Goal: Task Accomplishment & Management: Use online tool/utility

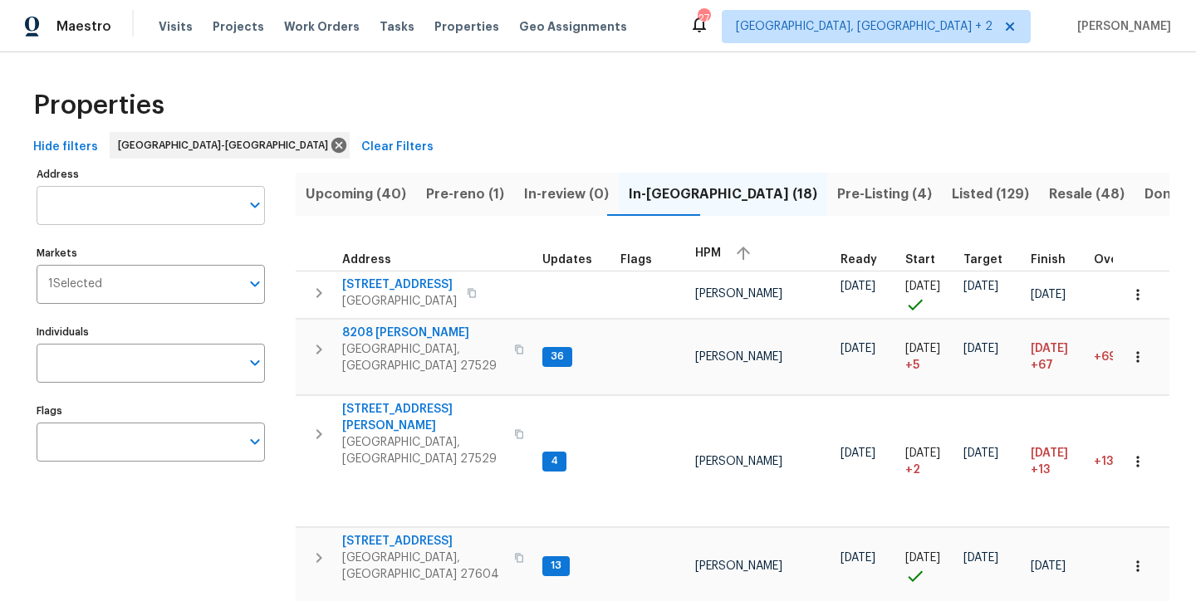
click at [122, 193] on input "Address" at bounding box center [138, 205] width 203 height 39
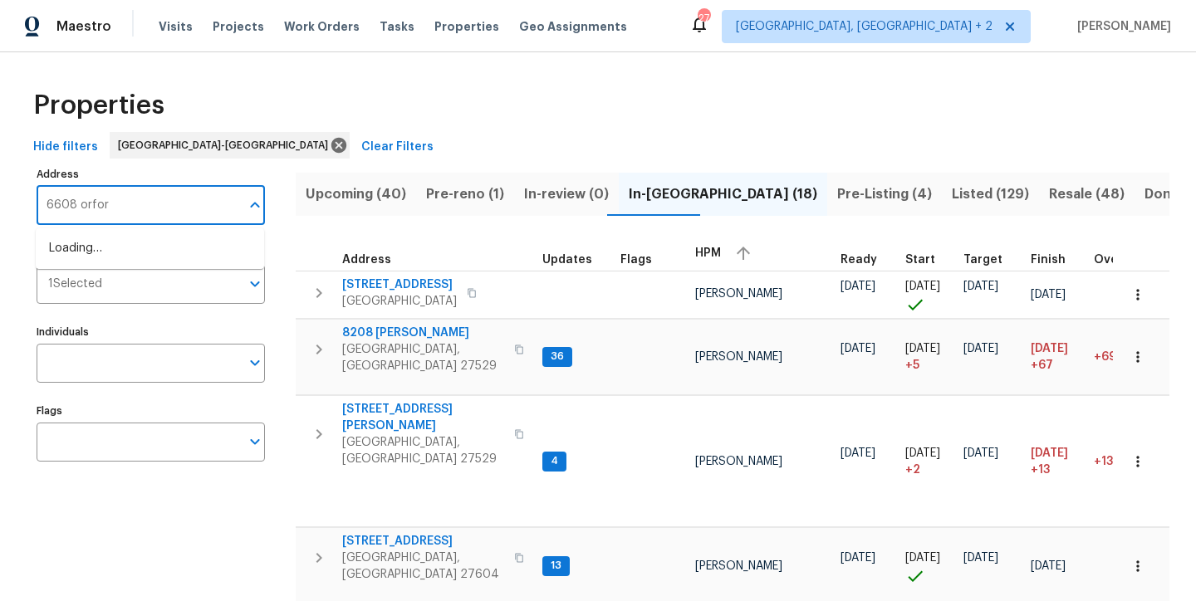
type input "6608 orford"
click at [164, 250] on li "6608 Orford Ct Raleigh NC 27615" at bounding box center [150, 248] width 228 height 27
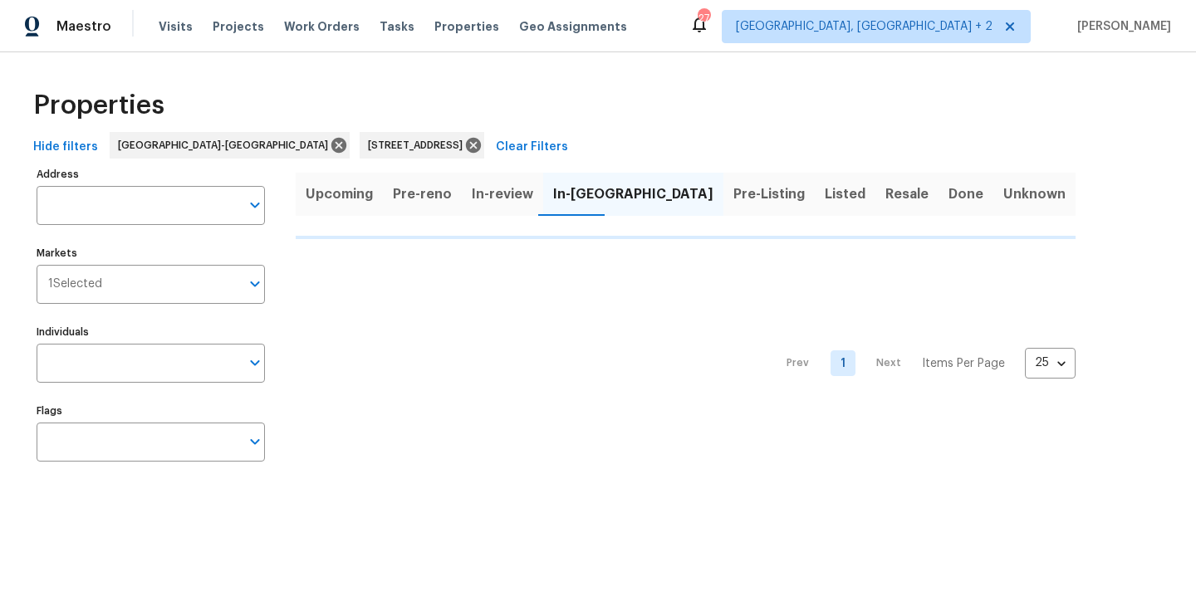
type input "6608 Orford Ct Raleigh NC 27615"
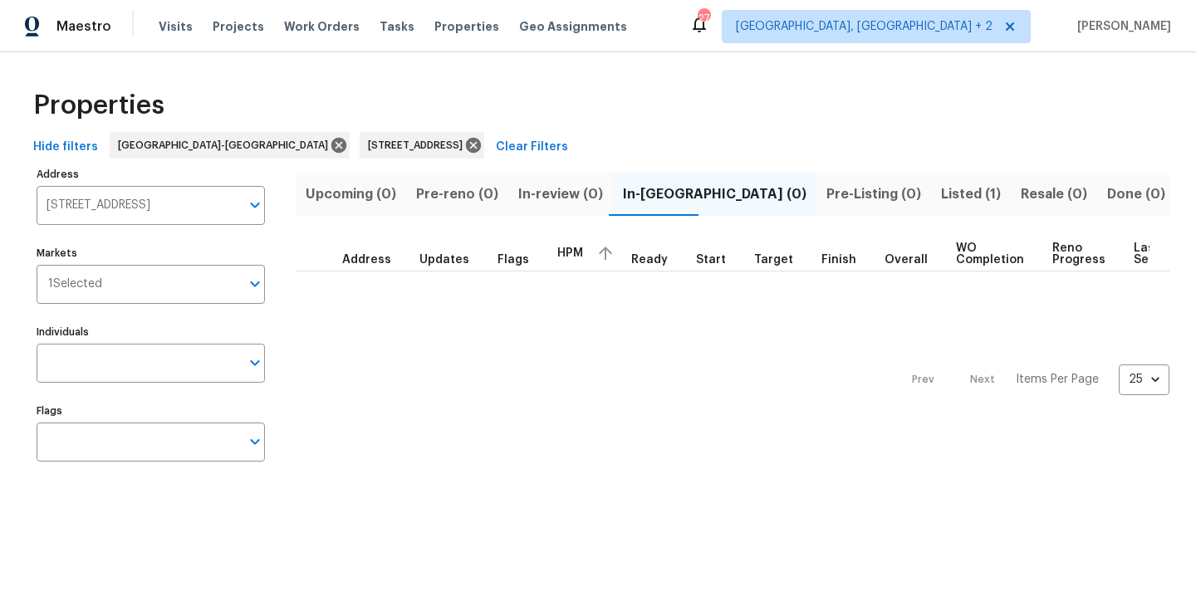
click at [941, 190] on span "Listed (1)" at bounding box center [971, 194] width 60 height 23
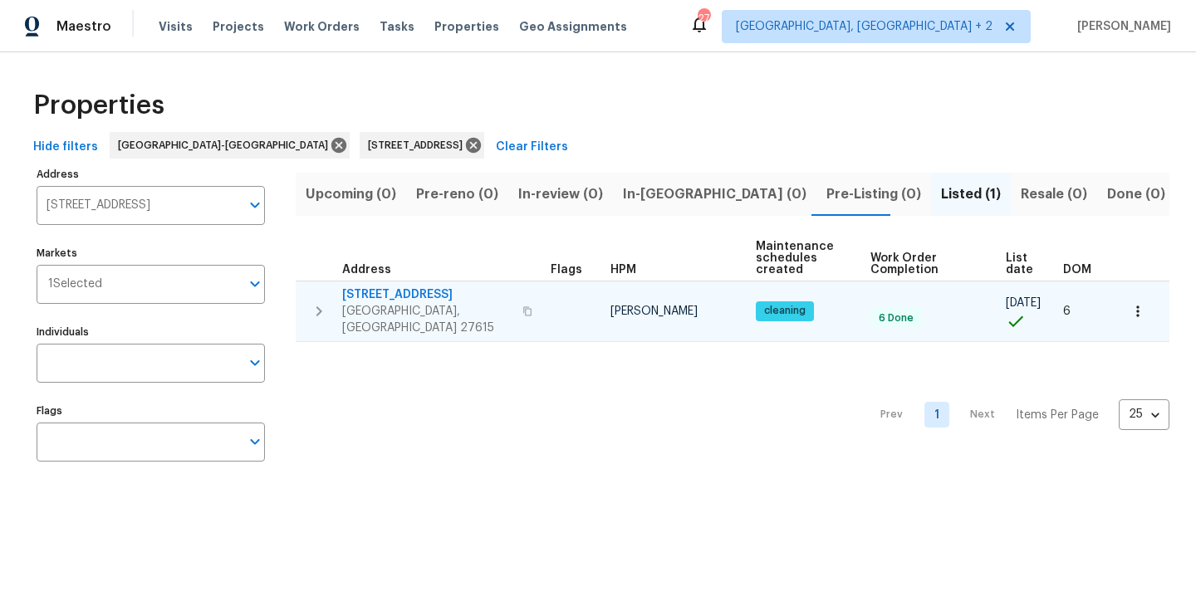
click at [404, 293] on span "6608 Orford Ct" at bounding box center [427, 295] width 170 height 17
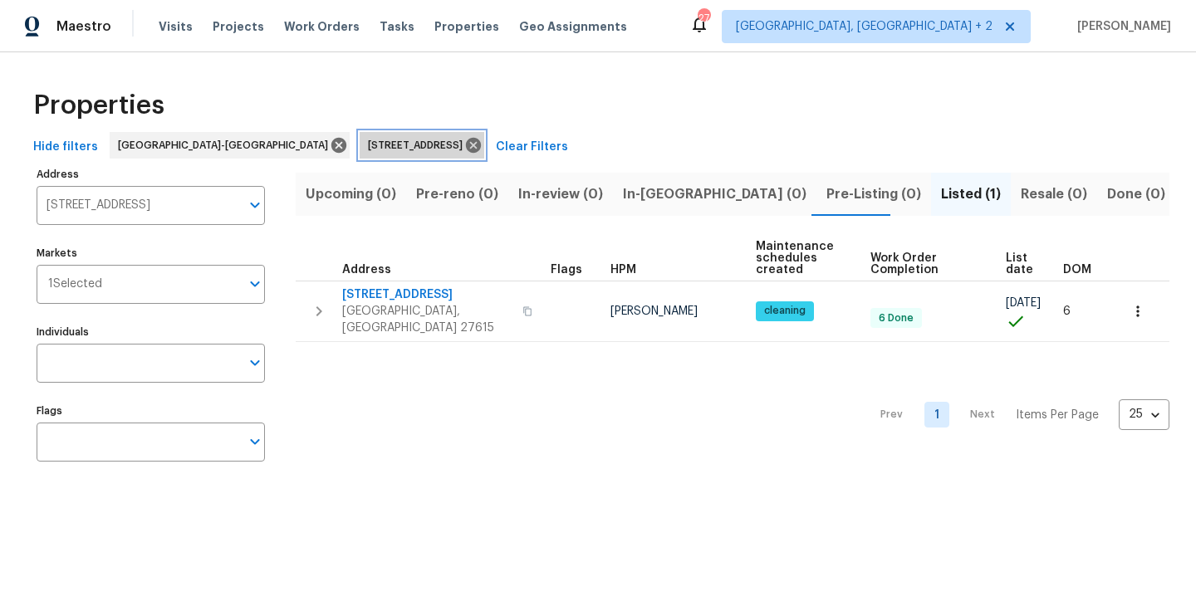
click at [466, 141] on icon at bounding box center [473, 145] width 15 height 15
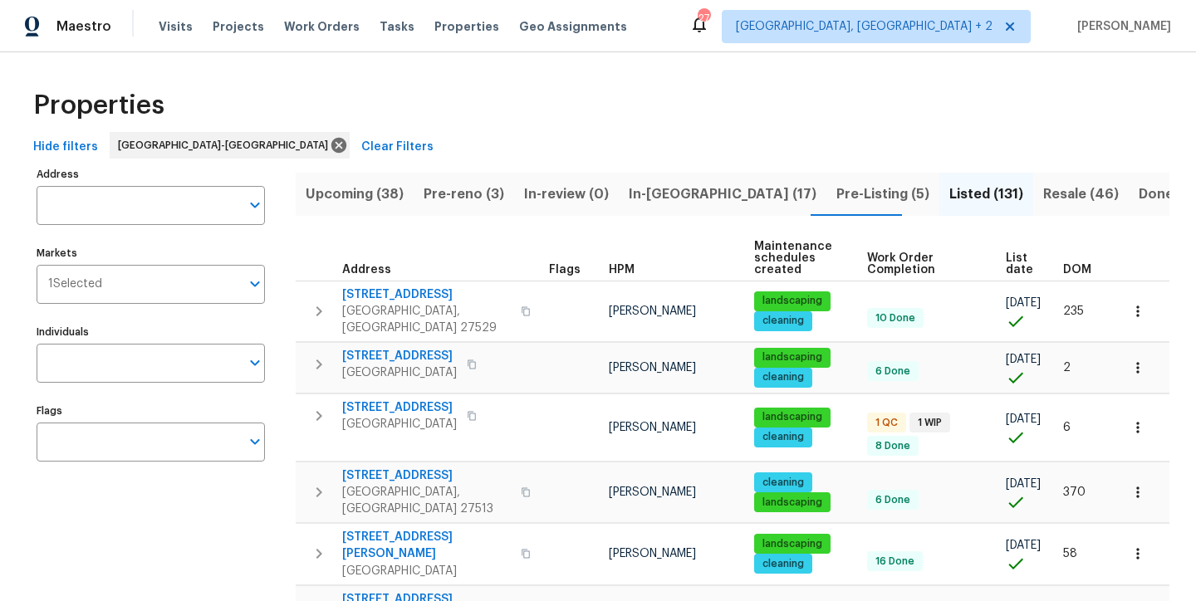
click at [468, 106] on div "Properties" at bounding box center [598, 105] width 1143 height 53
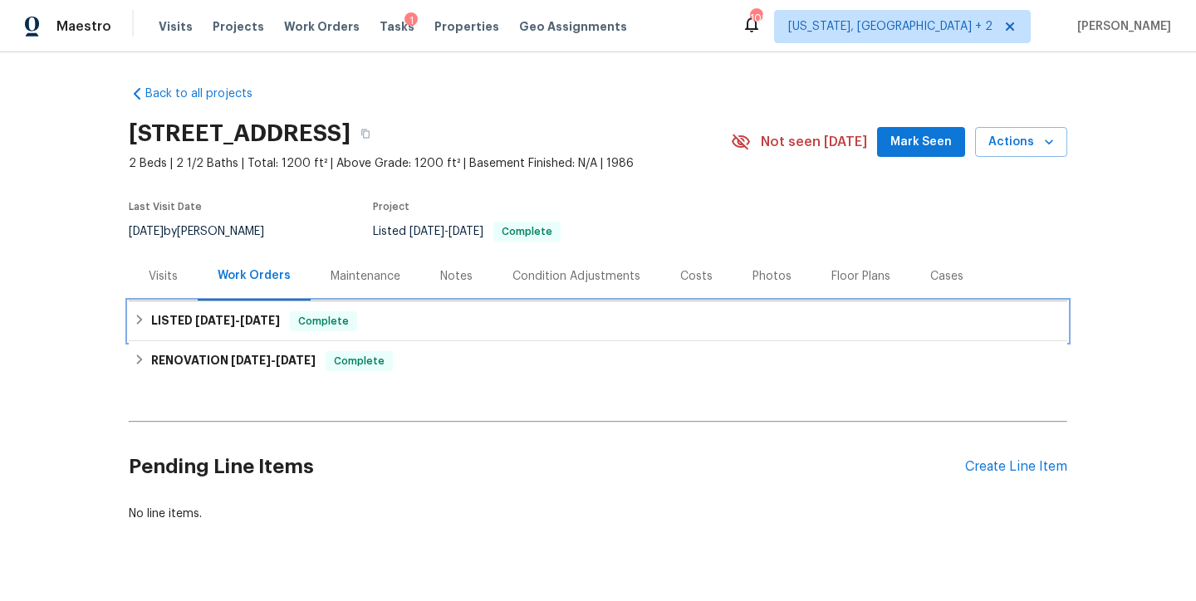
click at [138, 323] on icon at bounding box center [140, 320] width 12 height 12
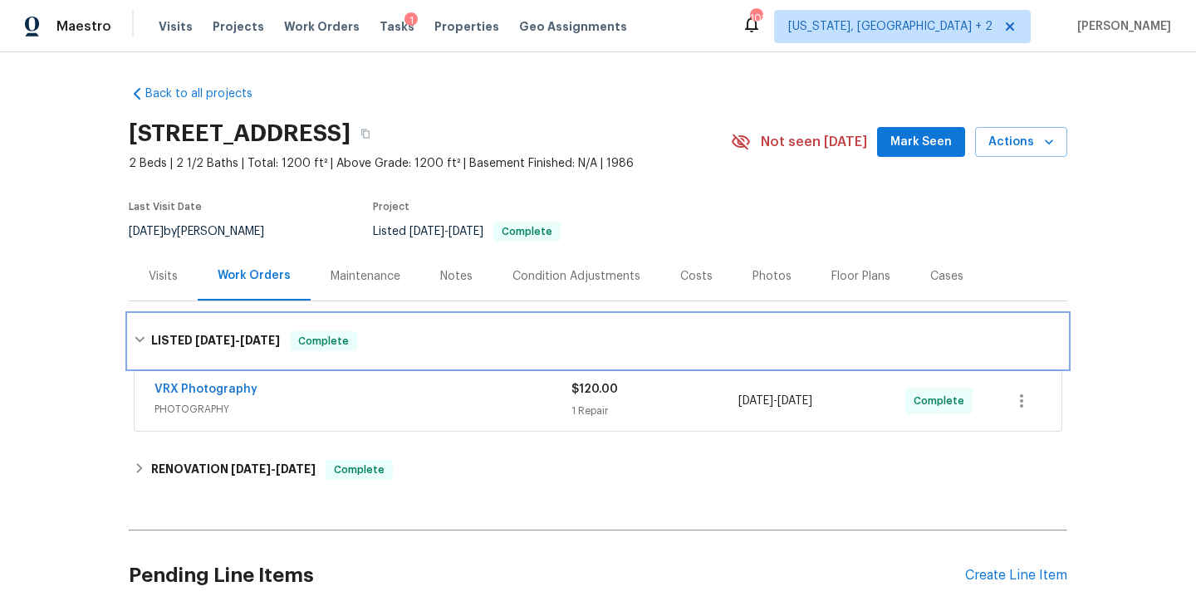
click at [136, 324] on div "LISTED 8/28/25 - 8/29/25 Complete" at bounding box center [598, 341] width 939 height 53
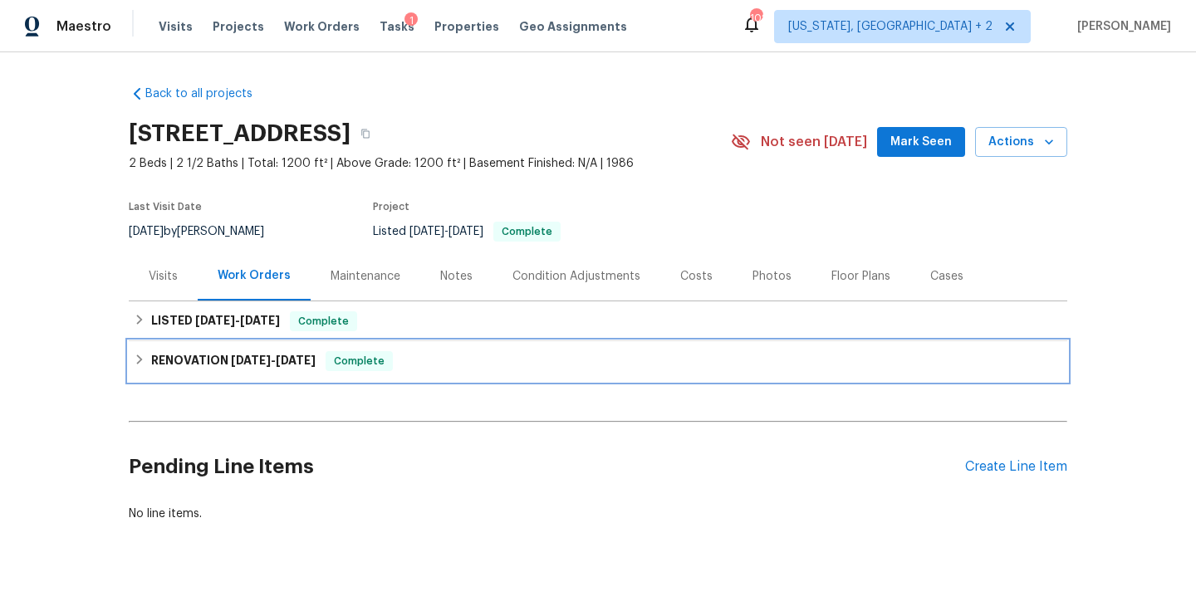
click at [129, 350] on div "RENOVATION 8/18/25 - 9/1/25 Complete" at bounding box center [598, 361] width 939 height 40
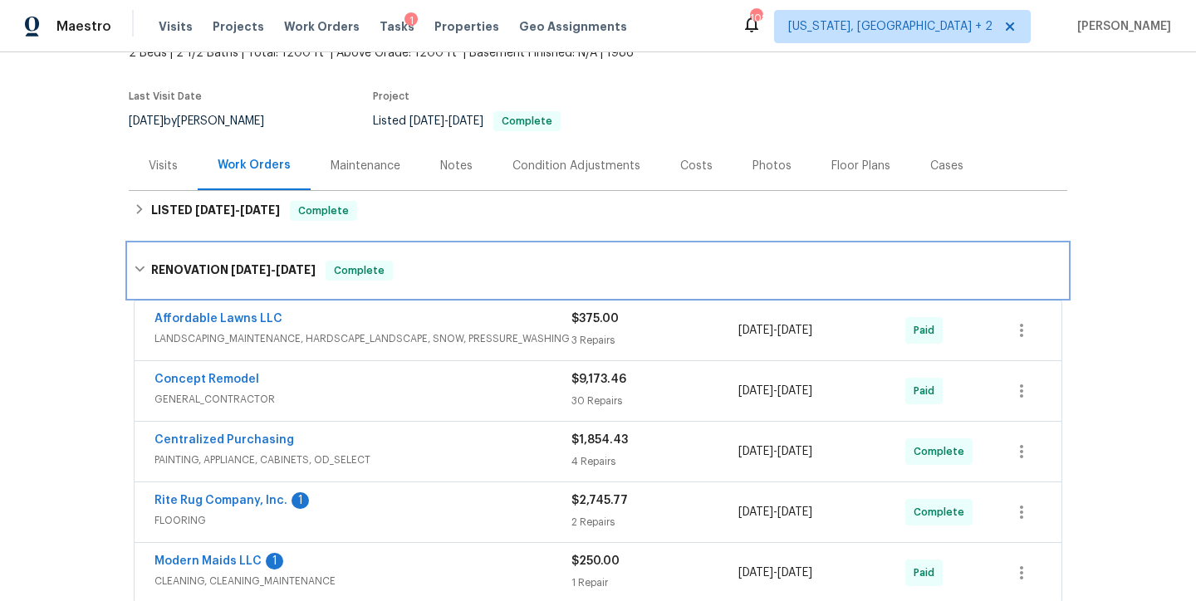
scroll to position [317, 0]
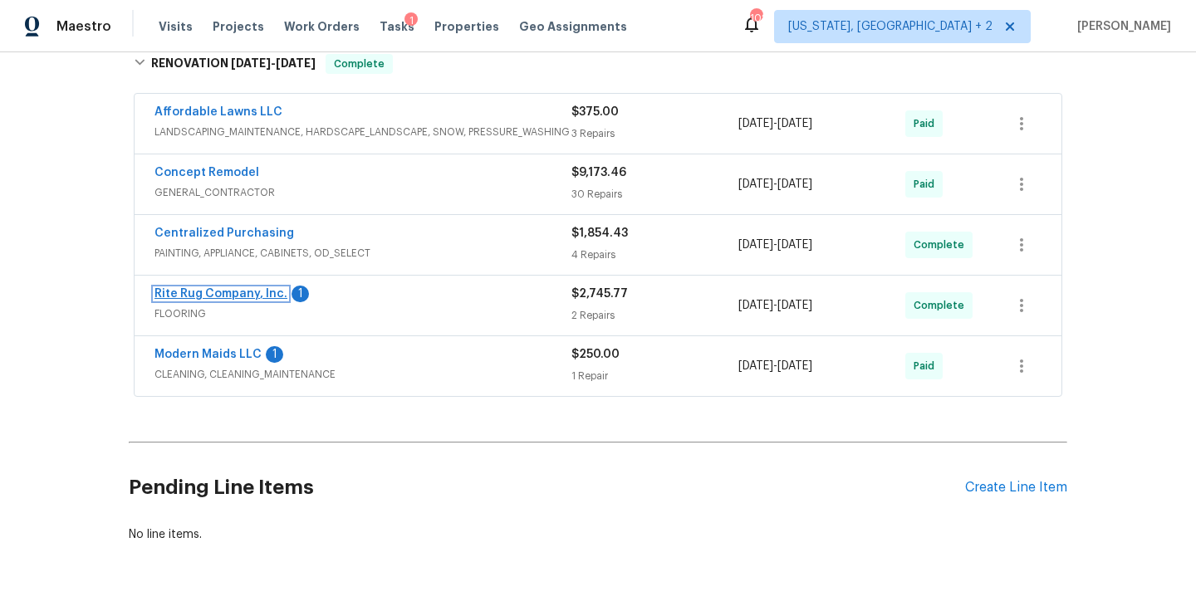
click at [204, 289] on link "Rite Rug Company, Inc." at bounding box center [220, 294] width 133 height 12
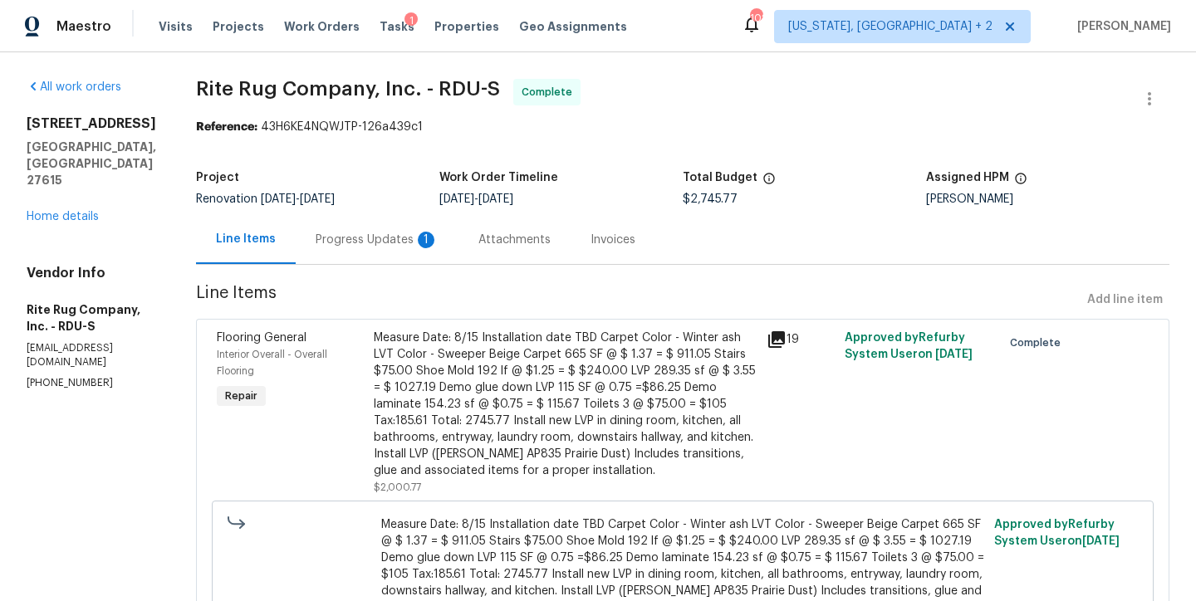
click at [356, 240] on div "Progress Updates 1" at bounding box center [377, 240] width 123 height 17
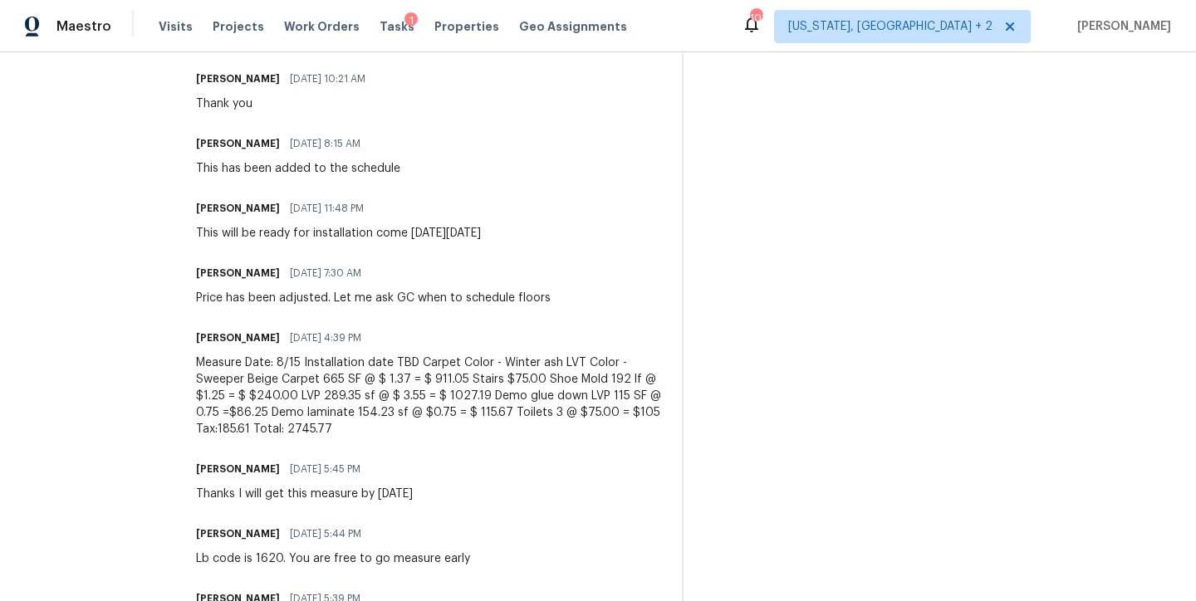
scroll to position [865, 0]
click at [382, 399] on div "Measure Date: 8/15 Installation date TBD Carpet Color - Winter ash LVT Color - …" at bounding box center [429, 396] width 466 height 83
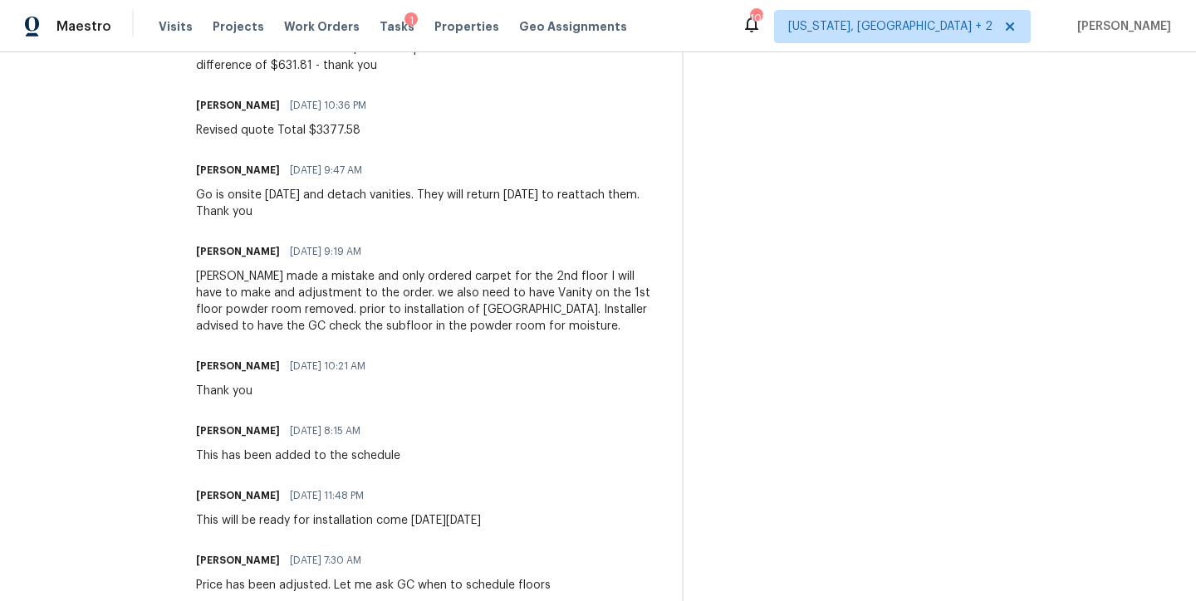
scroll to position [423, 0]
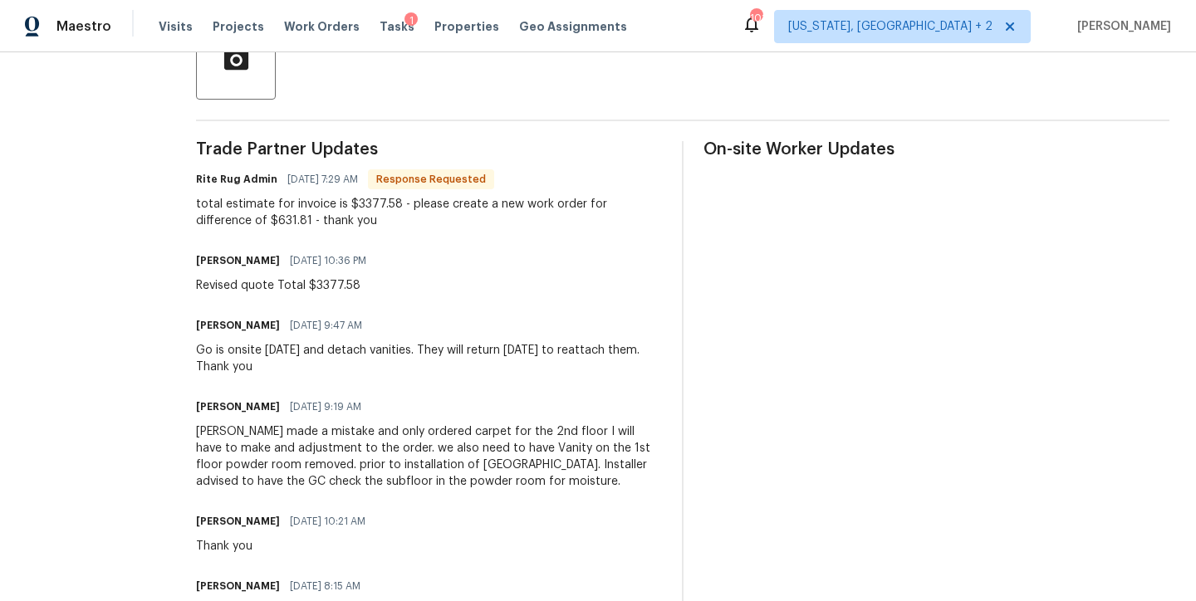
click at [440, 473] on div "Joseph I made a mistake and only ordered carpet for the 2nd floor I will have t…" at bounding box center [429, 457] width 466 height 66
click at [267, 348] on div "Go is onsite today and detach vanities. They will return Monday to reattach the…" at bounding box center [429, 358] width 466 height 33
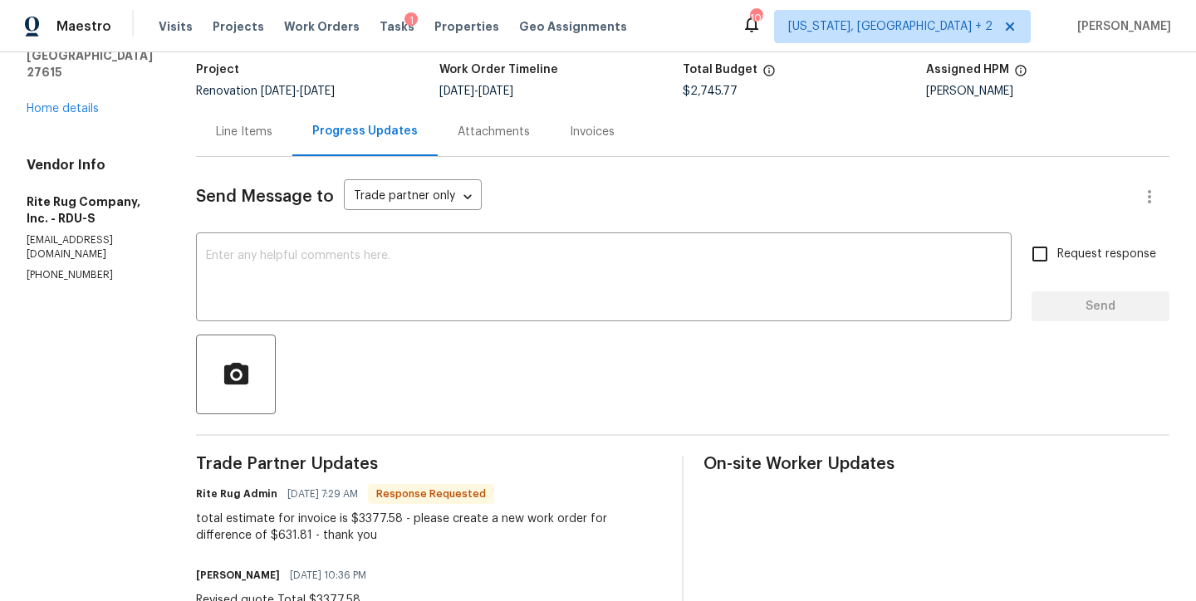
scroll to position [146, 0]
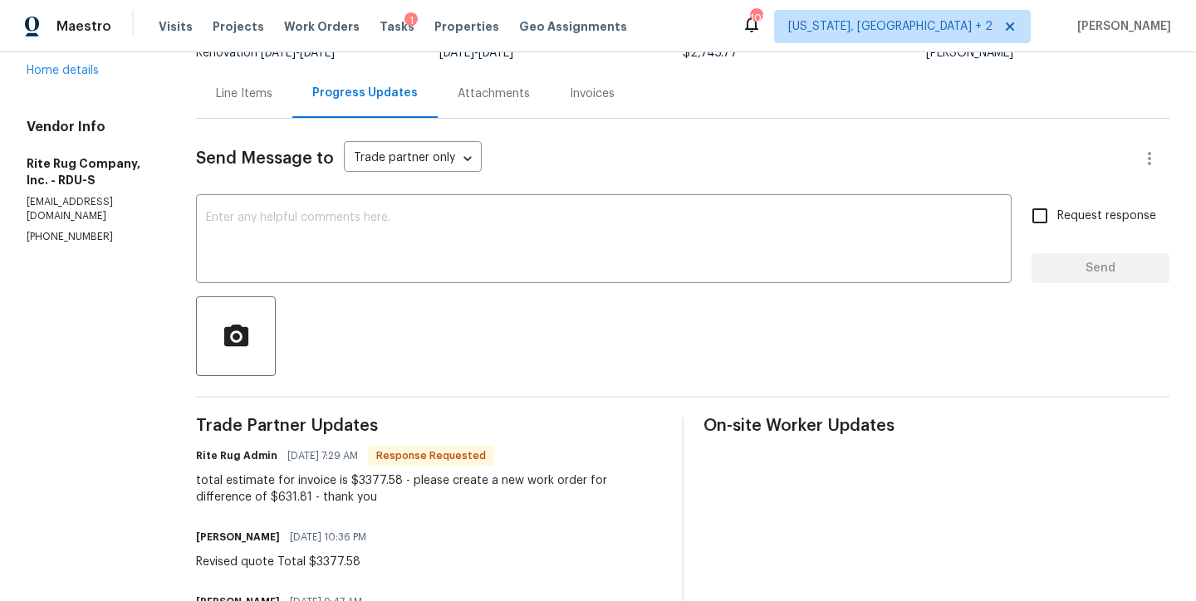
click at [243, 107] on div "Line Items" at bounding box center [244, 93] width 96 height 49
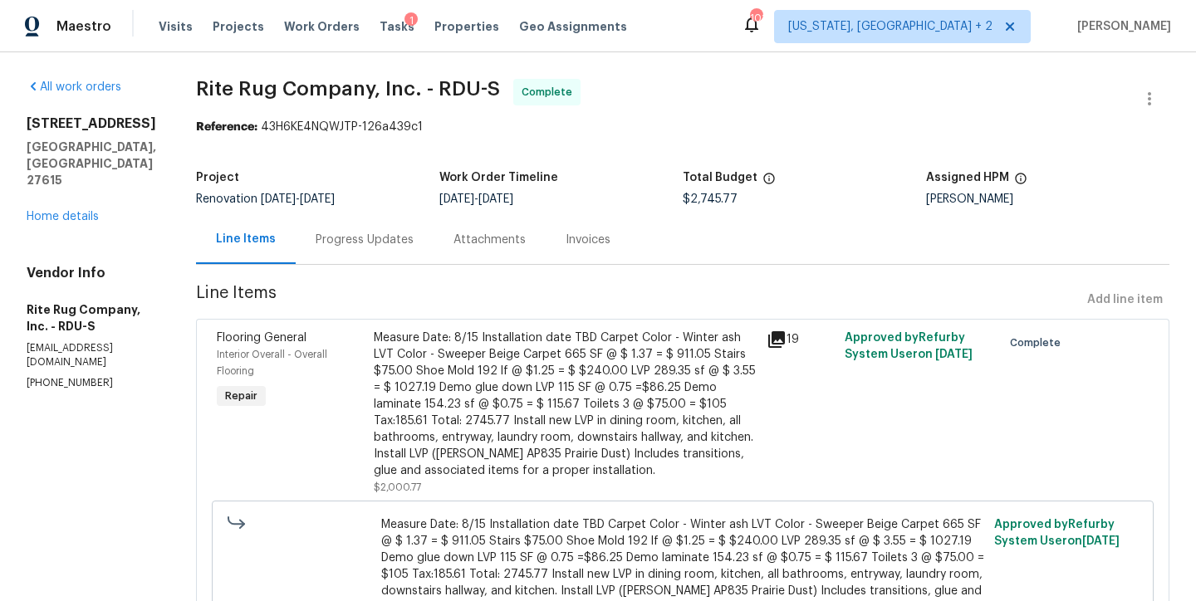
click at [40, 189] on div "6608 Orford Ct Raleigh, NC 27615 Home details" at bounding box center [92, 170] width 130 height 110
click at [71, 211] on link "Home details" at bounding box center [63, 217] width 72 height 12
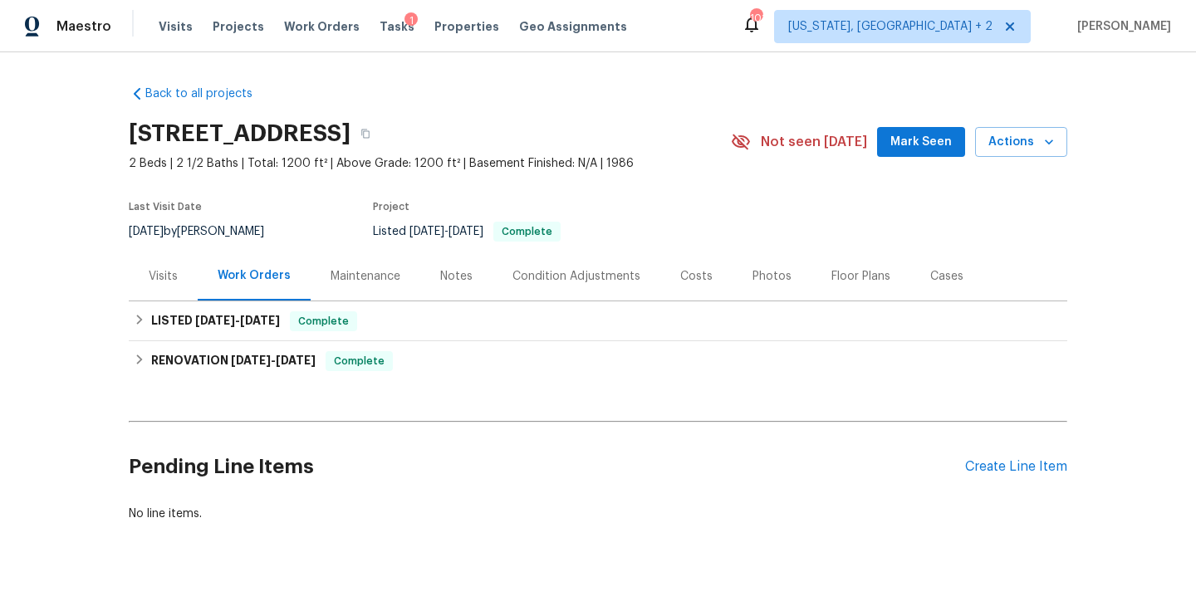
click at [989, 475] on div "Pending Line Items Create Line Item" at bounding box center [598, 467] width 939 height 77
click at [980, 460] on div "Create Line Item" at bounding box center [1016, 467] width 102 height 16
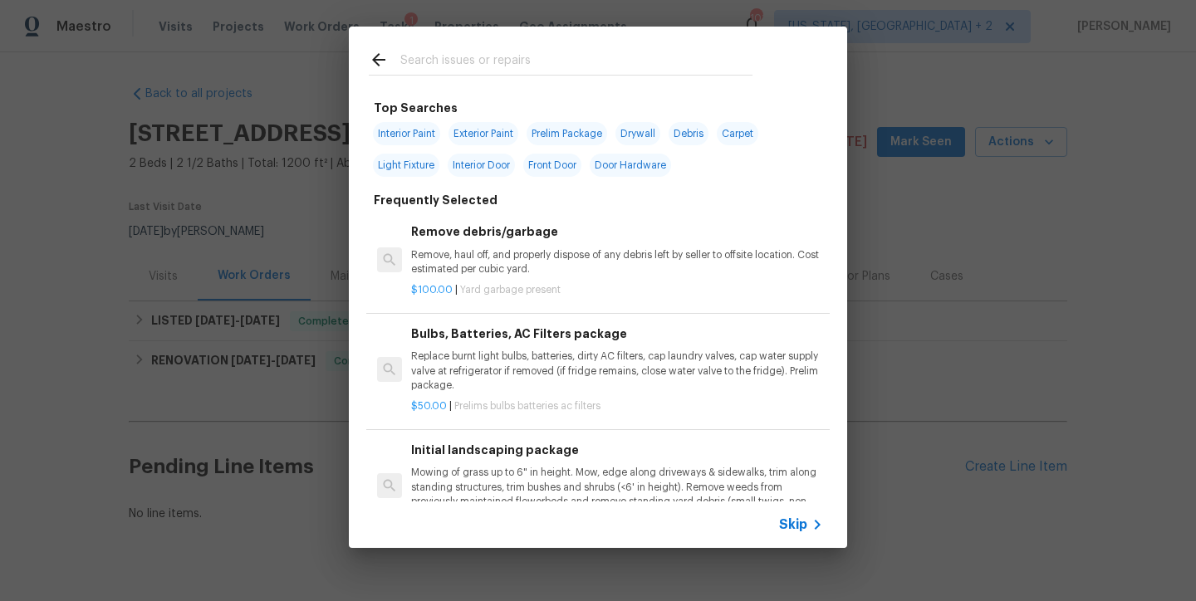
click at [437, 65] on input "text" at bounding box center [576, 62] width 352 height 25
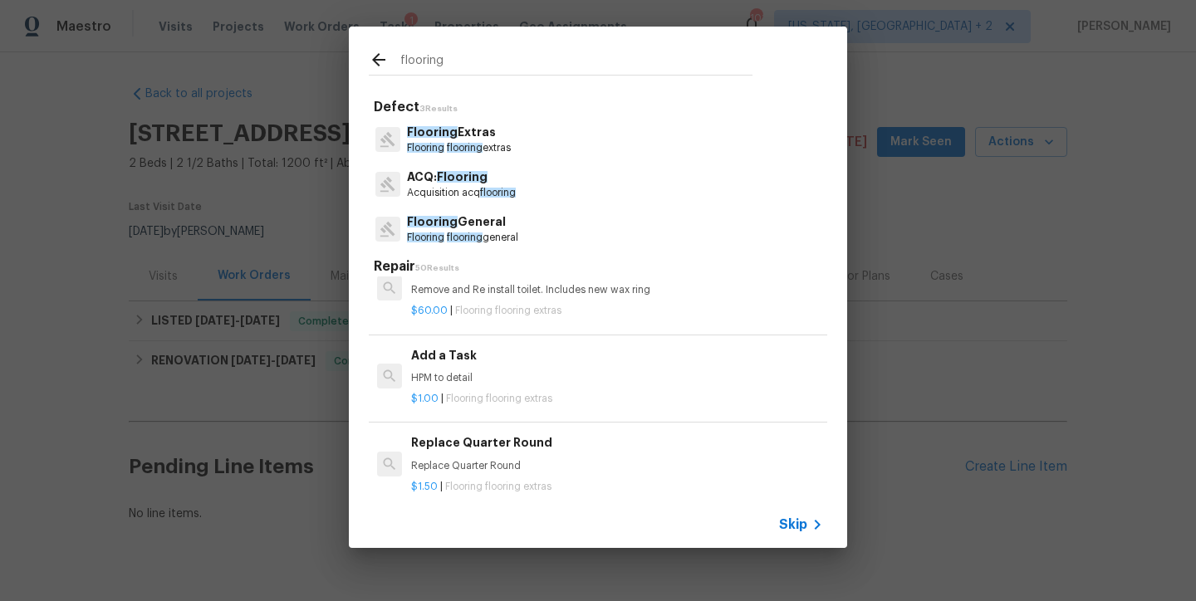
scroll to position [2018, 0]
type input "flooring"
click at [429, 364] on h6 "Add a Task" at bounding box center [617, 355] width 412 height 18
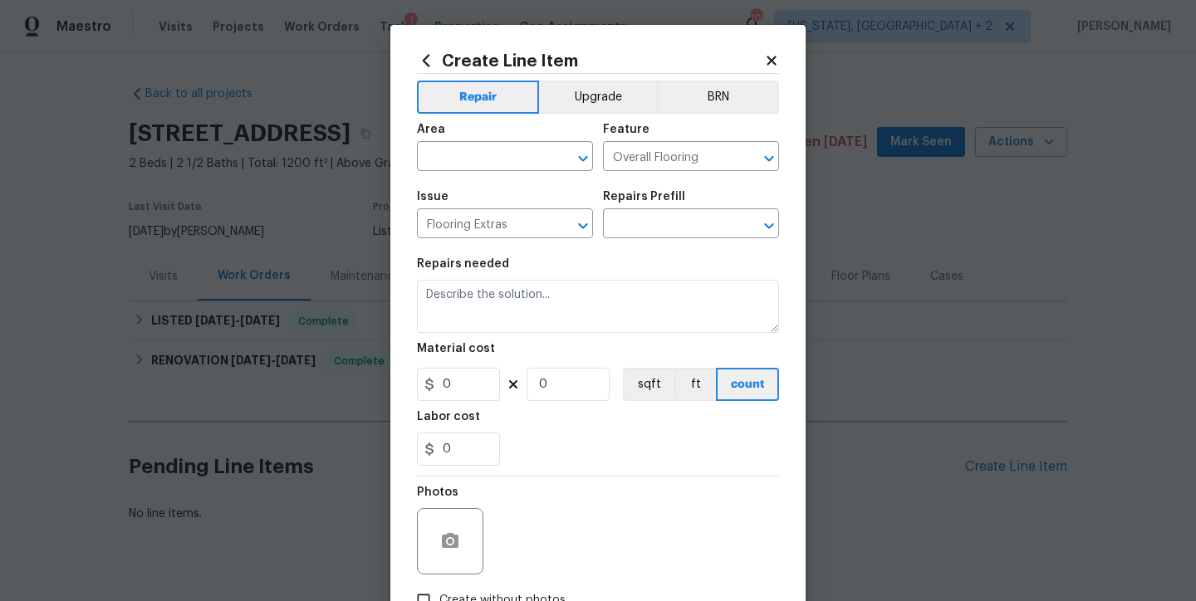
type textarea "HPM to detail"
type input "1"
type input "Add a Task $1.00"
click at [448, 390] on input "1" at bounding box center [458, 384] width 83 height 33
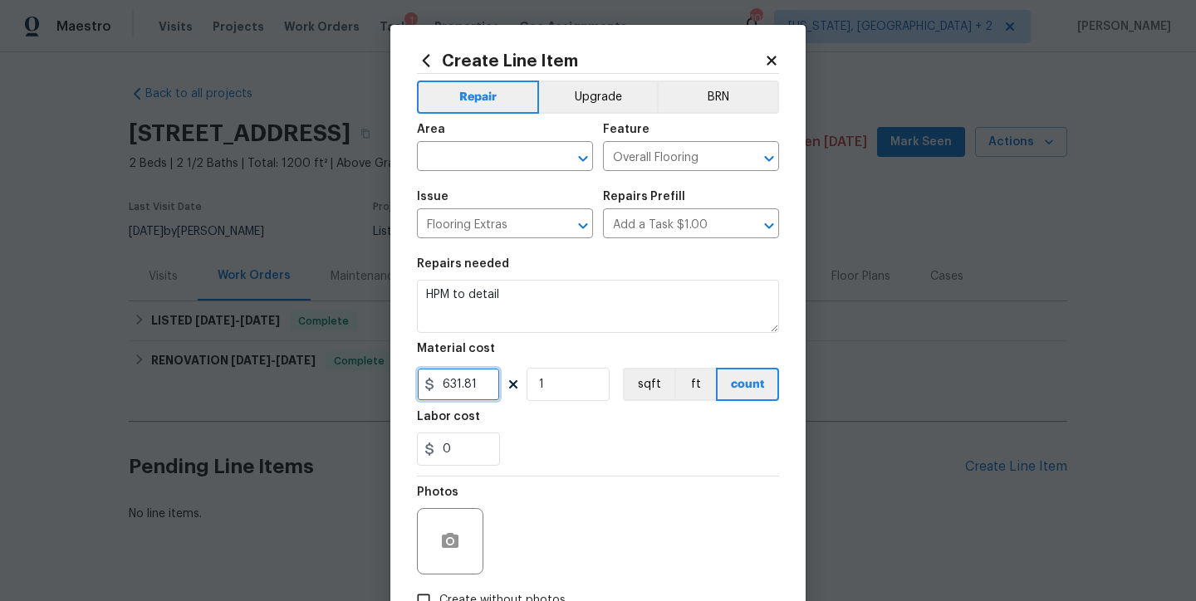
type input "631.81"
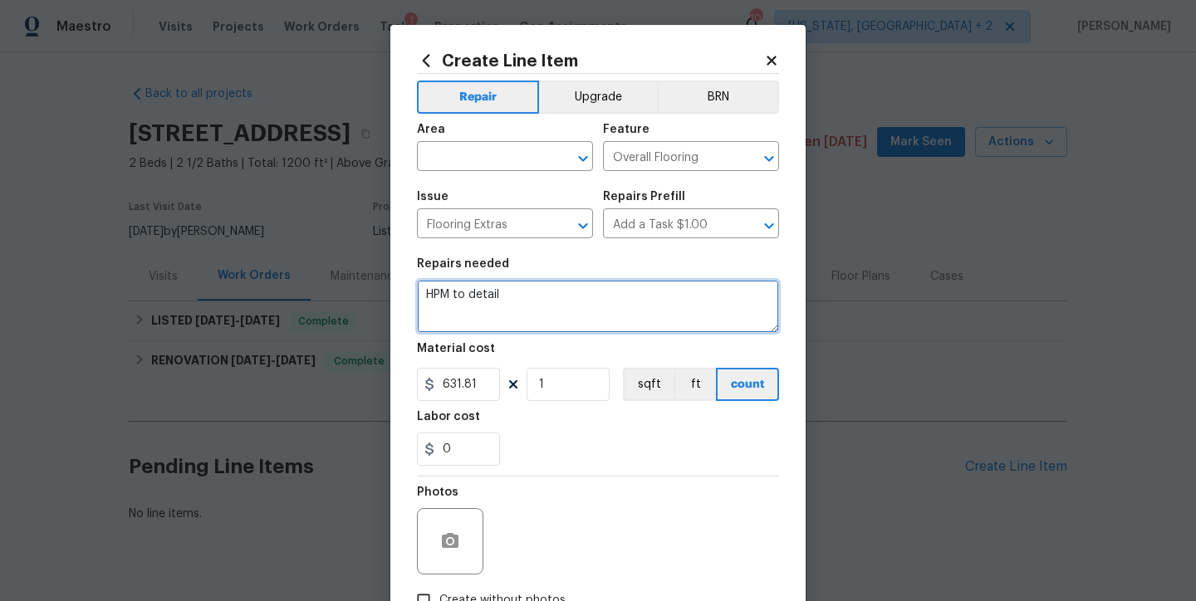
click at [530, 305] on textarea "HPM to detail" at bounding box center [598, 306] width 362 height 53
drag, startPoint x: 530, startPoint y: 305, endPoint x: 380, endPoint y: 292, distance: 150.0
click at [380, 292] on div "Create Line Item Repair Upgrade BRN Area ​ Feature Overall Flooring ​ Issue Flo…" at bounding box center [598, 300] width 1196 height 601
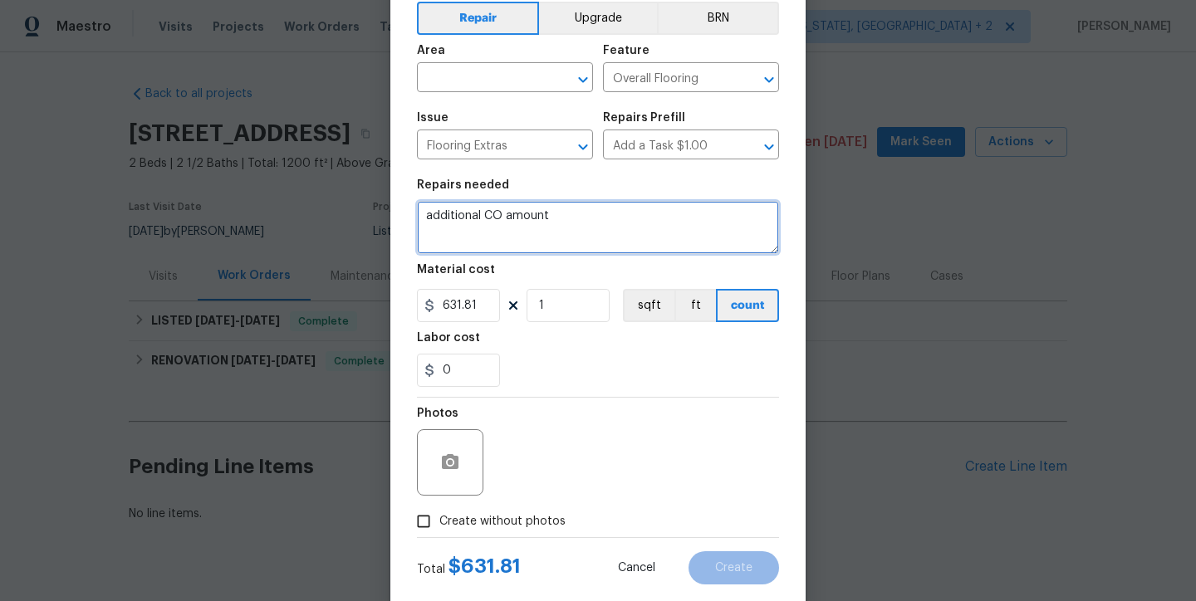
scroll to position [115, 0]
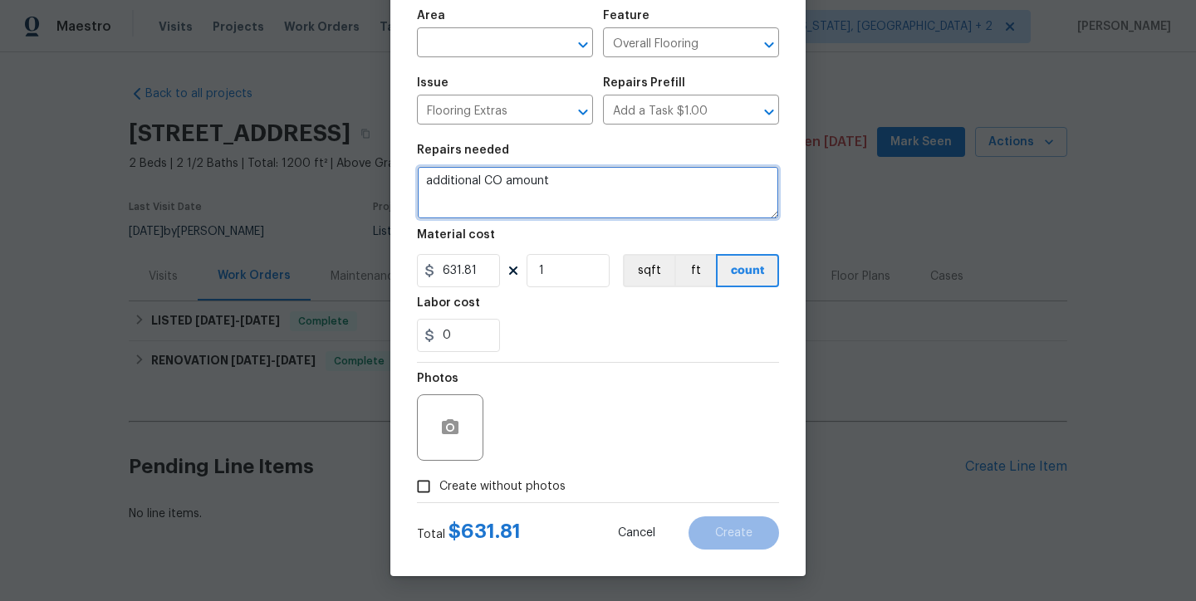
type textarea "additional CO amount"
click at [449, 492] on span "Create without photos" at bounding box center [502, 486] width 126 height 17
click at [439, 492] on input "Create without photos" at bounding box center [424, 487] width 32 height 32
checkbox input "true"
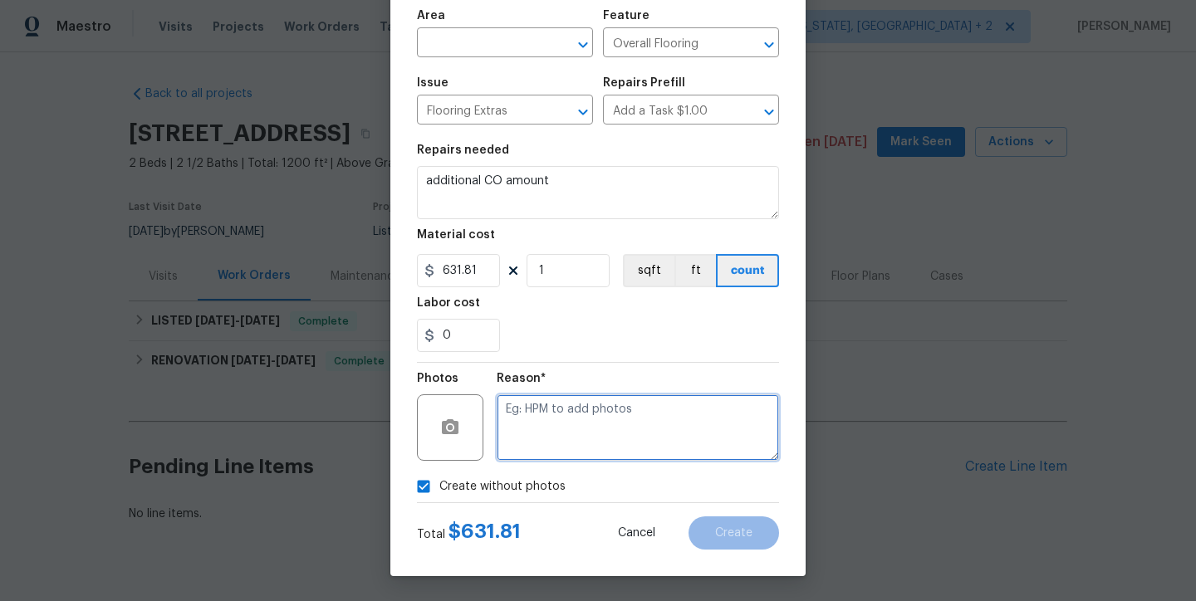
click at [584, 419] on textarea at bounding box center [638, 428] width 282 height 66
type textarea "n"
type textarea "none"
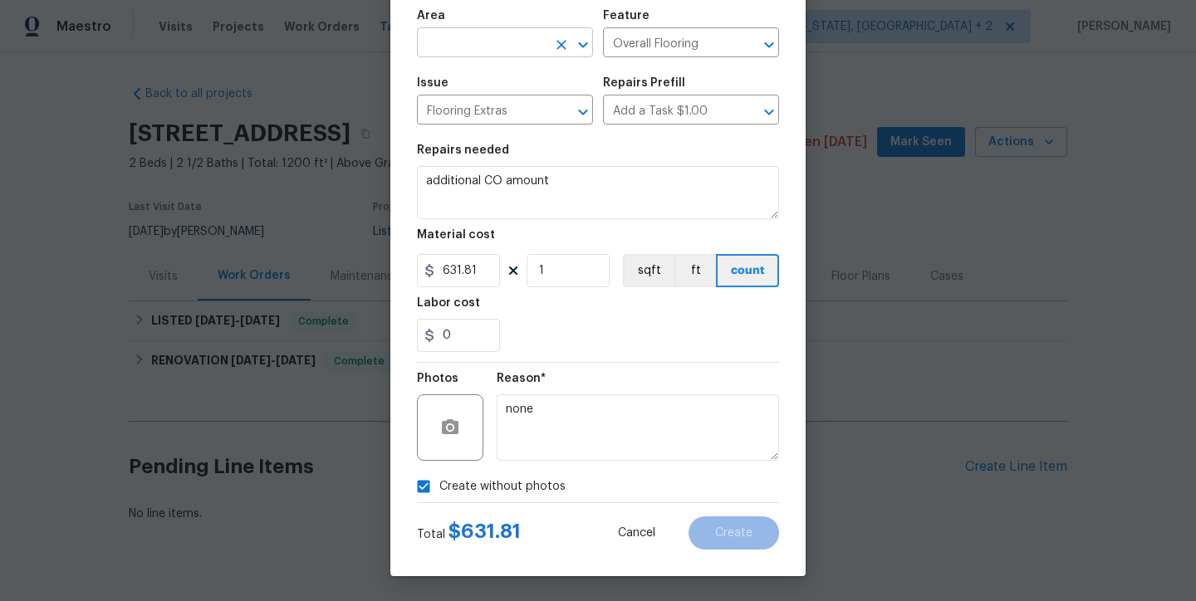
click at [482, 35] on input "text" at bounding box center [482, 45] width 130 height 26
click at [475, 36] on input "flooring" at bounding box center [482, 45] width 130 height 26
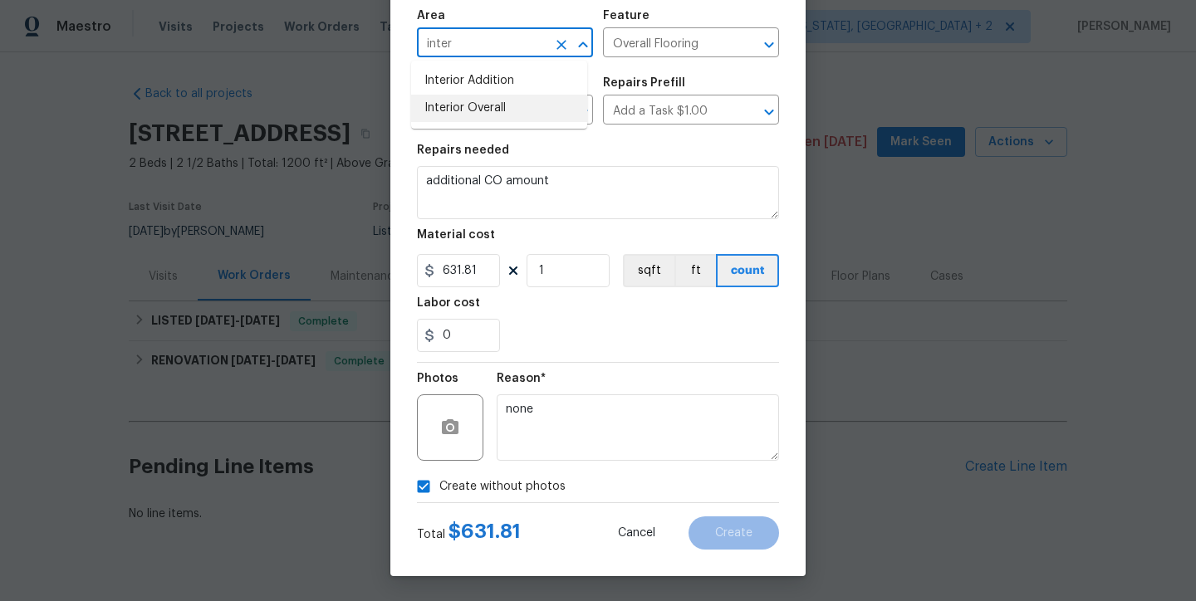
click at [501, 109] on li "Interior Overall" at bounding box center [499, 108] width 176 height 27
type input "Interior Overall"
click at [662, 341] on div "0" at bounding box center [598, 335] width 362 height 33
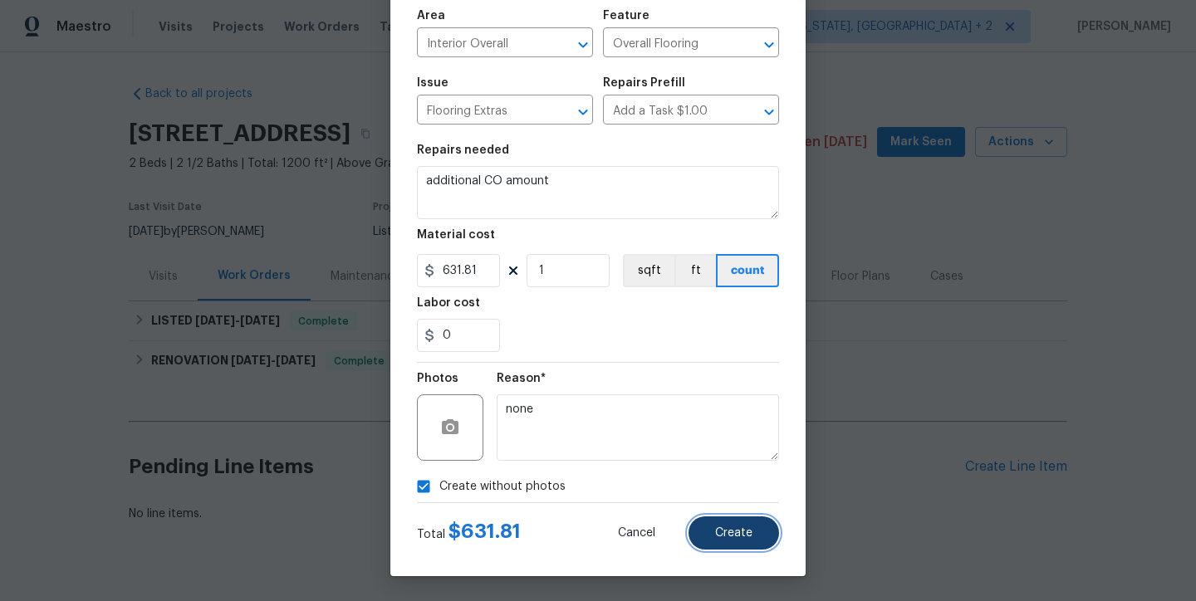
click at [735, 530] on span "Create" at bounding box center [733, 533] width 37 height 12
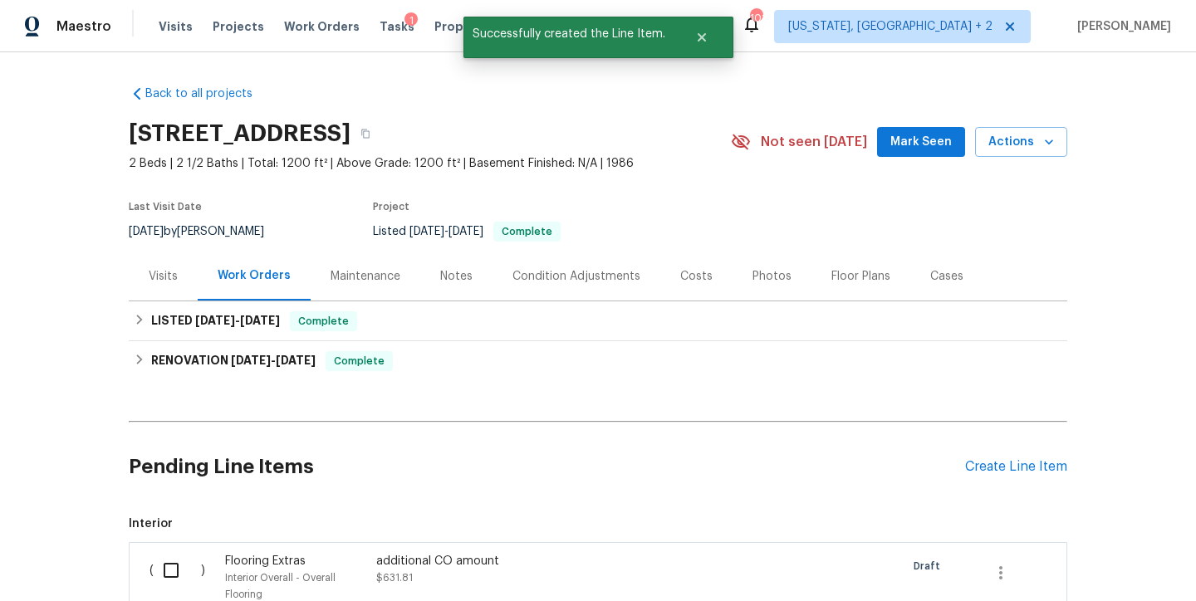
click at [1093, 103] on div "Back to all projects 6608 Orford Ct, Raleigh, NC 27615 2 Beds | 2 1/2 Baths | T…" at bounding box center [598, 326] width 1196 height 549
click at [60, 448] on div "Back to all projects 6608 Orford Ct, Raleigh, NC 27615 2 Beds | 2 1/2 Baths | T…" at bounding box center [598, 326] width 1196 height 549
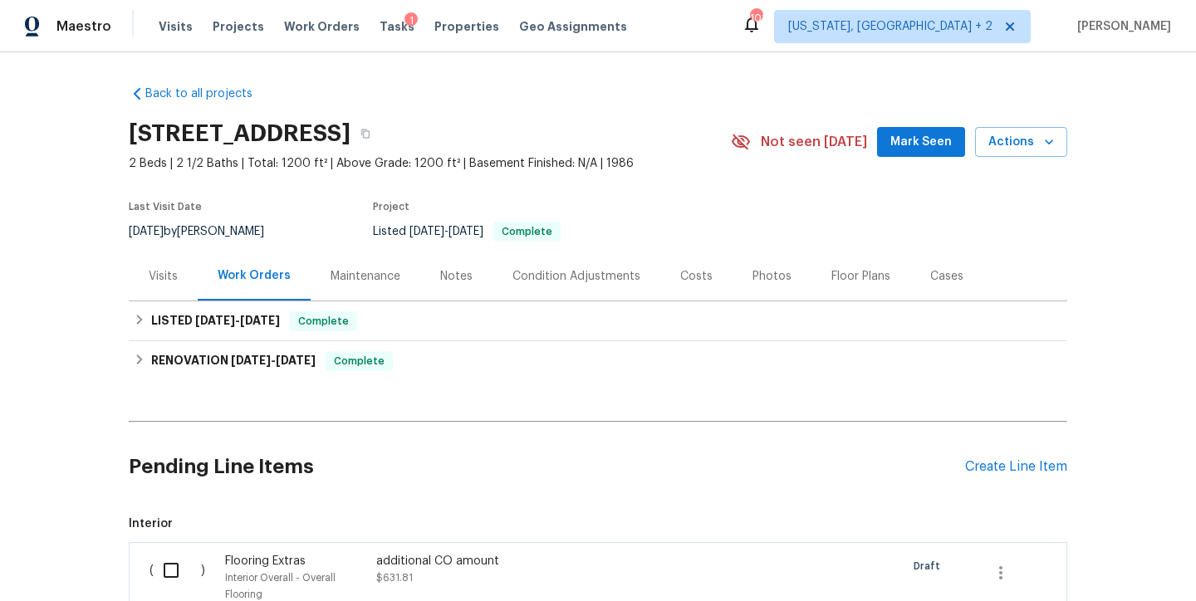
click at [658, 95] on div "Back to all projects 6608 Orford Ct, Raleigh, NC 27615 2 Beds | 2 1/2 Baths | T…" at bounding box center [598, 406] width 939 height 669
click at [702, 32] on div "Maestro Visits Projects Work Orders Tasks 1 Properties Geo Assignments 101 Wash…" at bounding box center [598, 26] width 1196 height 52
click at [64, 167] on div "Back to all projects 6608 Orford Ct, Raleigh, NC 27615 2 Beds | 2 1/2 Baths | T…" at bounding box center [598, 326] width 1196 height 549
drag, startPoint x: 125, startPoint y: 131, endPoint x: 502, endPoint y: 138, distance: 378.0
click at [350, 142] on h2 "[STREET_ADDRESS]" at bounding box center [240, 133] width 222 height 17
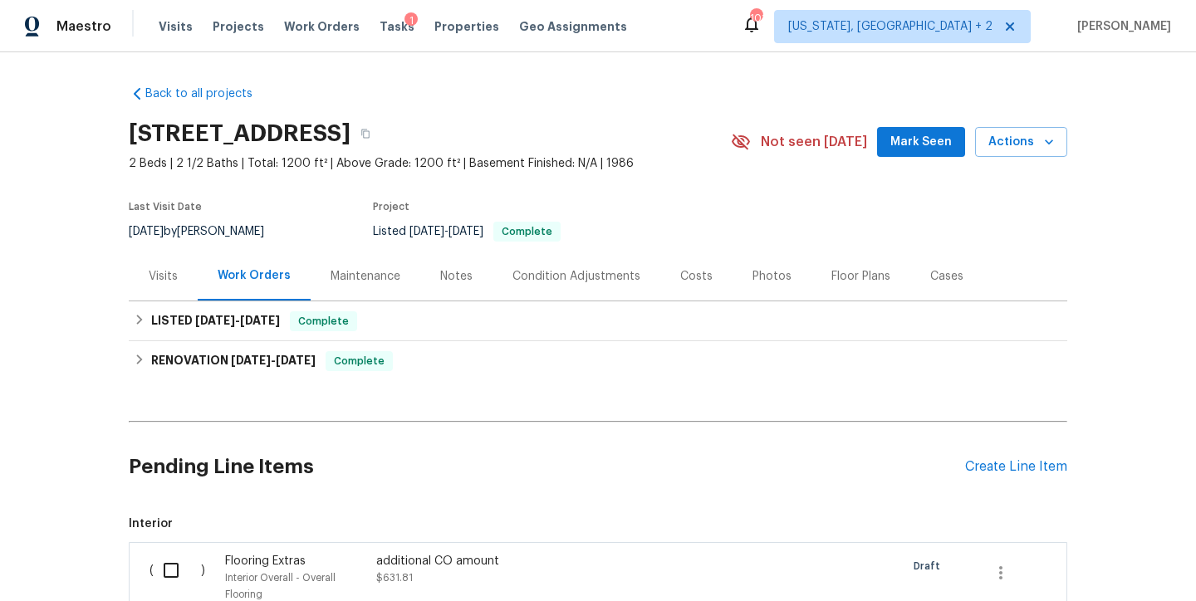
click at [350, 135] on h2 "[STREET_ADDRESS]" at bounding box center [240, 133] width 222 height 17
click at [81, 277] on div "Back to all projects 6608 Orford Ct, Raleigh, NC 27615 2 Beds | 2 1/2 Baths | T…" at bounding box center [598, 326] width 1196 height 549
click at [62, 312] on div "Back to all projects 6608 Orford Ct, Raleigh, NC 27615 2 Beds | 2 1/2 Baths | T…" at bounding box center [598, 326] width 1196 height 549
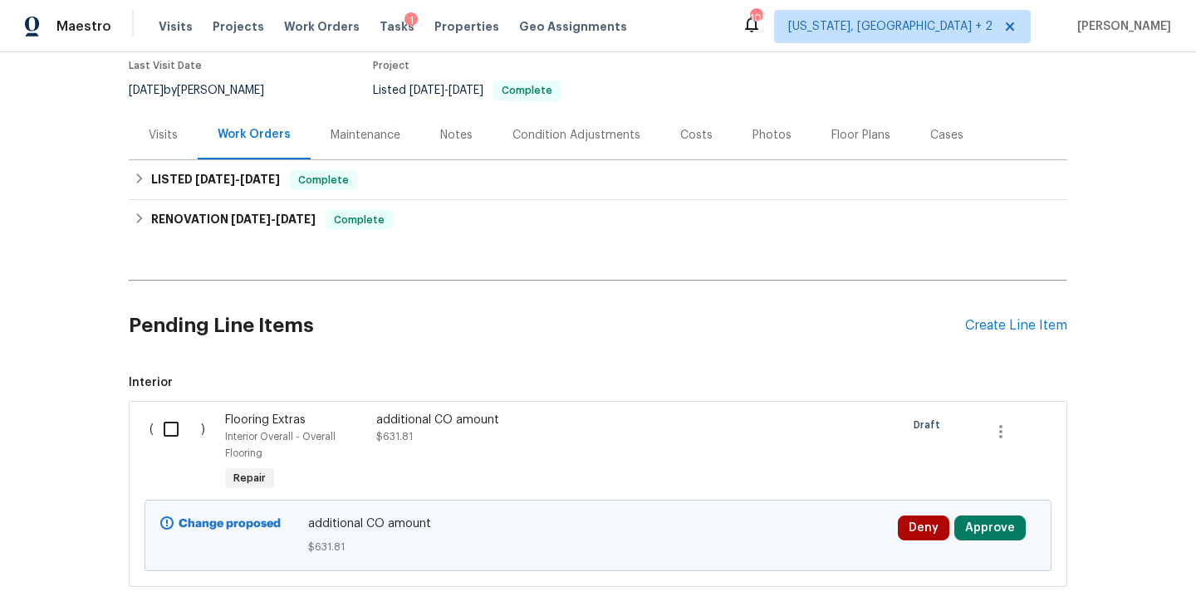
click at [1121, 363] on div "Back to all projects 6608 Orford Ct, Raleigh, NC 27615 2 Beds | 2 1/2 Baths | T…" at bounding box center [598, 326] width 1196 height 549
click at [154, 430] on input "checkbox" at bounding box center [177, 429] width 47 height 35
checkbox input "true"
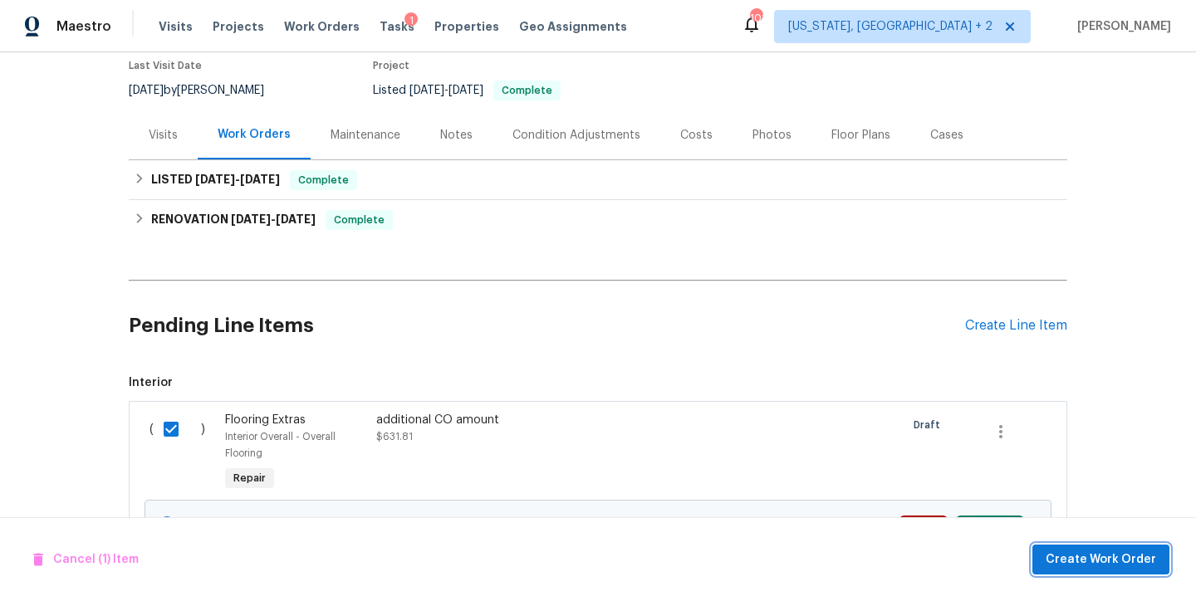
click at [1137, 564] on span "Create Work Order" at bounding box center [1101, 560] width 110 height 21
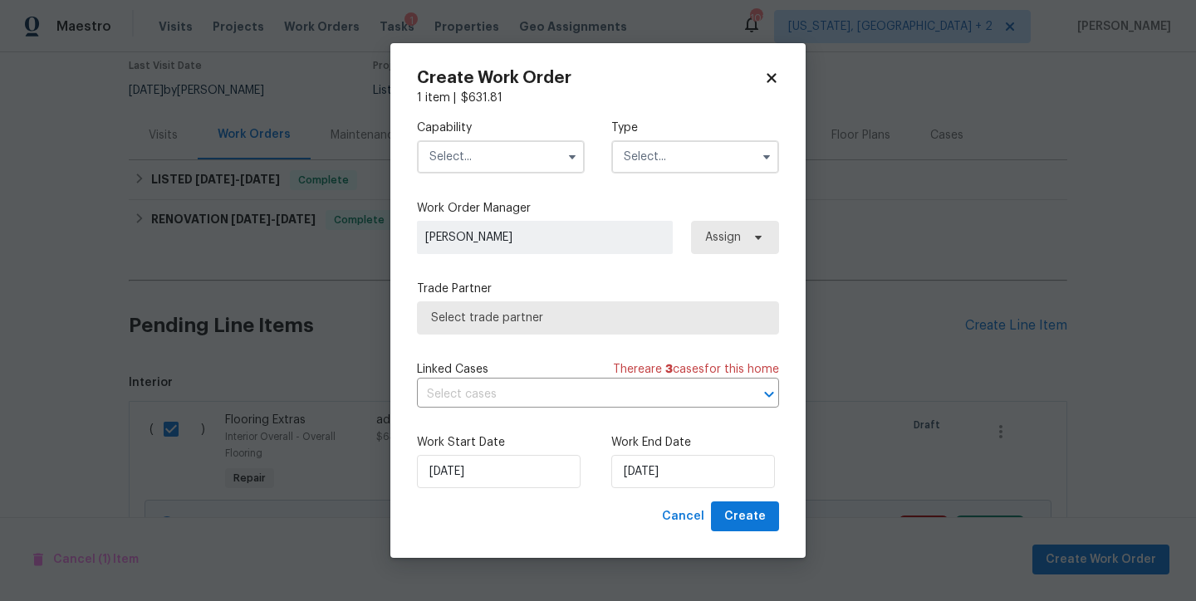
click at [493, 149] on input "text" at bounding box center [501, 156] width 168 height 33
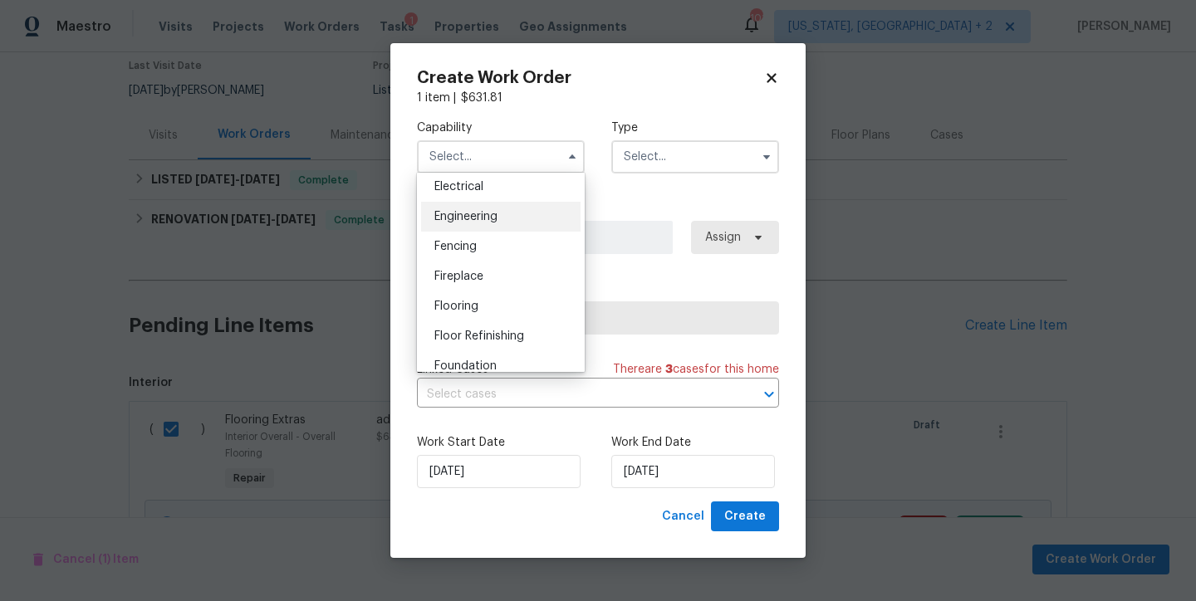
scroll to position [556, 0]
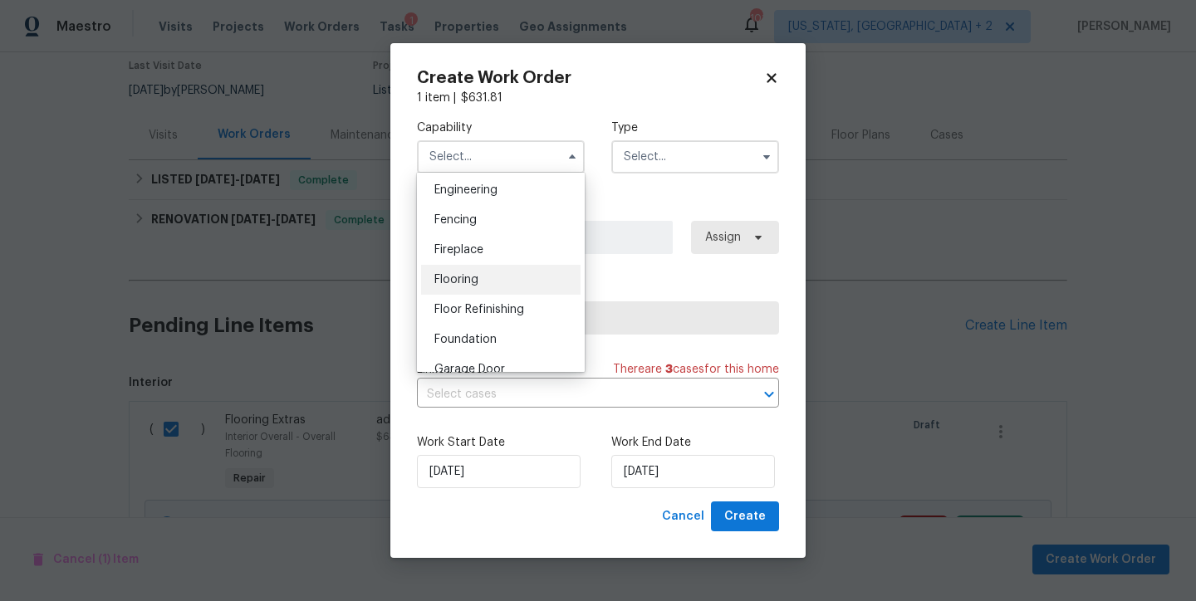
click at [483, 291] on div "Flooring" at bounding box center [500, 280] width 159 height 30
type input "Flooring"
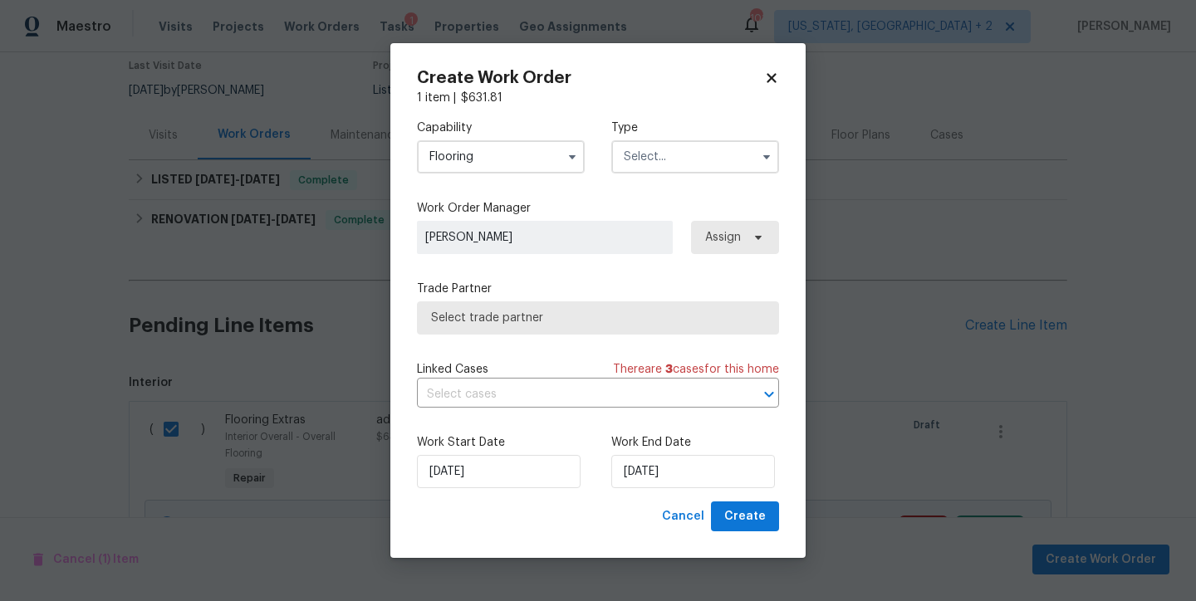
click at [679, 155] on input "text" at bounding box center [695, 156] width 168 height 33
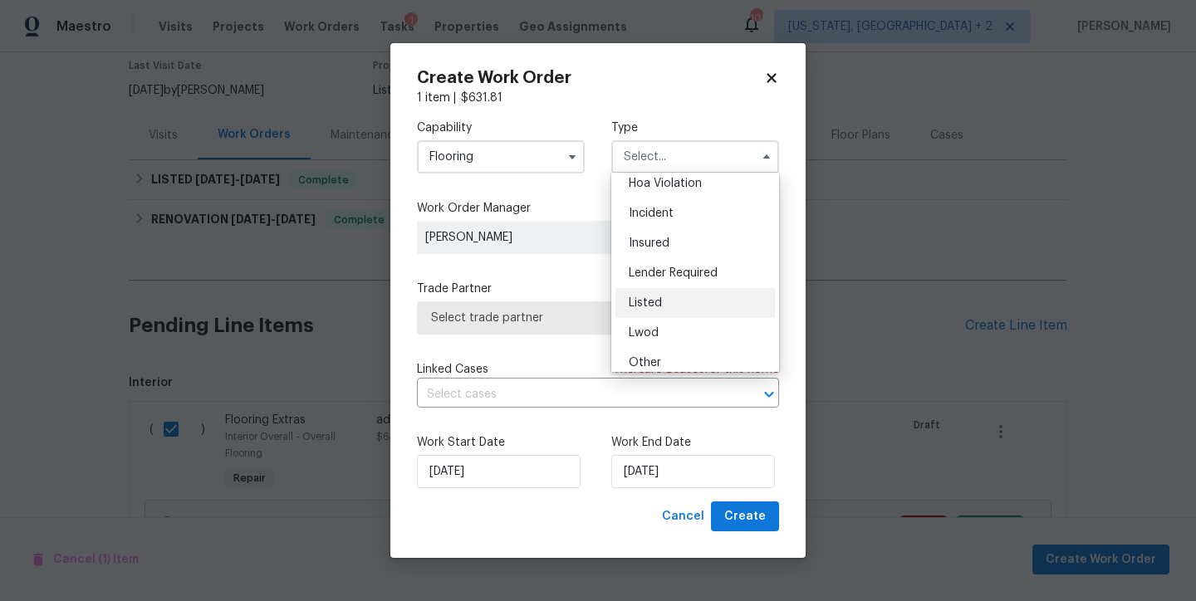
scroll to position [59, 0]
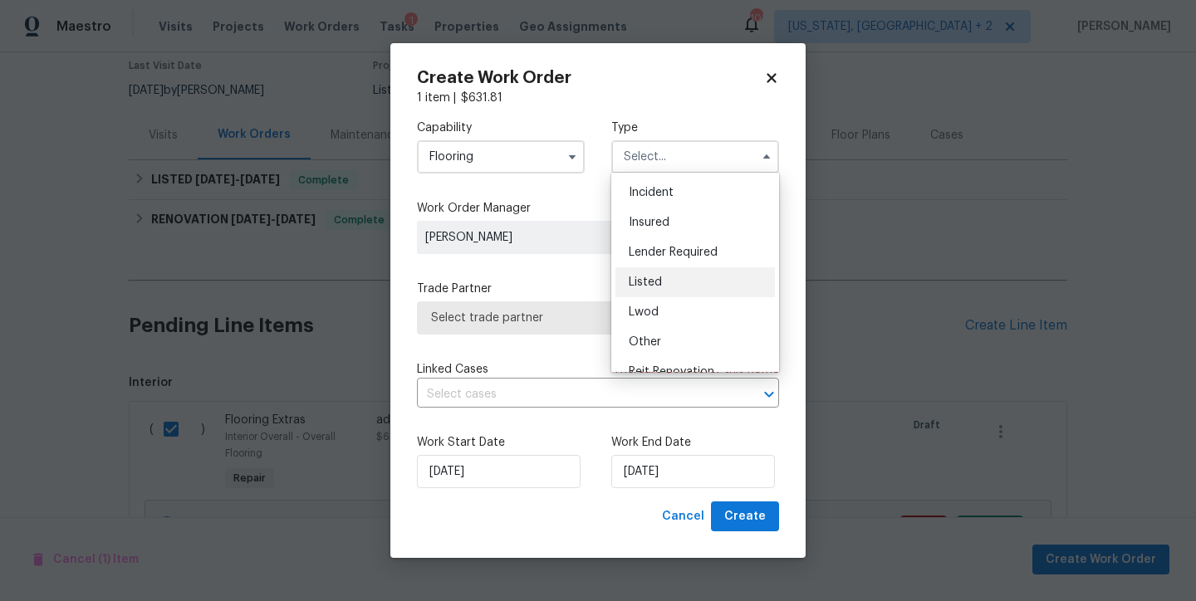
click at [662, 270] on div "Listed" at bounding box center [694, 282] width 159 height 30
type input "Listed"
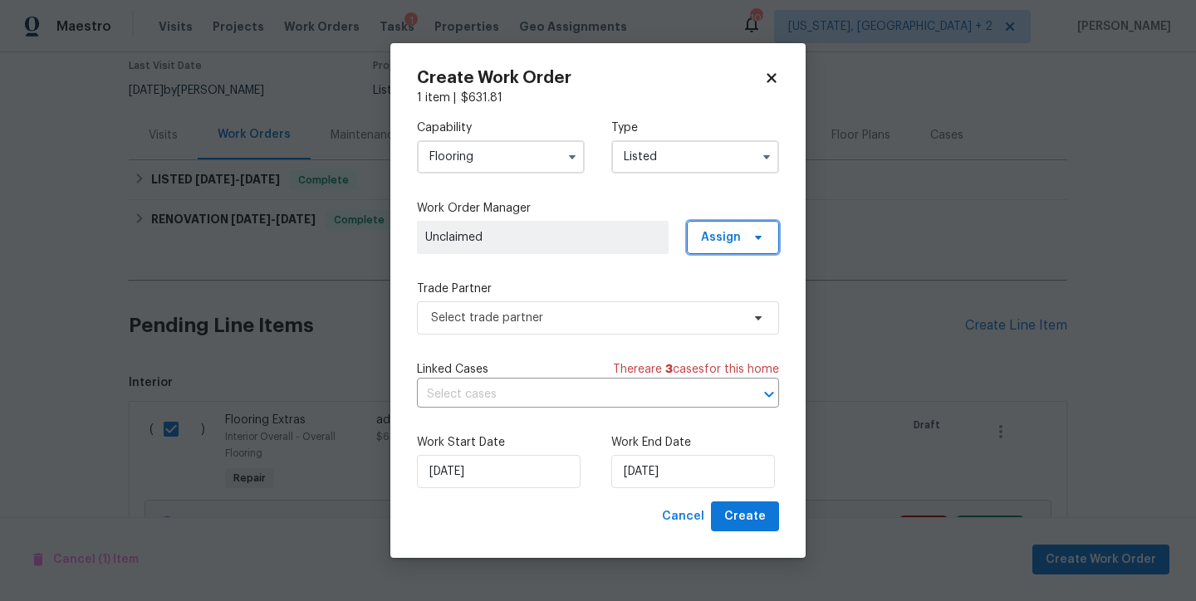
click at [744, 229] on span "Assign" at bounding box center [733, 237] width 92 height 33
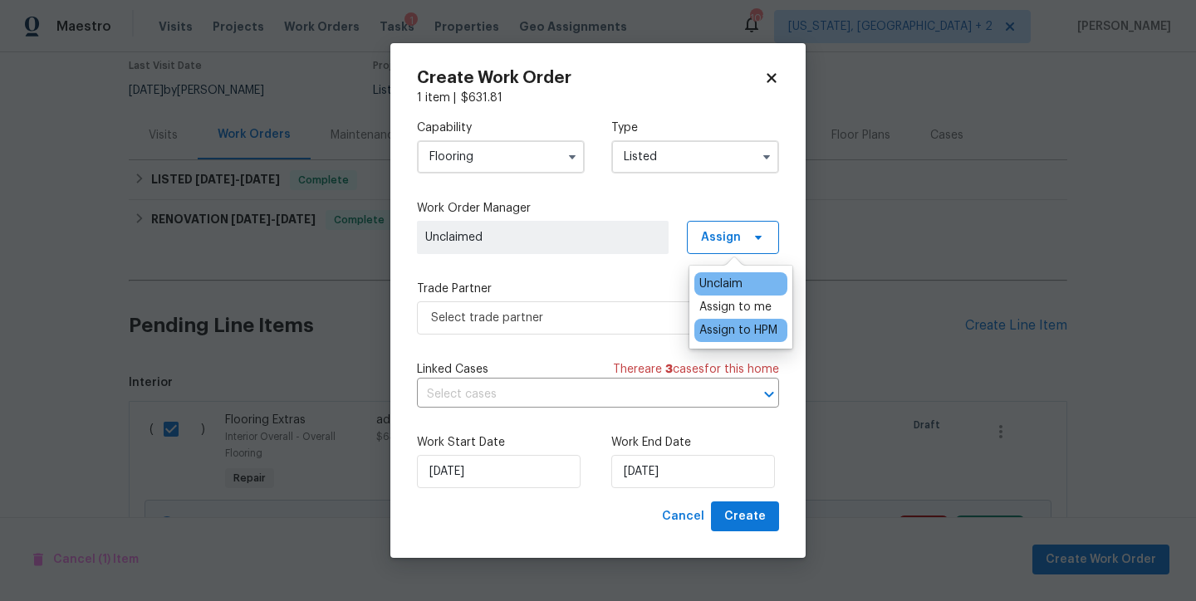
click at [744, 330] on div "Assign to HPM" at bounding box center [738, 330] width 78 height 17
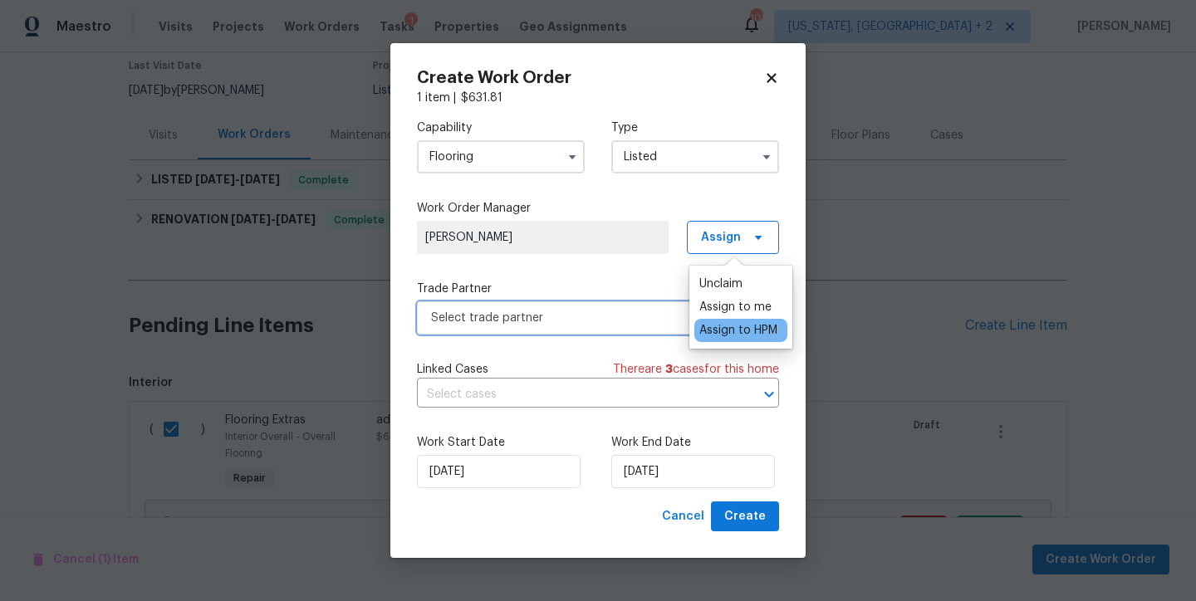
click at [517, 316] on span "Select trade partner" at bounding box center [586, 318] width 310 height 17
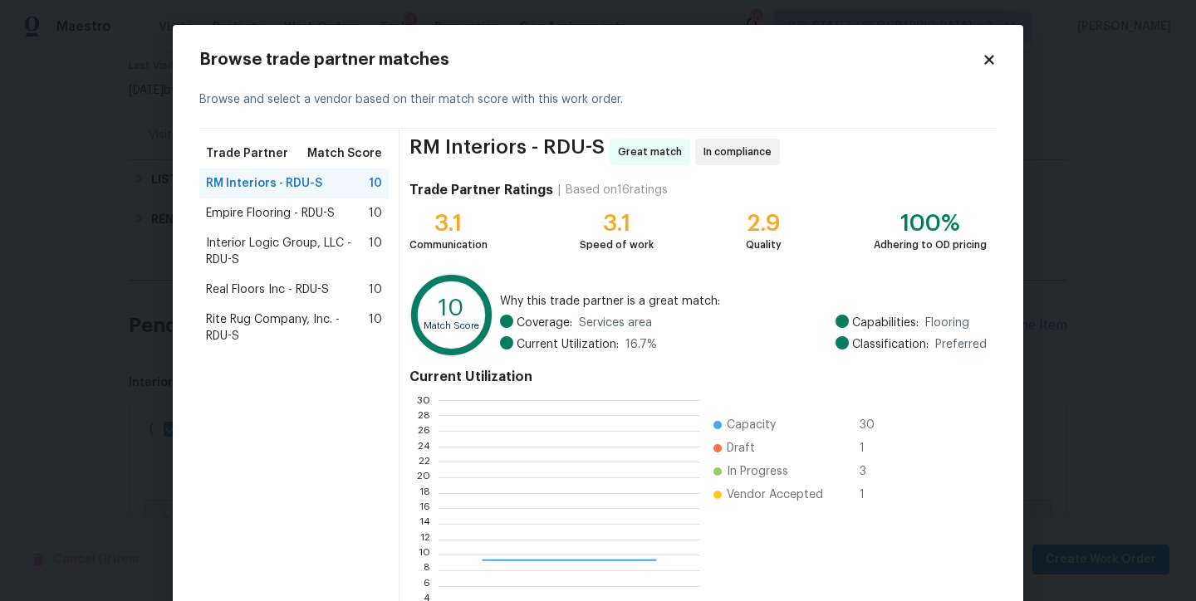
scroll to position [220, 248]
click at [310, 210] on span "Empire Flooring - RDU-S" at bounding box center [270, 213] width 129 height 17
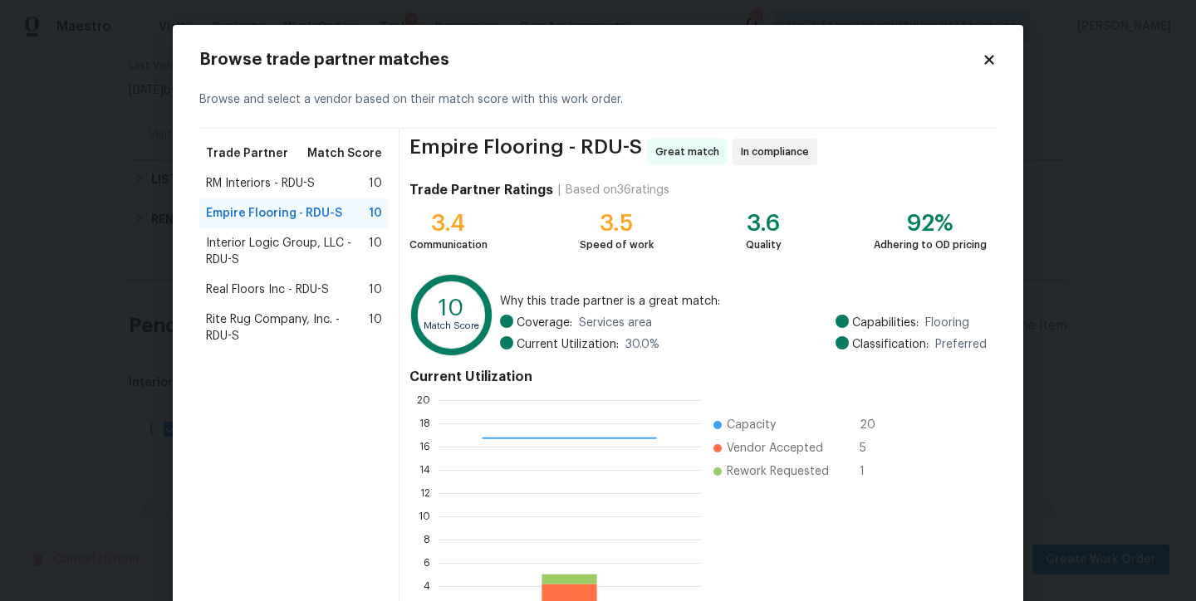
scroll to position [131, 0]
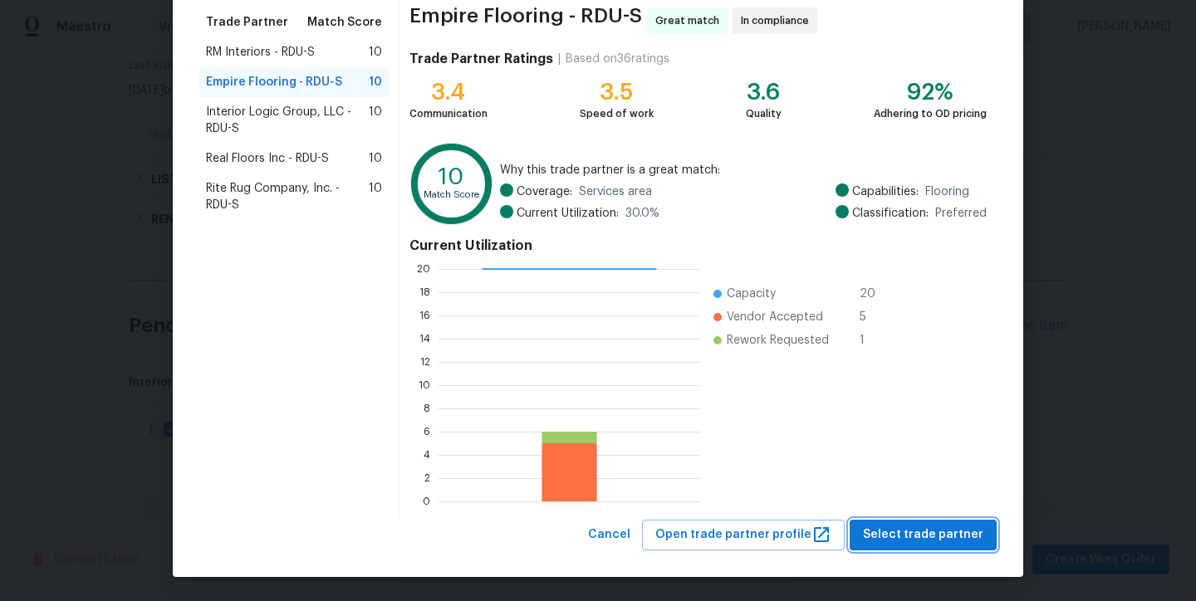
drag, startPoint x: 943, startPoint y: 532, endPoint x: 931, endPoint y: 525, distance: 13.4
click at [943, 532] on span "Select trade partner" at bounding box center [923, 535] width 120 height 21
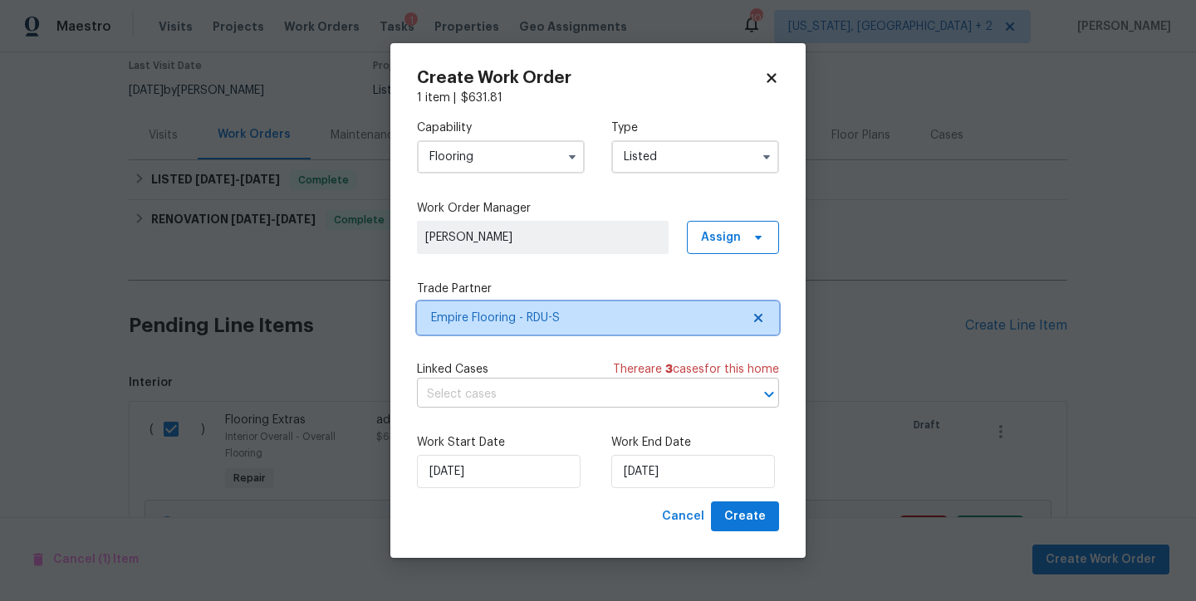
scroll to position [0, 0]
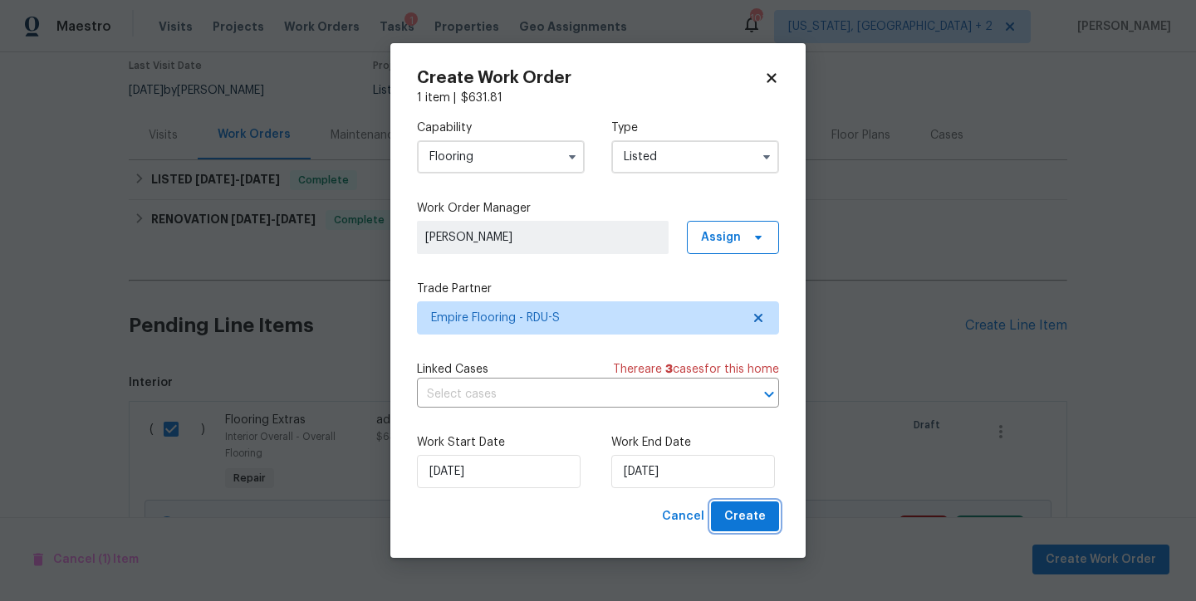
click at [758, 511] on span "Create" at bounding box center [745, 517] width 42 height 21
checkbox input "false"
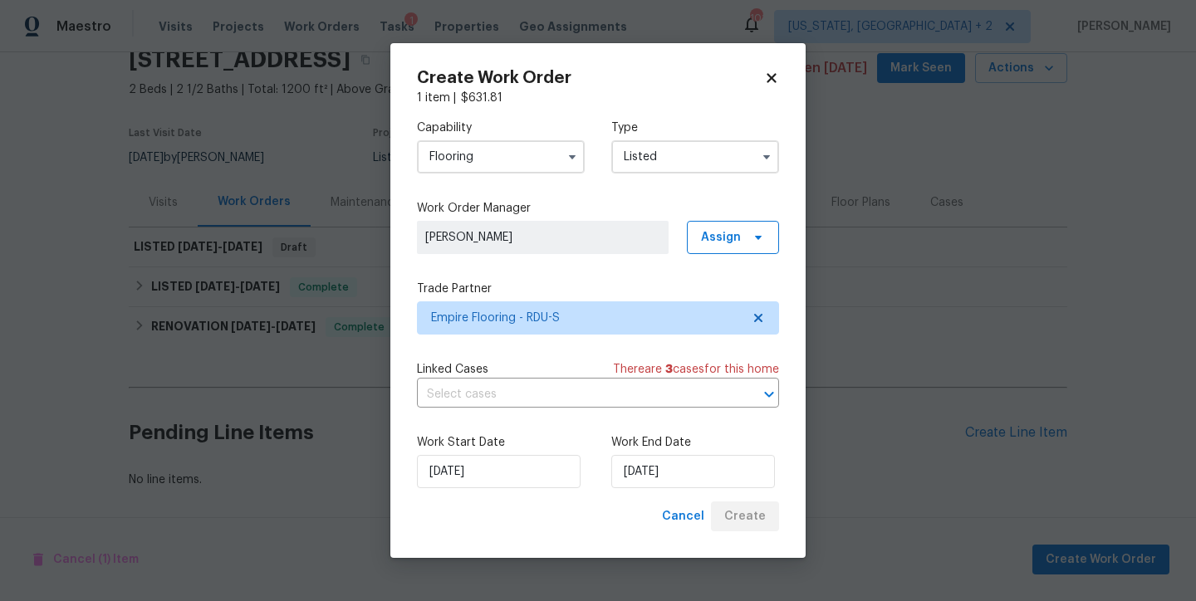
scroll to position [86, 0]
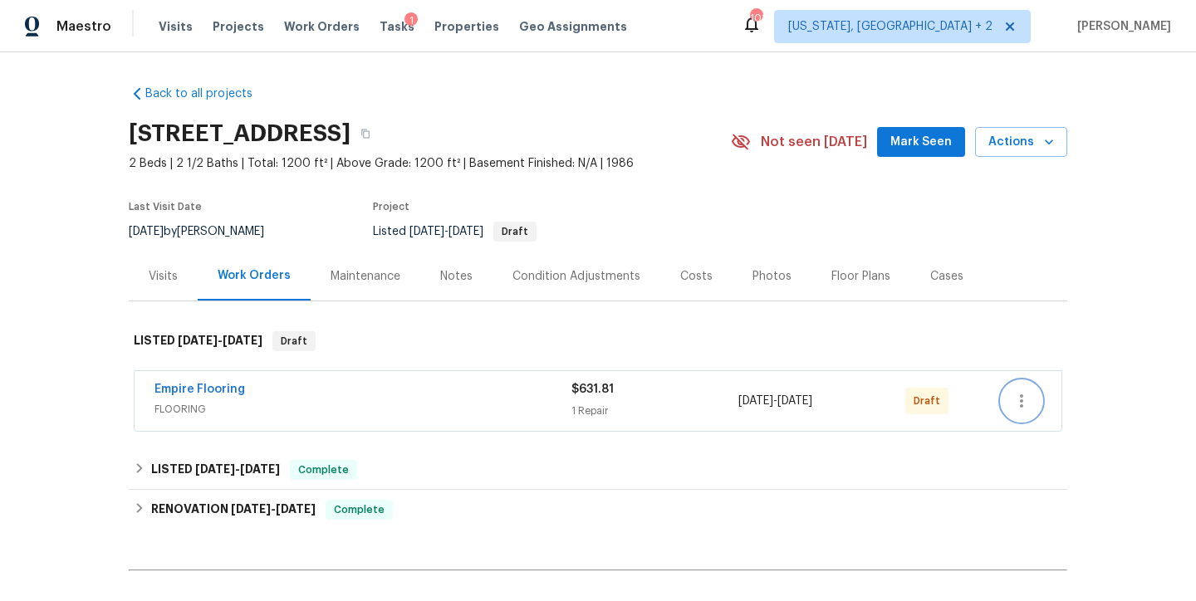
click at [1017, 395] on icon "button" at bounding box center [1022, 401] width 20 height 20
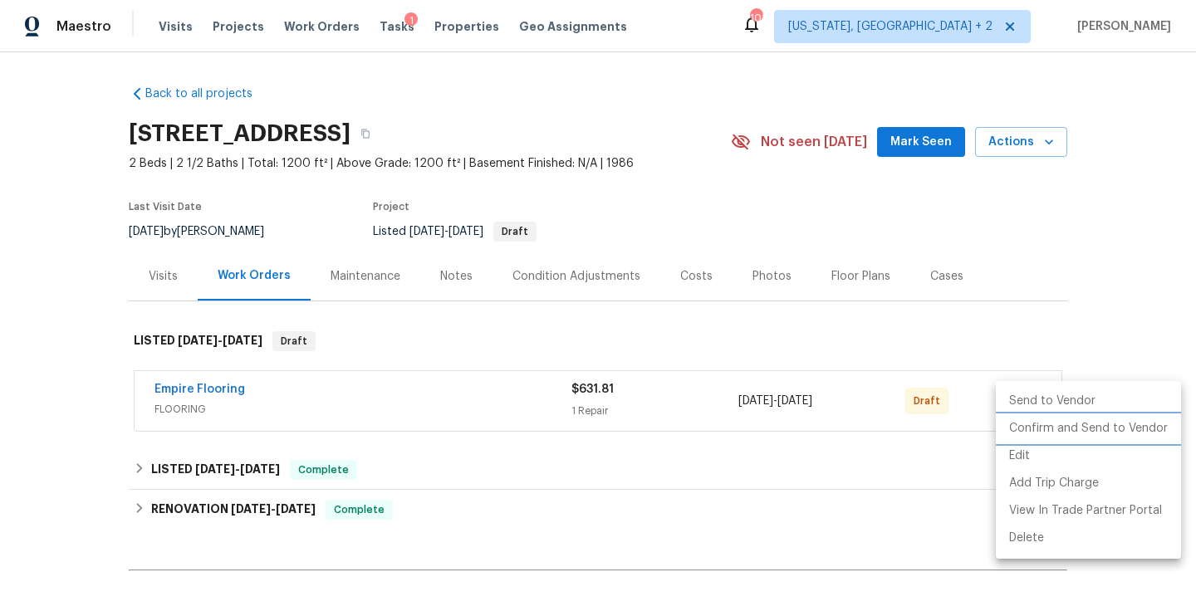
click at [1100, 432] on li "Confirm and Send to Vendor" at bounding box center [1088, 428] width 185 height 27
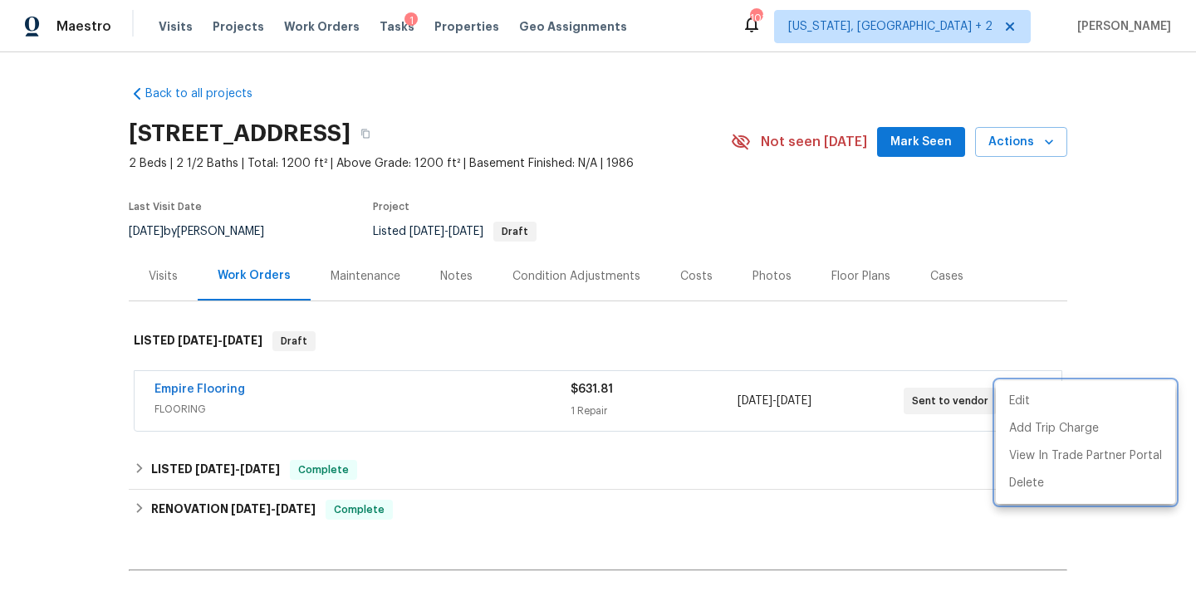
click at [1136, 202] on div at bounding box center [598, 300] width 1196 height 601
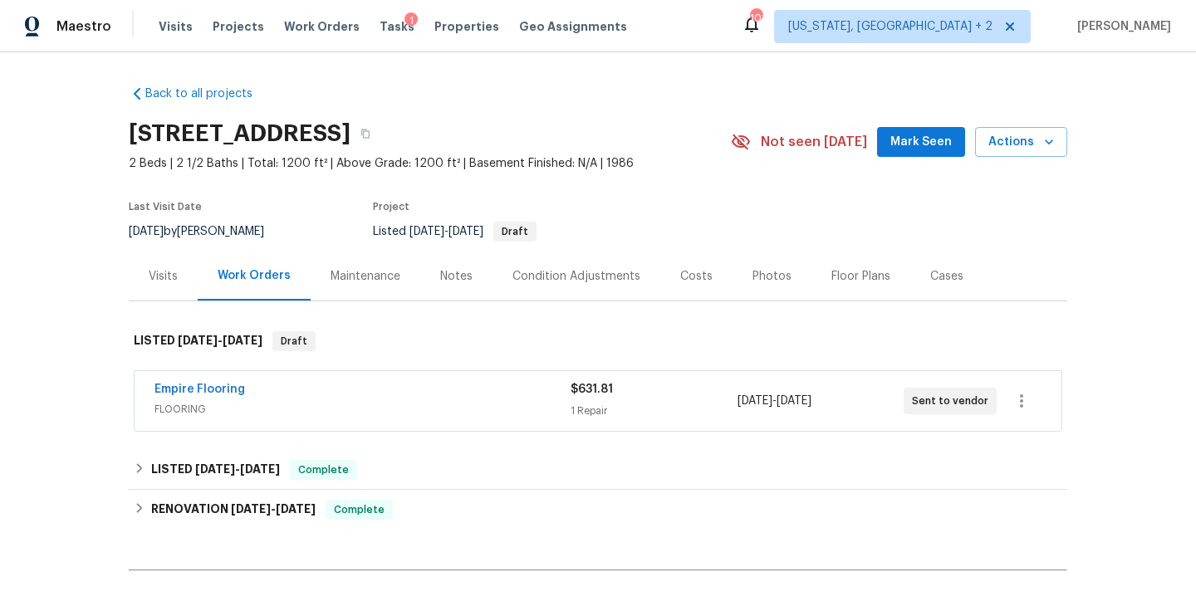
click at [612, 102] on div "Back to all projects 6608 Orford Ct, Raleigh, NC 27615 2 Beds | 2 1/2 Baths | T…" at bounding box center [598, 378] width 939 height 612
click at [1017, 391] on icon "button" at bounding box center [1022, 401] width 20 height 20
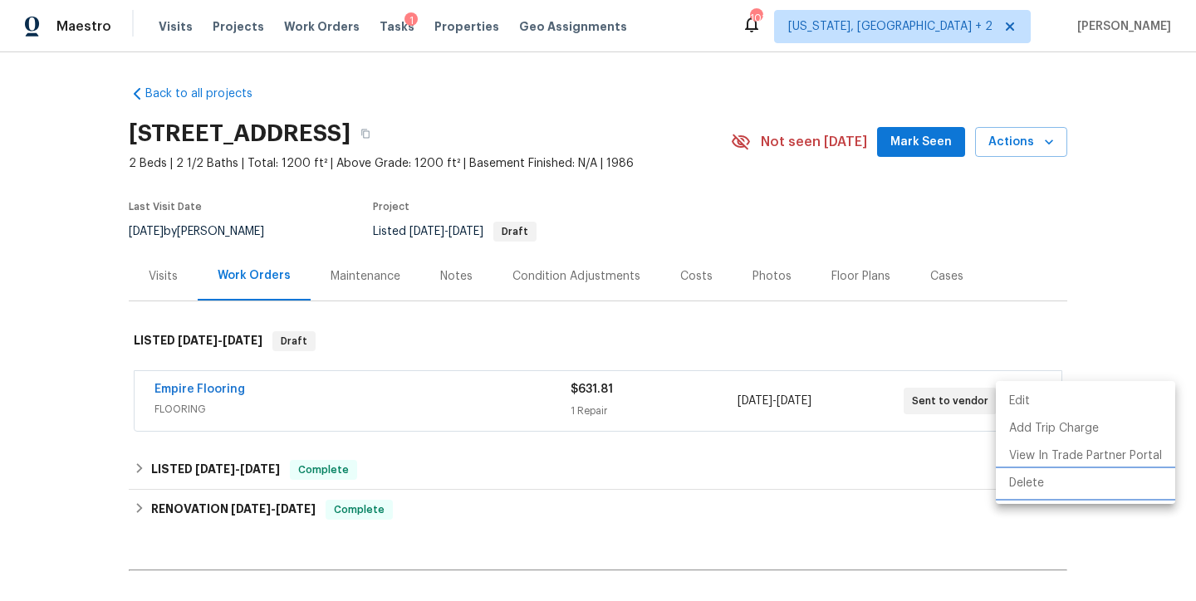
click at [1049, 489] on li "Delete" at bounding box center [1085, 483] width 179 height 27
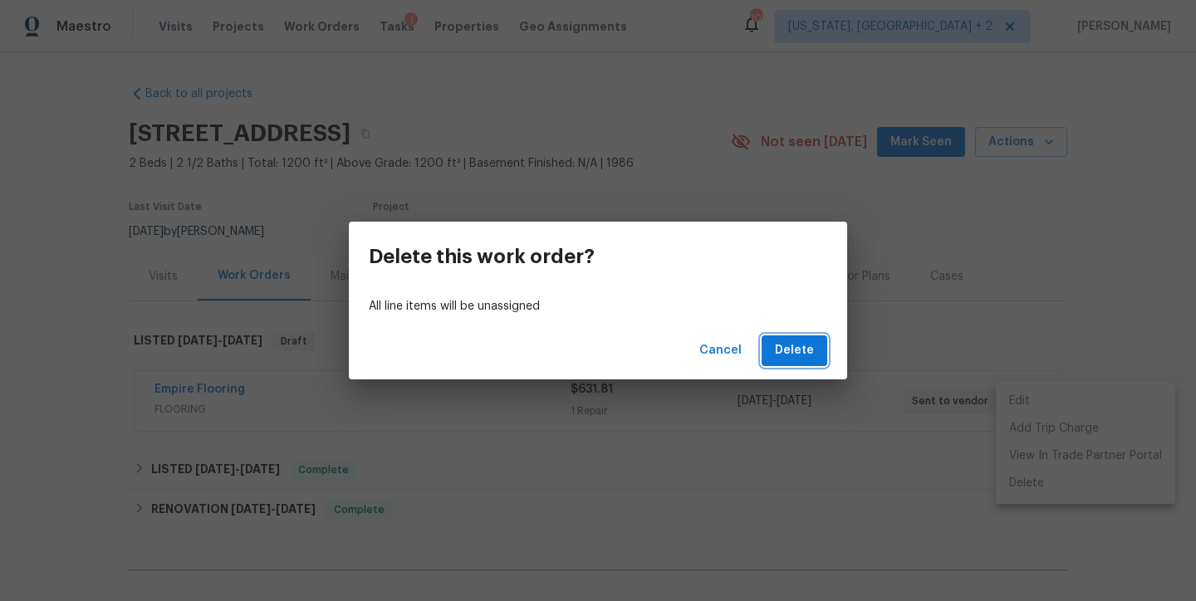
click at [810, 344] on span "Delete" at bounding box center [794, 351] width 39 height 21
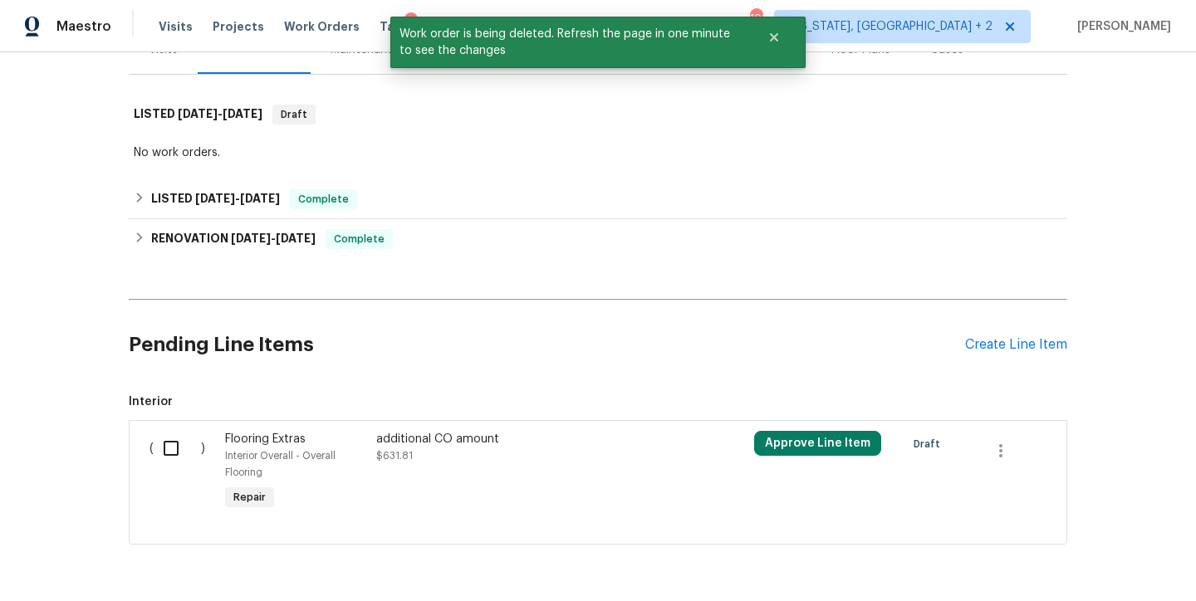
scroll to position [297, 0]
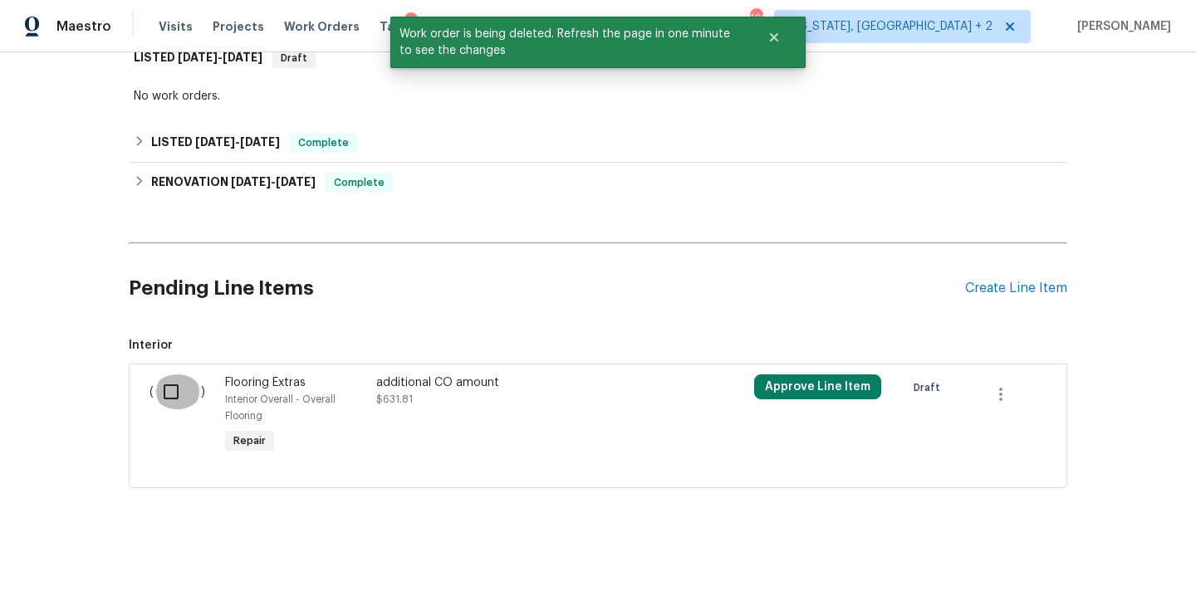
click at [154, 375] on input "checkbox" at bounding box center [177, 392] width 47 height 35
checkbox input "true"
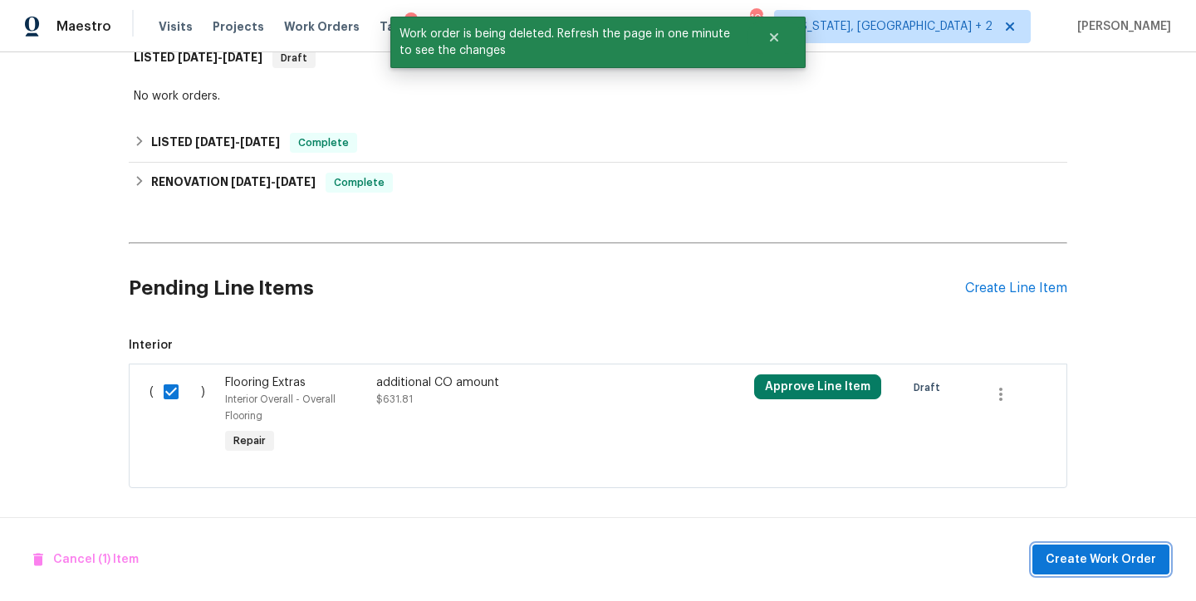
click at [1122, 563] on span "Create Work Order" at bounding box center [1101, 560] width 110 height 21
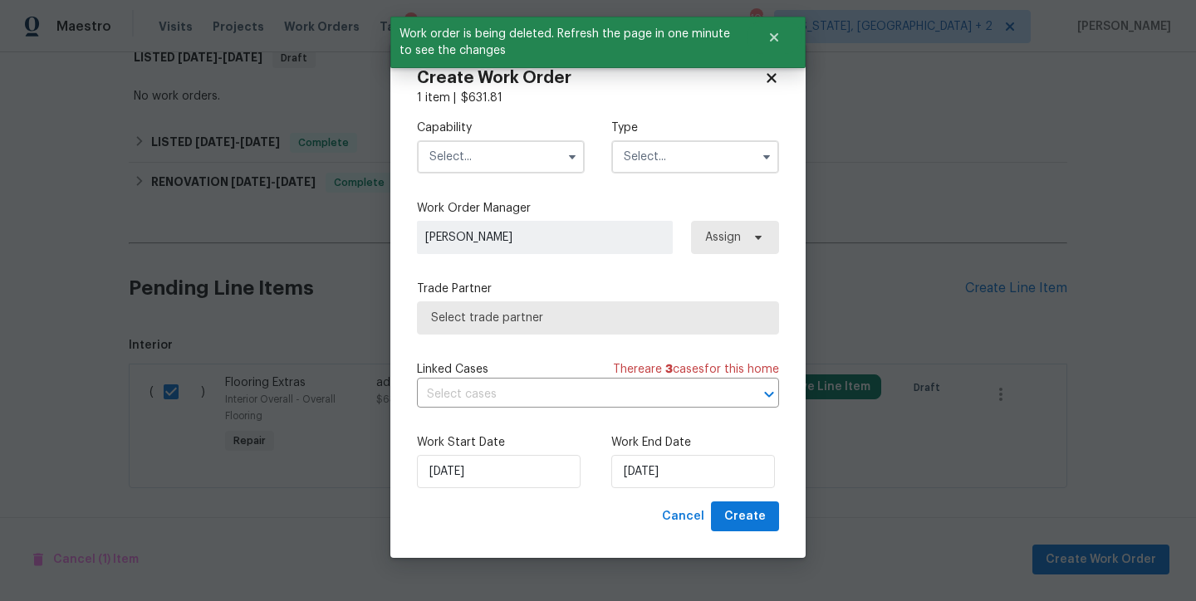
click at [504, 166] on input "text" at bounding box center [501, 156] width 168 height 33
click at [782, 41] on button "Close" at bounding box center [774, 37] width 55 height 33
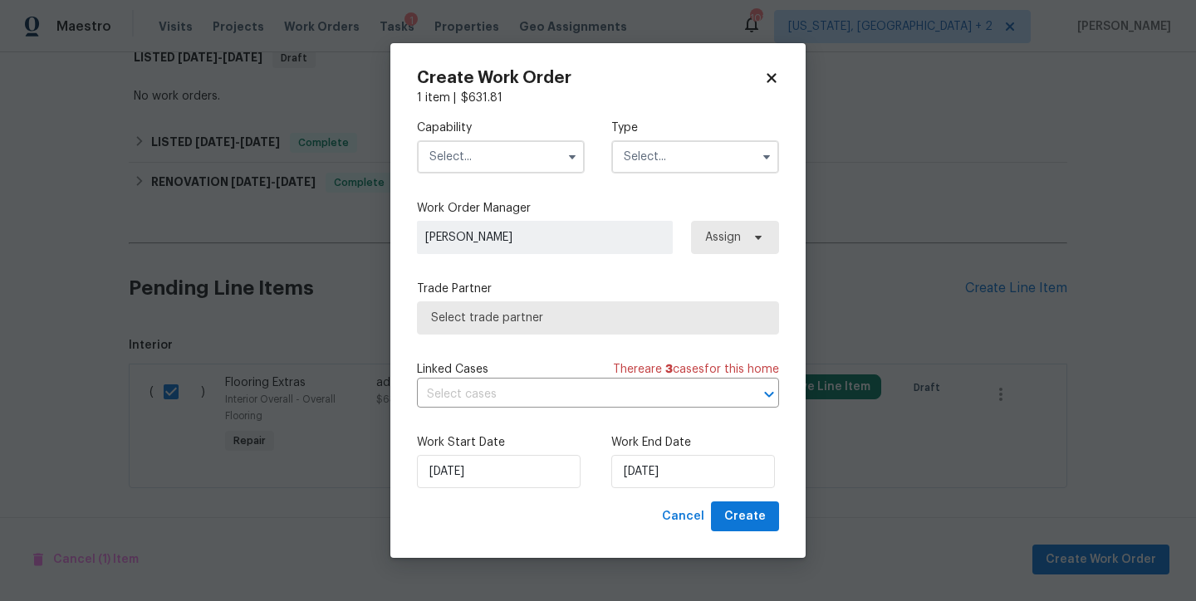
click at [495, 145] on input "text" at bounding box center [501, 156] width 168 height 33
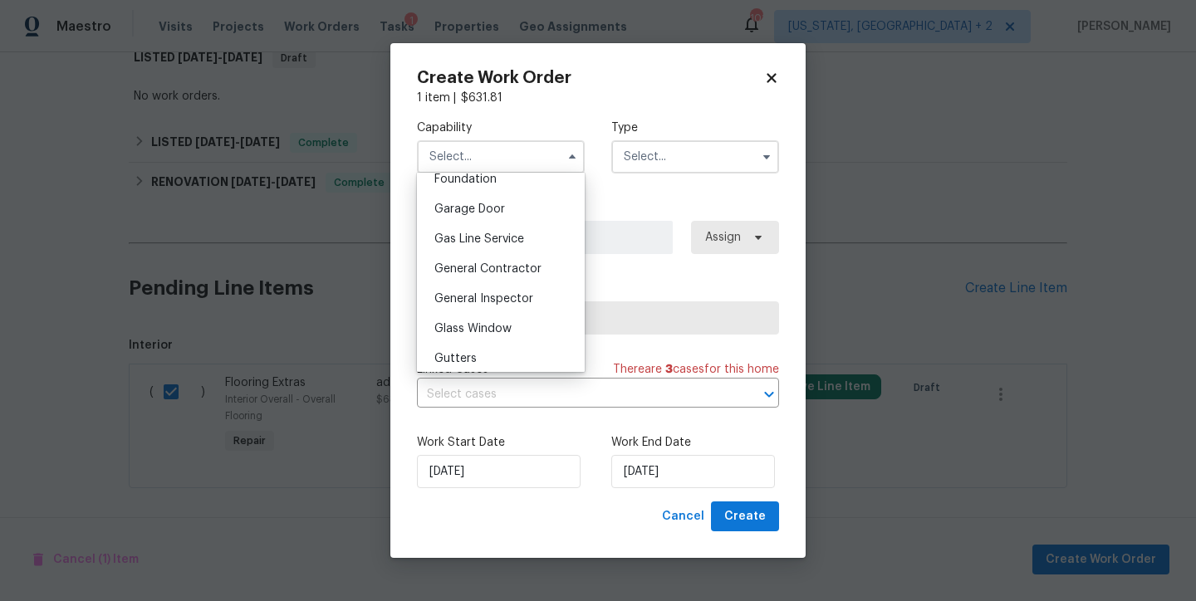
scroll to position [635, 0]
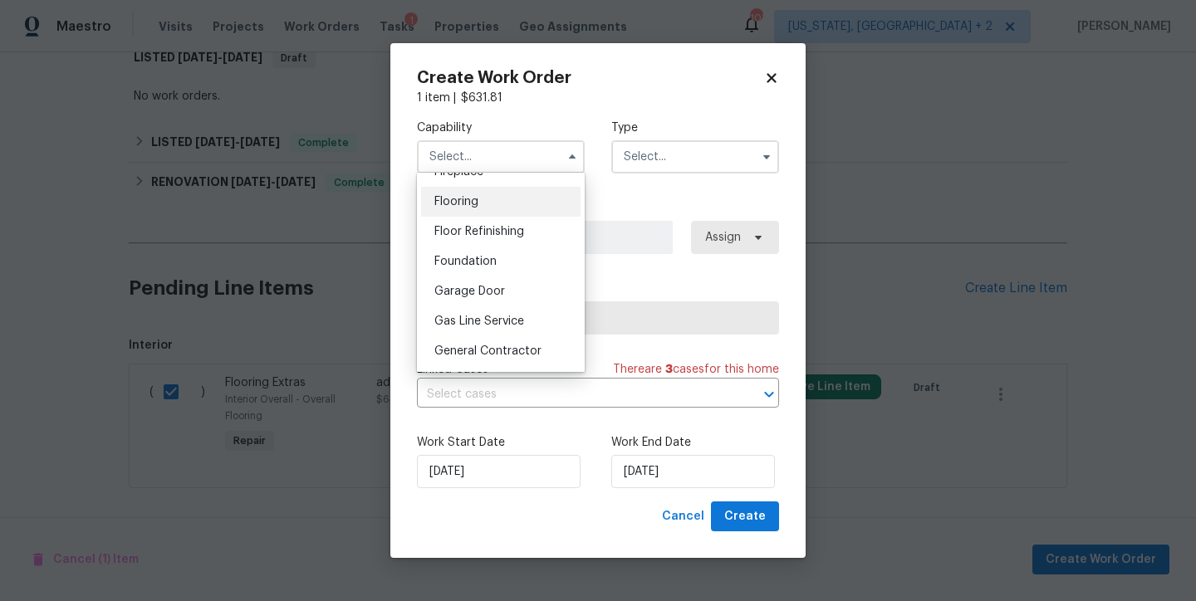
click at [472, 211] on div "Flooring" at bounding box center [500, 202] width 159 height 30
type input "Flooring"
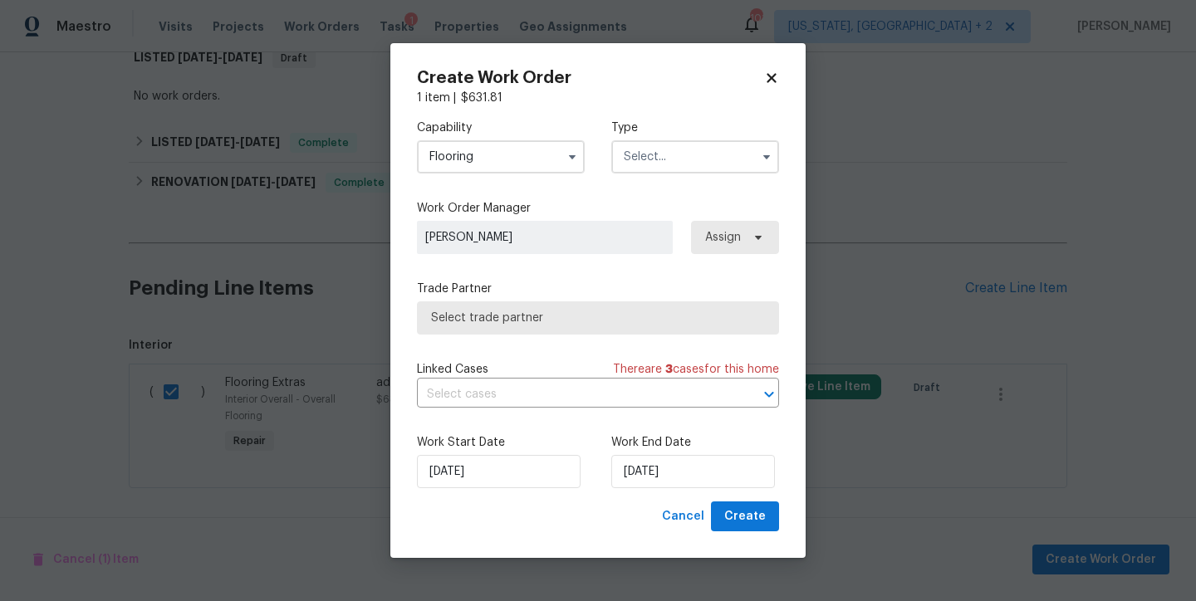
click at [679, 152] on input "text" at bounding box center [695, 156] width 168 height 33
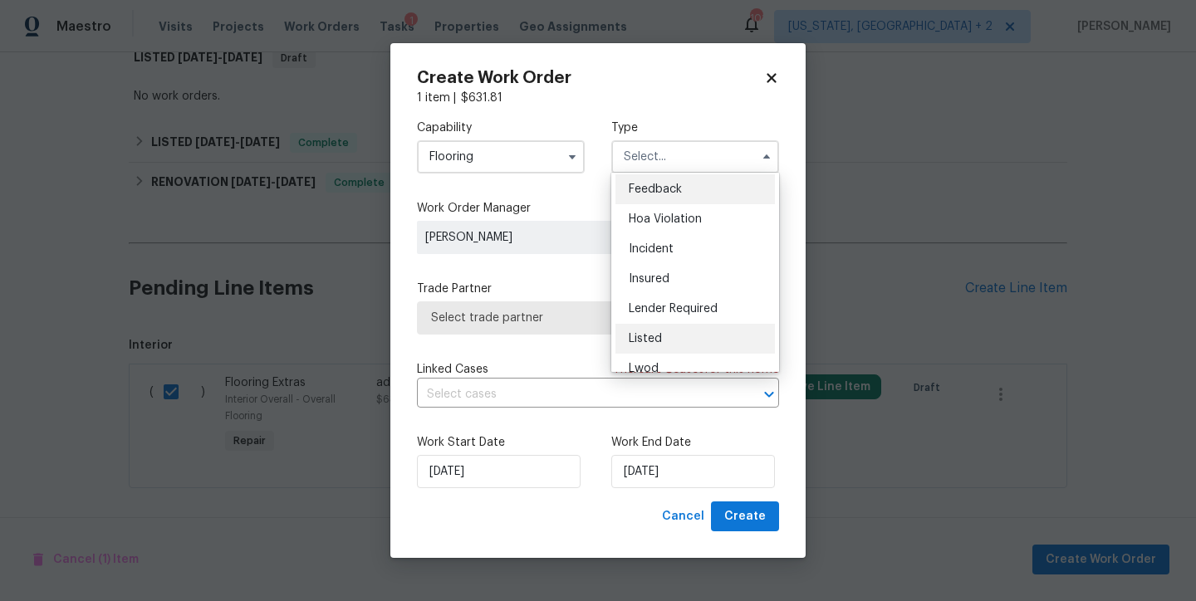
scroll to position [3, 0]
click at [637, 332] on span "Listed" at bounding box center [645, 338] width 33 height 12
type input "Listed"
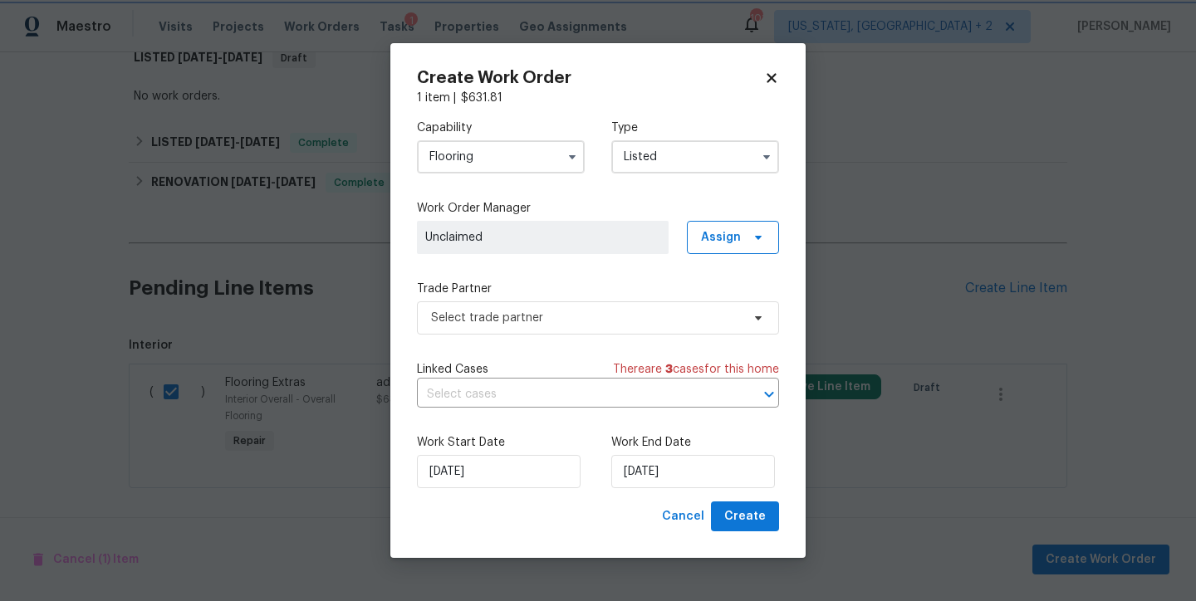
scroll to position [0, 0]
click at [731, 229] on span "Assign" at bounding box center [721, 237] width 40 height 17
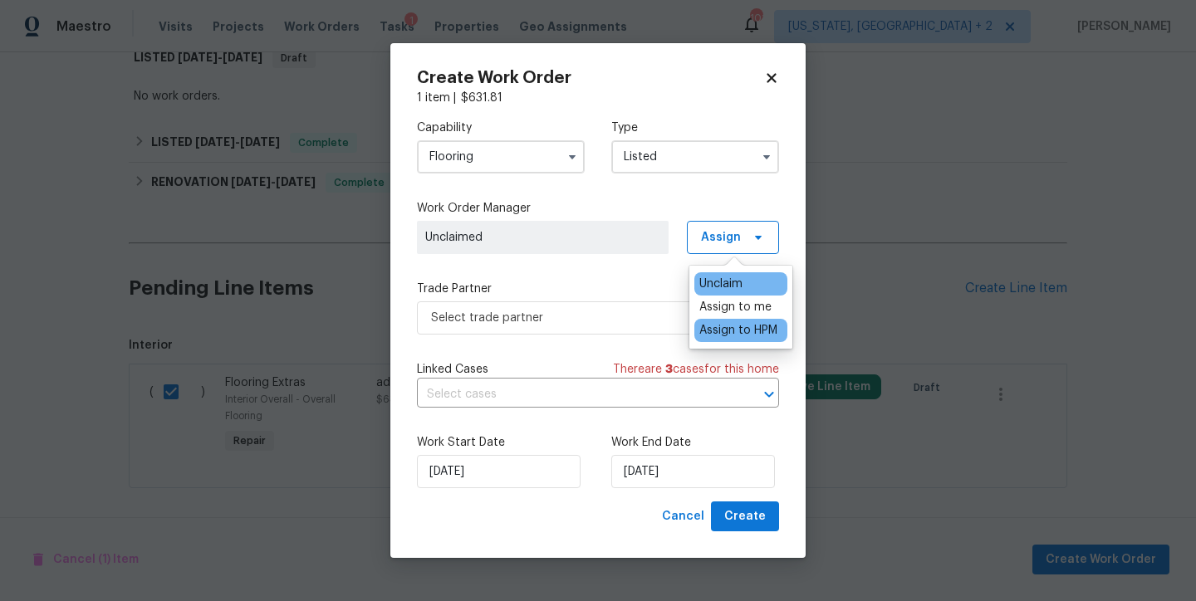
click at [738, 330] on div "Assign to HPM" at bounding box center [738, 330] width 78 height 17
click at [532, 275] on div "Capability Flooring Type Listed Work Order Manager Joseph White Assign Trade Pa…" at bounding box center [598, 303] width 362 height 395
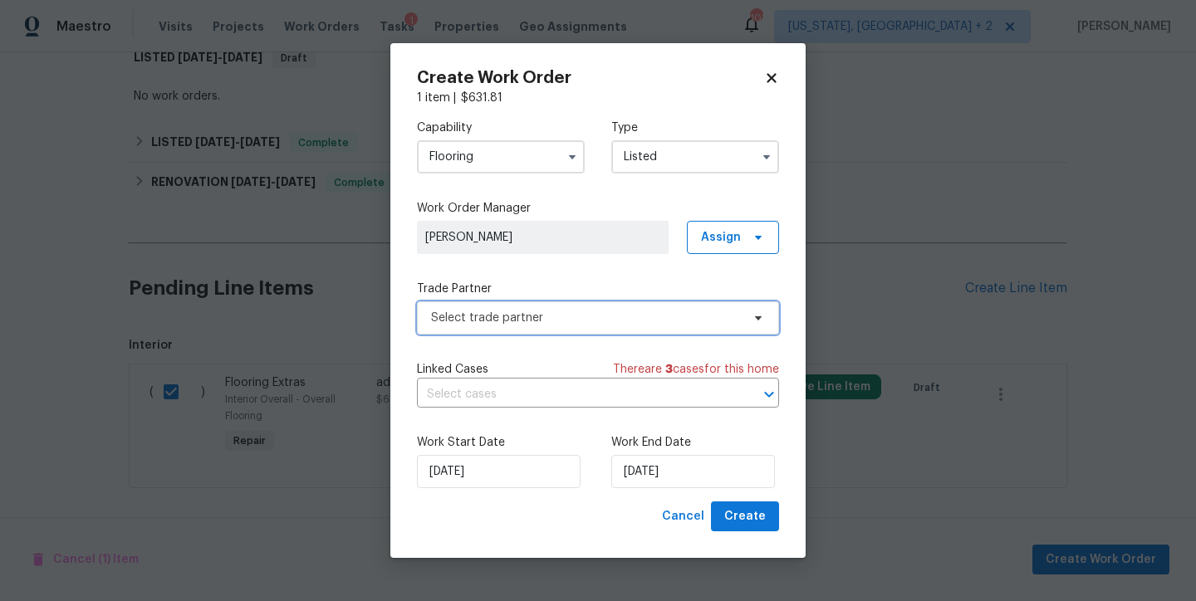
click at [593, 325] on span "Select trade partner" at bounding box center [586, 318] width 310 height 17
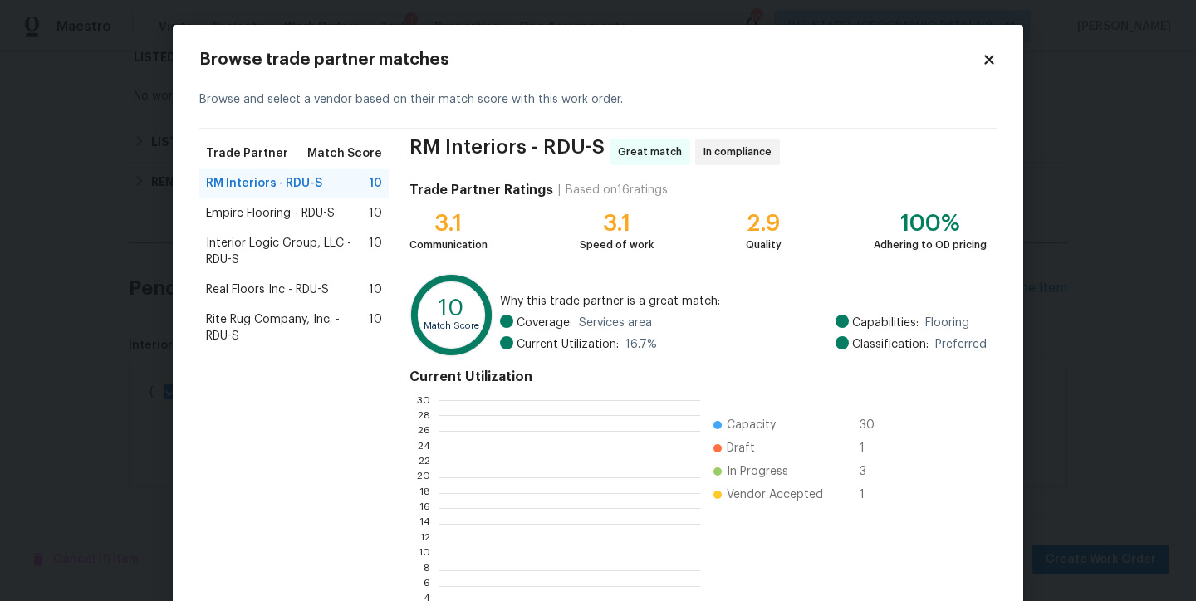
scroll to position [220, 248]
click at [231, 323] on span "Rite Rug Company, Inc. - RDU-S" at bounding box center [287, 327] width 163 height 33
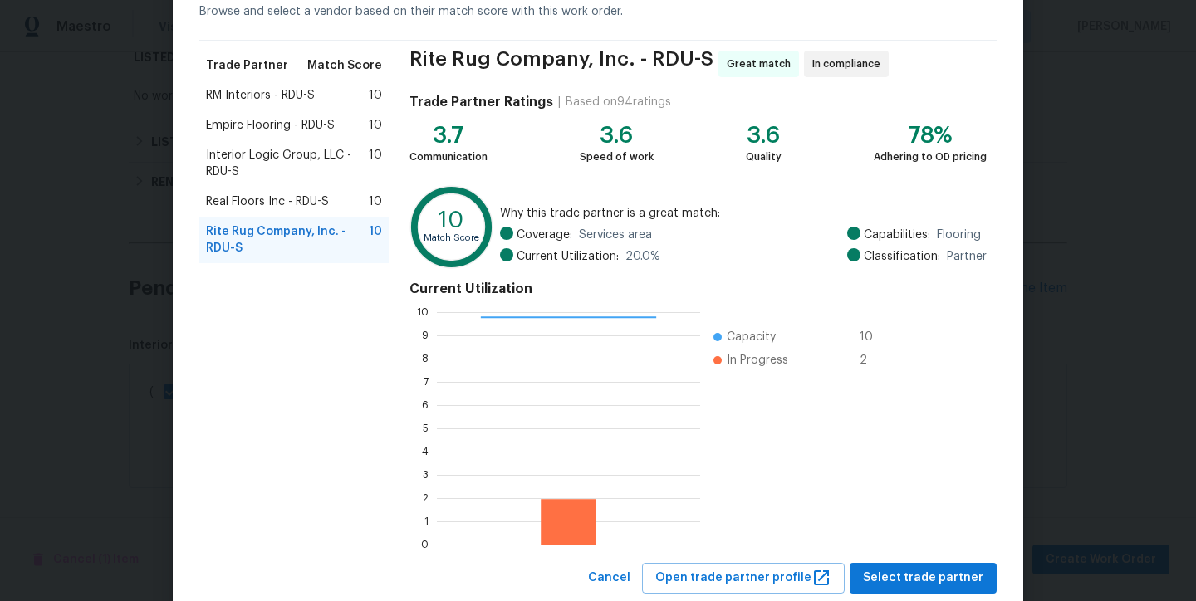
scroll to position [131, 0]
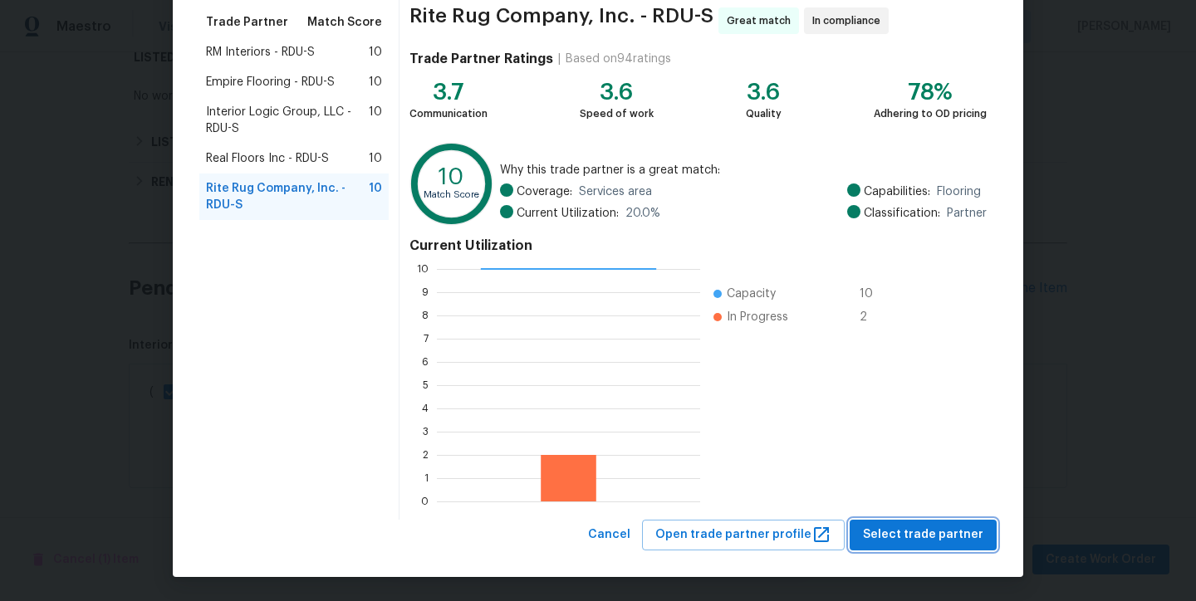
click at [958, 531] on span "Select trade partner" at bounding box center [923, 535] width 120 height 21
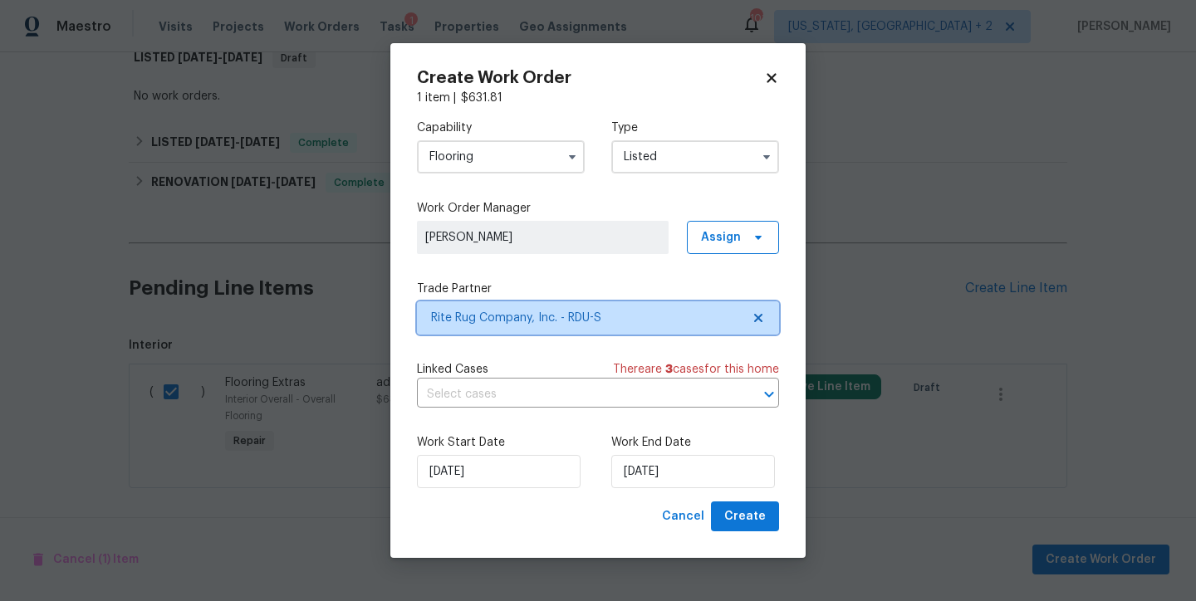
scroll to position [0, 0]
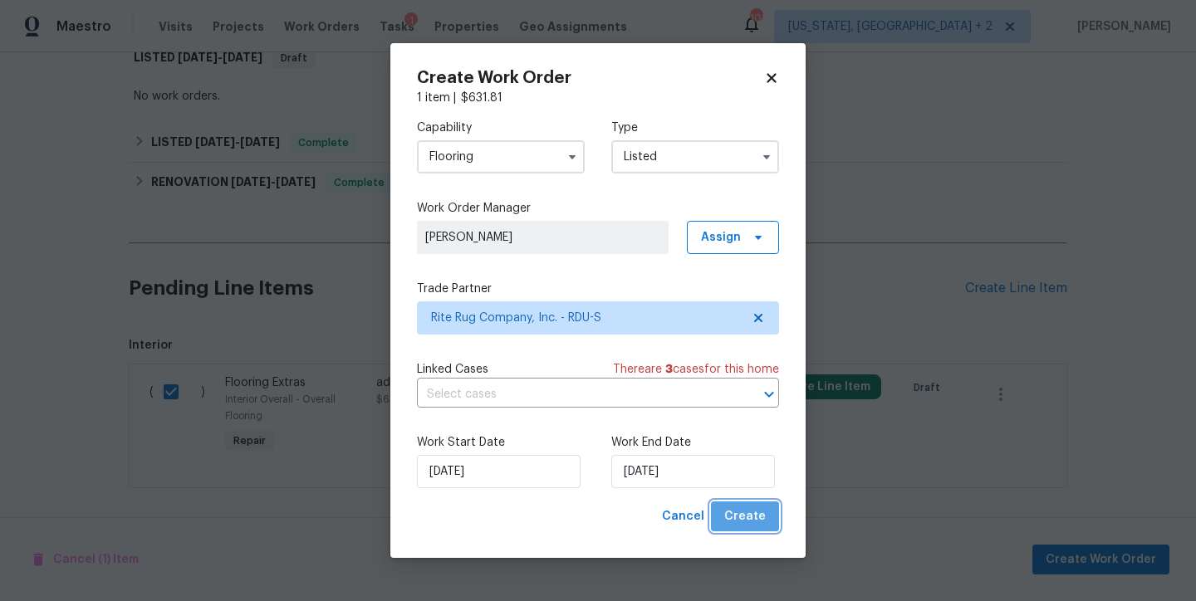
click at [748, 517] on span "Create" at bounding box center [745, 517] width 42 height 21
checkbox input "false"
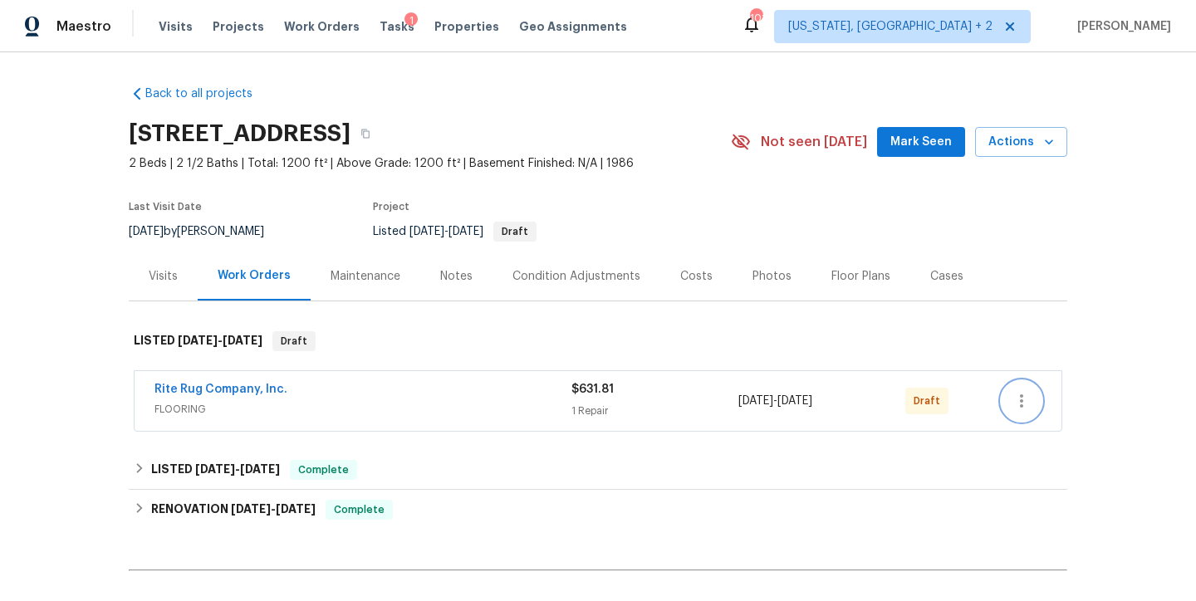
click at [1012, 409] on icon "button" at bounding box center [1022, 401] width 20 height 20
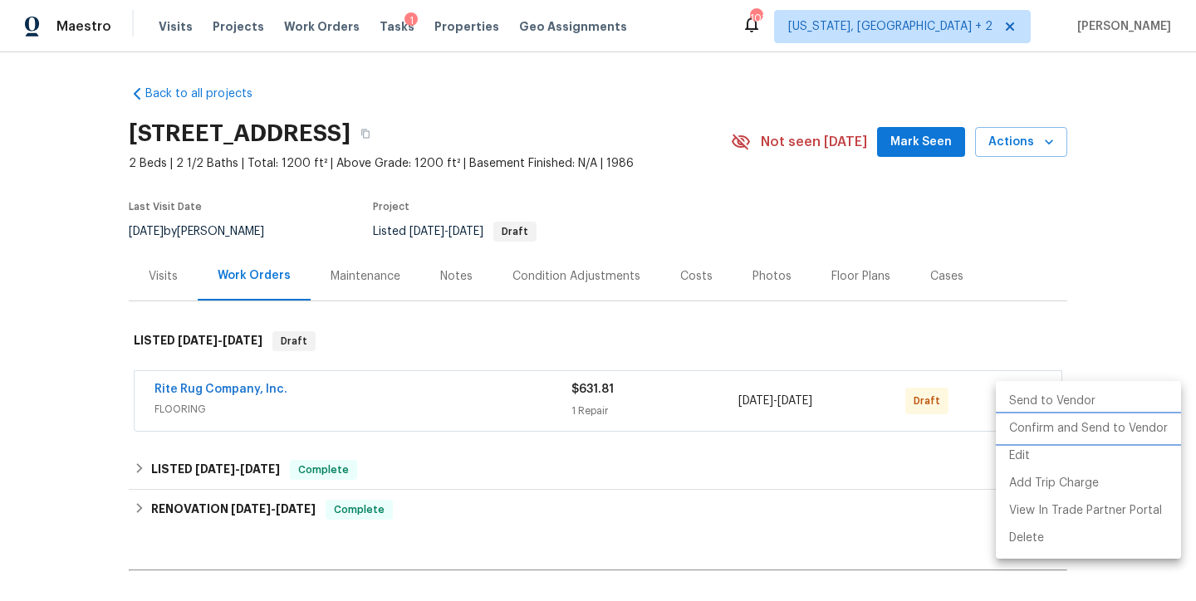
click at [1073, 432] on li "Confirm and Send to Vendor" at bounding box center [1088, 428] width 185 height 27
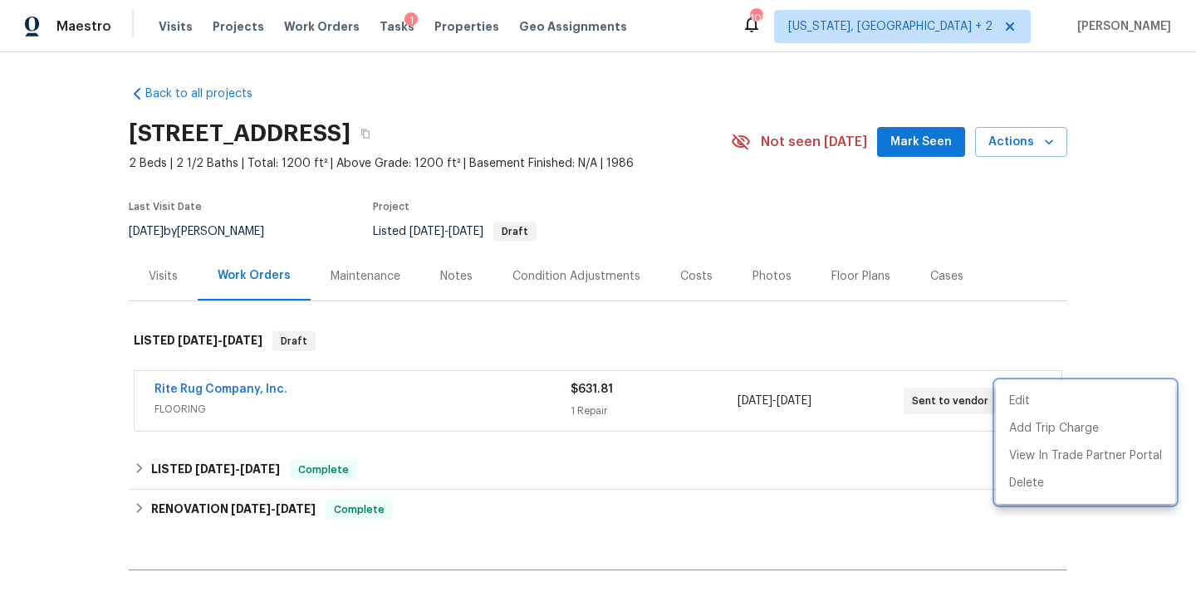
click at [1138, 209] on div at bounding box center [598, 300] width 1196 height 601
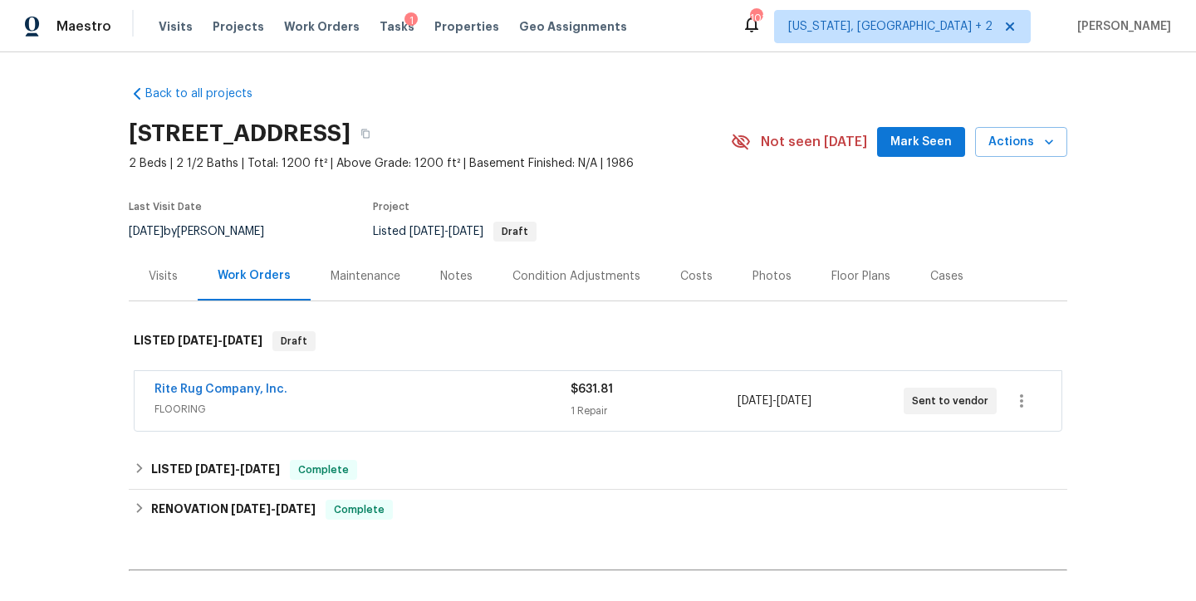
click at [56, 262] on div "Back to all projects 6608 Orford Ct, Raleigh, NC 27615 2 Beds | 2 1/2 Baths | T…" at bounding box center [598, 326] width 1196 height 549
click at [666, 76] on div "Back to all projects 6608 Orford Ct, Raleigh, NC 27615 2 Beds | 2 1/2 Baths | T…" at bounding box center [598, 378] width 939 height 612
click at [731, 165] on span "2 Beds | 2 1/2 Baths | Total: 1200 ft² | Above Grade: 1200 ft² | Basement Finis…" at bounding box center [430, 163] width 602 height 17
click at [723, 131] on div "[STREET_ADDRESS]" at bounding box center [430, 133] width 602 height 43
click at [684, 47] on div "Maestro Visits Projects Work Orders Tasks 1 Properties Geo Assignments 101 Wash…" at bounding box center [598, 26] width 1196 height 52
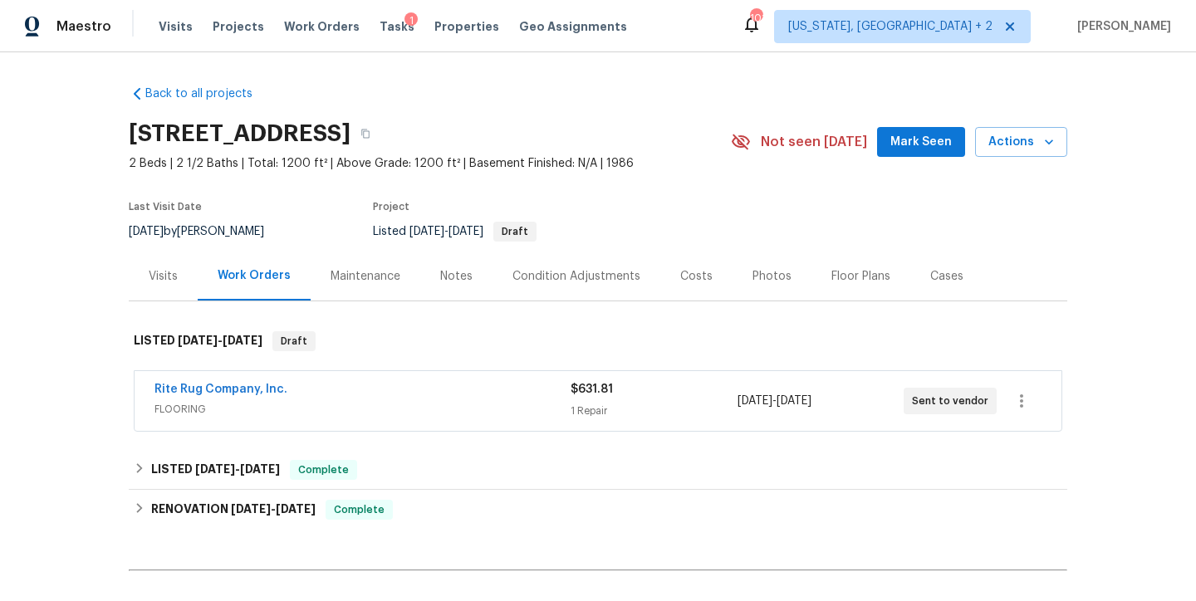
click at [663, 31] on div "Maestro Visits Projects Work Orders Tasks 1 Properties Geo Assignments 101 Wash…" at bounding box center [598, 26] width 1196 height 52
click at [641, 119] on div "[STREET_ADDRESS]" at bounding box center [430, 133] width 602 height 43
click at [81, 326] on div "Back to all projects 6608 Orford Ct, Raleigh, NC 27615 2 Beds | 2 1/2 Baths | T…" at bounding box center [598, 326] width 1196 height 549
click at [80, 336] on div "Back to all projects 6608 Orford Ct, Raleigh, NC 27615 2 Beds | 2 1/2 Baths | T…" at bounding box center [598, 326] width 1196 height 549
click at [622, 107] on div "Back to all projects 6608 Orford Ct, Raleigh, NC 27615 2 Beds | 2 1/2 Baths | T…" at bounding box center [598, 378] width 939 height 612
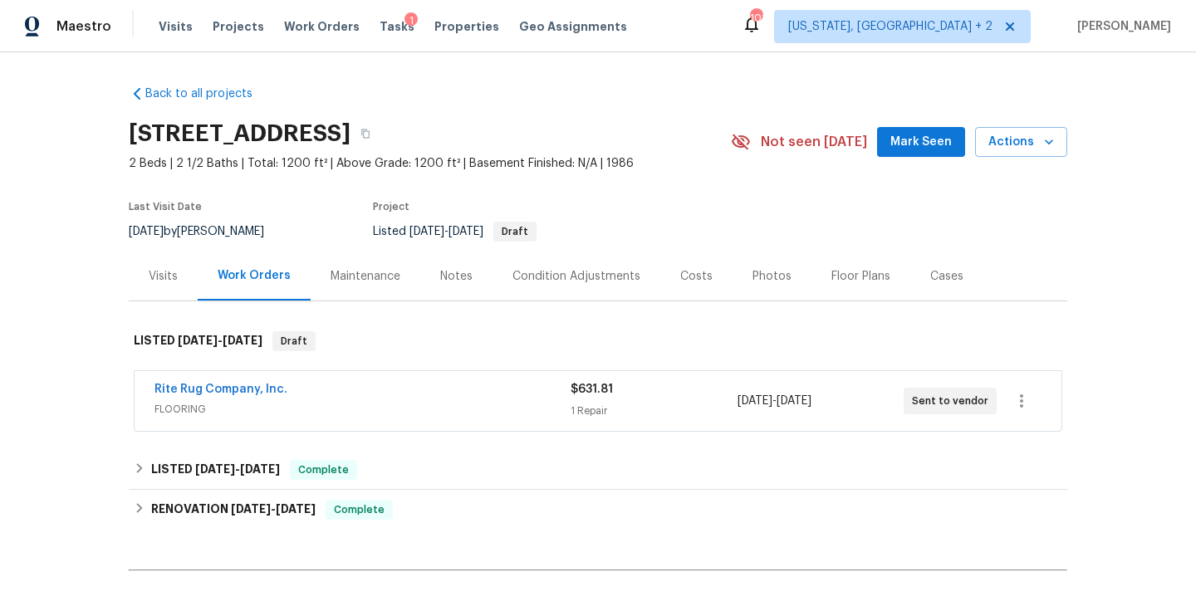
click at [25, 265] on div "Back to all projects 6608 Orford Ct, Raleigh, NC 27615 2 Beds | 2 1/2 Baths | T…" at bounding box center [598, 326] width 1196 height 549
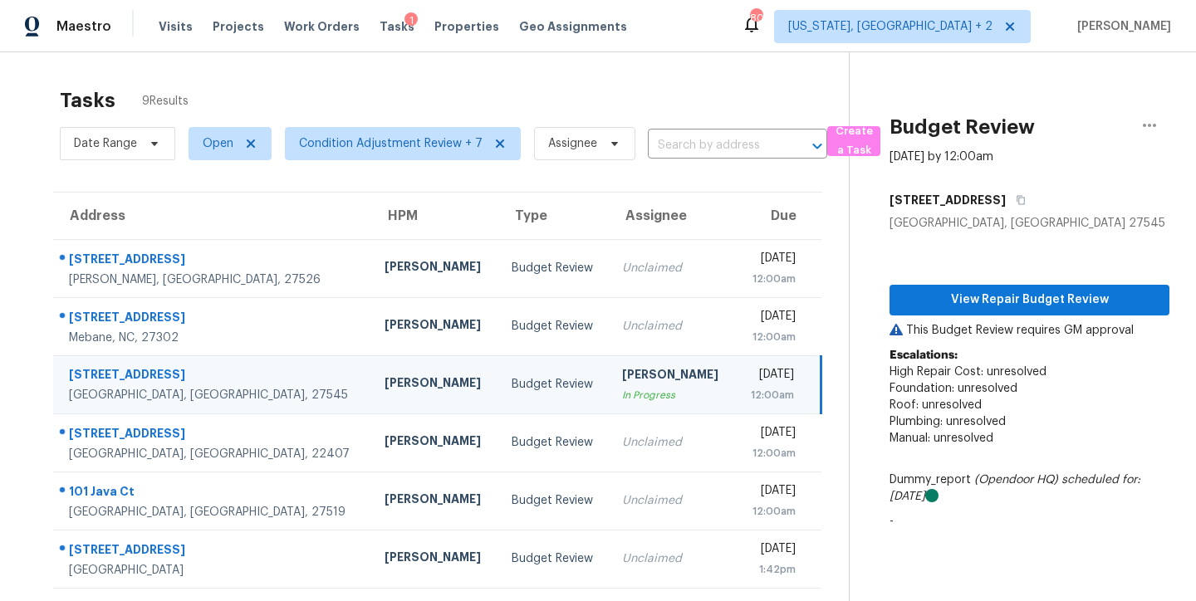
scroll to position [129, 0]
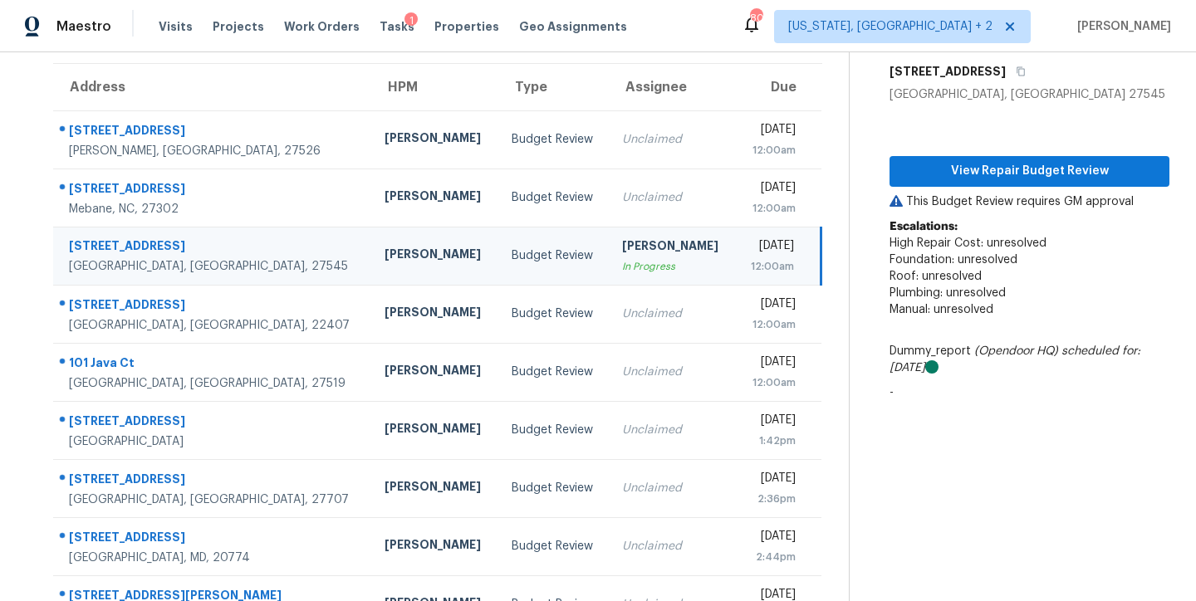
click at [679, 21] on div "Maestro Visits Projects Work Orders Tasks 1 Properties Geo Assignments 80 Washi…" at bounding box center [598, 26] width 1196 height 52
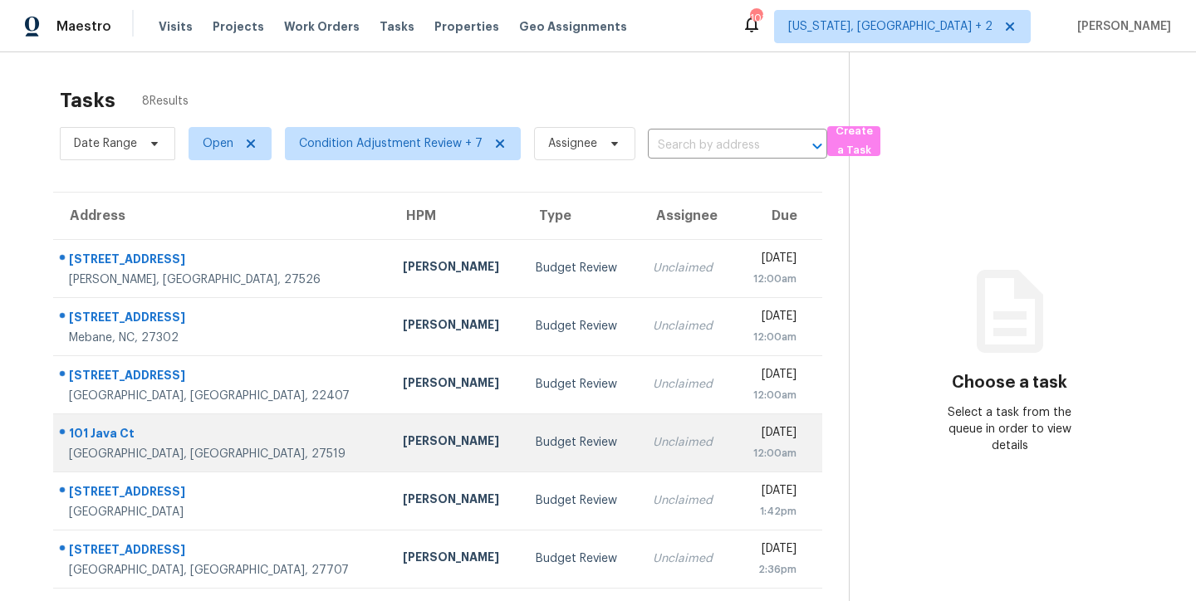
scroll to position [129, 0]
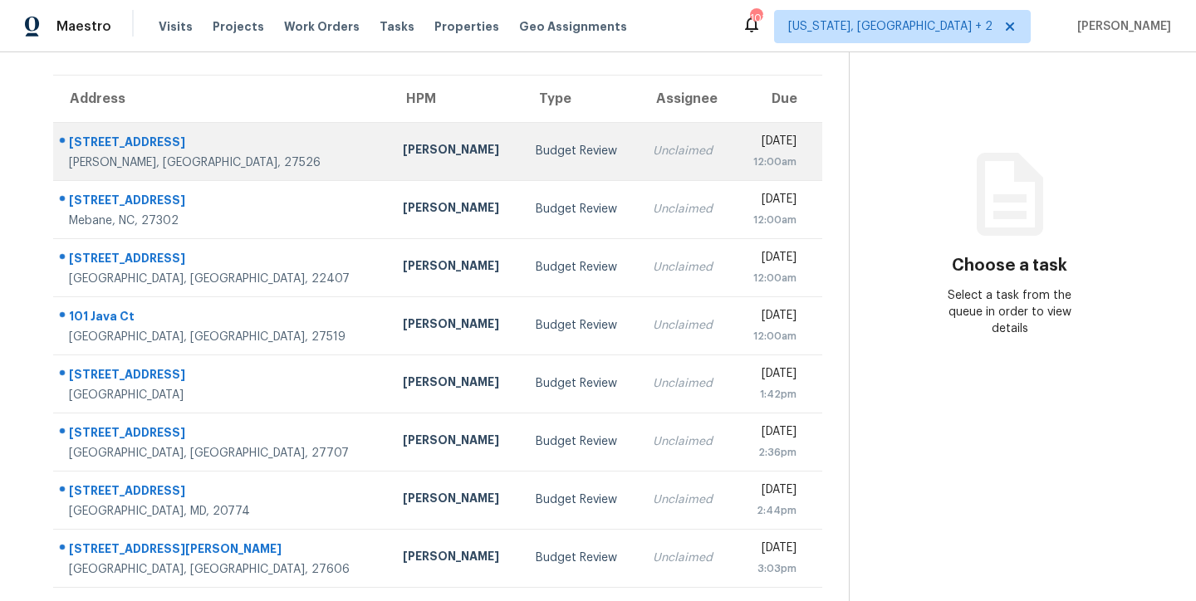
click at [522, 162] on td "Budget Review" at bounding box center [580, 151] width 117 height 58
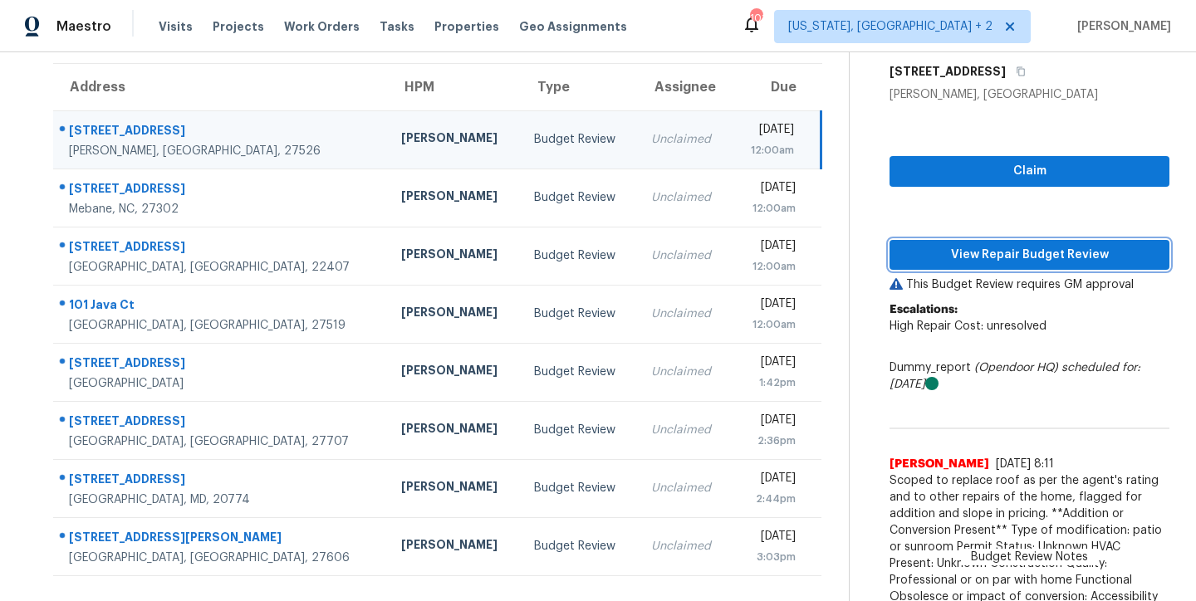
click at [1099, 257] on span "View Repair Budget Review" at bounding box center [1029, 255] width 253 height 21
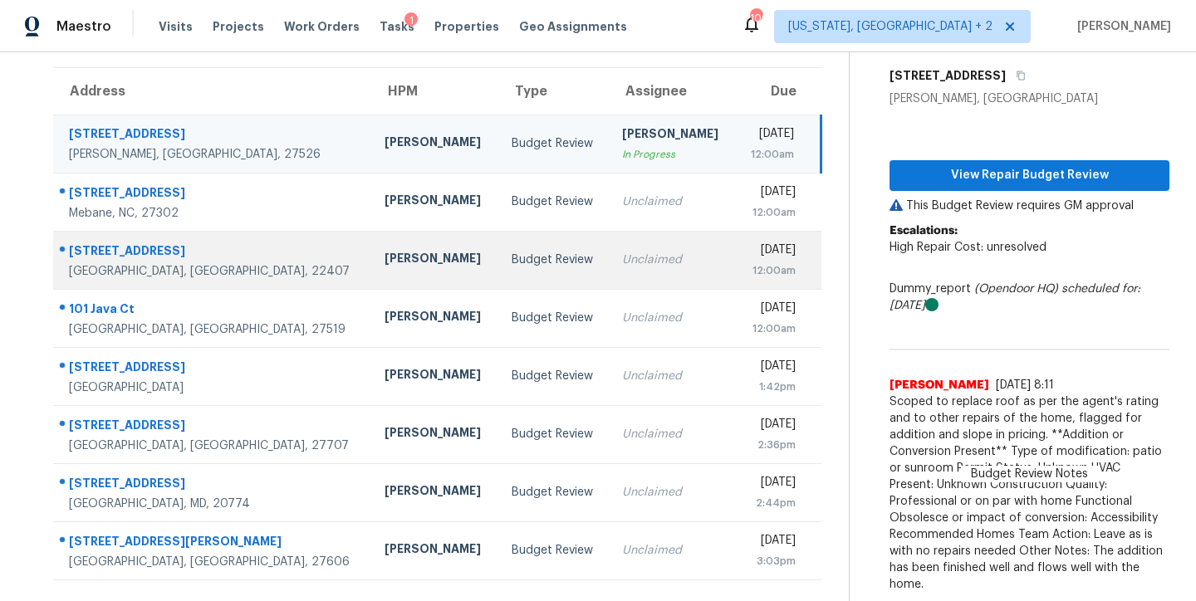
scroll to position [137, 0]
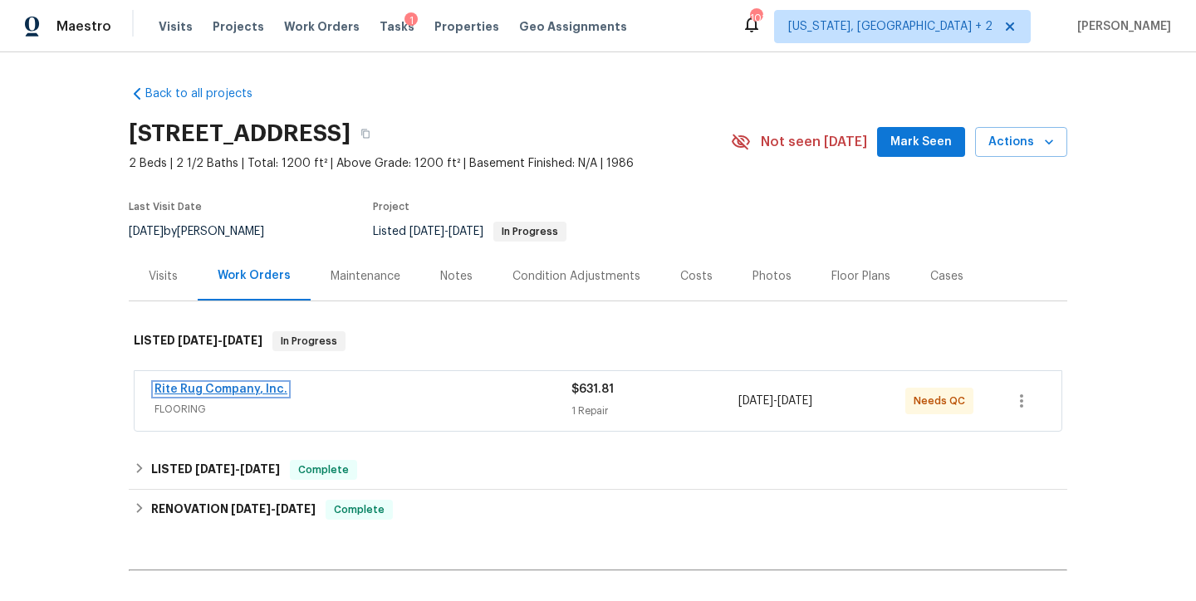
click at [247, 390] on link "Rite Rug Company, Inc." at bounding box center [220, 390] width 133 height 12
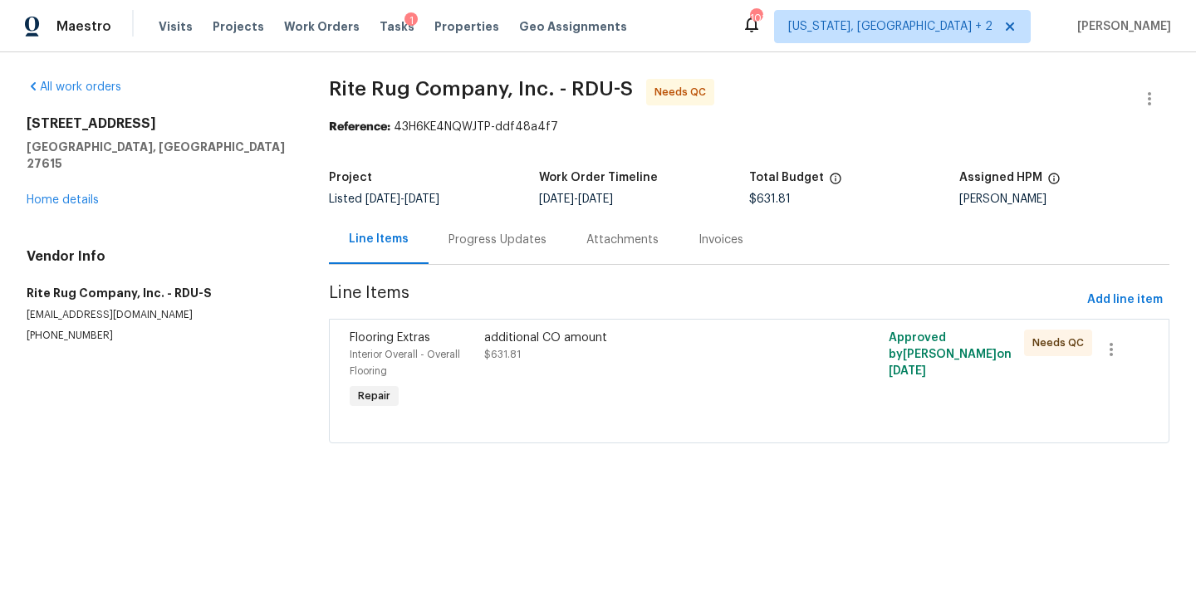
click at [549, 350] on div "additional CO amount $631.81" at bounding box center [647, 346] width 327 height 33
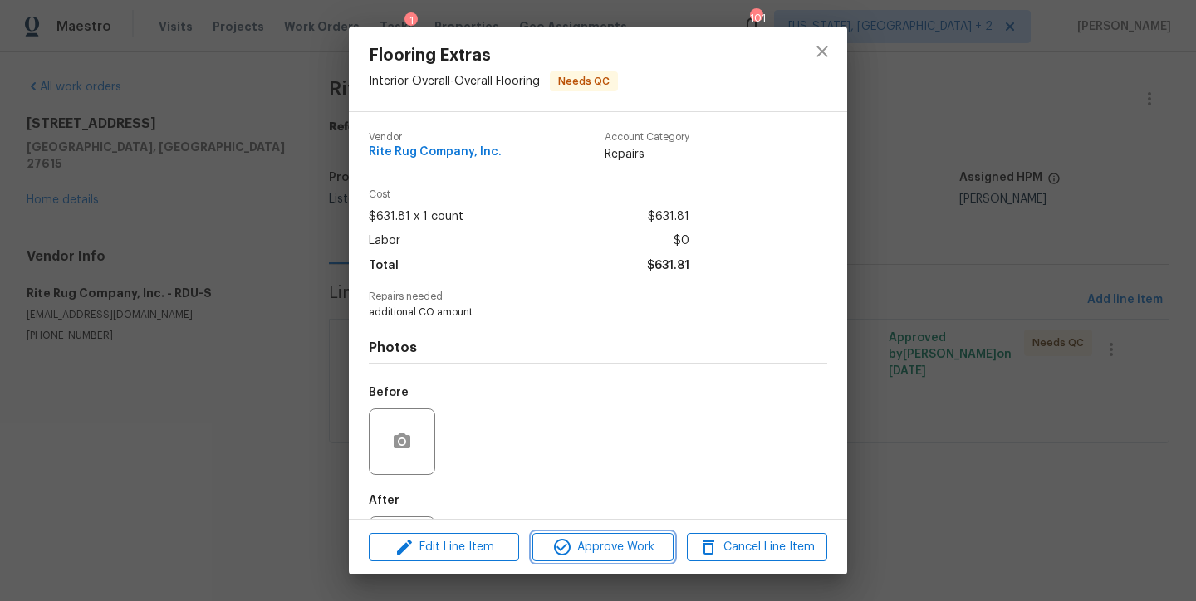
click at [585, 557] on button "Approve Work" at bounding box center [602, 547] width 140 height 29
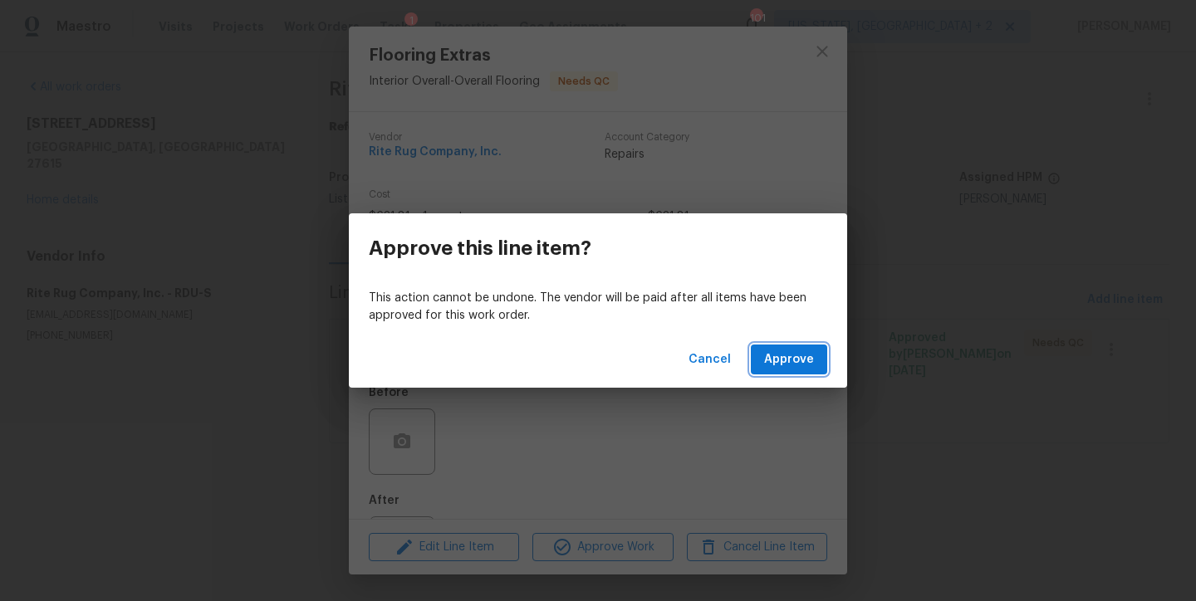
click at [797, 360] on span "Approve" at bounding box center [789, 360] width 50 height 21
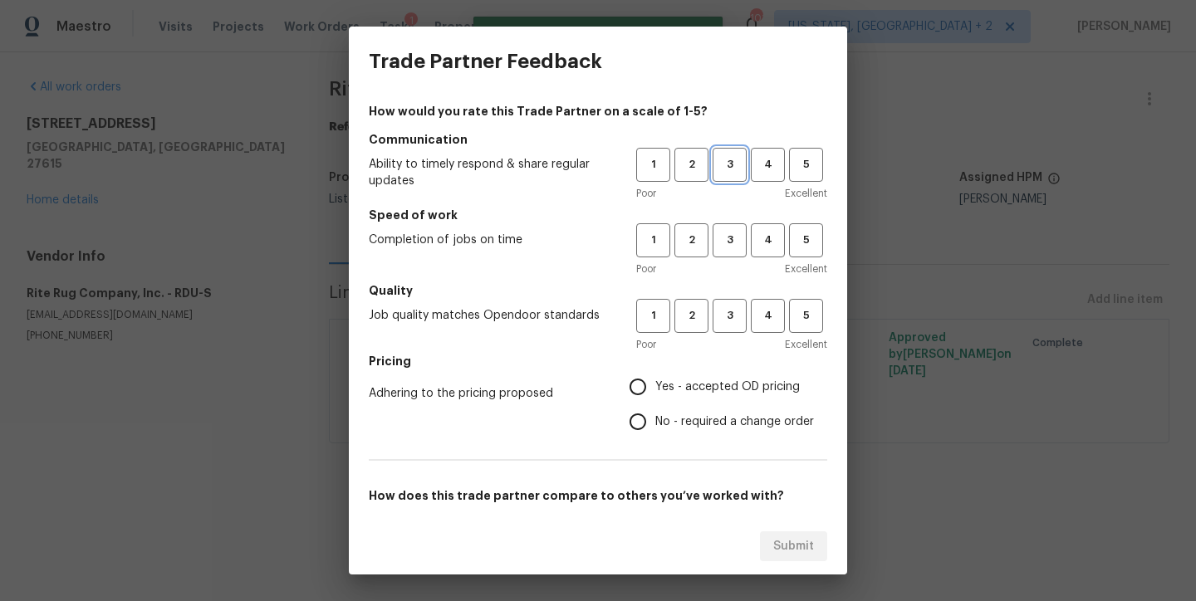
click at [714, 156] on span "3" at bounding box center [729, 164] width 31 height 19
drag, startPoint x: 719, startPoint y: 248, endPoint x: 714, endPoint y: 324, distance: 75.7
click at [718, 248] on span "3" at bounding box center [729, 240] width 31 height 19
click at [714, 331] on button "3" at bounding box center [730, 316] width 34 height 34
click at [655, 389] on span "Yes - accepted OD pricing" at bounding box center [727, 387] width 145 height 17
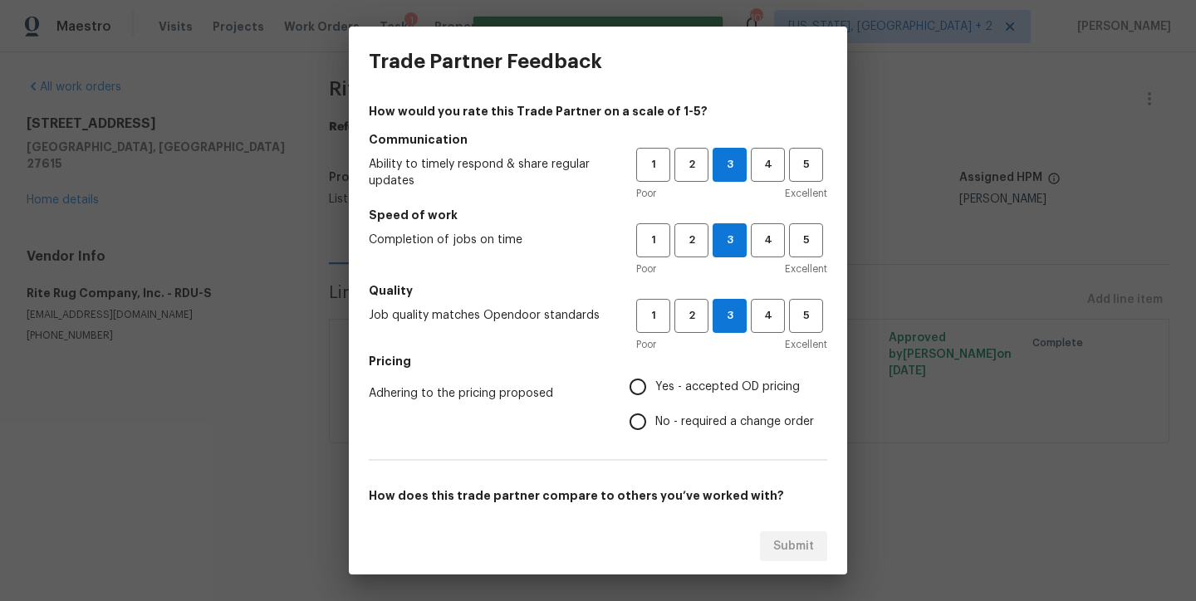
click at [654, 389] on input "Yes - accepted OD pricing" at bounding box center [637, 387] width 35 height 35
radio input "true"
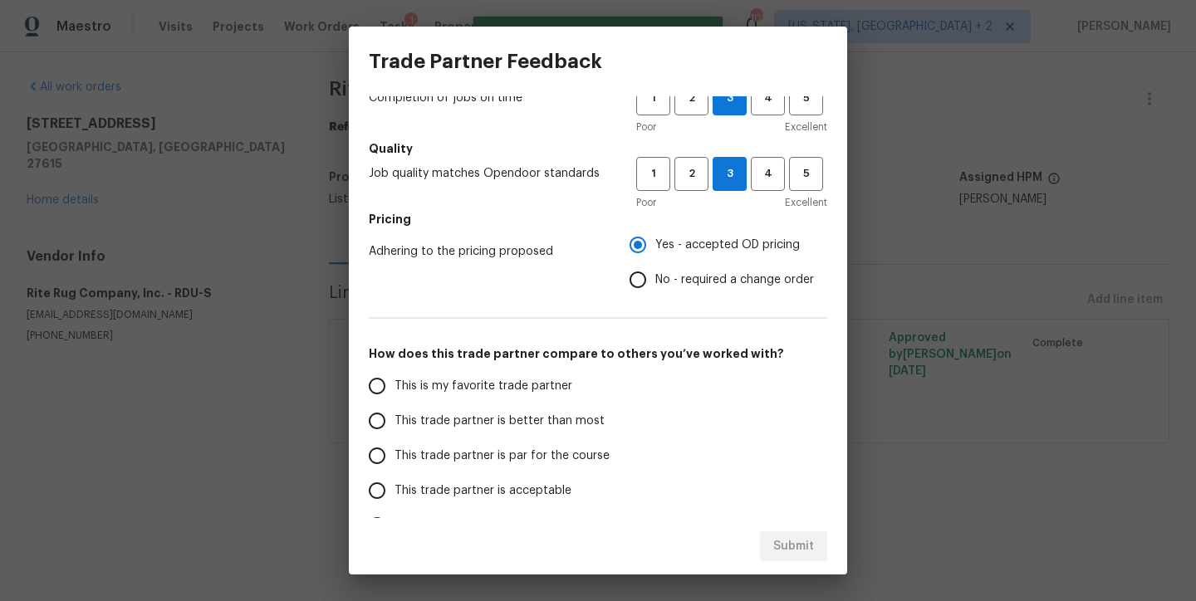
click at [471, 451] on span "This trade partner is par for the course" at bounding box center [502, 456] width 215 height 17
click at [395, 451] on input "This trade partner is par for the course" at bounding box center [377, 456] width 35 height 35
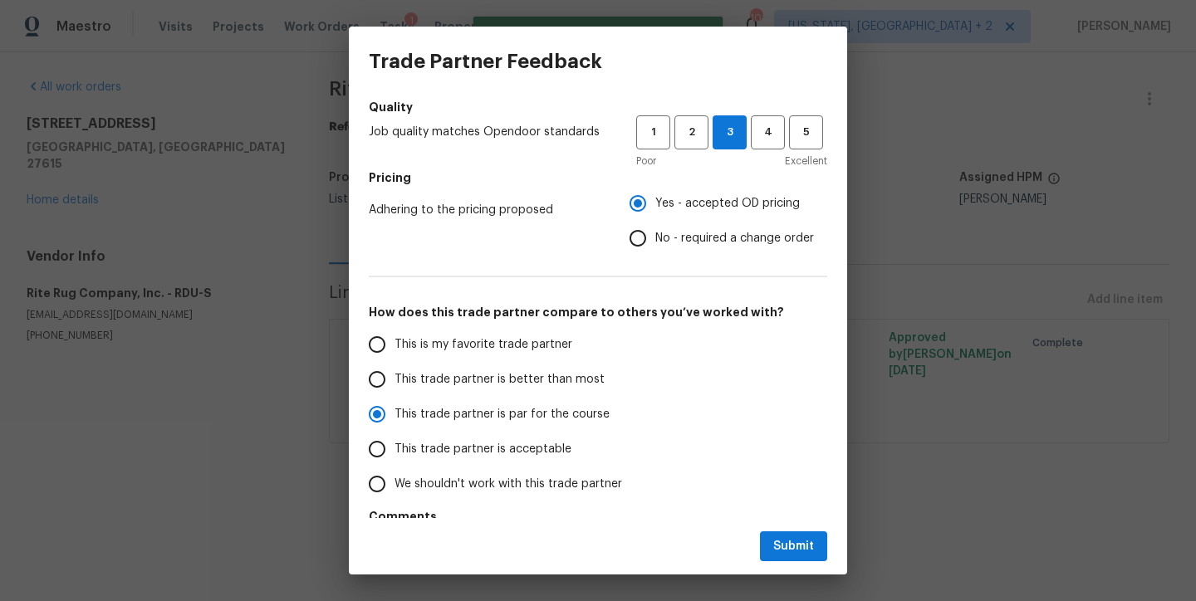
scroll to position [242, 0]
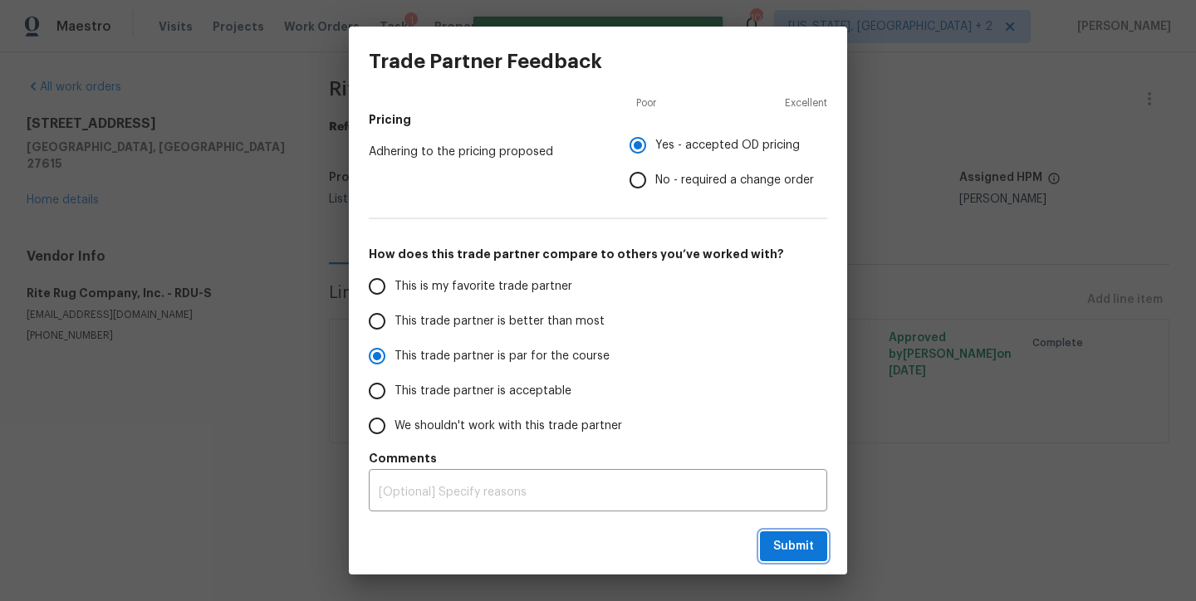
click at [781, 551] on span "Submit" at bounding box center [793, 547] width 41 height 21
radio input "true"
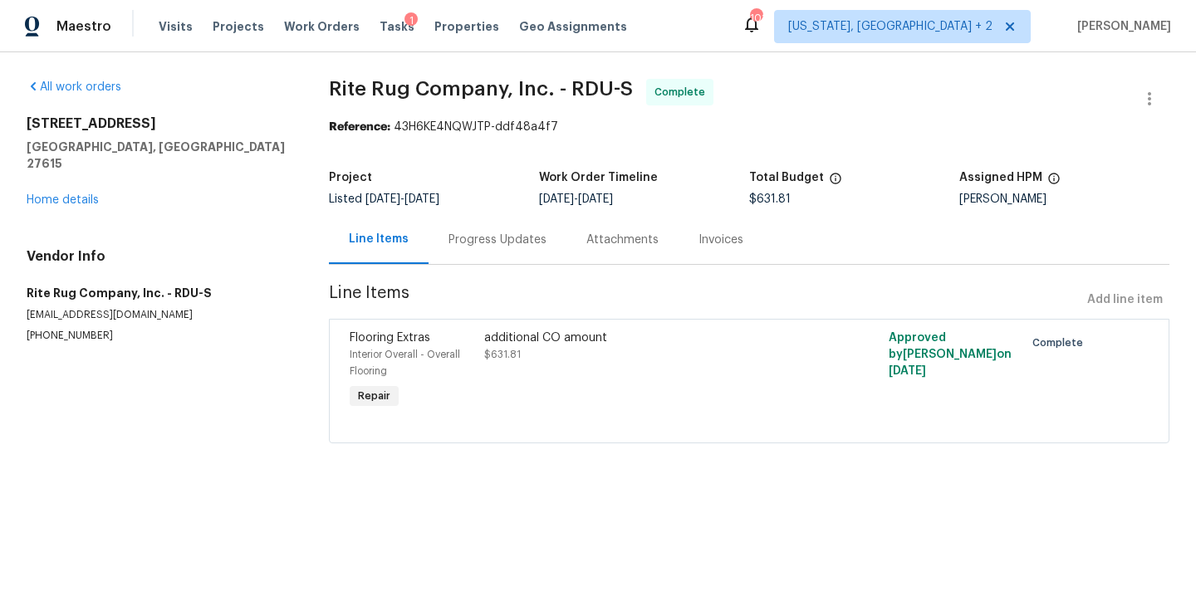
radio input "false"
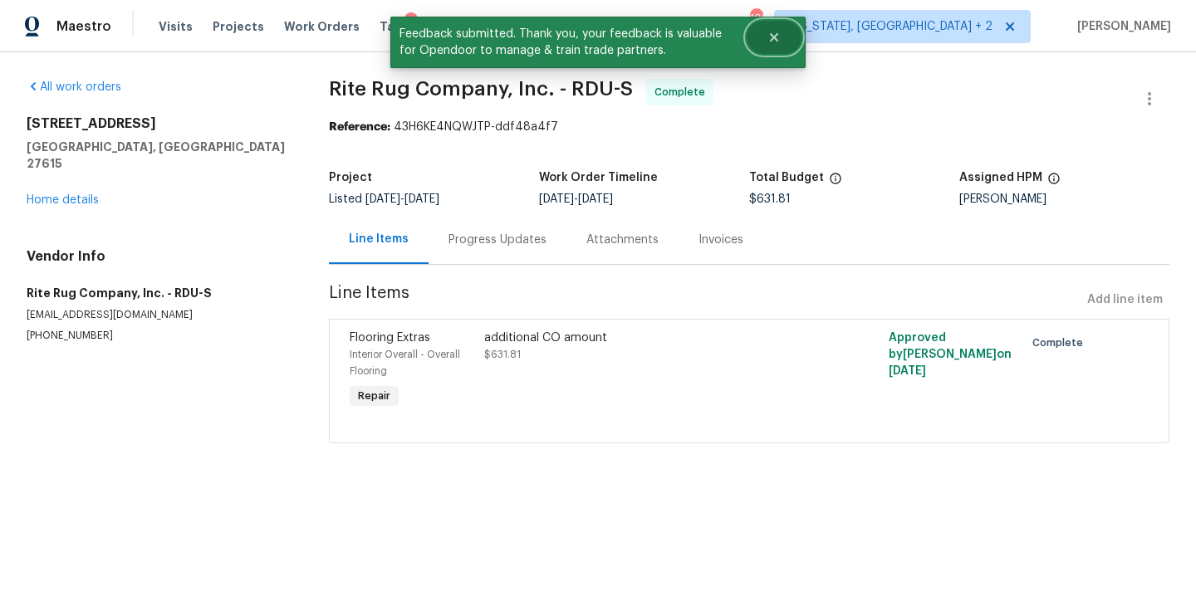
click at [775, 45] on button "Close" at bounding box center [774, 37] width 55 height 33
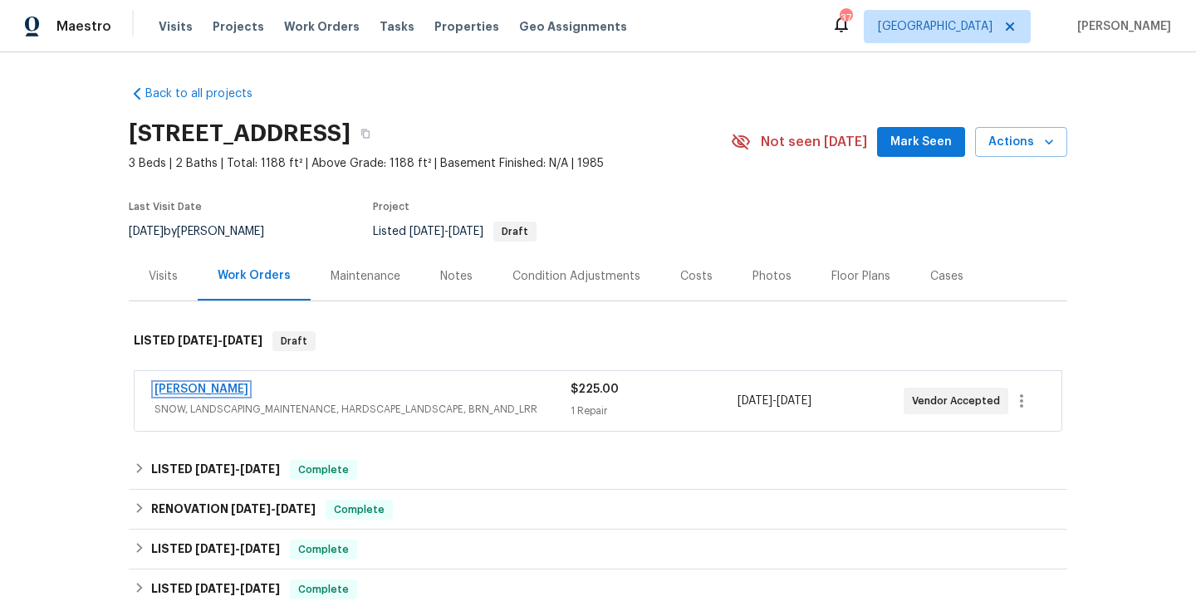
click at [176, 392] on link "Cameron Sweeney" at bounding box center [201, 390] width 94 height 12
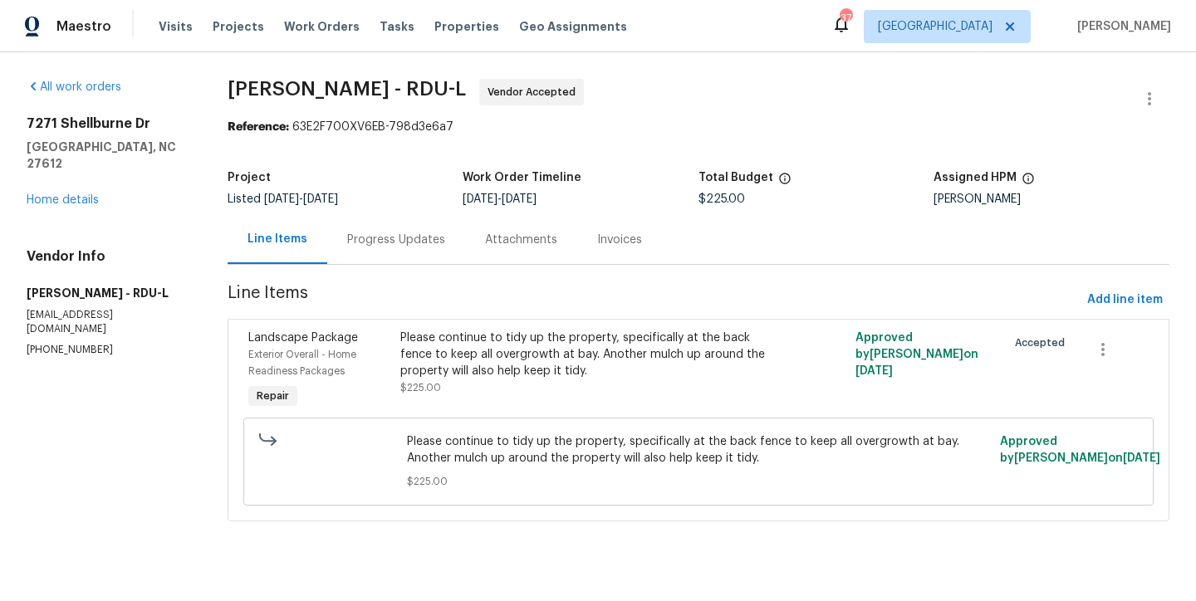
click at [378, 232] on div "Progress Updates" at bounding box center [396, 240] width 98 height 17
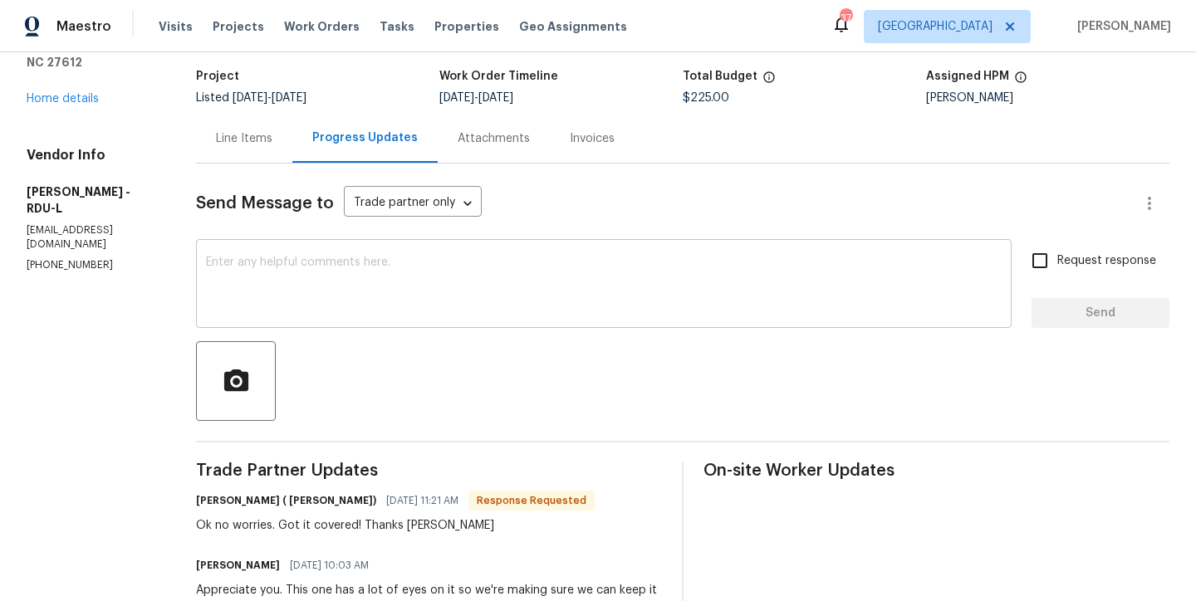
scroll to position [20, 0]
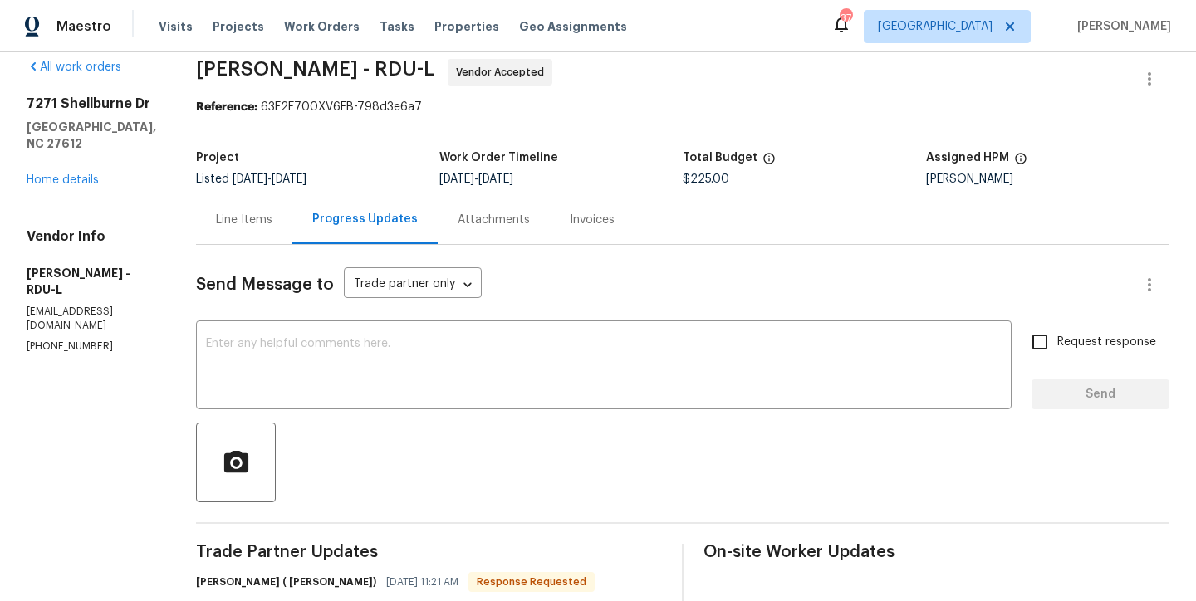
click at [232, 223] on div "Line Items" at bounding box center [244, 220] width 56 height 17
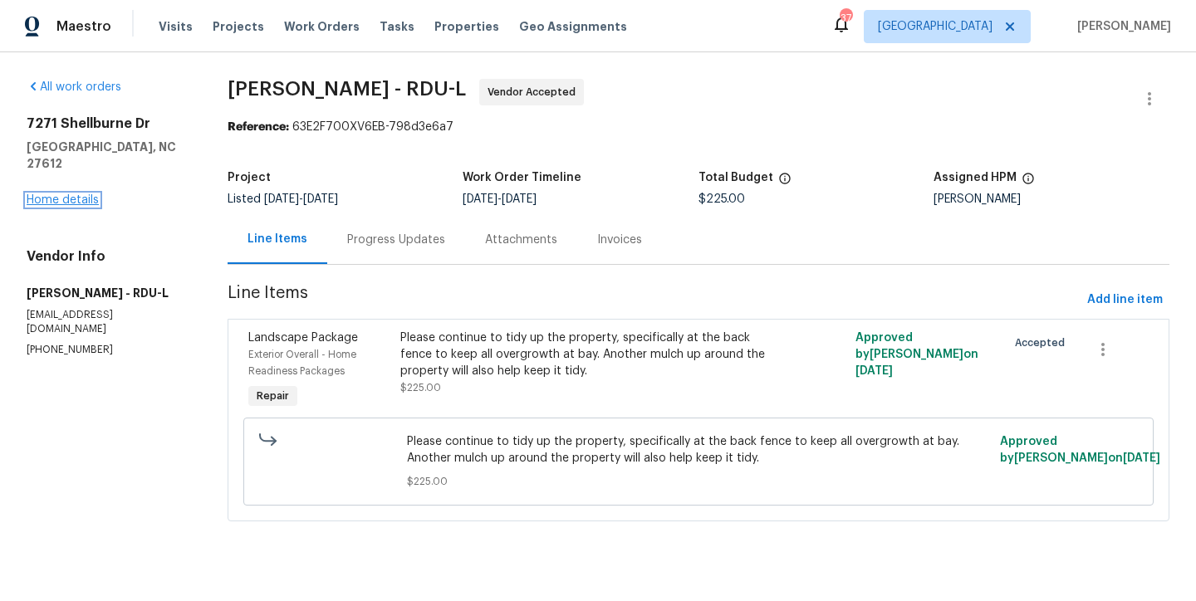
click at [56, 194] on link "Home details" at bounding box center [63, 200] width 72 height 12
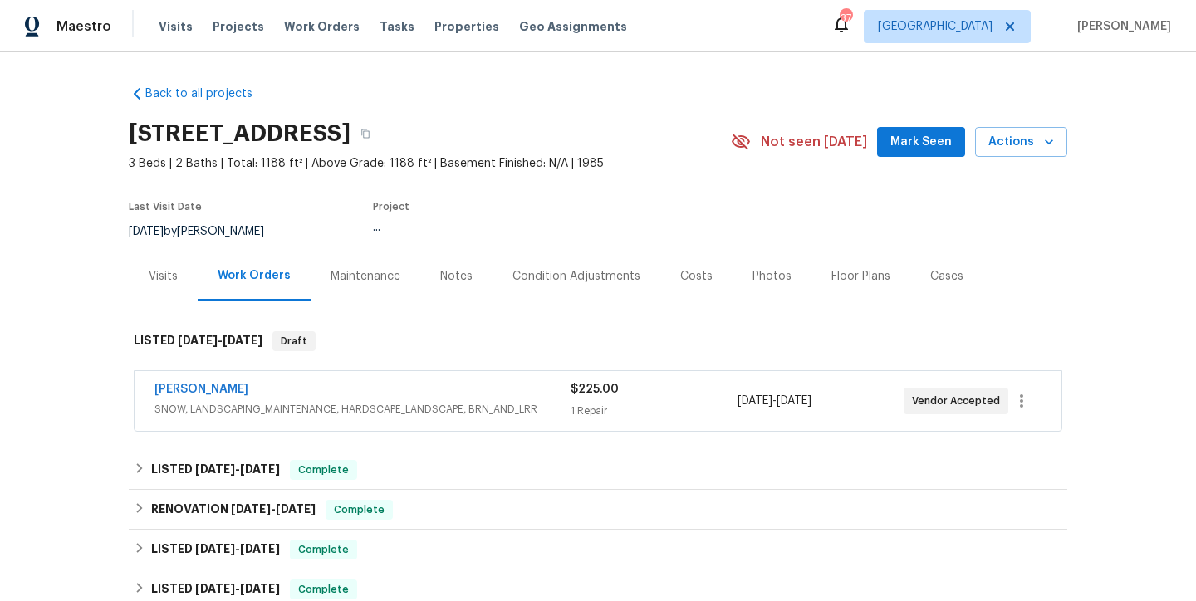
click at [752, 41] on div "Maestro Visits Projects Work Orders Tasks Properties Geo Assignments 37 Raleigh…" at bounding box center [598, 26] width 1196 height 52
click at [65, 382] on div "Back to all projects 7271 Shellburne Dr, Raleigh, NC 27612 3 Beds | 2 Baths | T…" at bounding box center [598, 326] width 1196 height 549
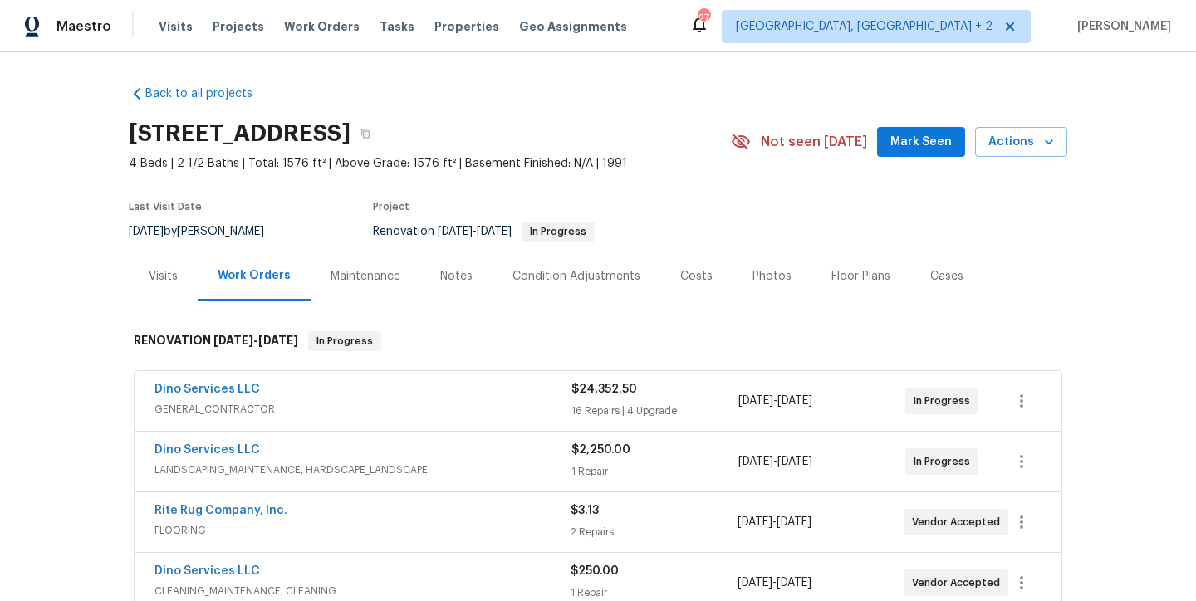
click at [433, 68] on div "Back to all projects [STREET_ADDRESS] 4 Beds | 2 1/2 Baths | Total: 1576 ft² | …" at bounding box center [598, 326] width 1196 height 549
click at [517, 98] on div "Back to all projects [STREET_ADDRESS] 4 Beds | 2 1/2 Baths | Total: 1576 ft² | …" at bounding box center [598, 513] width 939 height 883
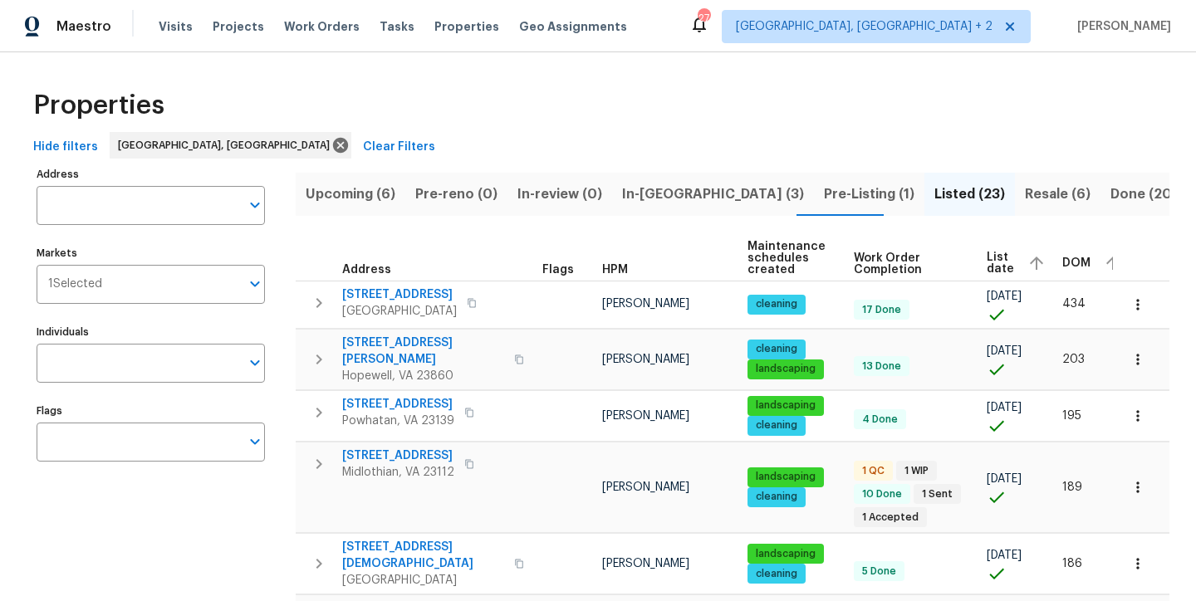
click at [543, 127] on div "Properties" at bounding box center [598, 105] width 1143 height 53
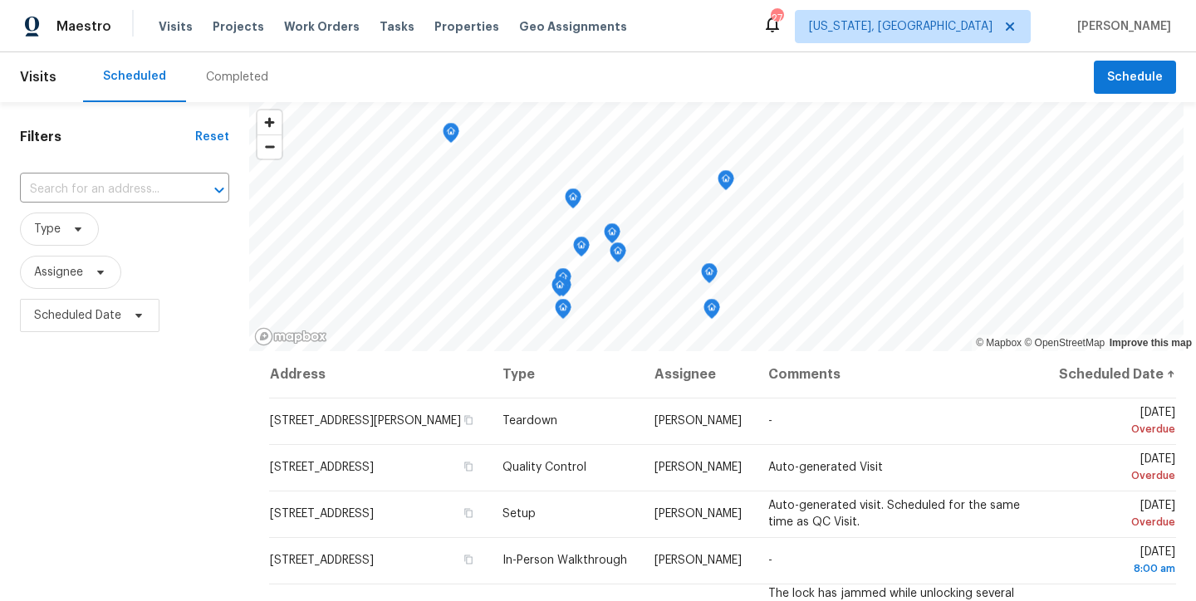
scroll to position [1250, 0]
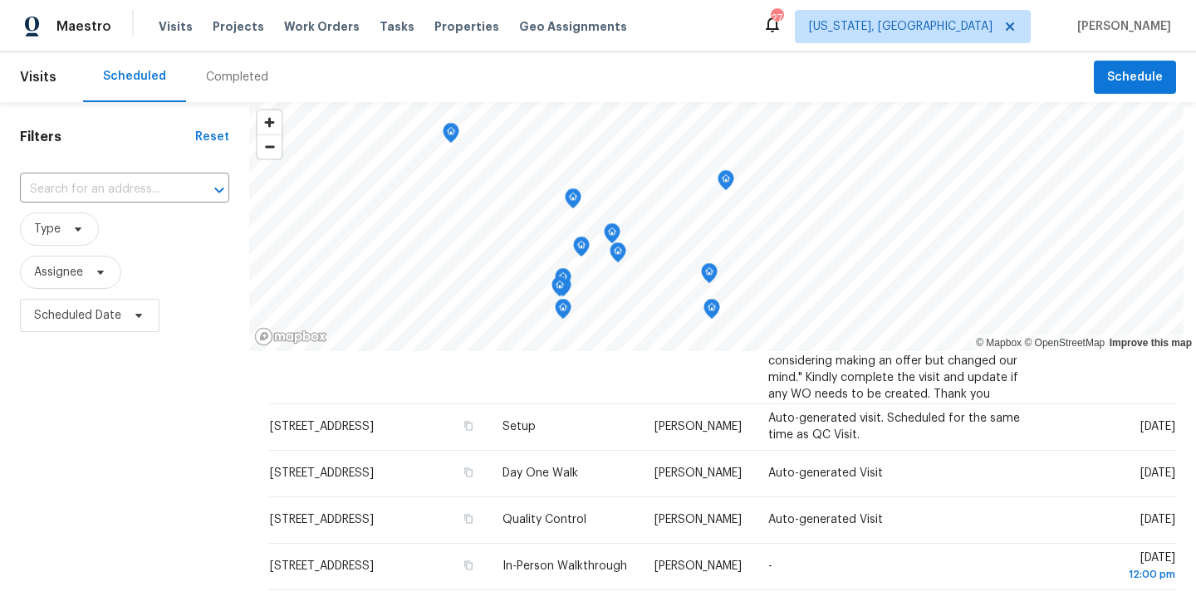
click at [134, 143] on h1 "Filters" at bounding box center [107, 137] width 175 height 17
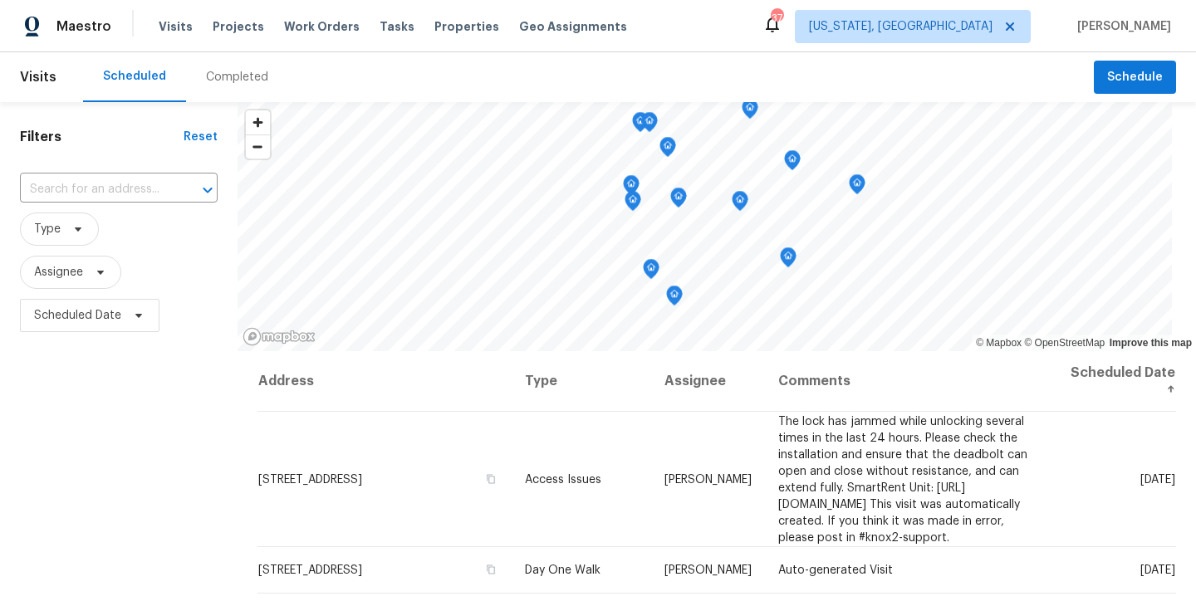
click at [157, 478] on div "Filters Reset ​ Type Assignee Scheduled Date" at bounding box center [119, 467] width 238 height 730
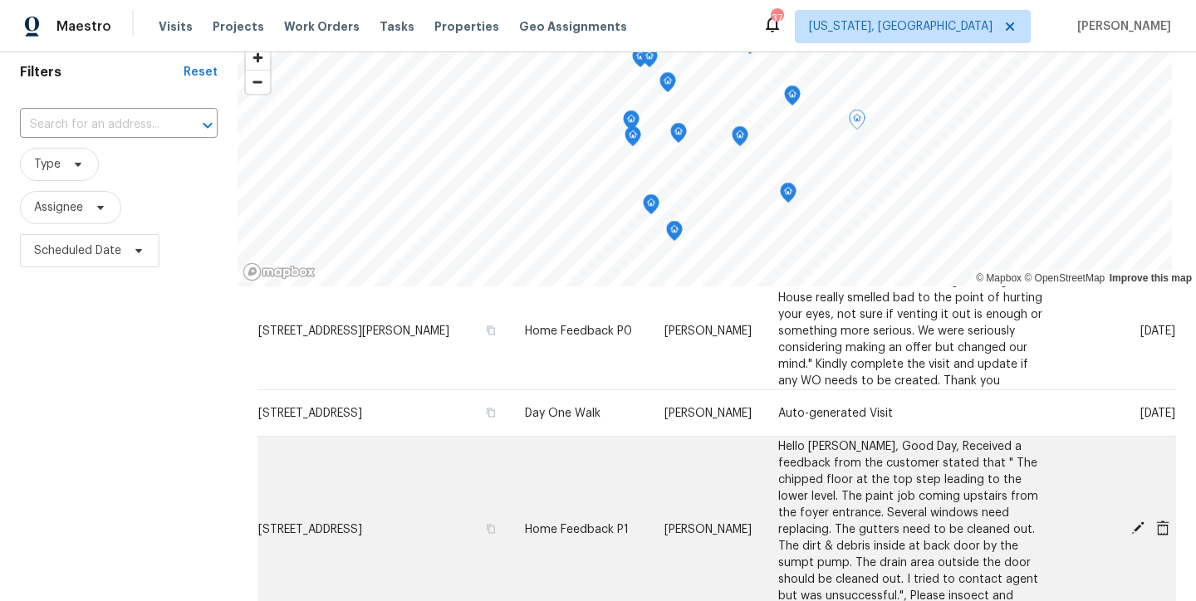
scroll to position [1652, 0]
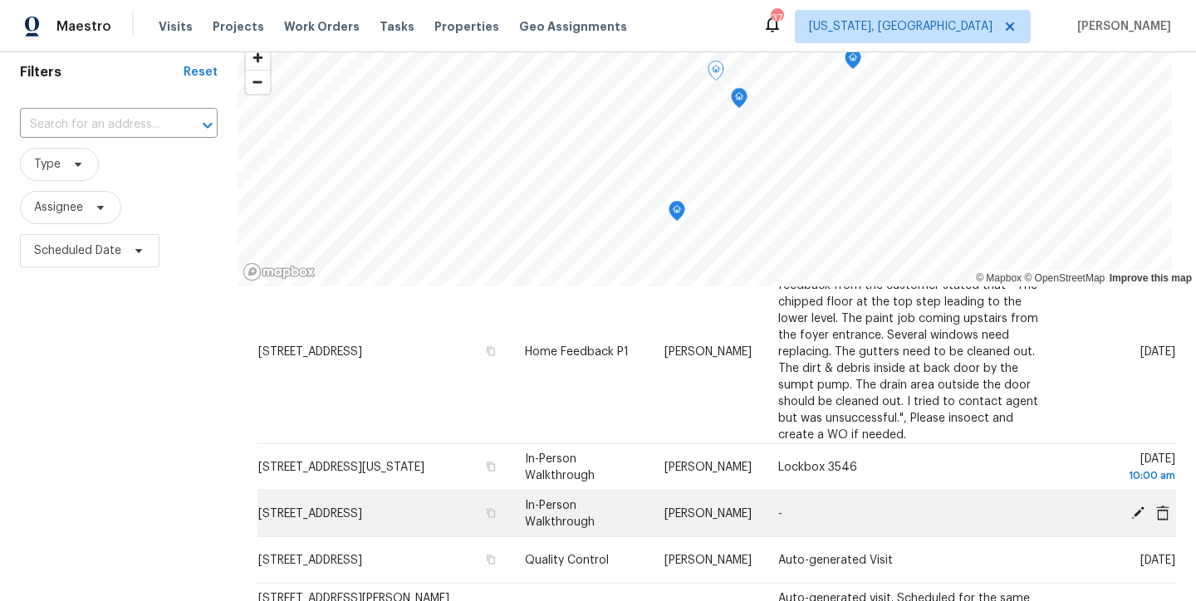
click at [1130, 507] on icon at bounding box center [1137, 512] width 15 height 15
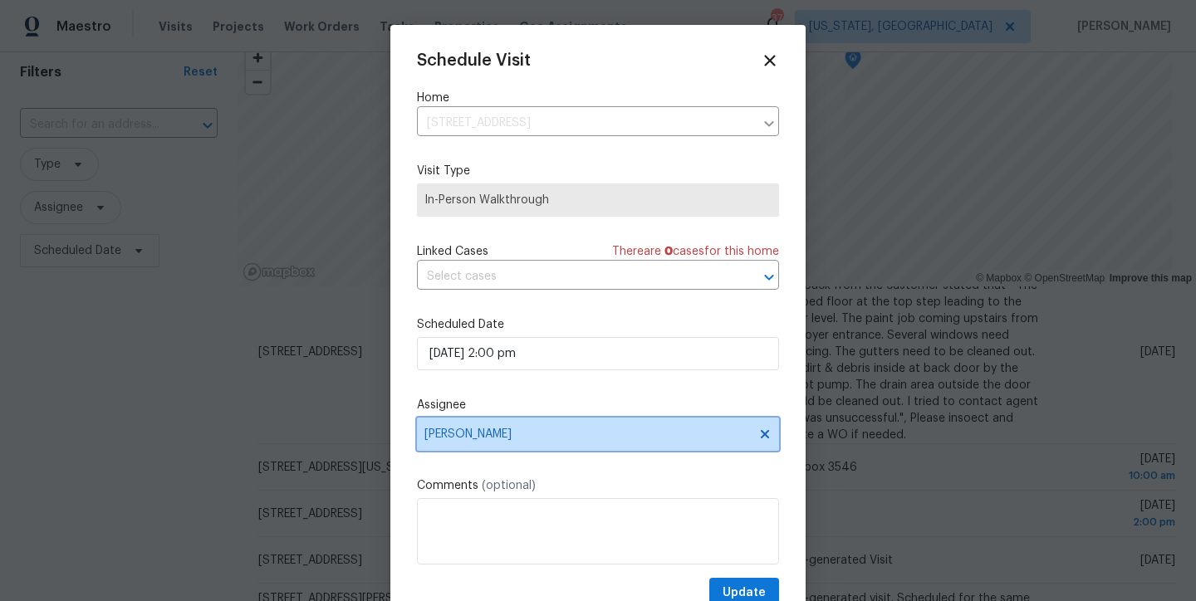
click at [483, 434] on span "Anthony Andreala" at bounding box center [587, 434] width 326 height 13
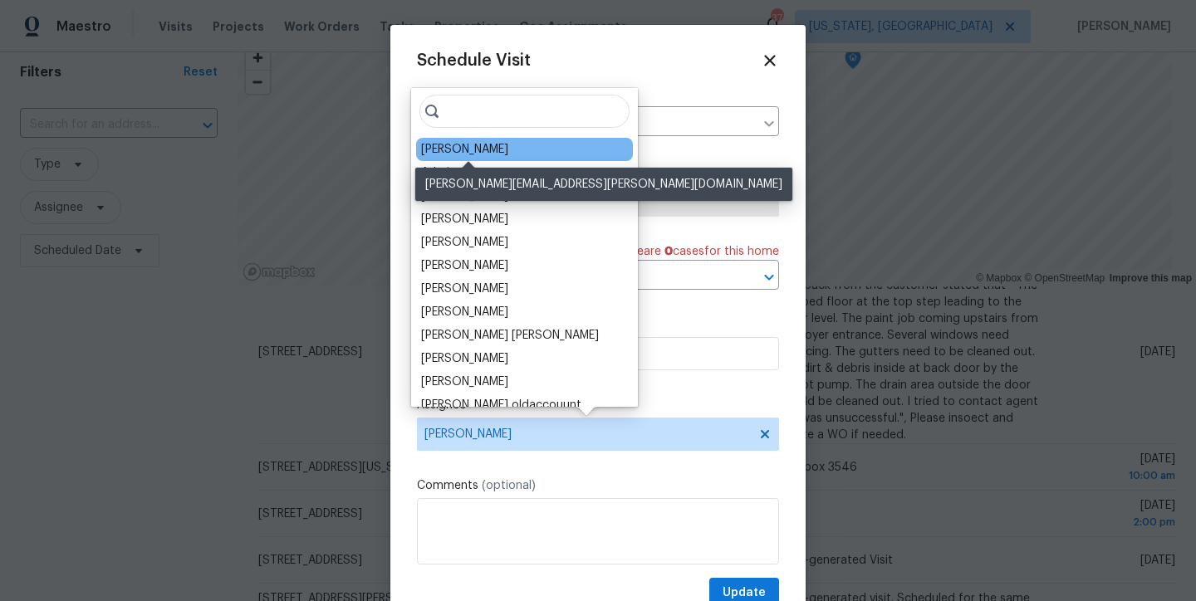
click at [508, 149] on div "[PERSON_NAME]" at bounding box center [464, 149] width 87 height 17
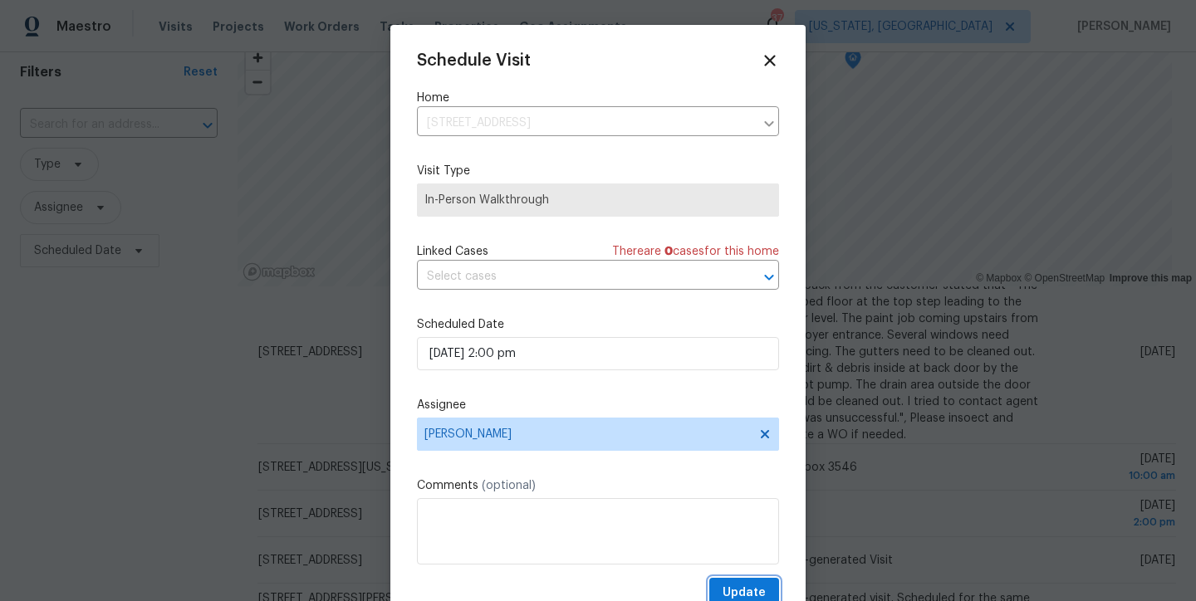
click at [723, 586] on span "Update" at bounding box center [744, 593] width 43 height 21
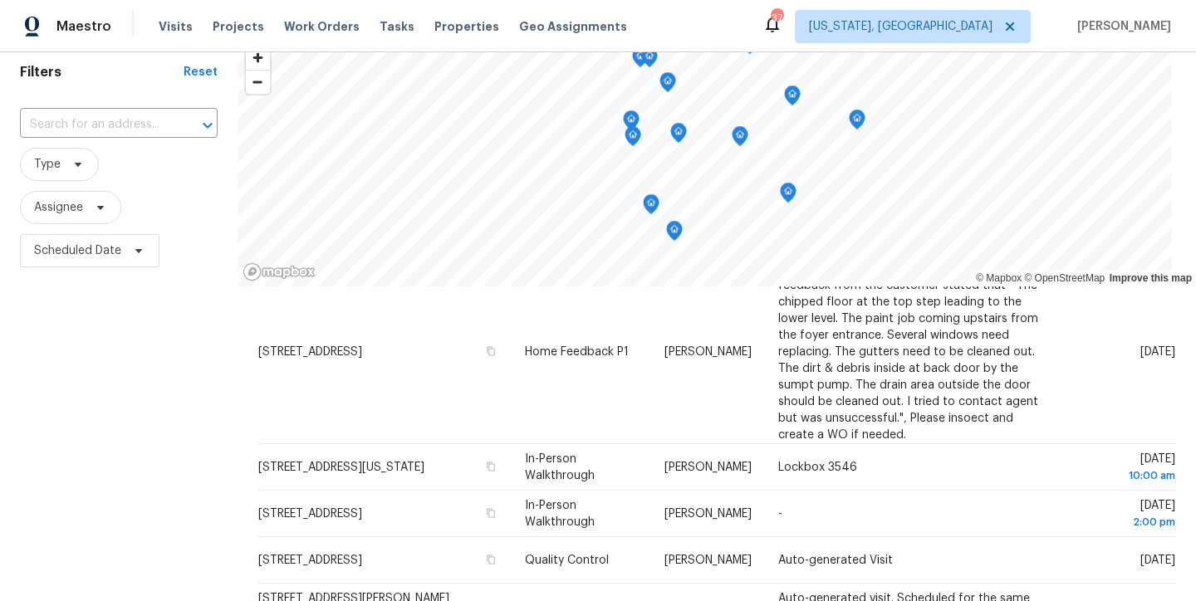
click at [114, 518] on div "Filters Reset ​ Type Assignee Scheduled Date" at bounding box center [119, 402] width 238 height 730
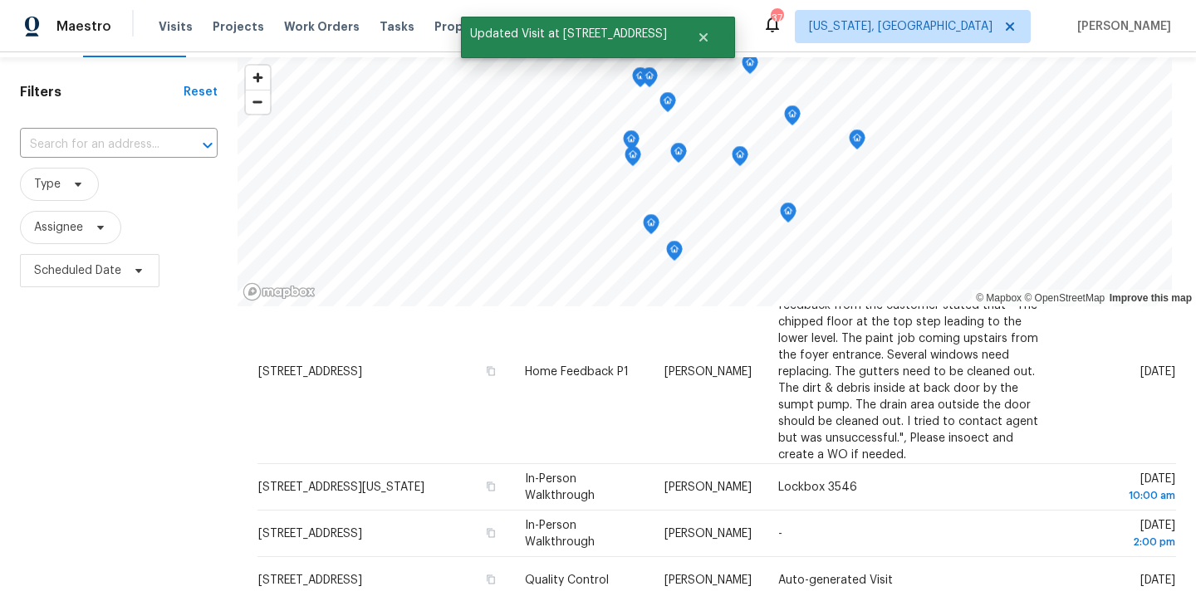
scroll to position [0, 0]
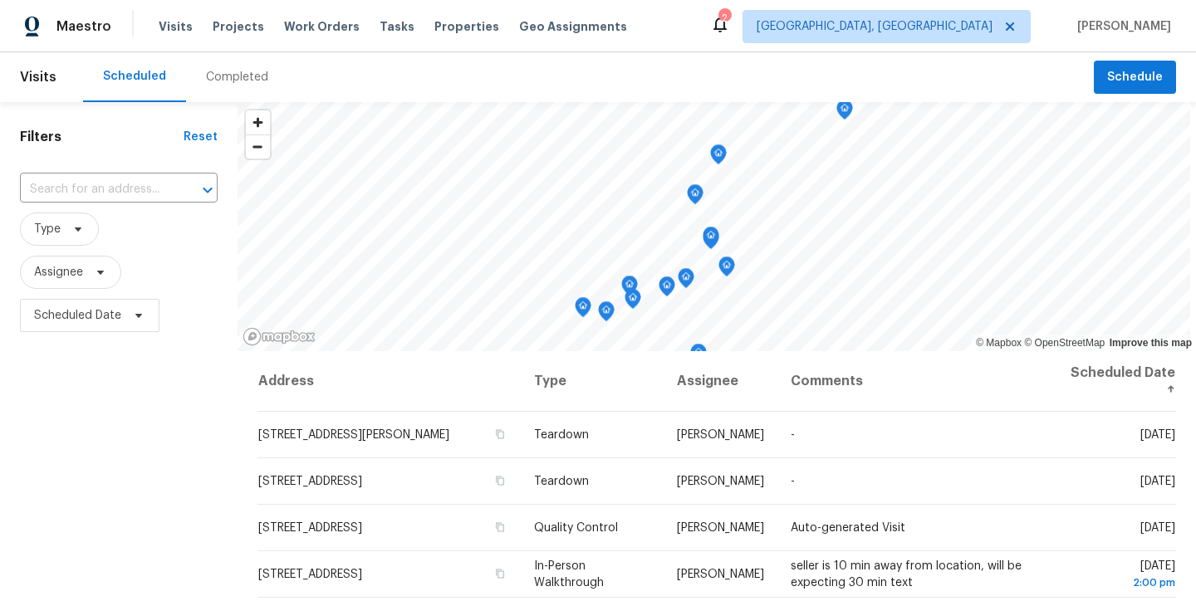
scroll to position [173, 0]
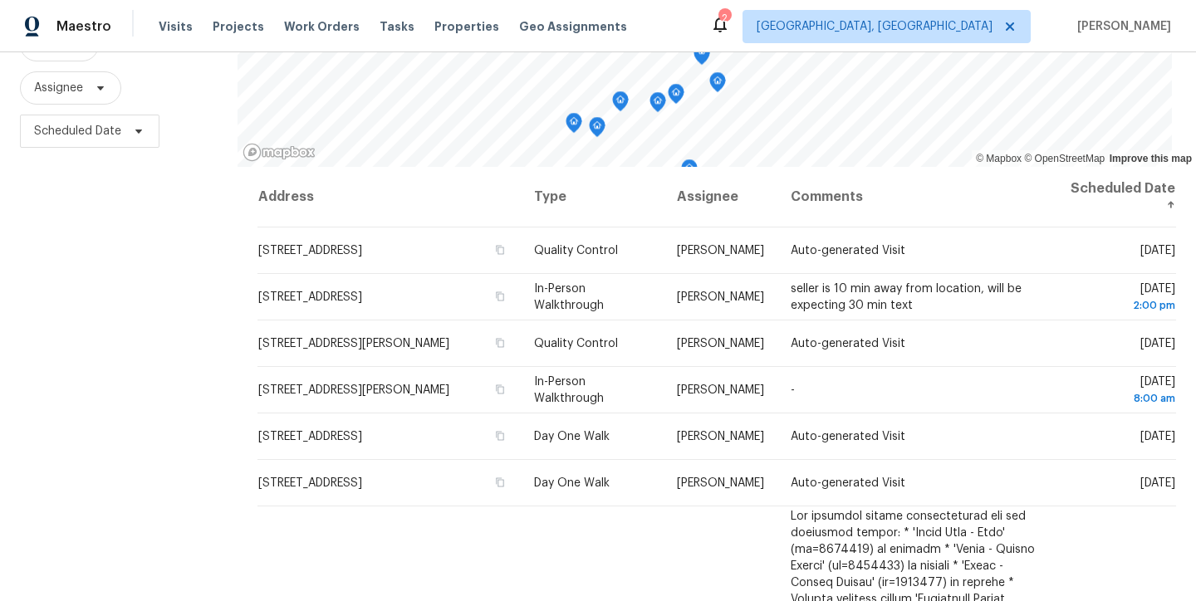
scroll to position [185, 0]
click at [752, 180] on div "© Mapbox © OpenStreetMap Improve this map Address Type Assignee Comments Schedu…" at bounding box center [717, 282] width 958 height 730
click at [816, 189] on div "© Mapbox © OpenStreetMap Improve this map Address Type Assignee Comments Schedu…" at bounding box center [717, 282] width 958 height 730
click at [741, 46] on div "Maestro Visits Projects Work Orders Tasks Properties Geo Assignments 2 [GEOGRAP…" at bounding box center [598, 300] width 1196 height 601
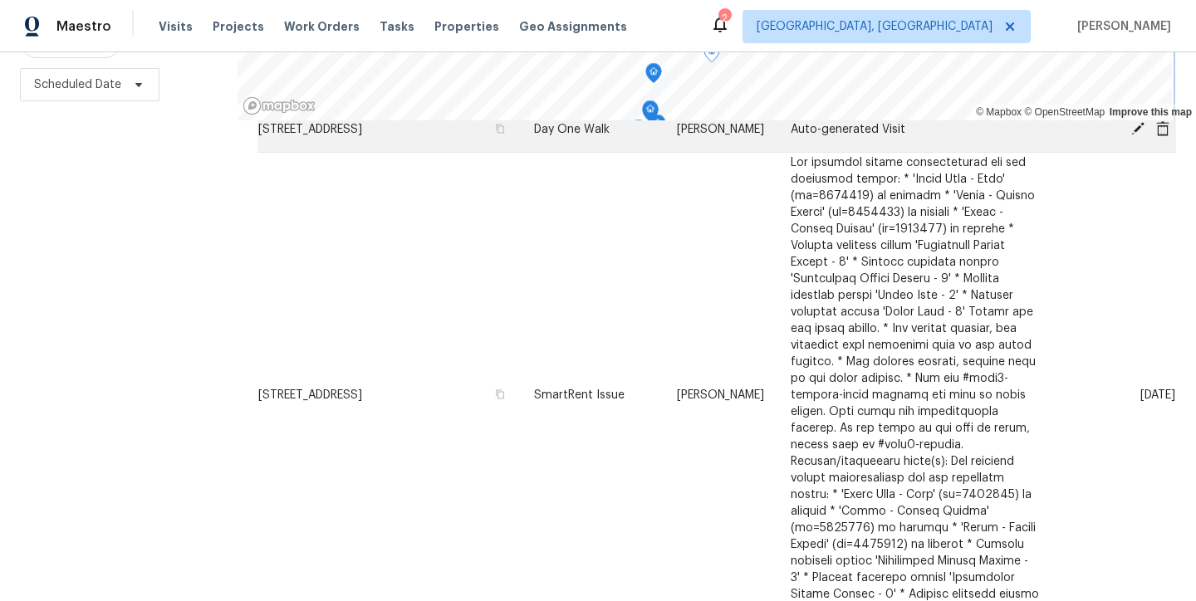
scroll to position [0, 0]
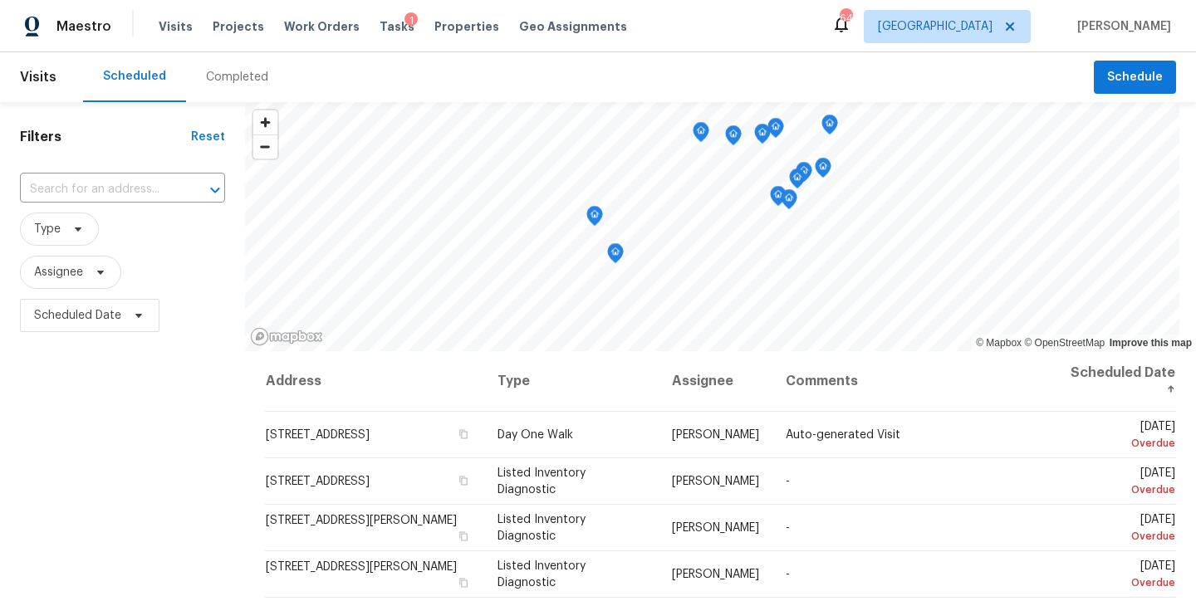
click at [119, 461] on div "Filters Reset ​ Type Assignee Scheduled Date" at bounding box center [122, 467] width 245 height 730
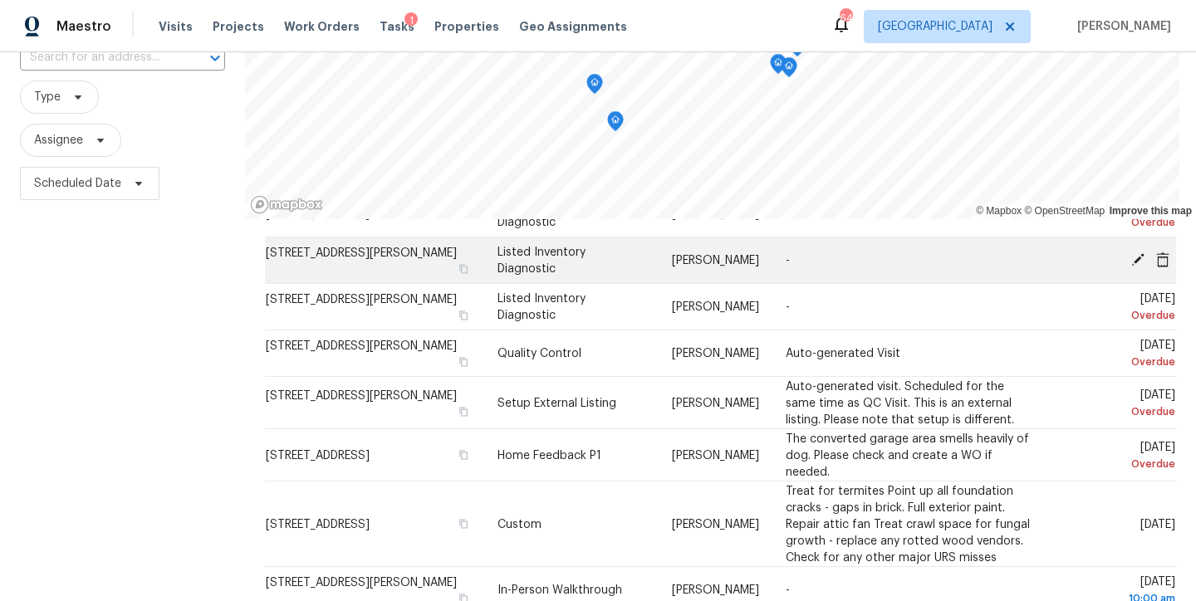
scroll to position [204, 0]
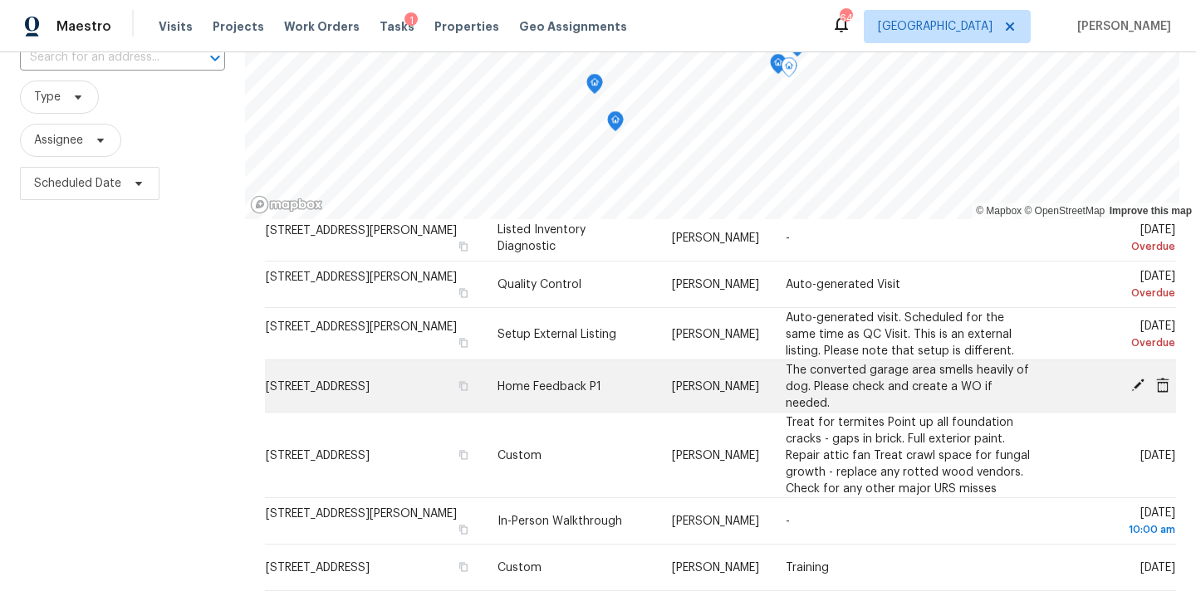
click at [1156, 384] on icon at bounding box center [1162, 384] width 13 height 15
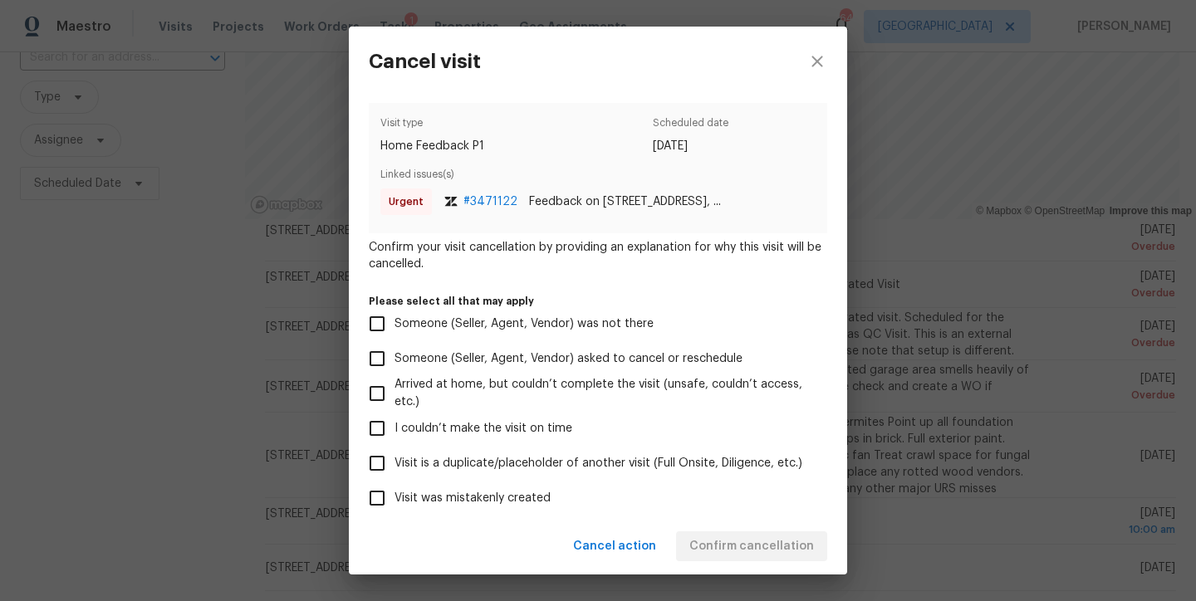
scroll to position [140, 0]
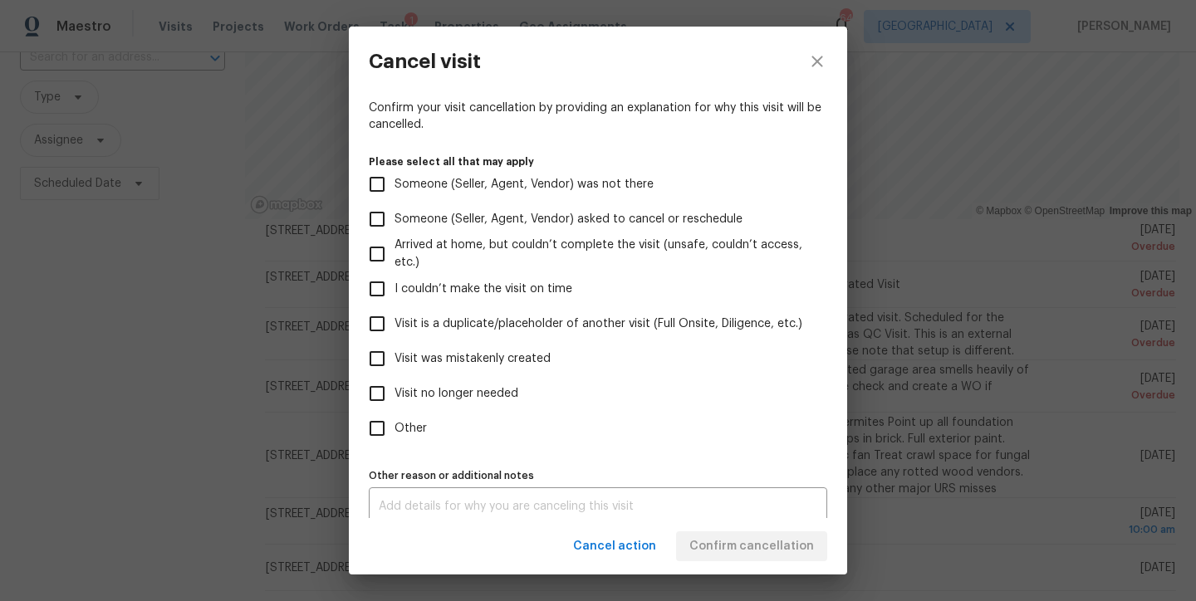
click at [399, 427] on span "Other" at bounding box center [411, 428] width 32 height 17
click at [395, 427] on input "Other" at bounding box center [377, 428] width 35 height 35
checkbox input "true"
click at [480, 495] on div "x Other reason or additional notes" at bounding box center [598, 507] width 458 height 38
click at [459, 392] on span "Visit no longer needed" at bounding box center [457, 393] width 124 height 17
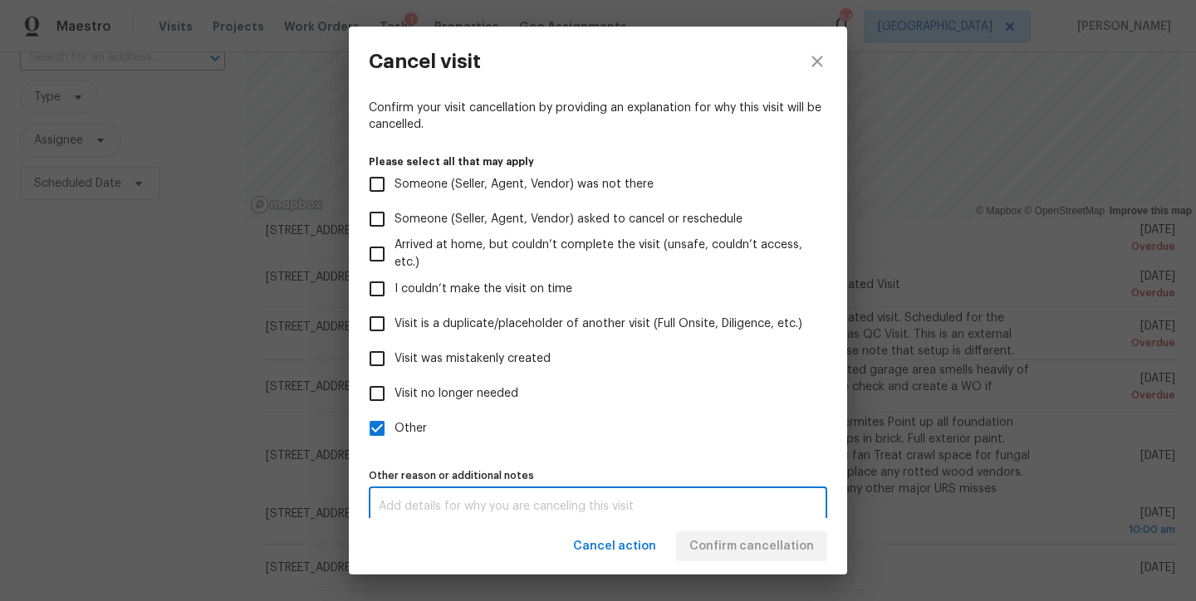
click at [395, 392] on input "Visit no longer needed" at bounding box center [377, 393] width 35 height 35
checkbox input "true"
click at [486, 497] on div "x Other reason or additional notes" at bounding box center [598, 507] width 458 height 38
type textarea "House is under contract"
click at [619, 383] on label "Visit no longer needed" at bounding box center [587, 393] width 454 height 35
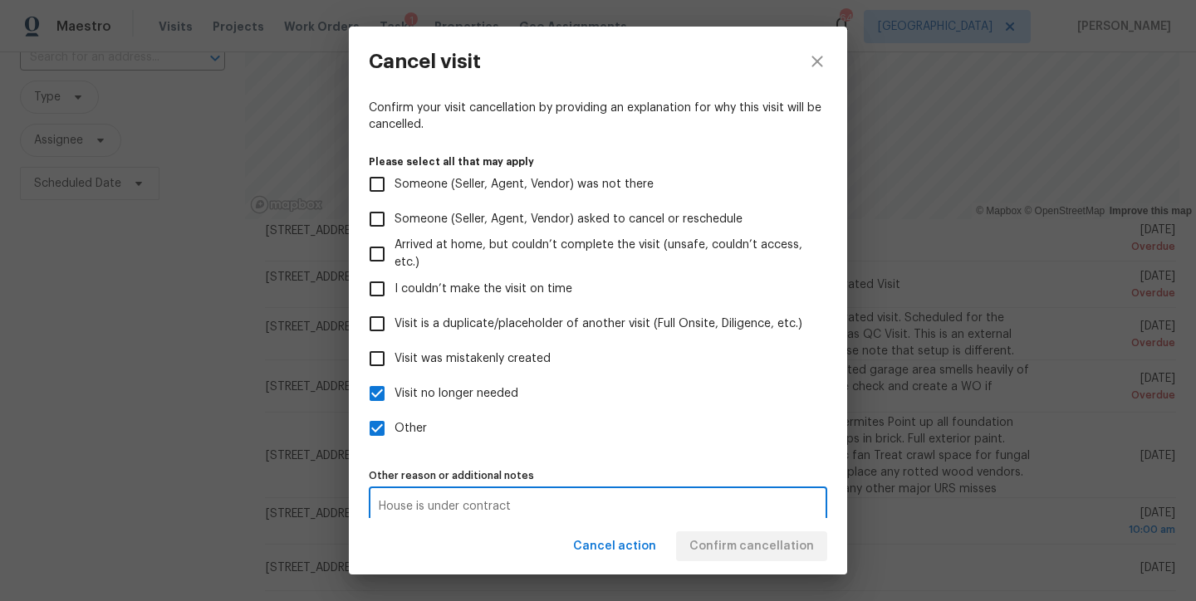
click at [395, 383] on input "Visit no longer needed" at bounding box center [377, 393] width 35 height 35
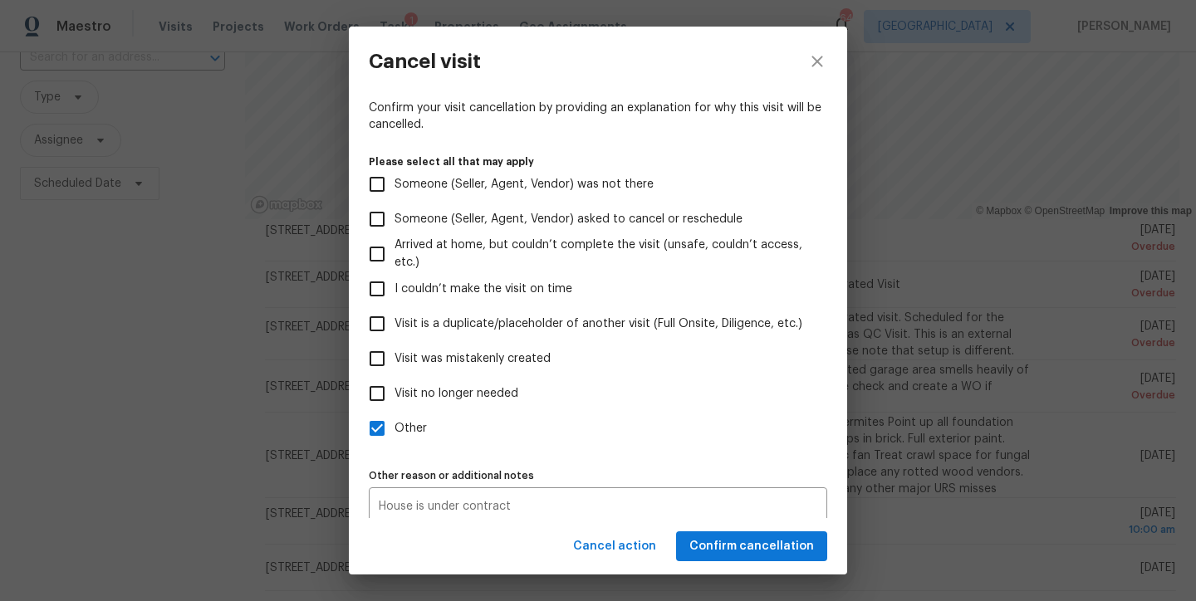
click at [393, 388] on input "Visit no longer needed" at bounding box center [377, 393] width 35 height 35
checkbox input "true"
click at [759, 551] on span "Confirm cancellation" at bounding box center [751, 547] width 125 height 21
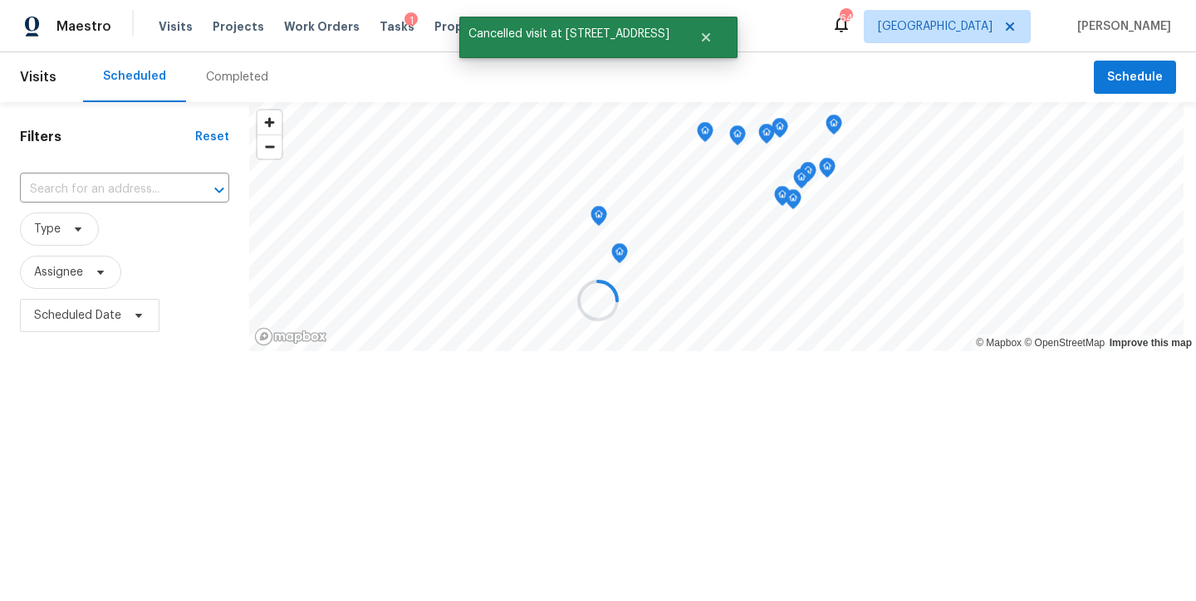
scroll to position [0, 0]
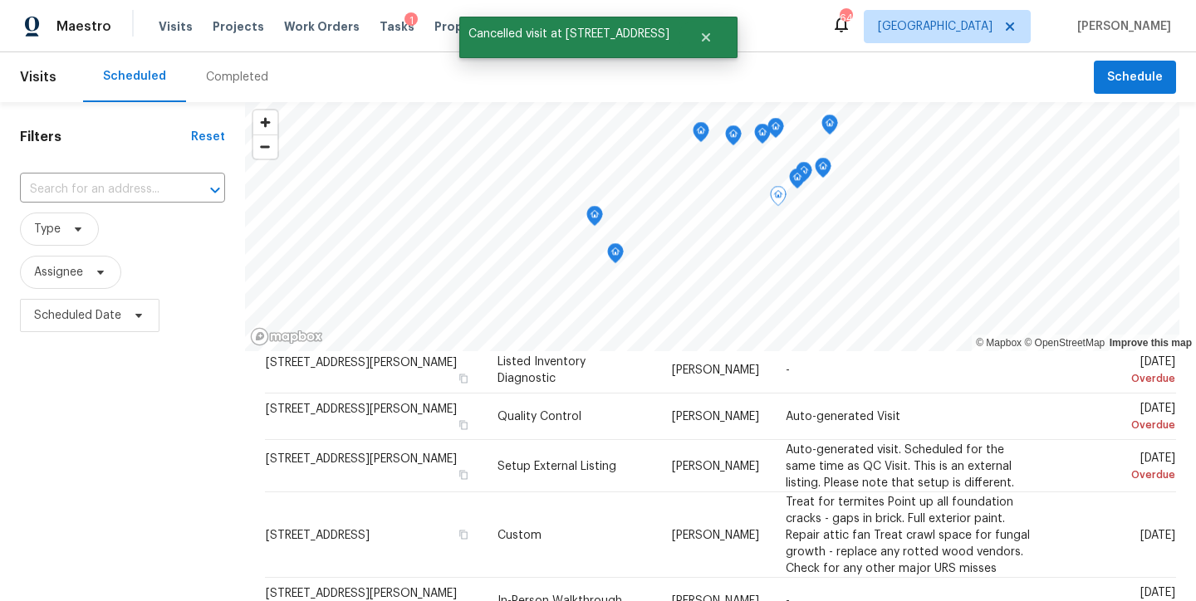
click at [186, 492] on div "Filters Reset ​ Type Assignee Scheduled Date" at bounding box center [122, 467] width 245 height 730
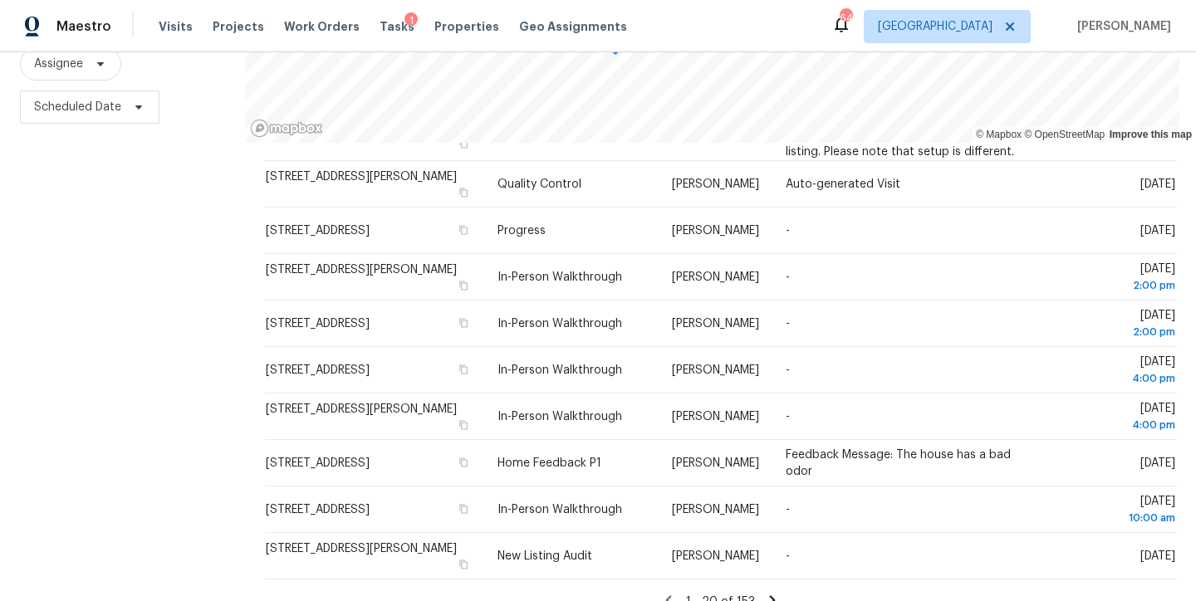
scroll to position [76, 0]
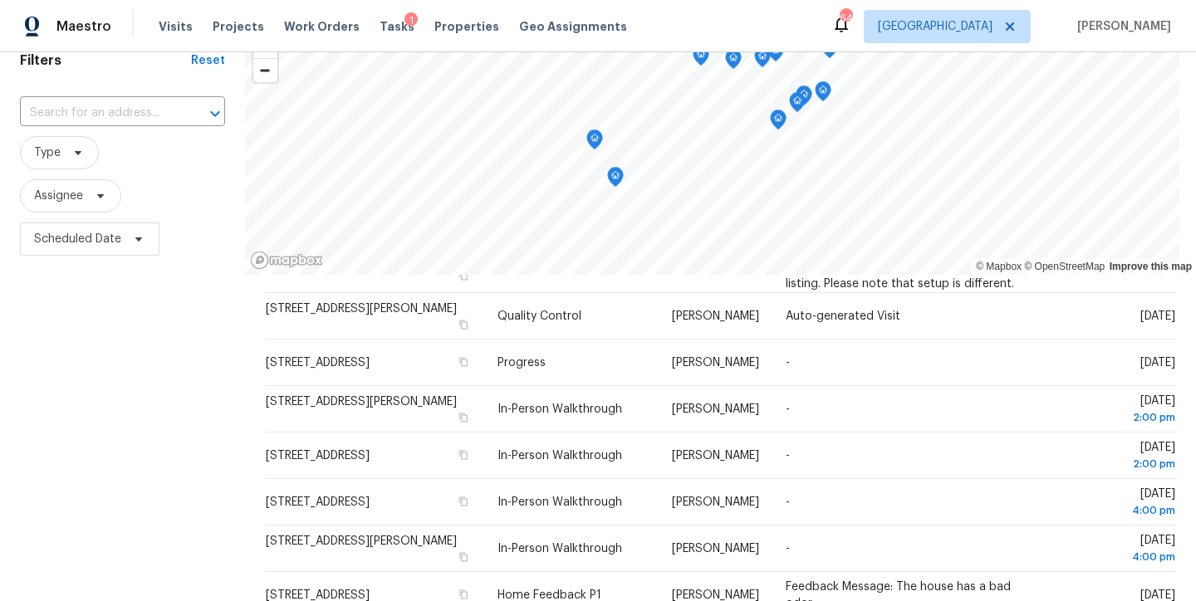
click at [86, 330] on div "Filters Reset ​ Type Assignee Scheduled Date" at bounding box center [122, 391] width 245 height 730
click at [62, 247] on span "Scheduled Date" at bounding box center [77, 239] width 87 height 17
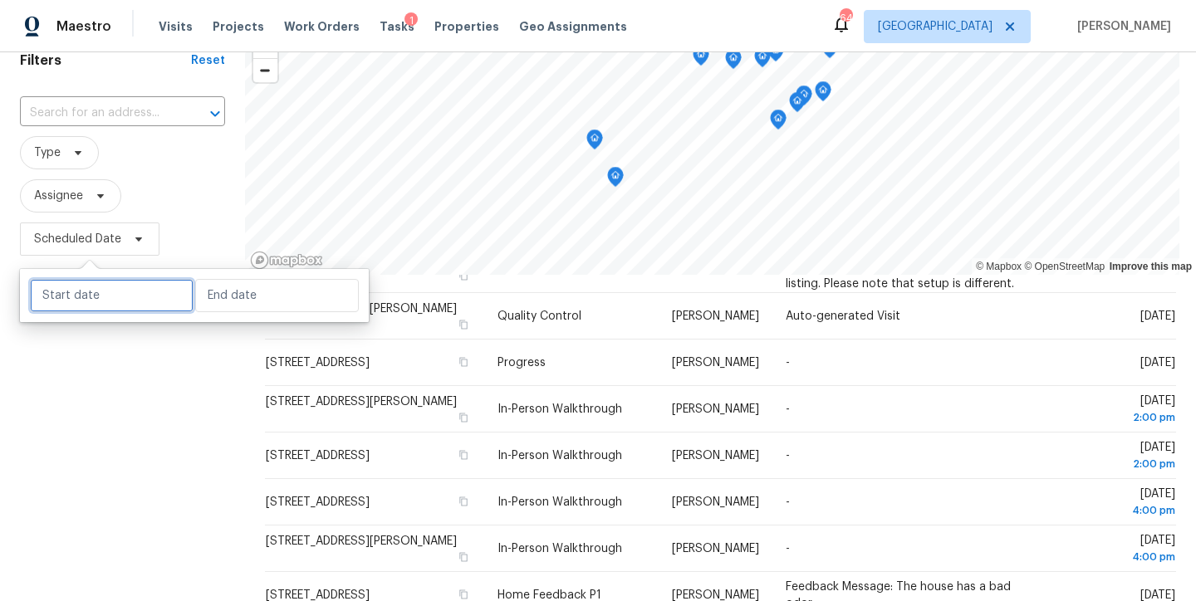
select select "8"
select select "2025"
select select "9"
select select "2025"
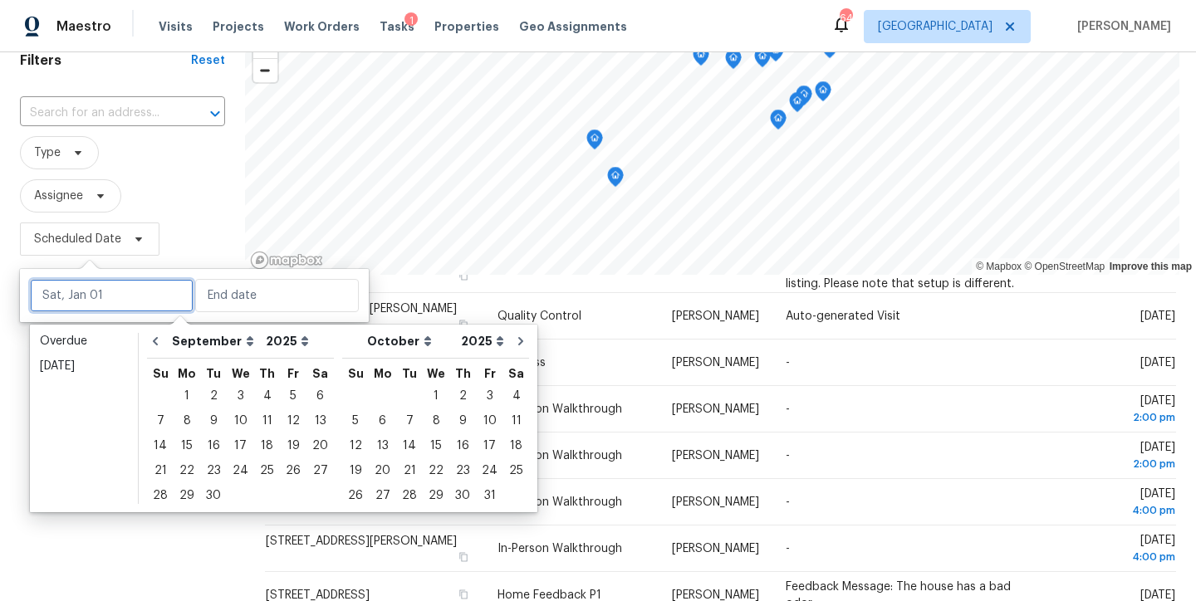
click at [76, 310] on input "text" at bounding box center [112, 295] width 164 height 33
click at [235, 423] on div "10" at bounding box center [240, 420] width 27 height 23
type input "Wed, Sep 10"
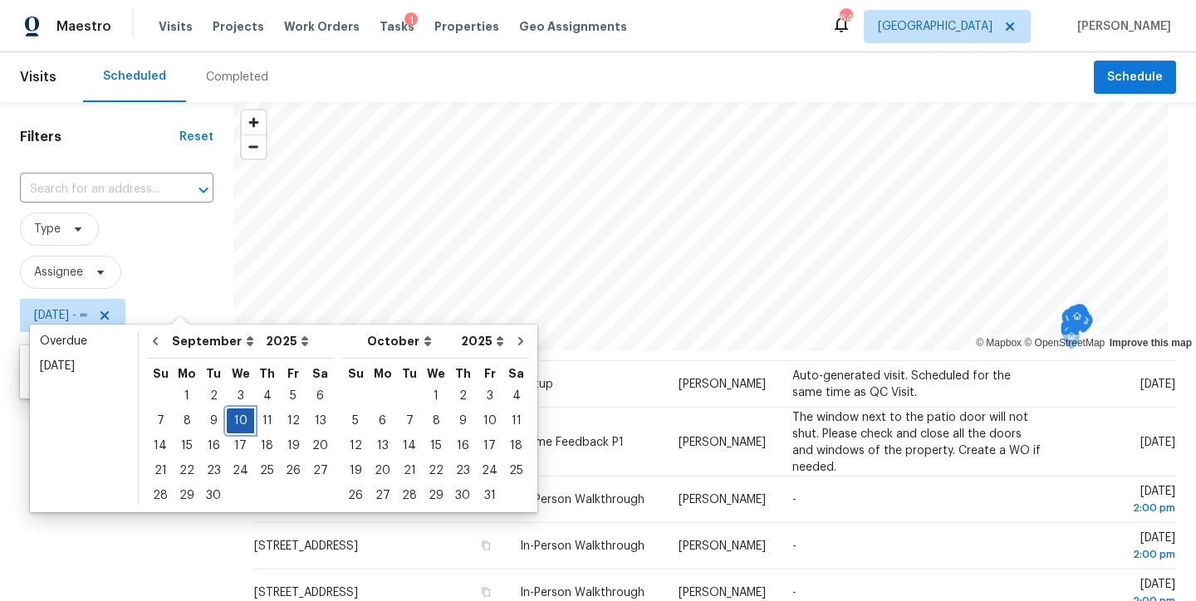
click at [236, 421] on div "10" at bounding box center [240, 420] width 27 height 23
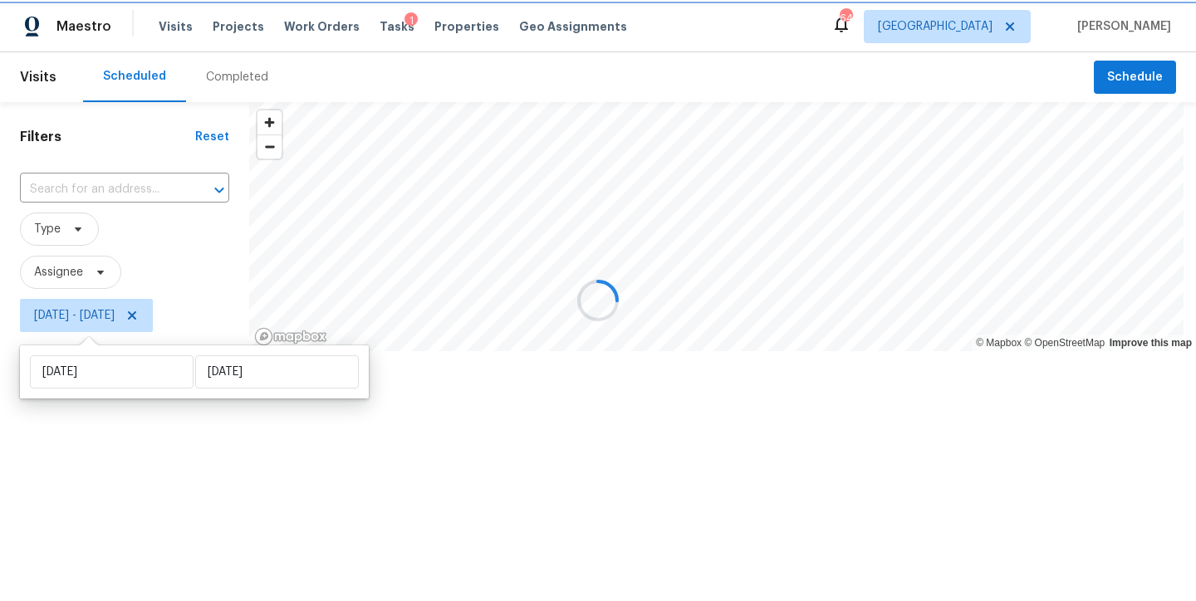
type input "Wed, Sep 10"
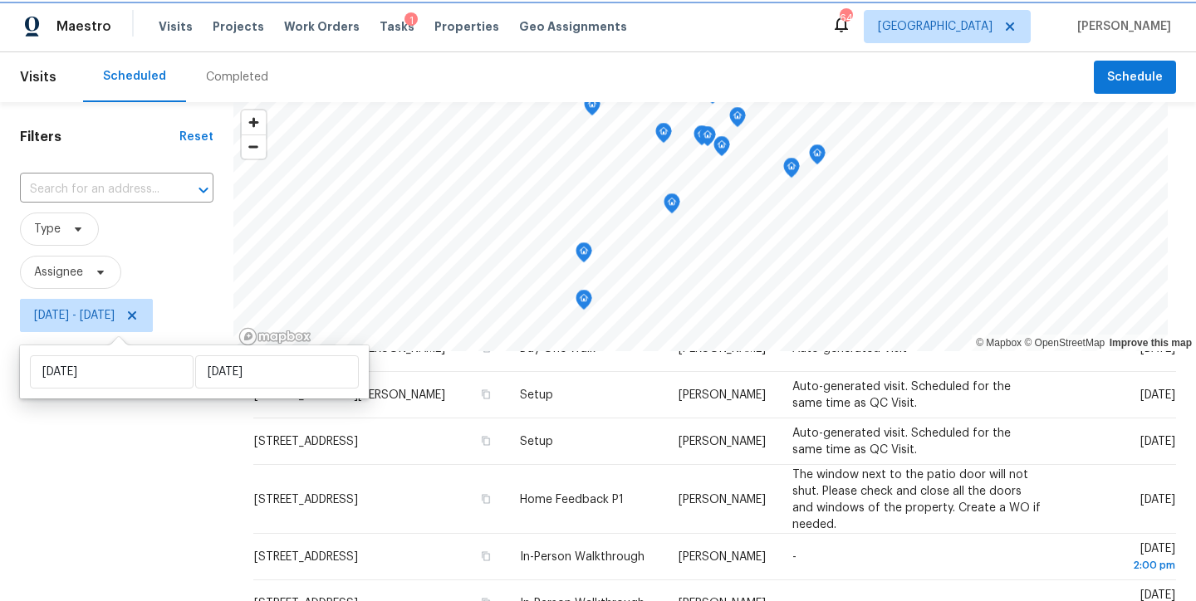
scroll to position [547, 0]
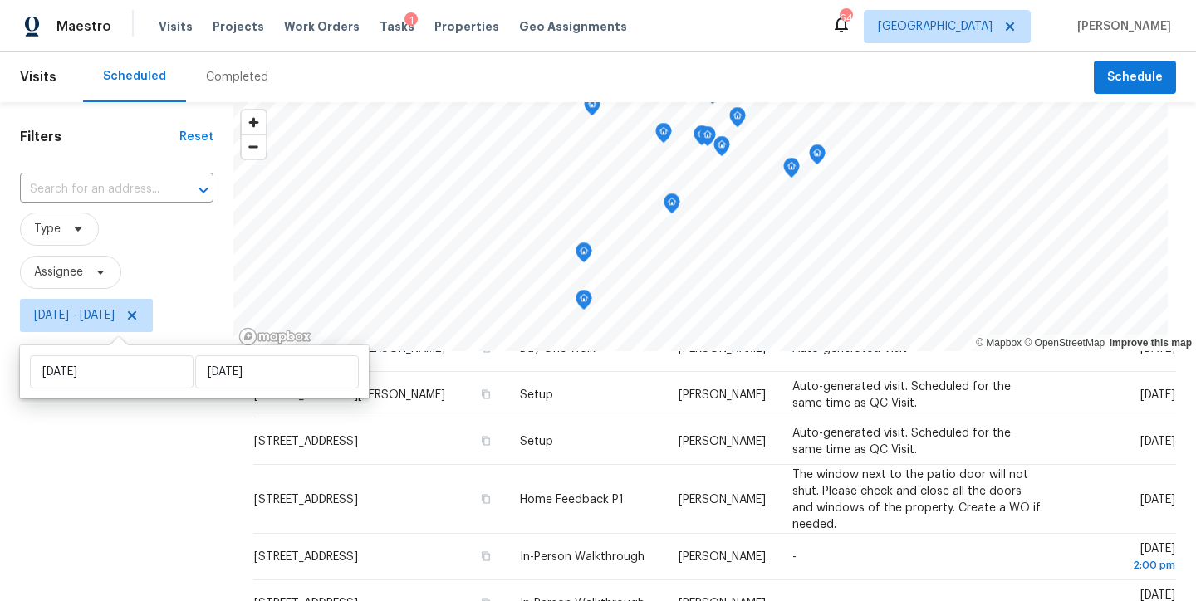
click at [70, 458] on div "Filters Reset ​ Type Assignee Wed, Sep 10 - Wed, Sep 10" at bounding box center [116, 467] width 233 height 730
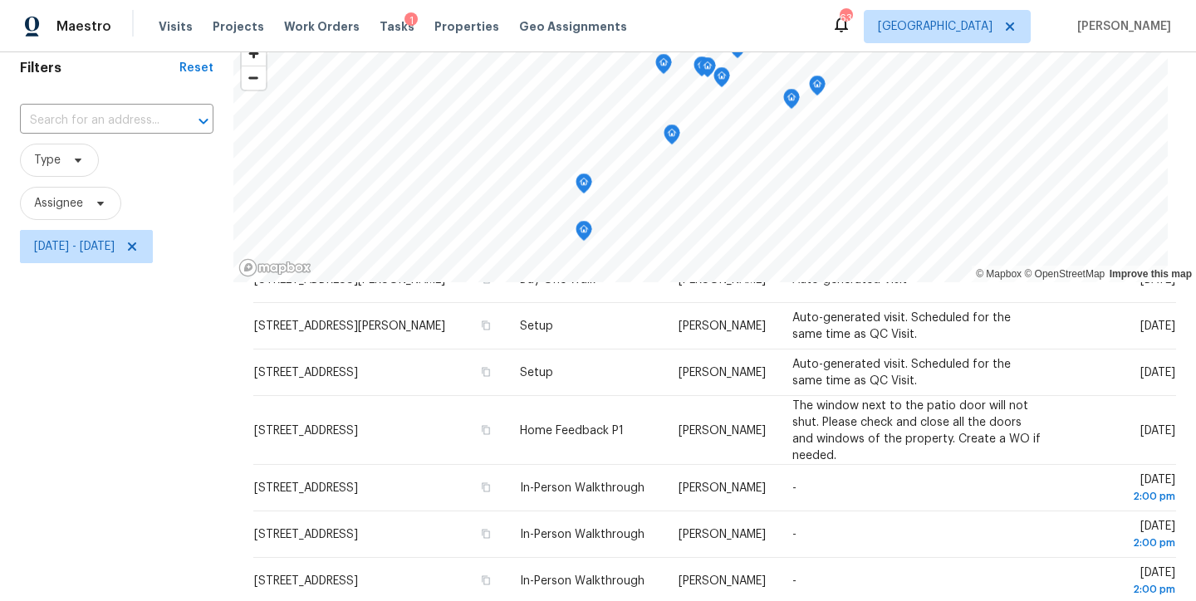
scroll to position [0, 0]
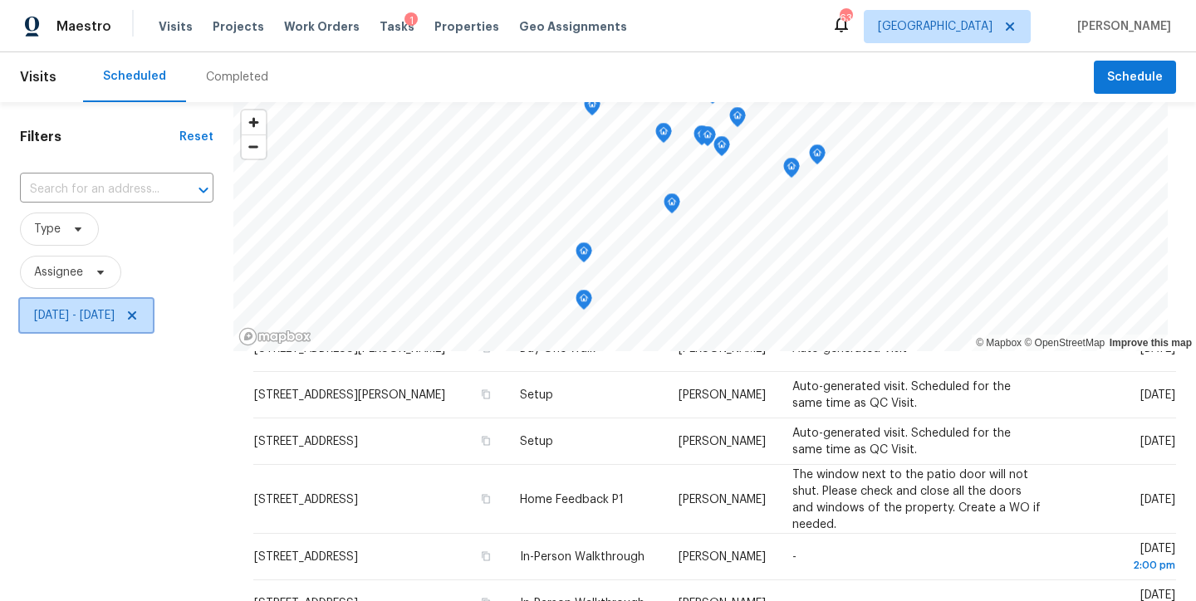
click at [139, 314] on icon at bounding box center [131, 315] width 13 height 13
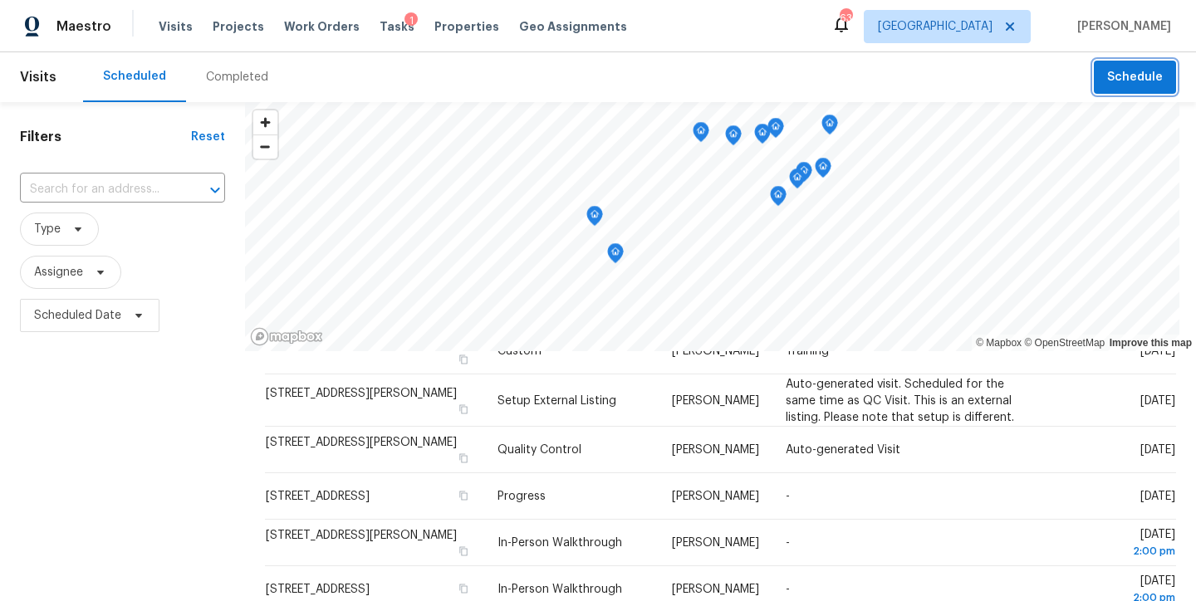
click at [1107, 81] on span "Schedule" at bounding box center [1135, 77] width 56 height 21
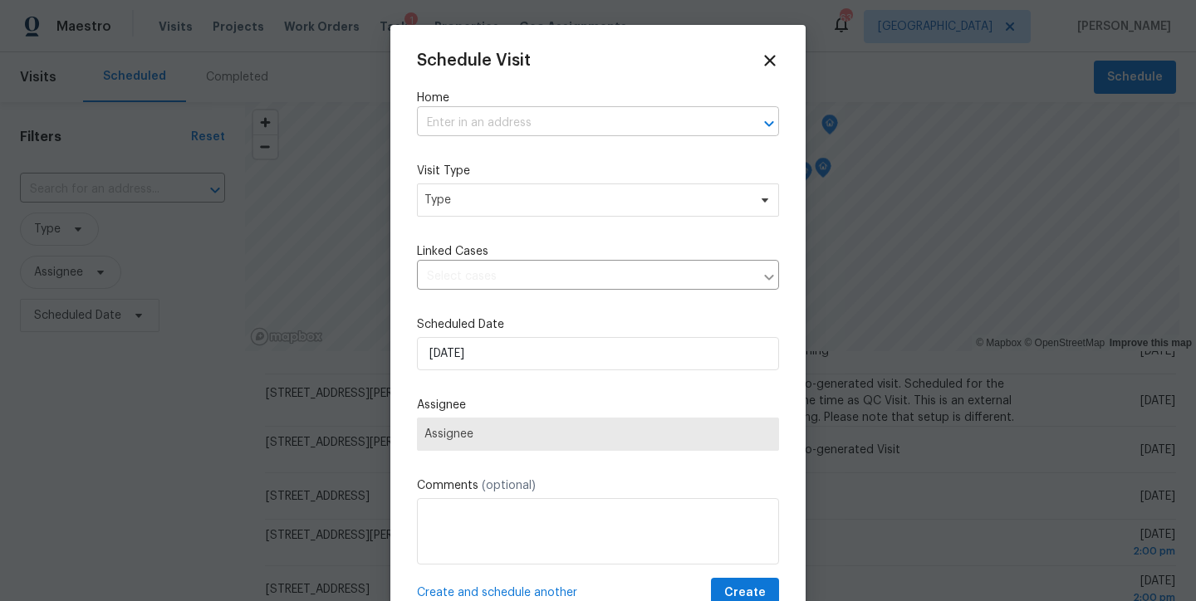
click at [526, 112] on input "text" at bounding box center [575, 123] width 316 height 26
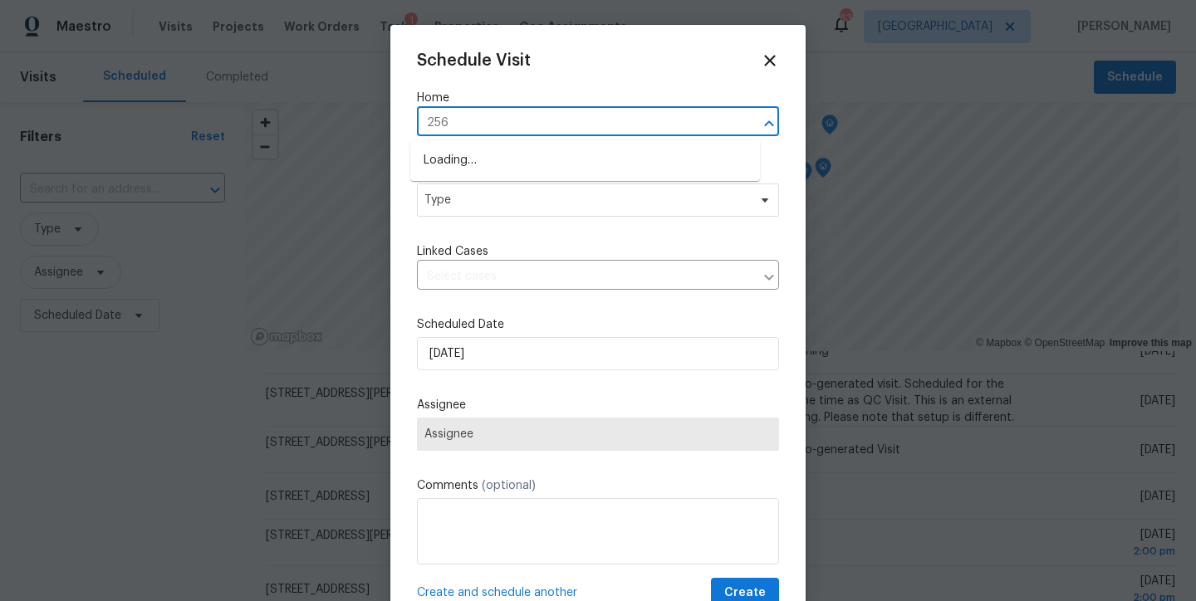
type input "2561"
click at [554, 156] on li "2561 Mint Julep Dr, Creedmoor, NC 27522" at bounding box center [585, 160] width 350 height 27
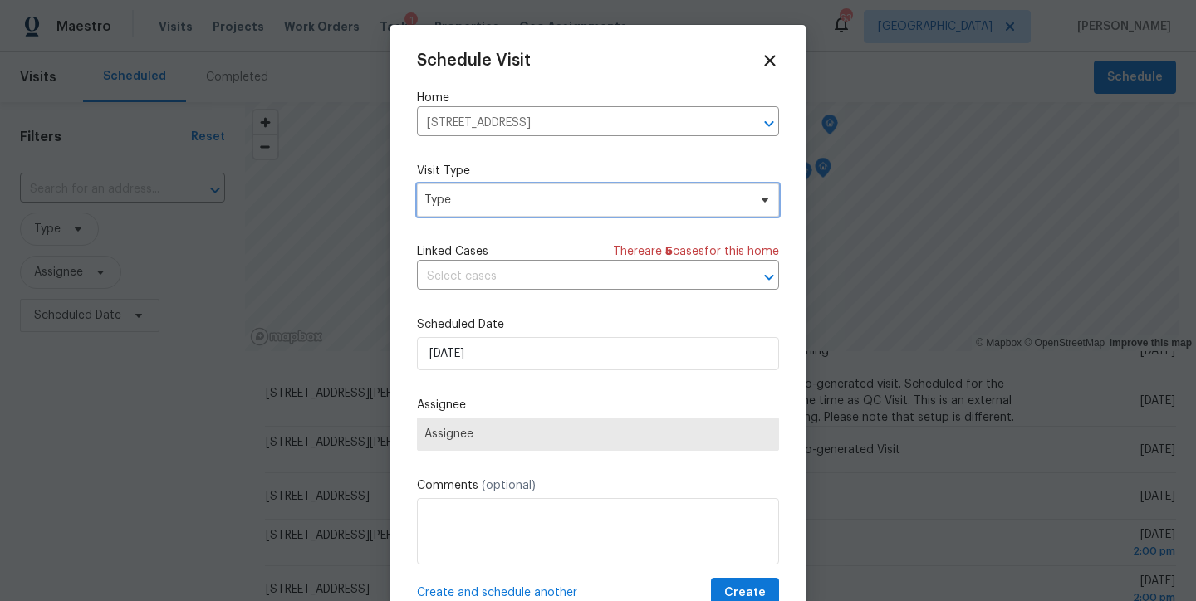
click at [514, 208] on span "Type" at bounding box center [585, 200] width 323 height 17
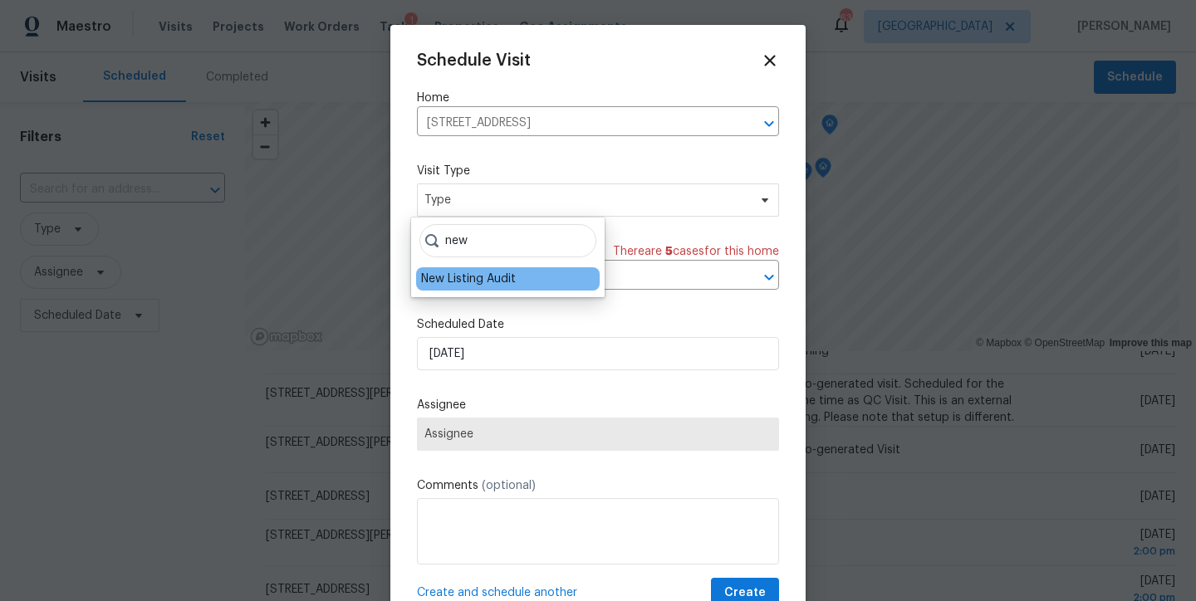
type input "new"
click at [508, 276] on div "New Listing Audit" at bounding box center [468, 279] width 95 height 17
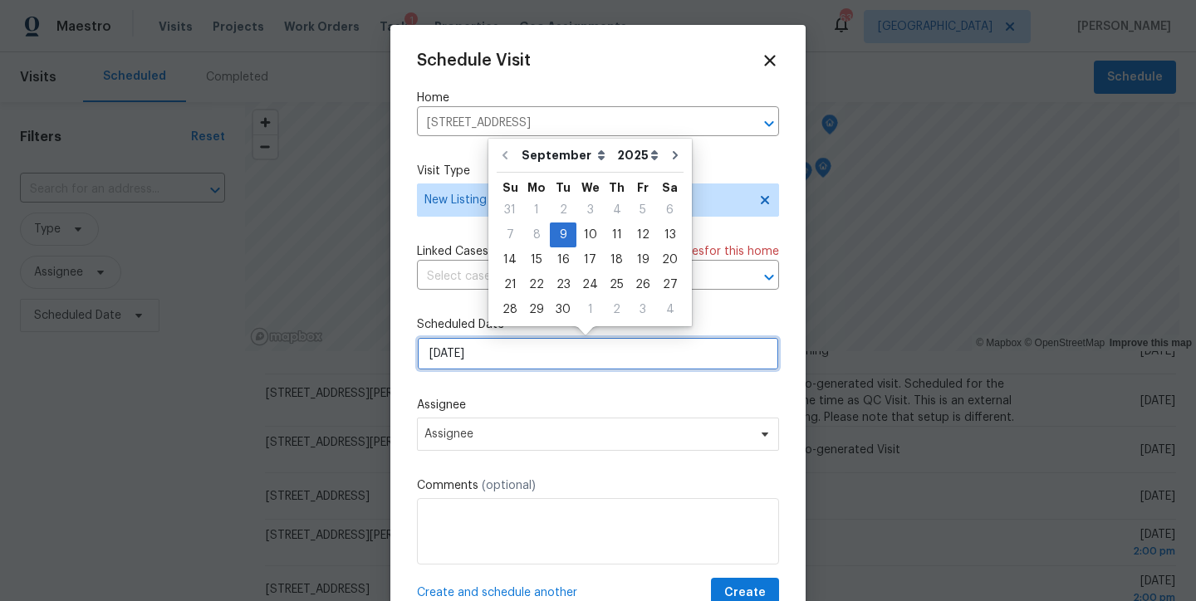
click at [485, 341] on input "9/9/2025" at bounding box center [598, 353] width 362 height 33
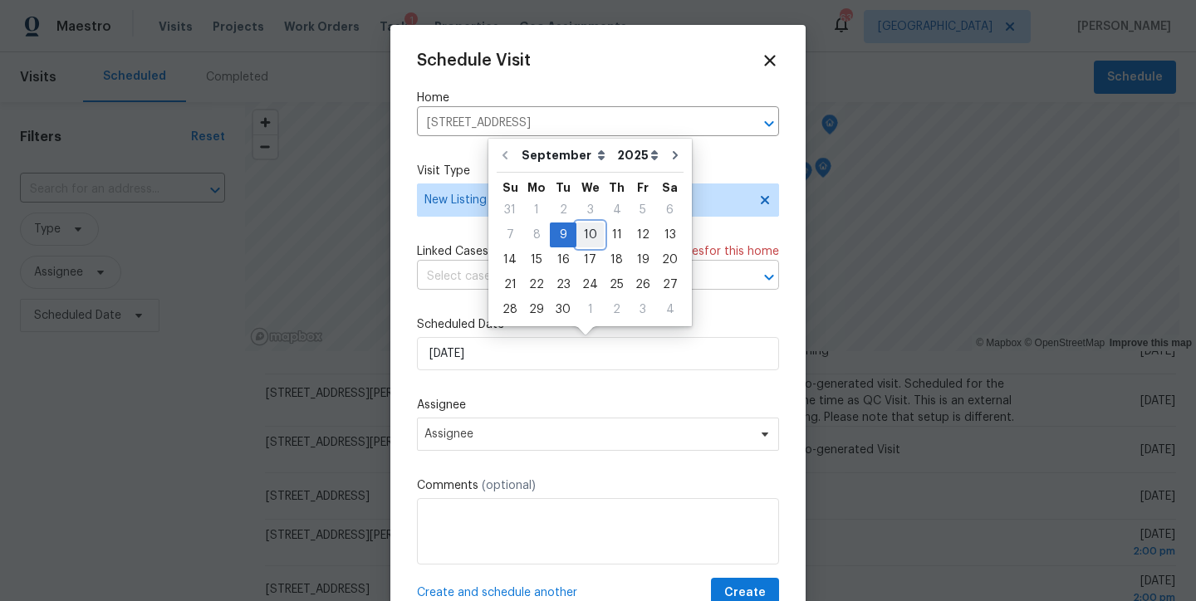
click at [580, 236] on div "10" at bounding box center [589, 234] width 27 height 23
type input "9/10/2025"
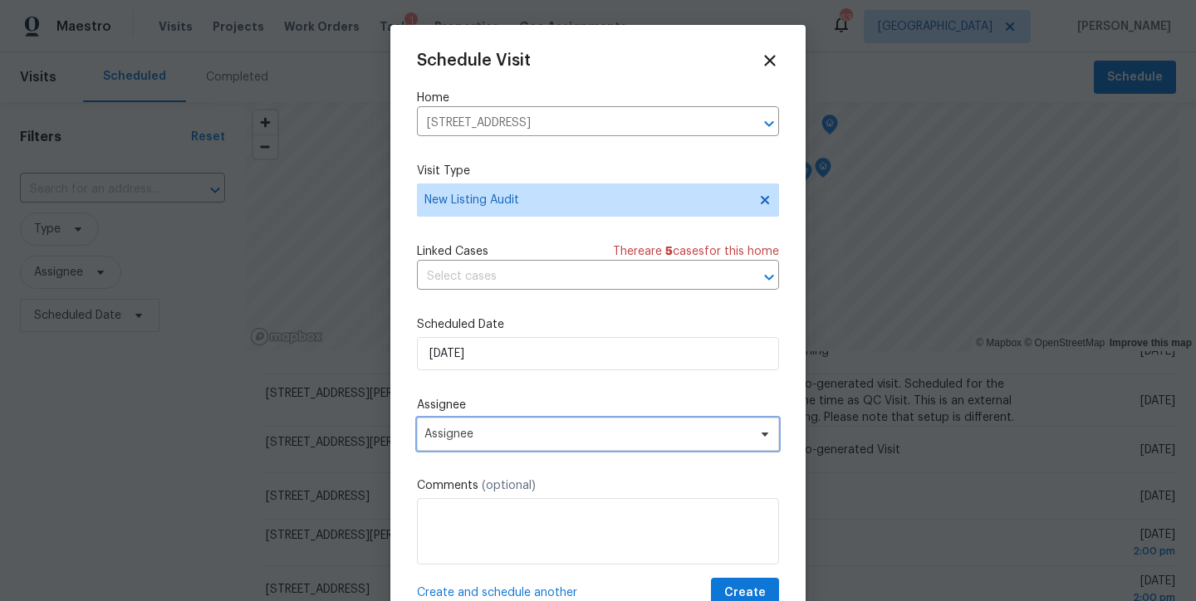
click at [491, 432] on span "Assignee" at bounding box center [587, 434] width 326 height 13
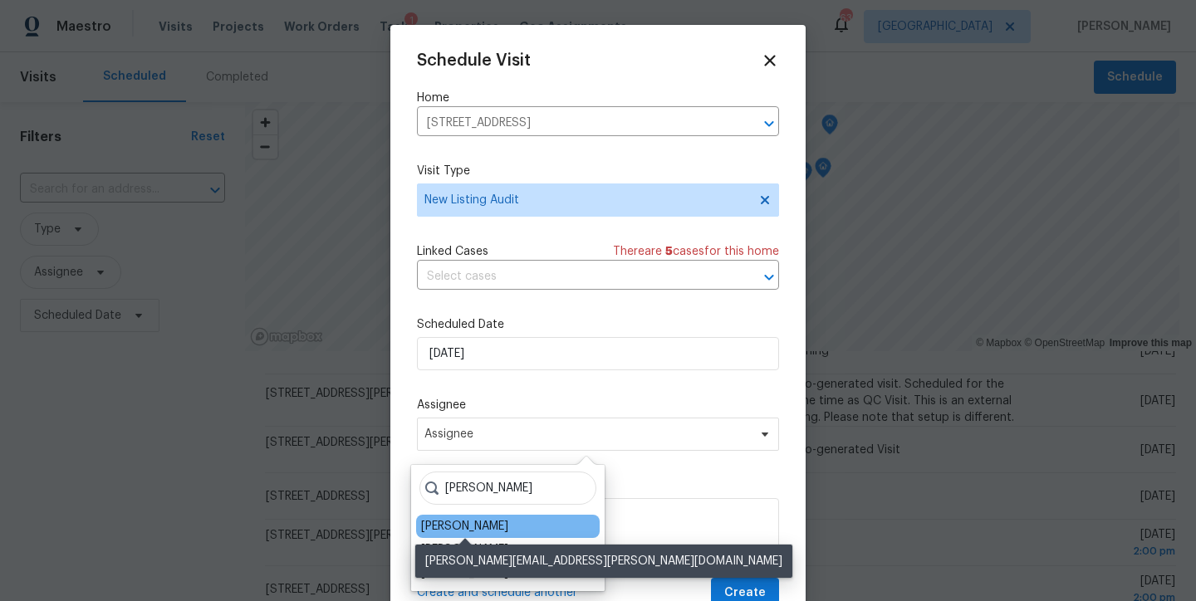
type input "nicholas"
click at [474, 532] on div "[PERSON_NAME]" at bounding box center [464, 526] width 87 height 17
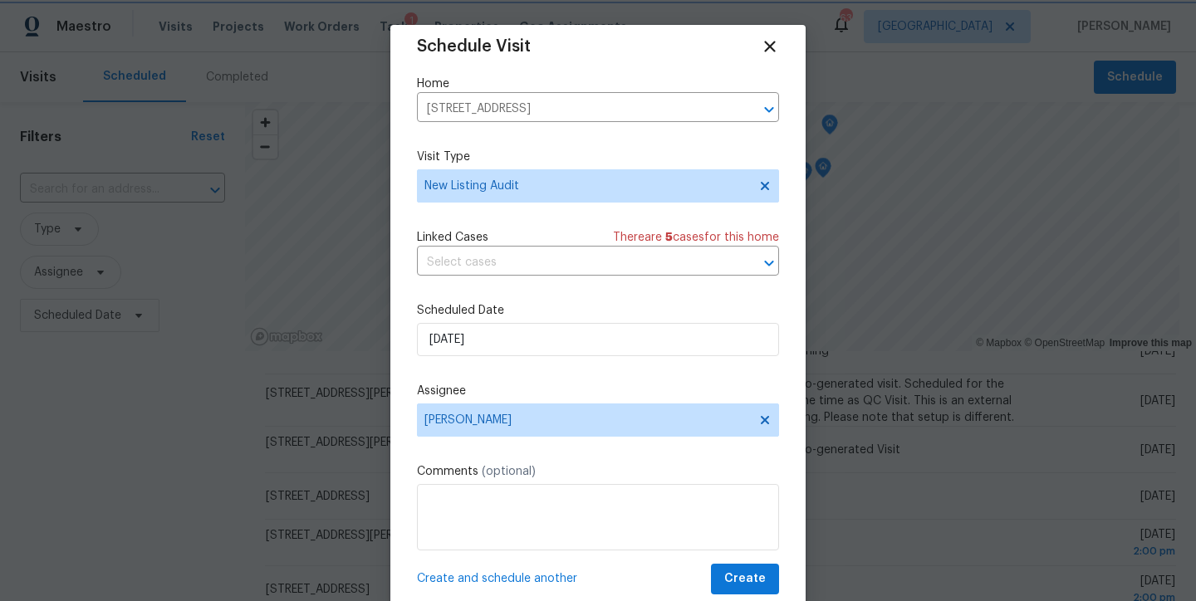
scroll to position [30, 0]
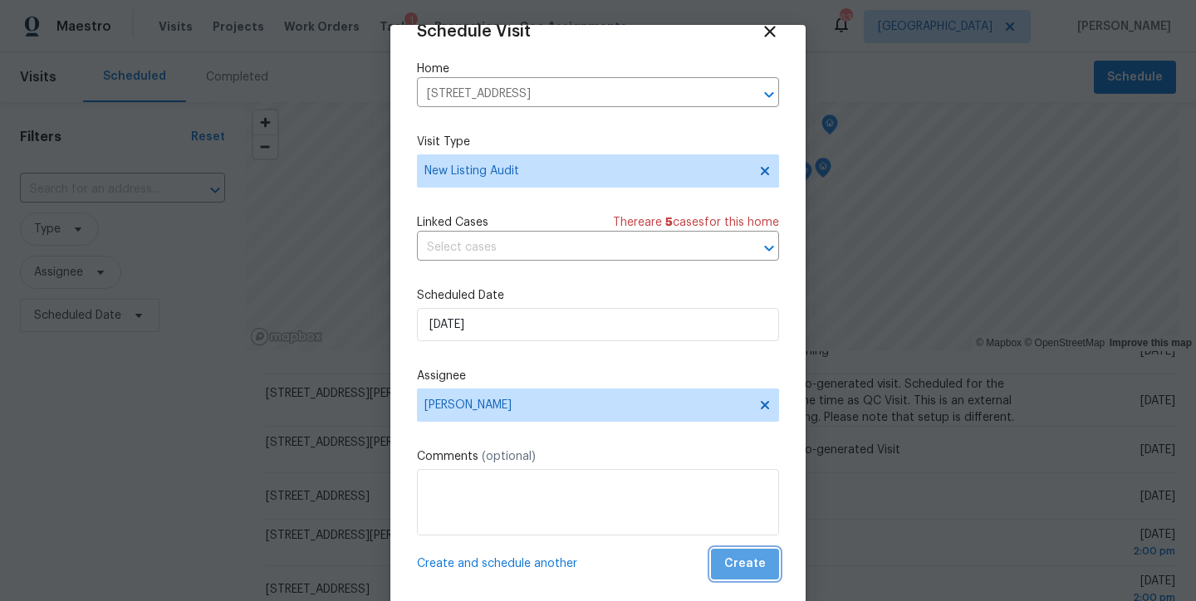
click at [735, 569] on span "Create" at bounding box center [745, 564] width 42 height 21
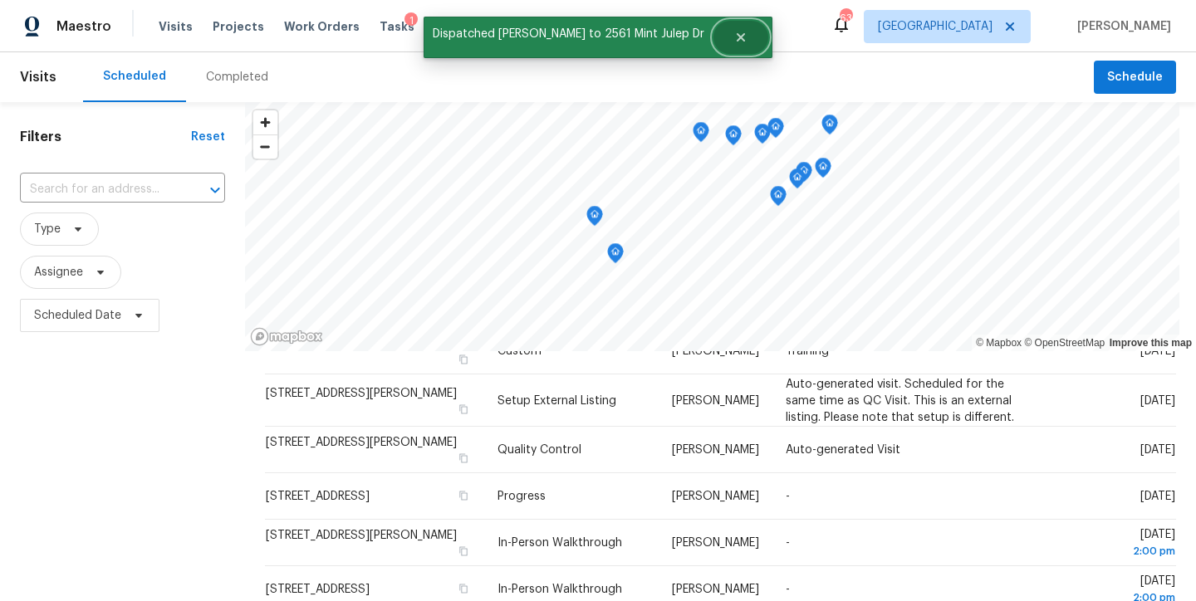
click at [744, 43] on icon "Close" at bounding box center [740, 37] width 13 height 13
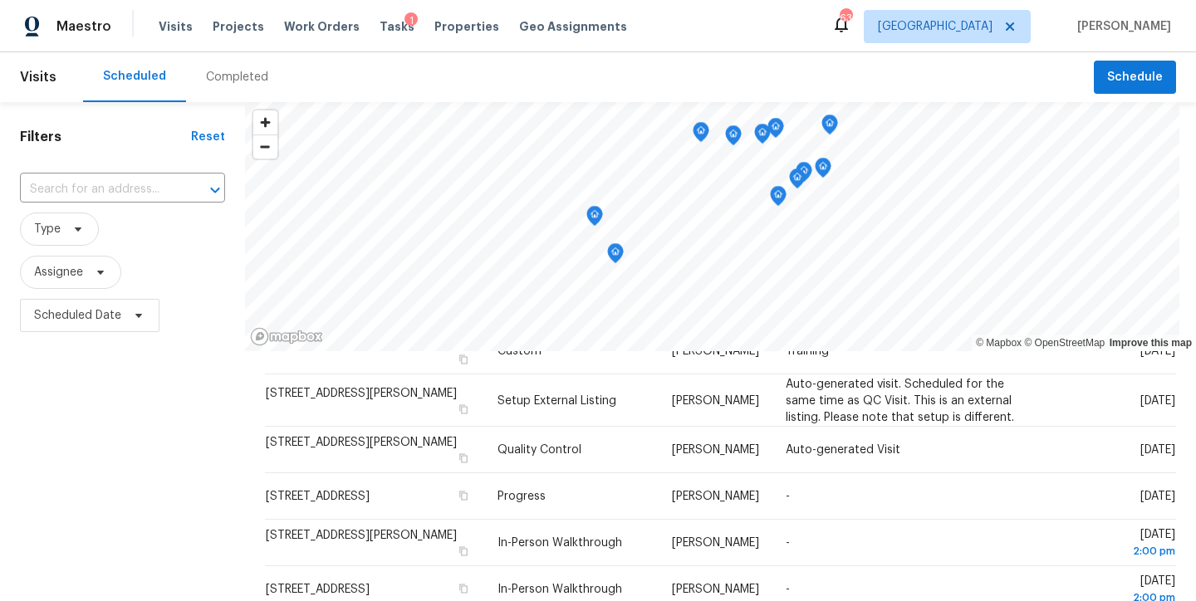
click at [811, 27] on div "Maestro Visits Projects Work Orders Tasks 1 Properties Geo Assignments 63 Ralei…" at bounding box center [598, 26] width 1196 height 52
click at [709, 42] on div "Maestro Visits Projects Work Orders Tasks 1 Properties Geo Assignments 61 Ralei…" at bounding box center [598, 26] width 1196 height 52
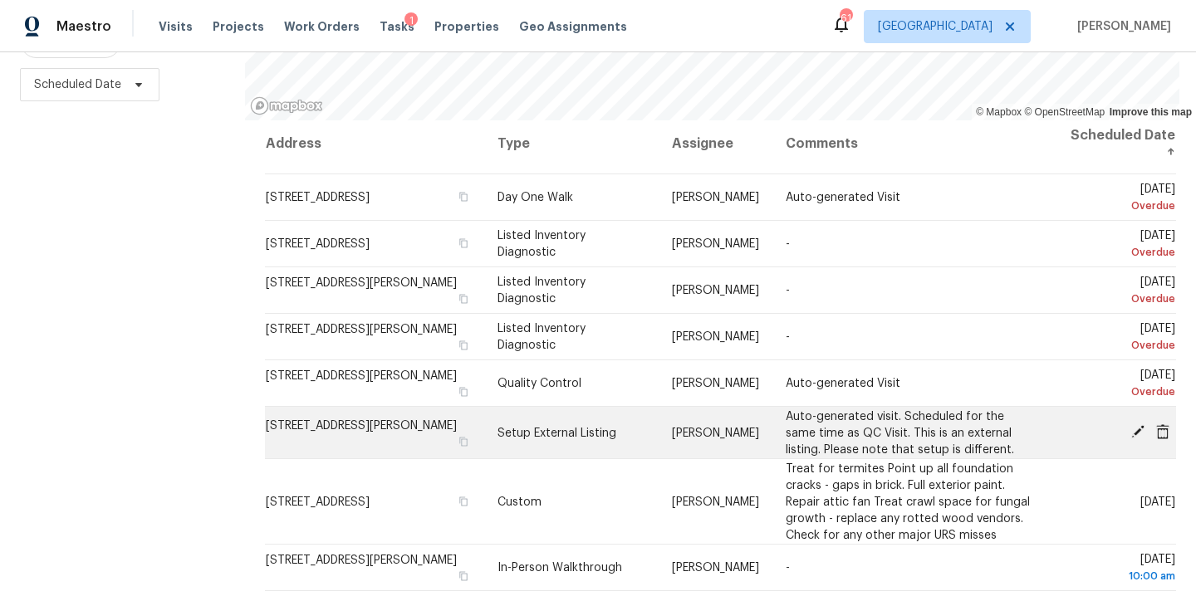
scroll to position [0, 0]
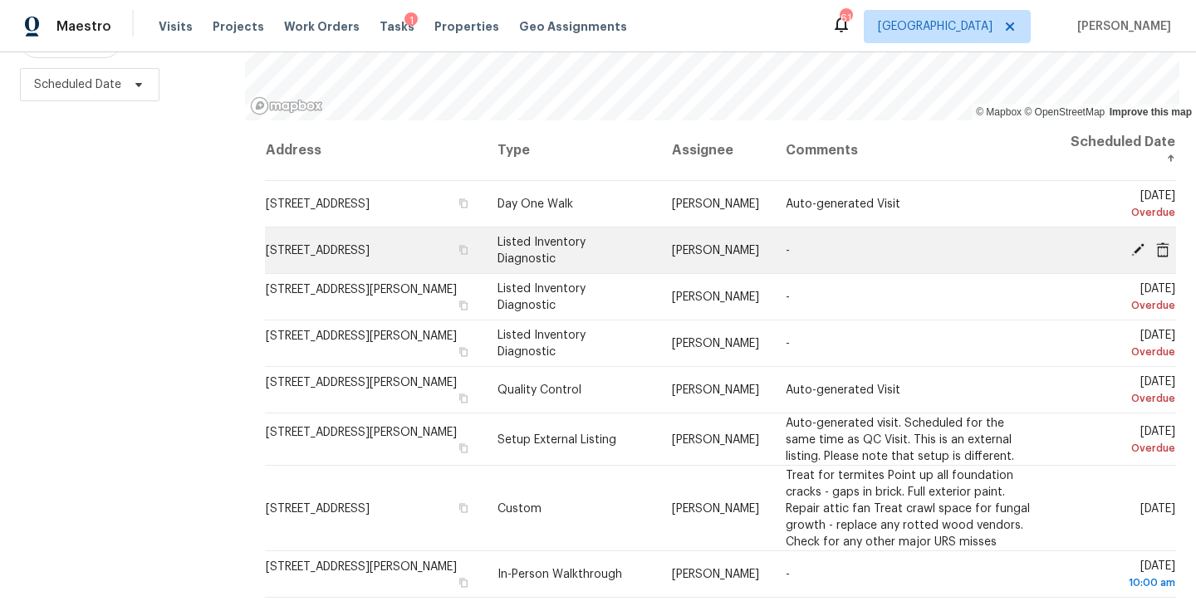
click at [1131, 243] on icon at bounding box center [1137, 249] width 13 height 13
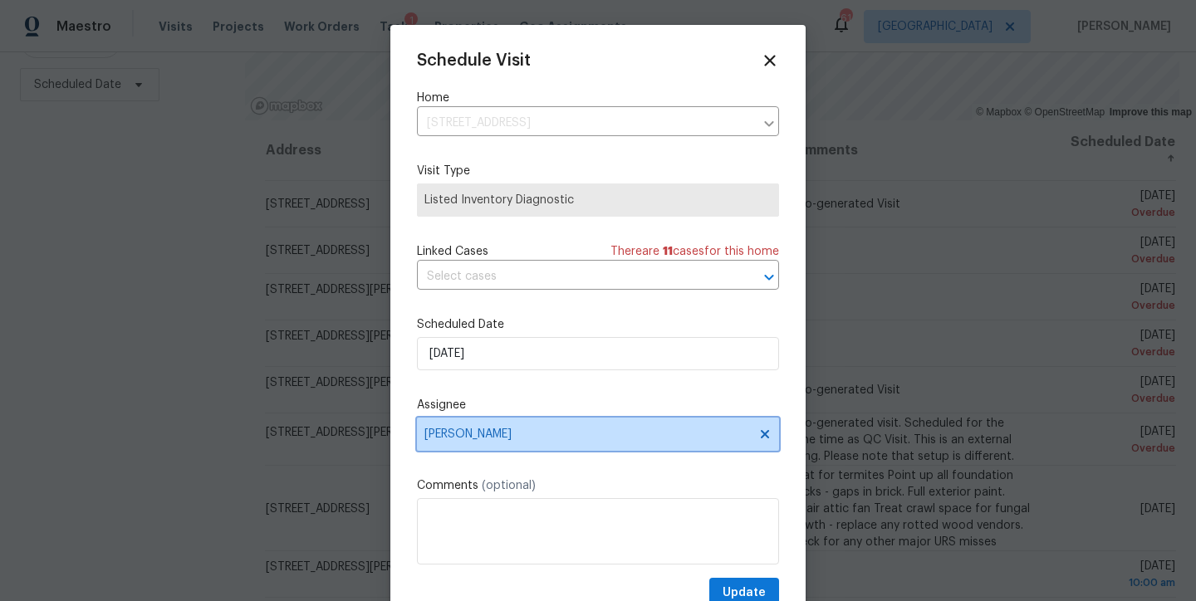
click at [502, 435] on span "Amanda Horton" at bounding box center [587, 434] width 326 height 13
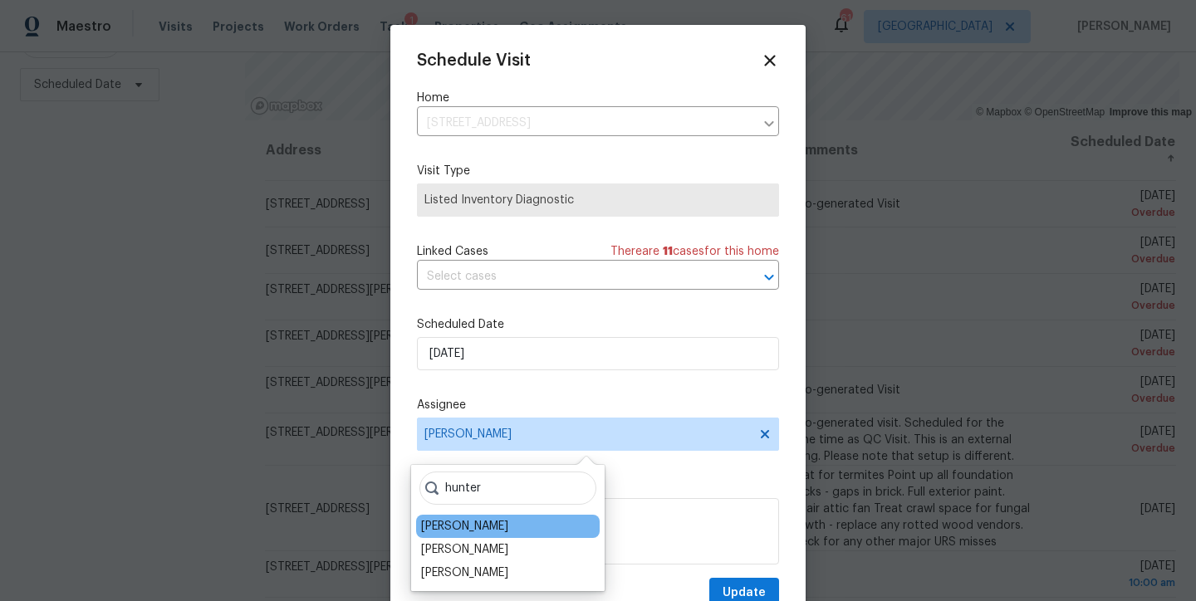
type input "hunter"
click at [489, 517] on div "Hunter Anderson" at bounding box center [508, 526] width 184 height 23
click at [488, 523] on div "Hunter Anderson" at bounding box center [464, 526] width 87 height 17
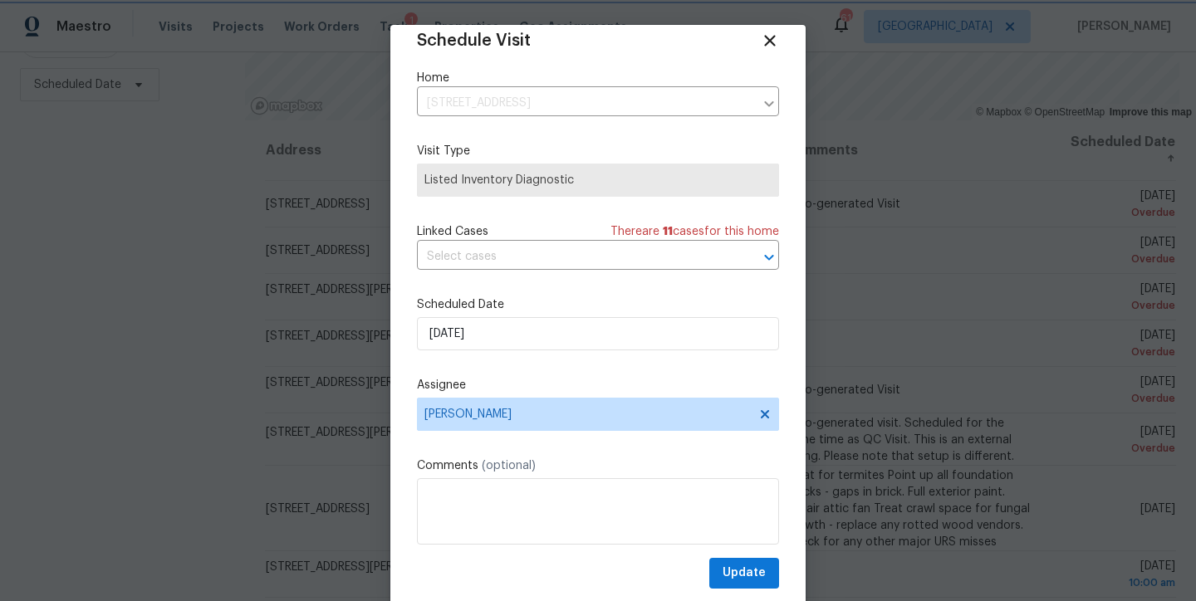
scroll to position [30, 0]
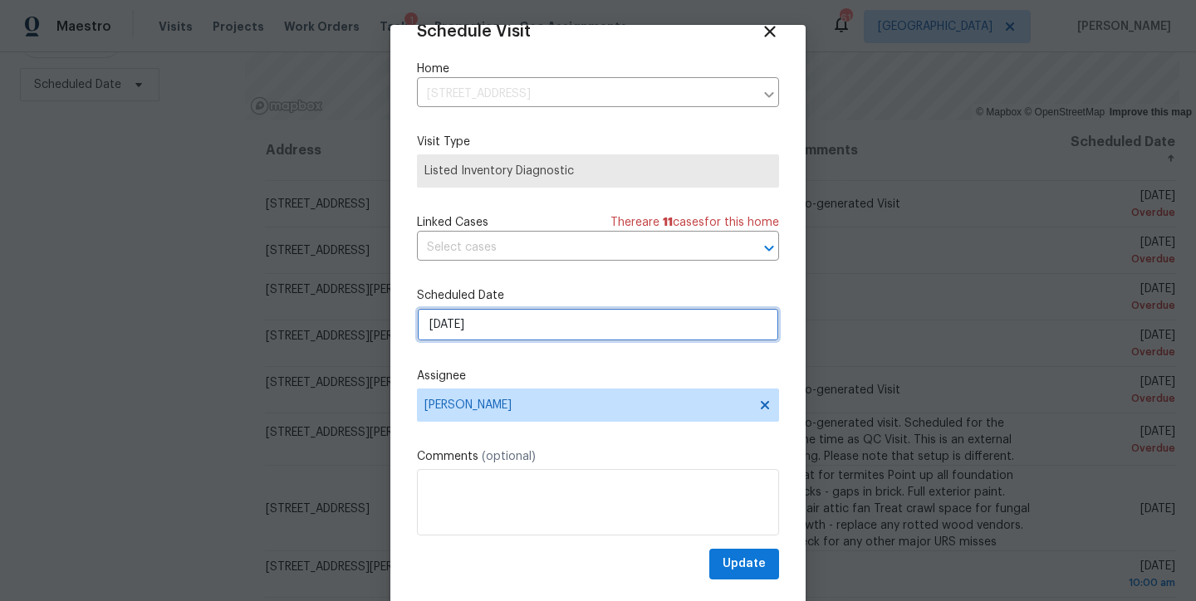
click at [532, 326] on input "9/4/2025" at bounding box center [598, 324] width 362 height 33
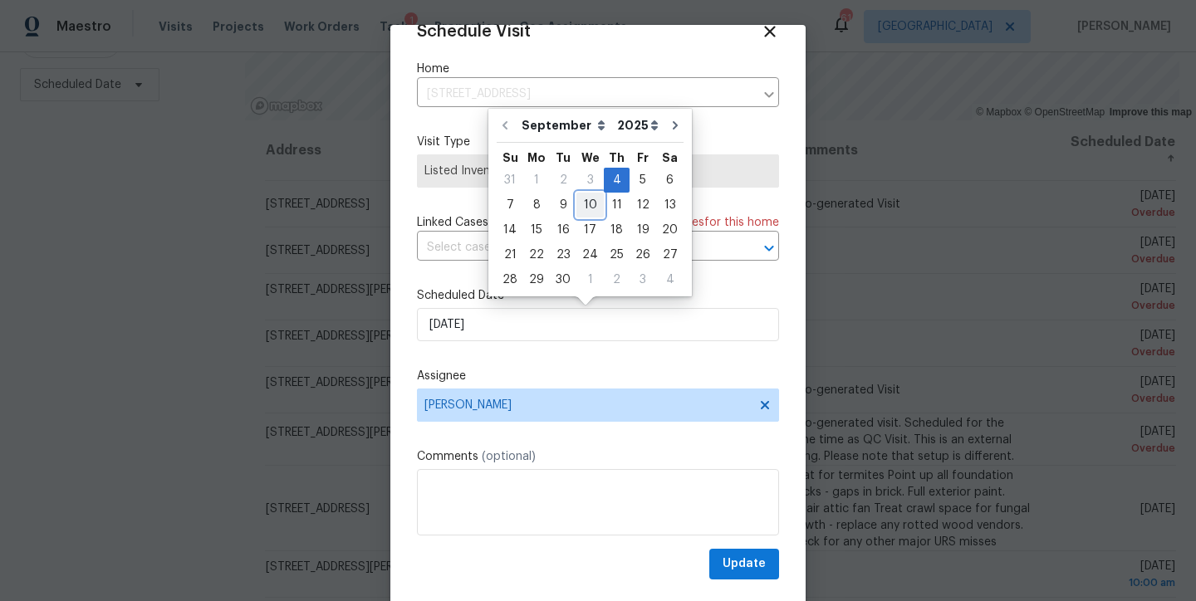
click at [581, 206] on div "10" at bounding box center [589, 205] width 27 height 23
type input "9/10/2025"
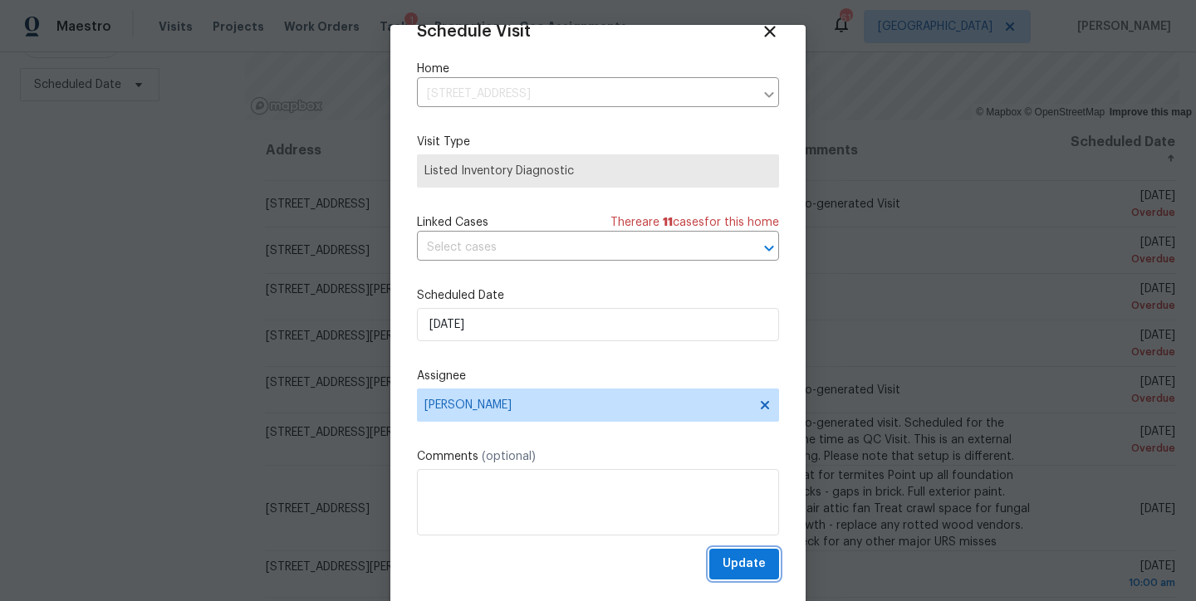
click at [742, 562] on span "Update" at bounding box center [744, 564] width 43 height 21
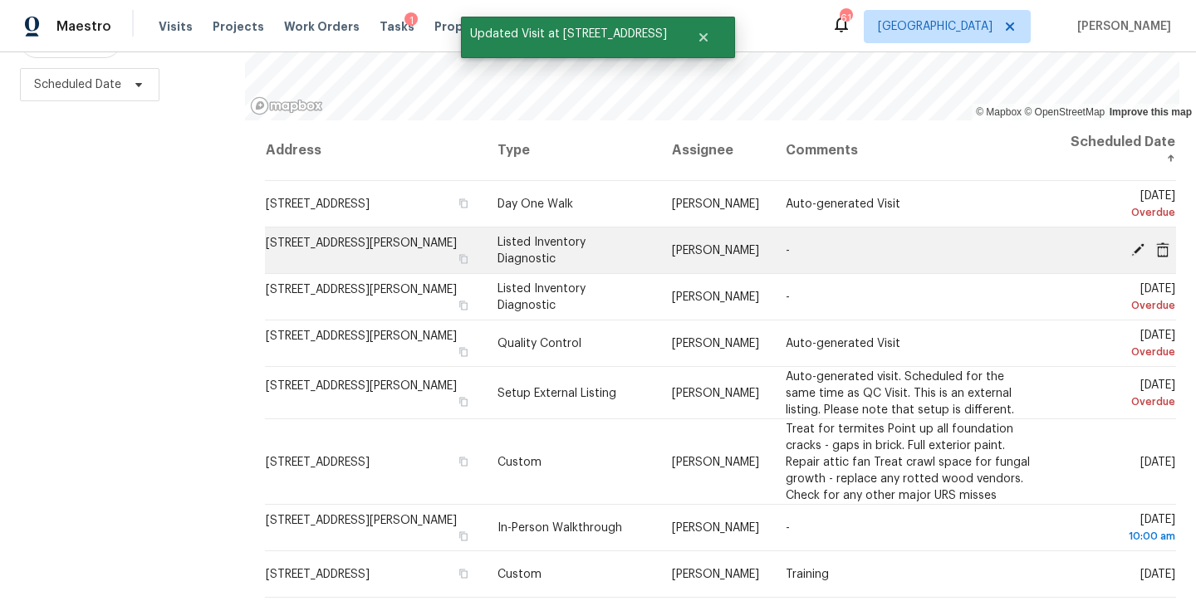
click at [1130, 242] on icon at bounding box center [1137, 249] width 15 height 15
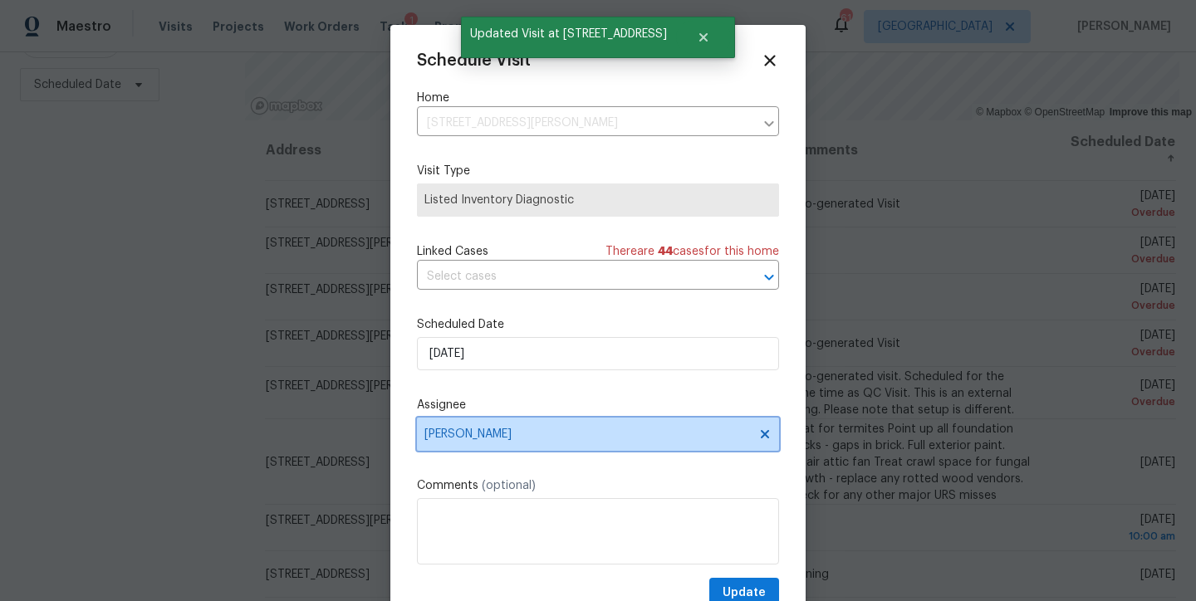
click at [497, 433] on span "Amanda Horton" at bounding box center [587, 434] width 326 height 13
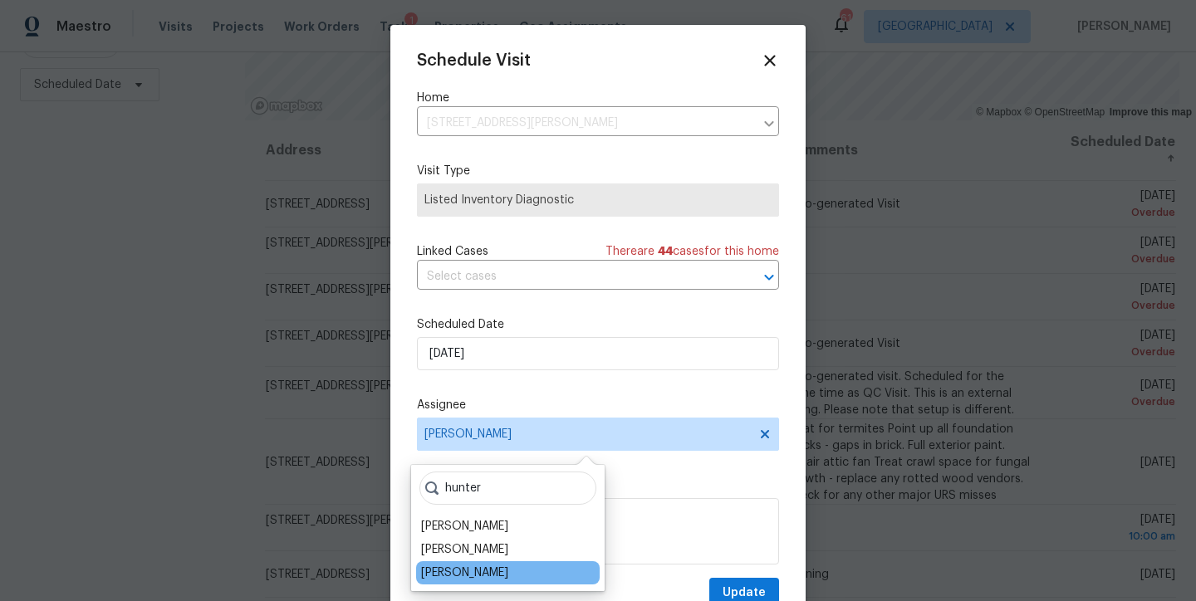
type input "hunter"
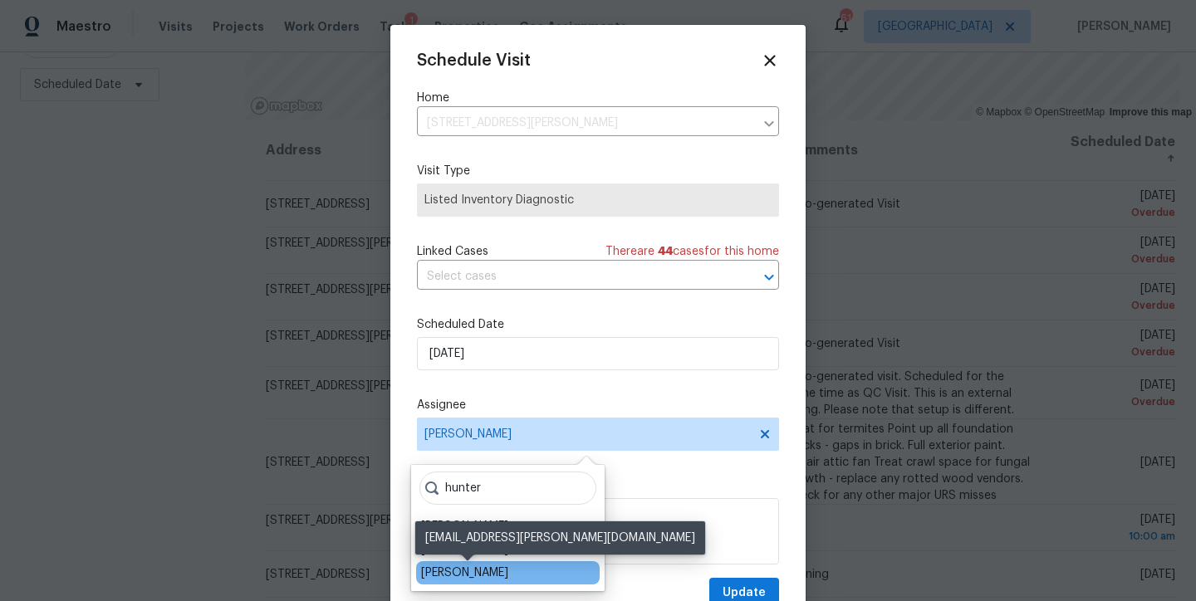
click at [493, 570] on div "Hunter Anderson" at bounding box center [464, 573] width 87 height 17
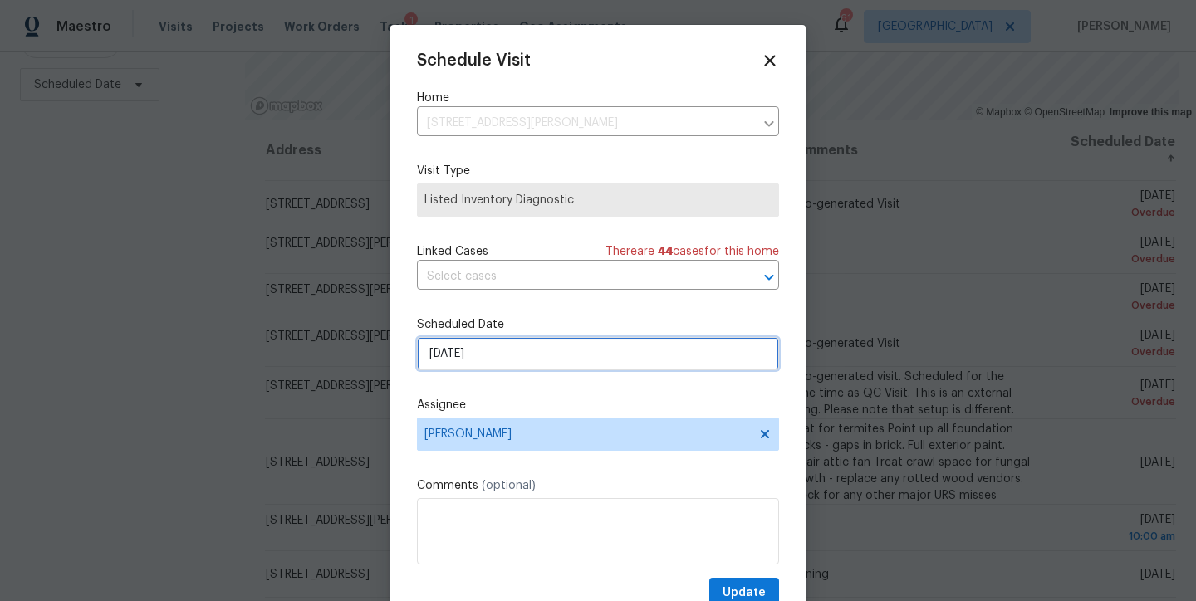
click at [488, 351] on input "9/4/2025" at bounding box center [598, 353] width 362 height 33
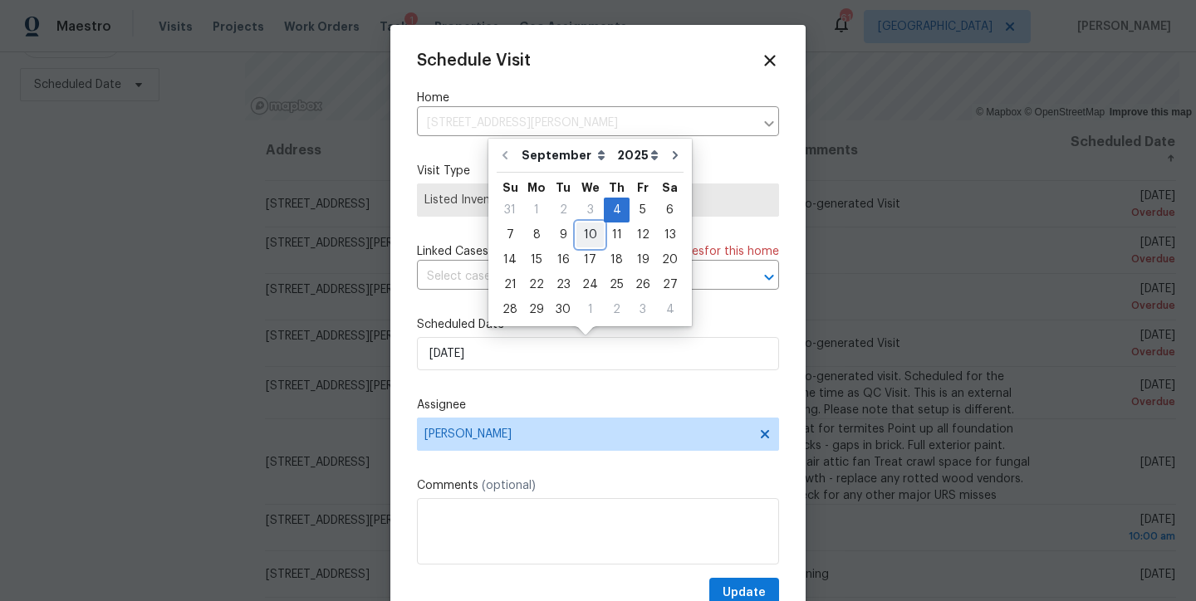
click at [581, 229] on div "10" at bounding box center [589, 234] width 27 height 23
type input "9/10/2025"
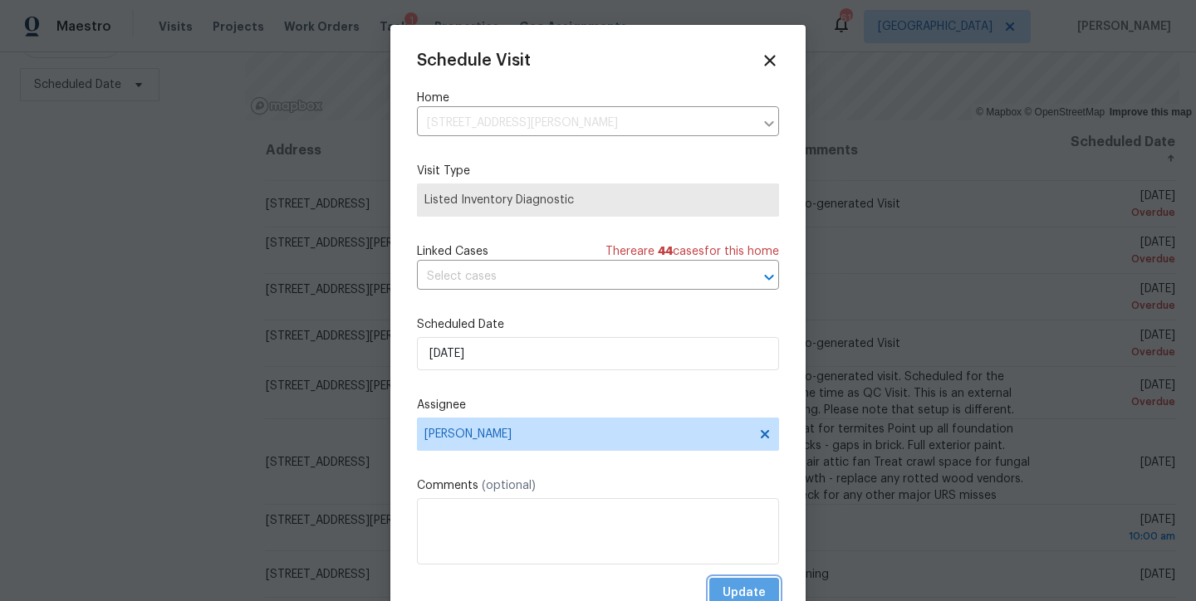
click at [736, 592] on span "Update" at bounding box center [744, 593] width 43 height 21
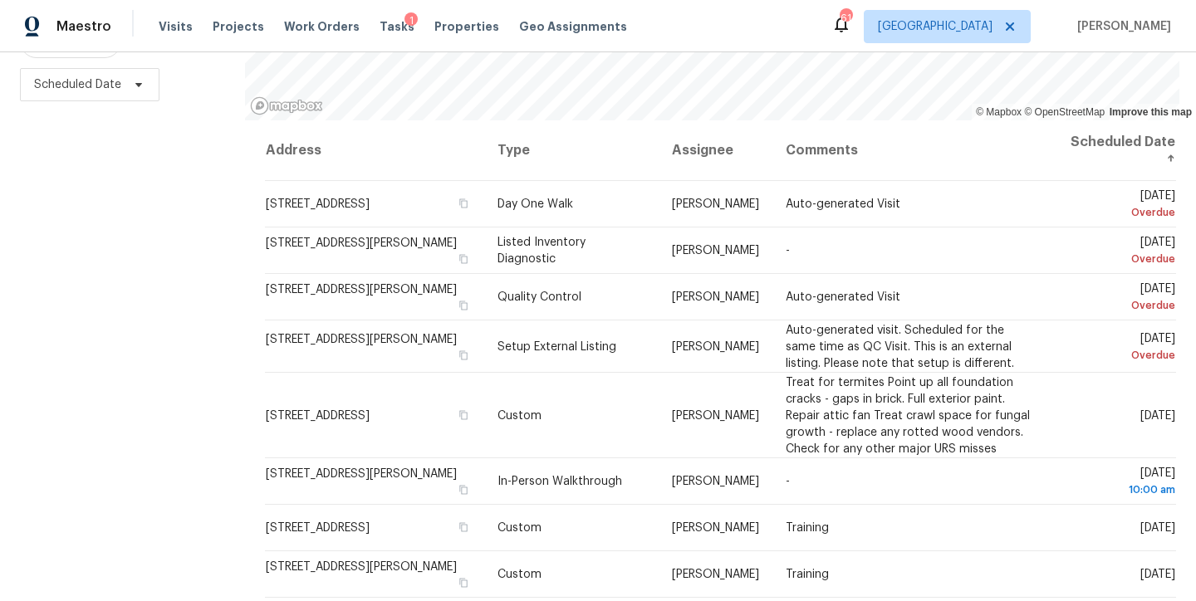
click at [71, 319] on div "Filters Reset ​ Type Assignee Scheduled Date" at bounding box center [122, 236] width 245 height 730
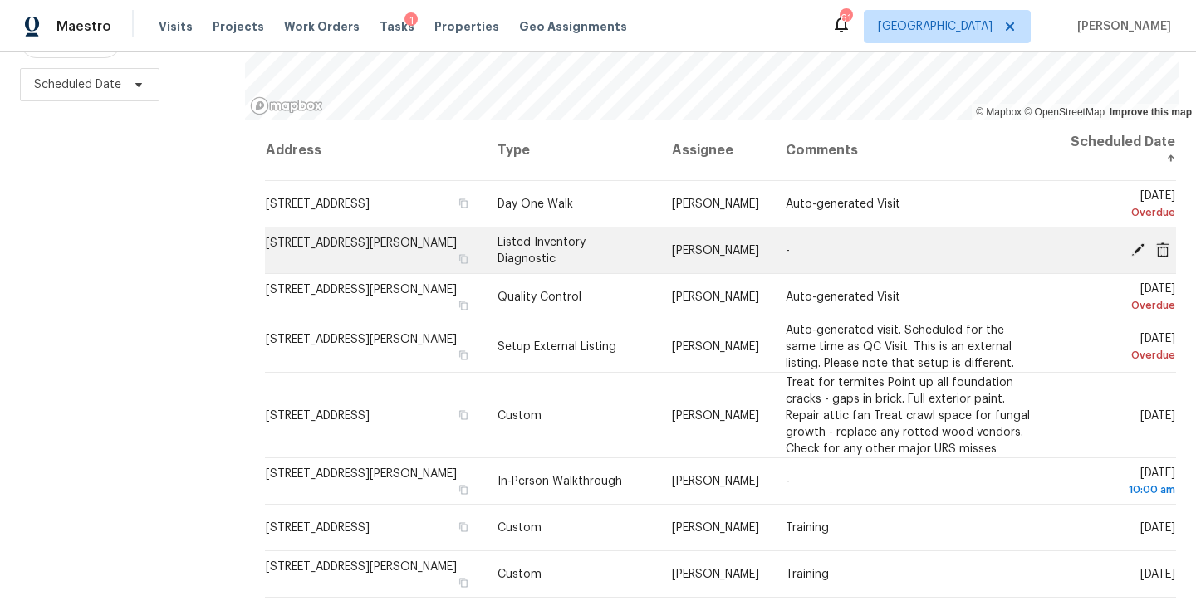
click at [1131, 243] on icon at bounding box center [1137, 249] width 13 height 13
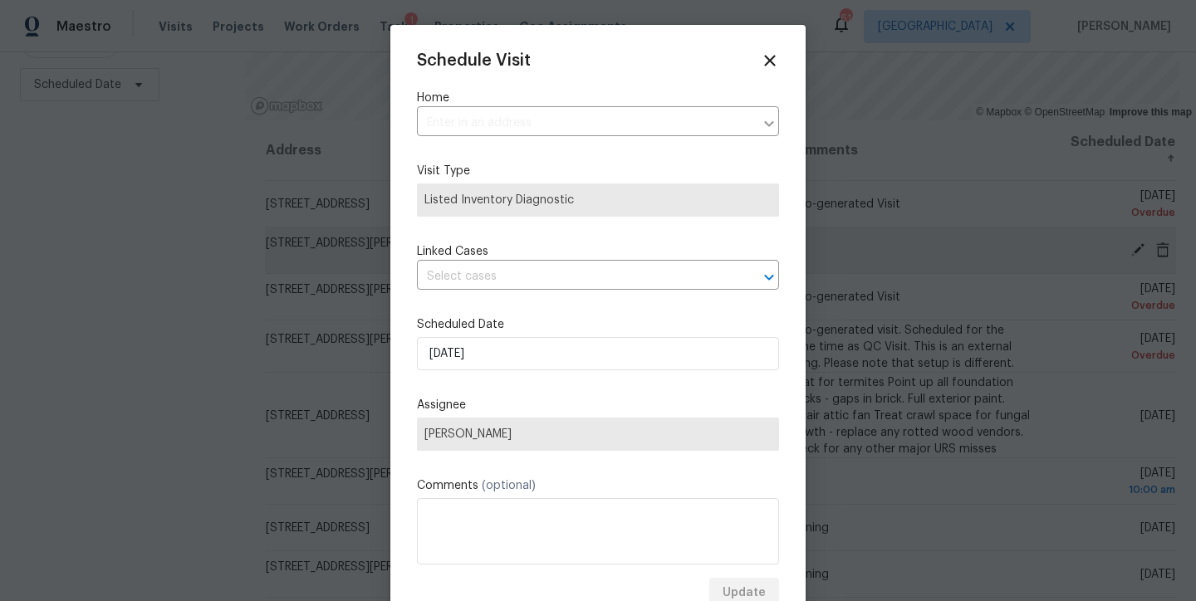
type input "308 Trimble Ave, Cary, NC 27511"
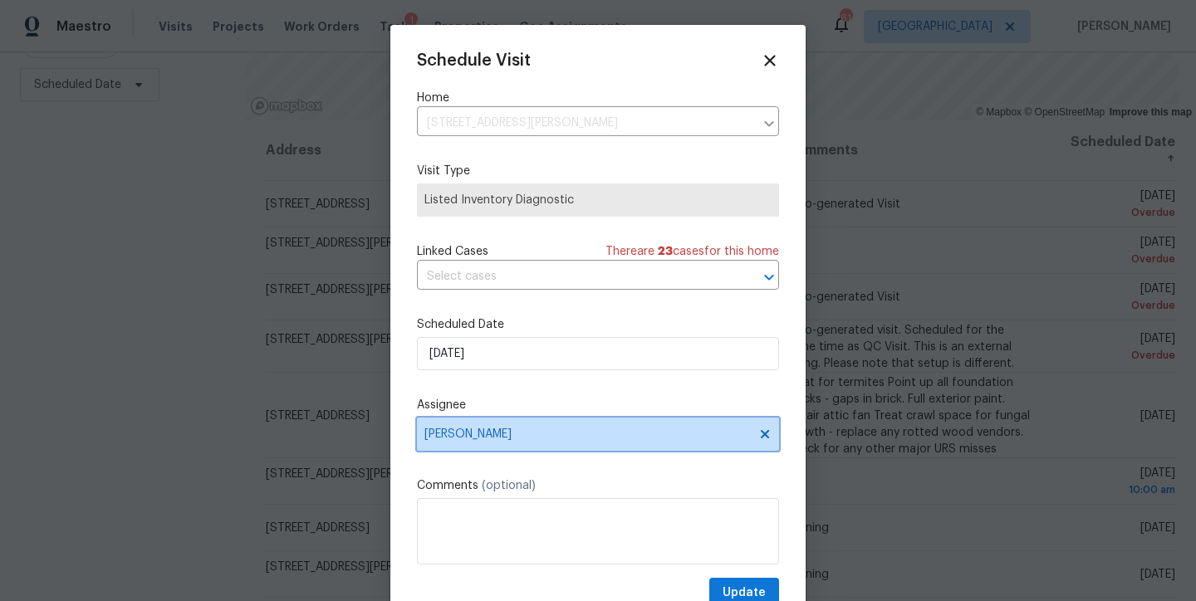
click at [470, 430] on span "[PERSON_NAME]" at bounding box center [587, 434] width 326 height 13
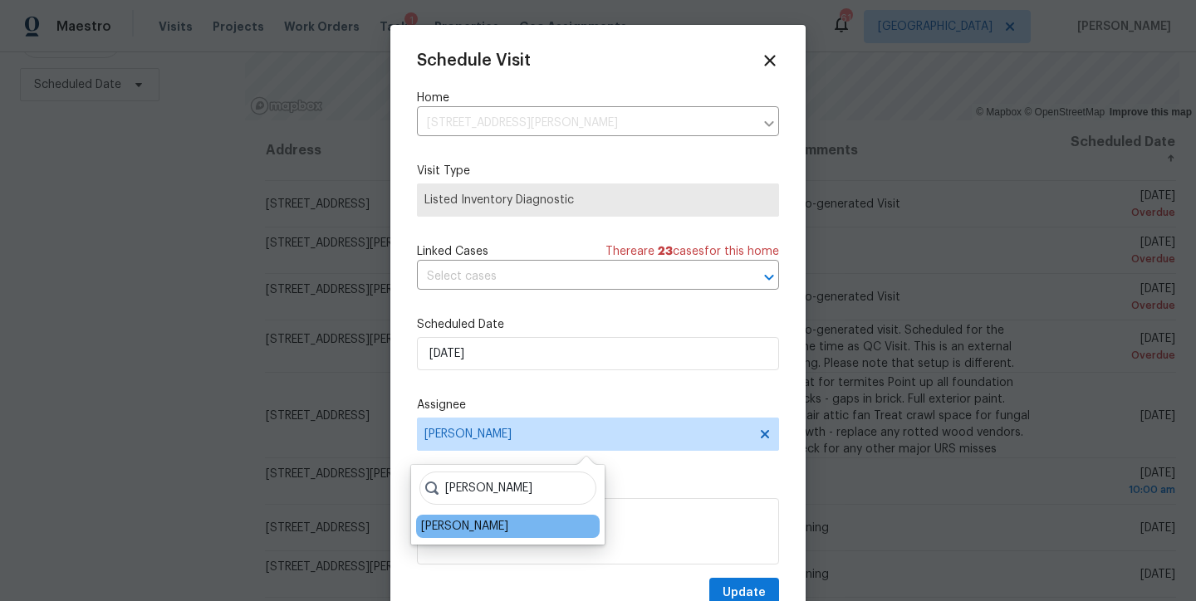
type input "shawn"
click at [447, 522] on div "Shawn Wise" at bounding box center [464, 526] width 87 height 17
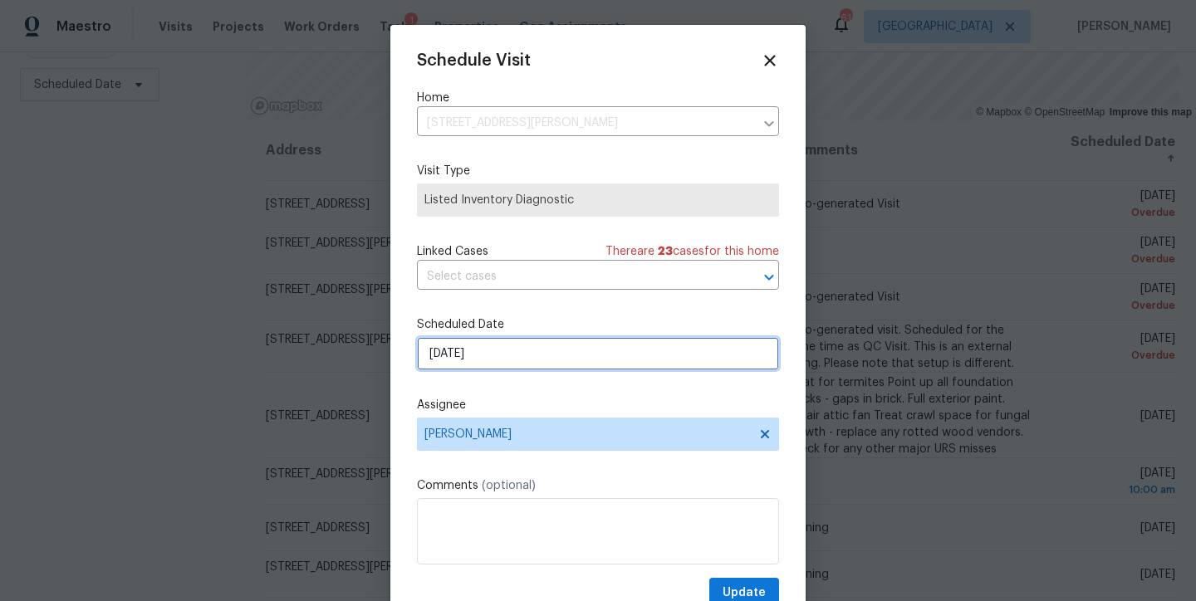
click at [493, 355] on input "9/5/2025" at bounding box center [598, 353] width 362 height 33
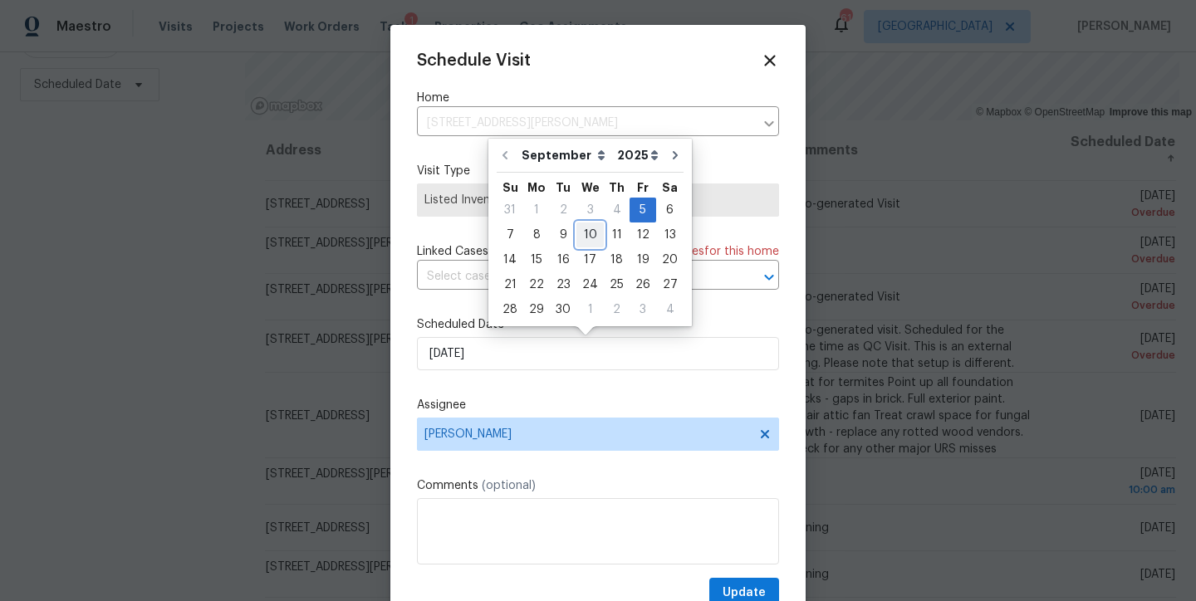
click at [588, 238] on div "10" at bounding box center [589, 234] width 27 height 23
type input "9/10/2025"
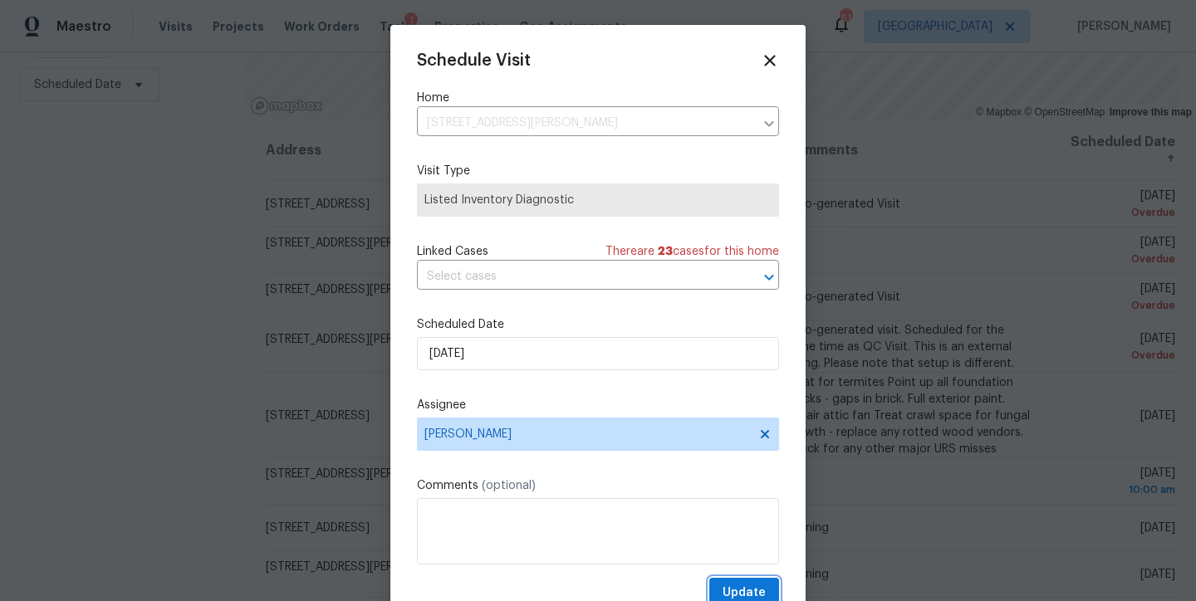
click at [723, 584] on span "Update" at bounding box center [744, 593] width 43 height 21
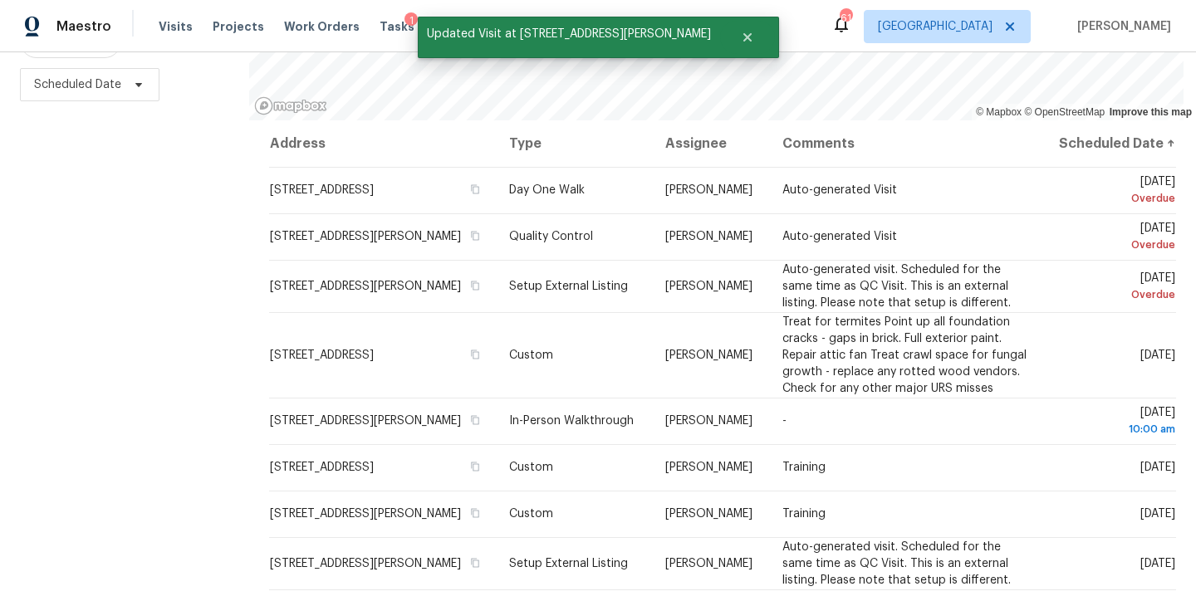
click at [102, 367] on div "Filters Reset ​ Type Assignee Scheduled Date" at bounding box center [124, 236] width 249 height 730
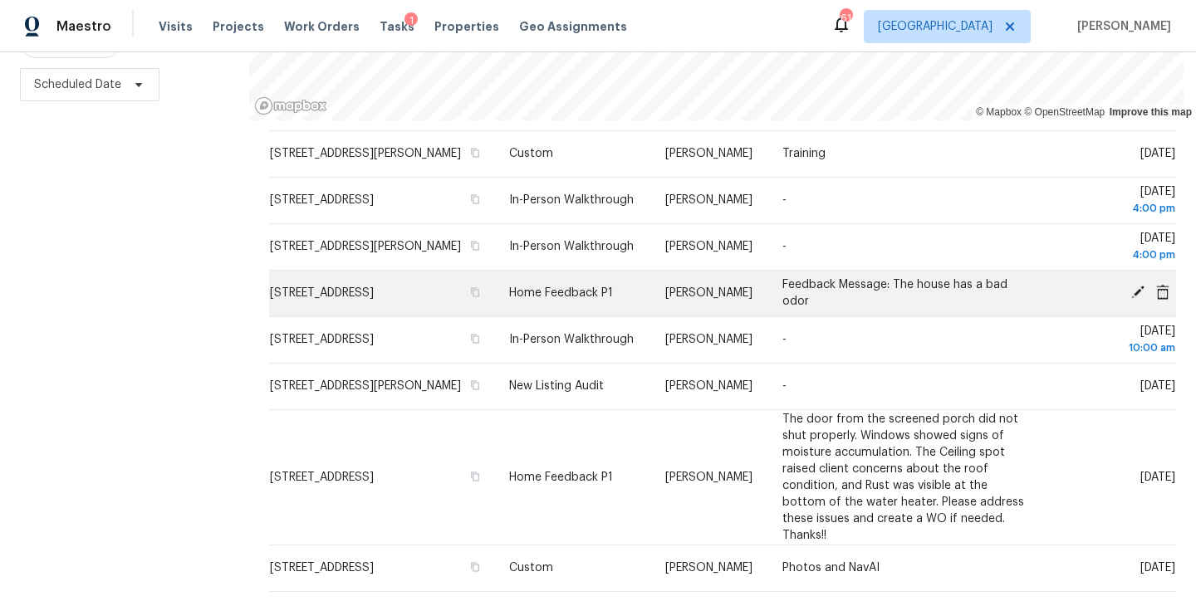
scroll to position [693, 0]
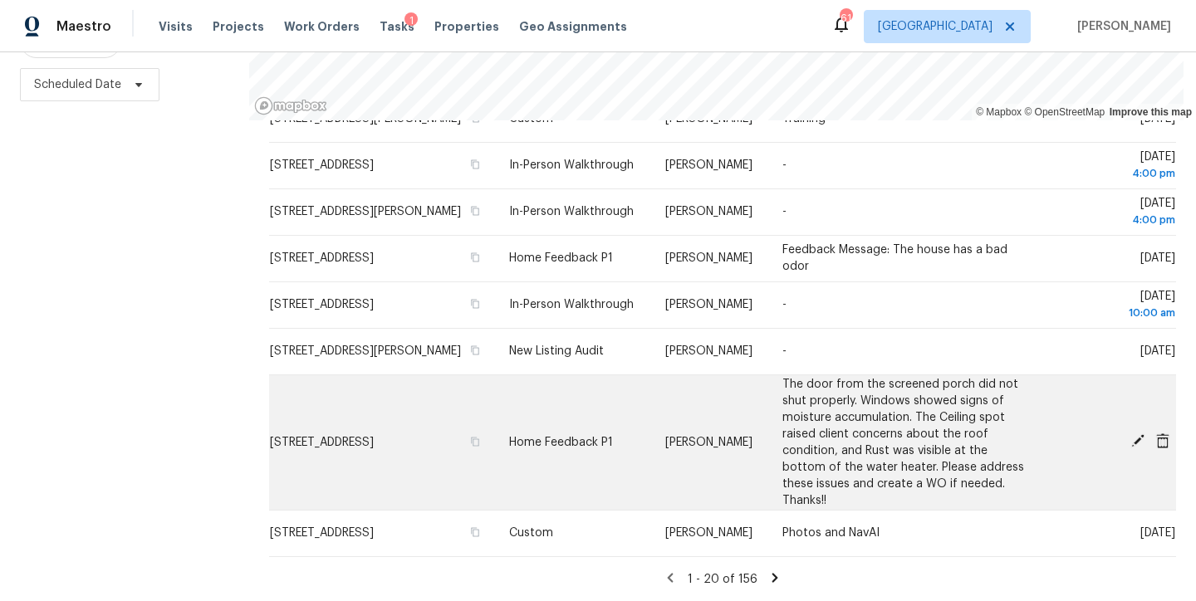
click at [1131, 434] on icon at bounding box center [1137, 440] width 13 height 13
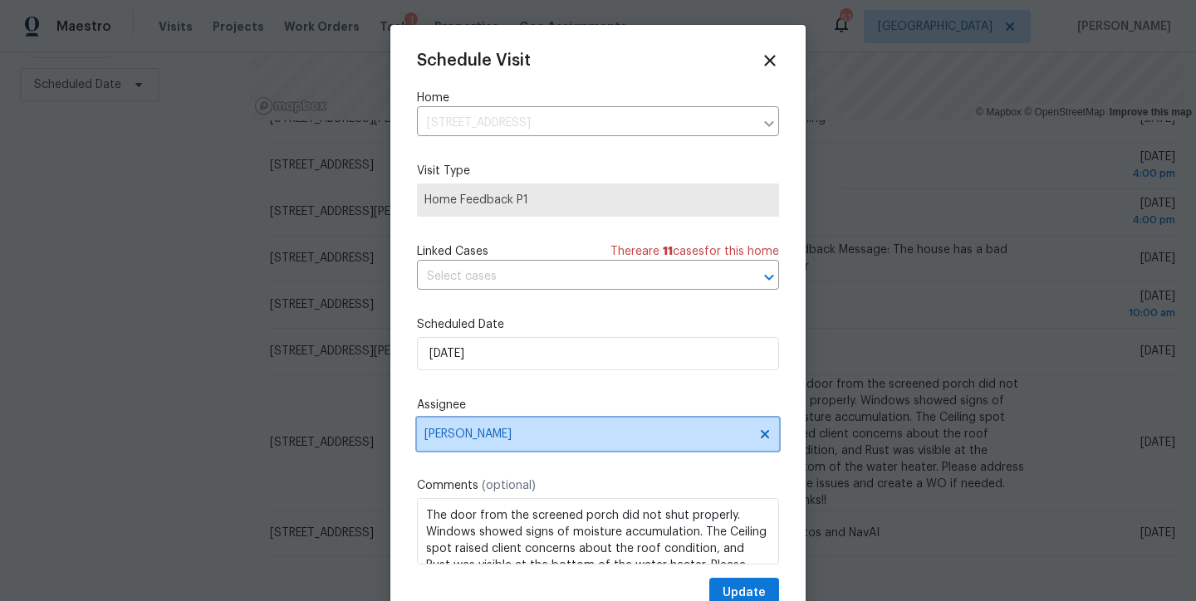
click at [502, 429] on span "Amanda Horton" at bounding box center [587, 434] width 326 height 13
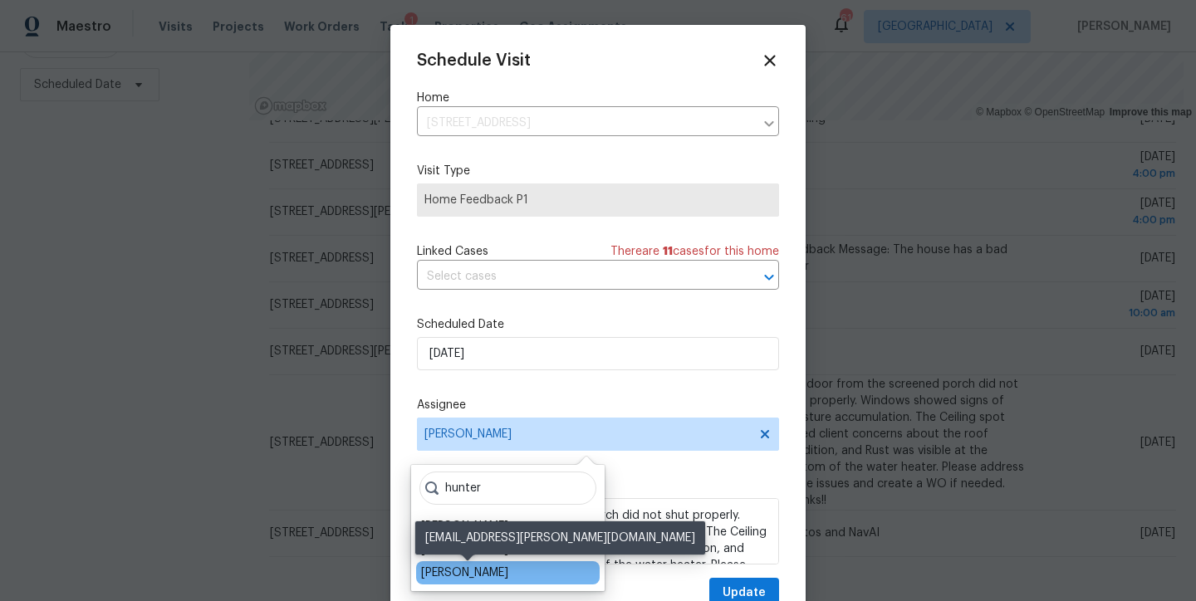
type input "hunter"
click at [494, 570] on div "Hunter Anderson" at bounding box center [464, 573] width 87 height 17
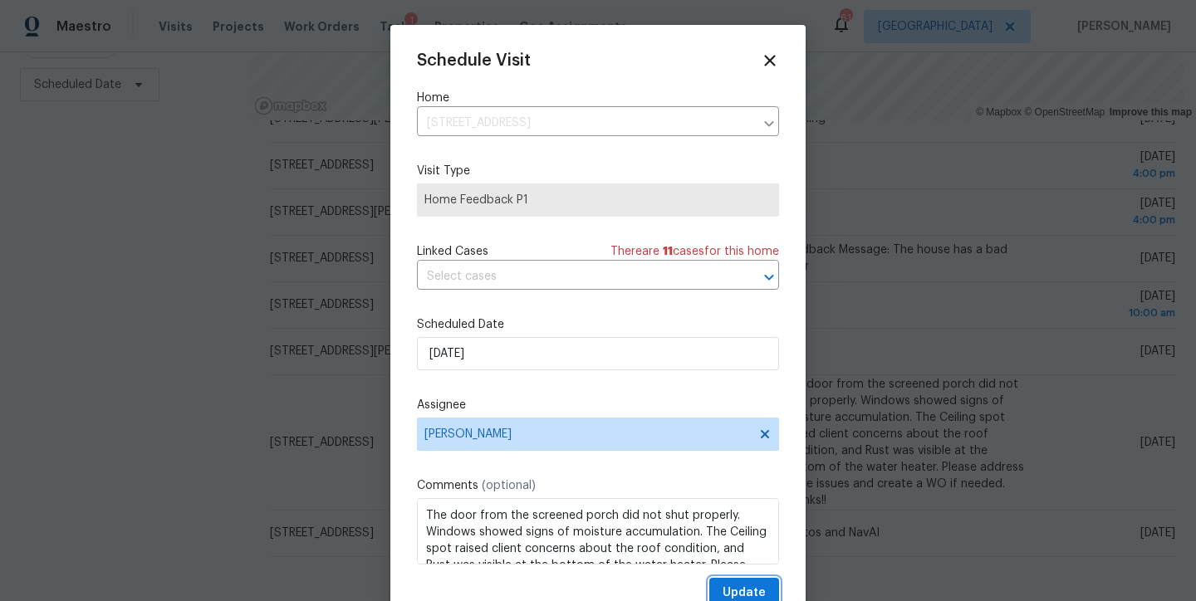
click at [724, 590] on span "Update" at bounding box center [744, 593] width 43 height 21
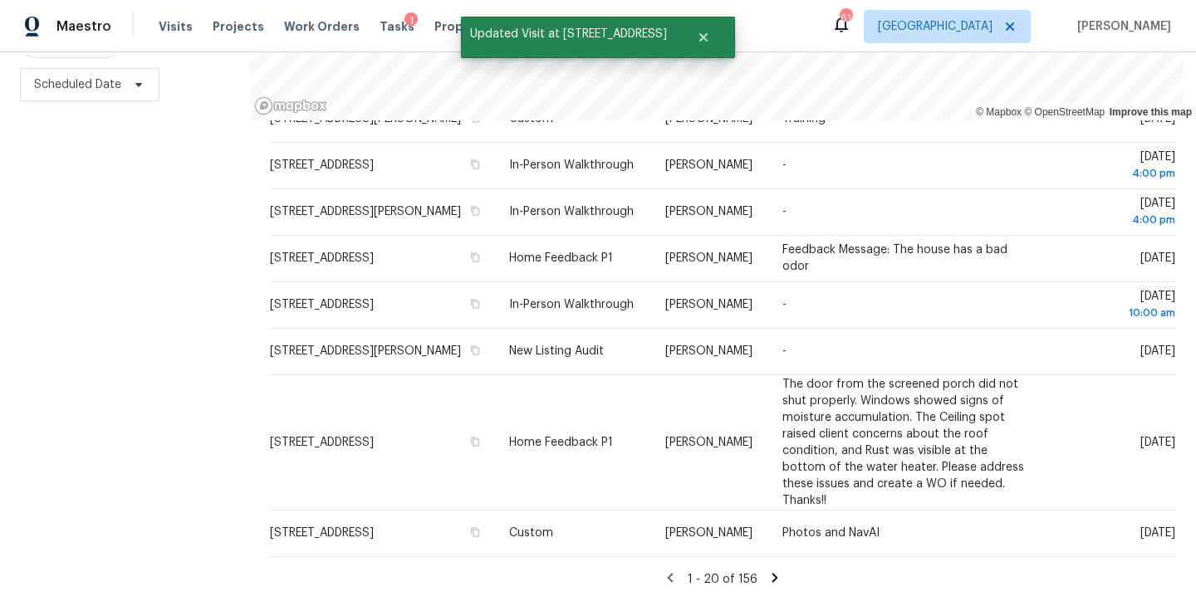
click at [99, 415] on div "Filters Reset ​ Type Assignee Scheduled Date" at bounding box center [124, 236] width 249 height 730
click at [772, 573] on icon at bounding box center [775, 577] width 6 height 9
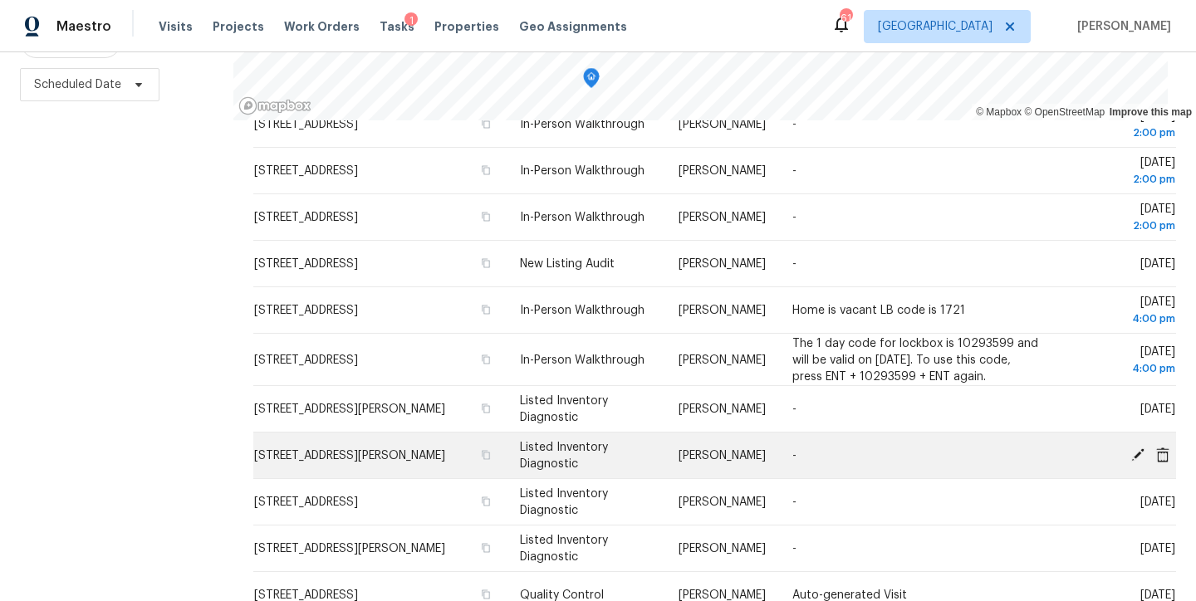
scroll to position [404, 0]
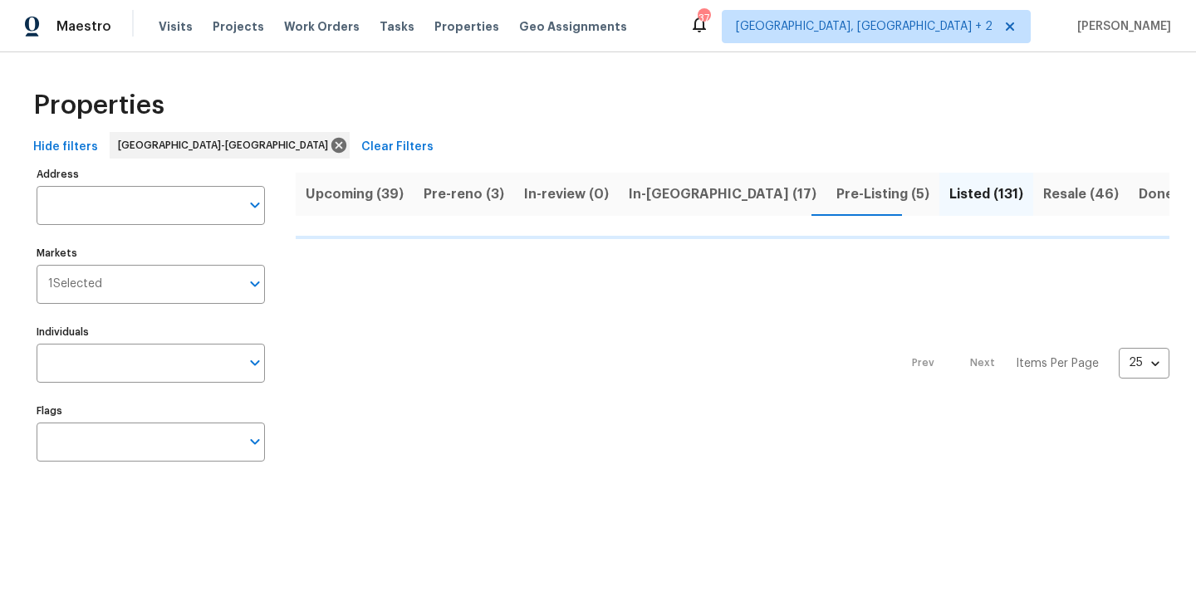
click at [675, 192] on span "In-[GEOGRAPHIC_DATA] (17)" at bounding box center [723, 194] width 188 height 23
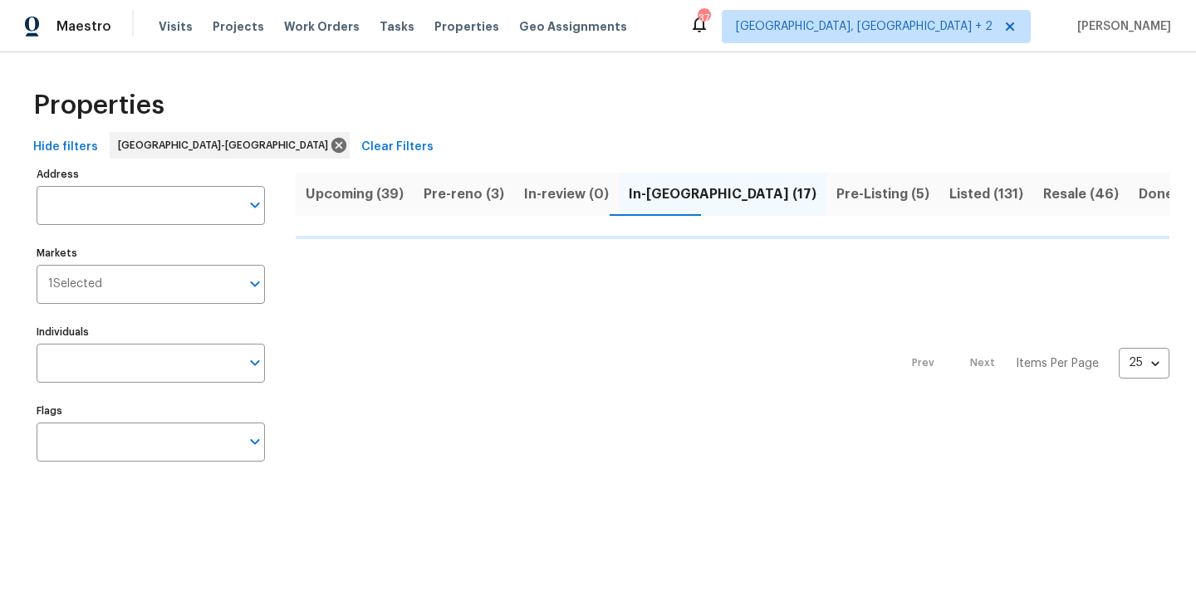
click at [712, 73] on div "Properties Hide filters [GEOGRAPHIC_DATA] Clear Filters Address Address Markets…" at bounding box center [598, 278] width 1196 height 453
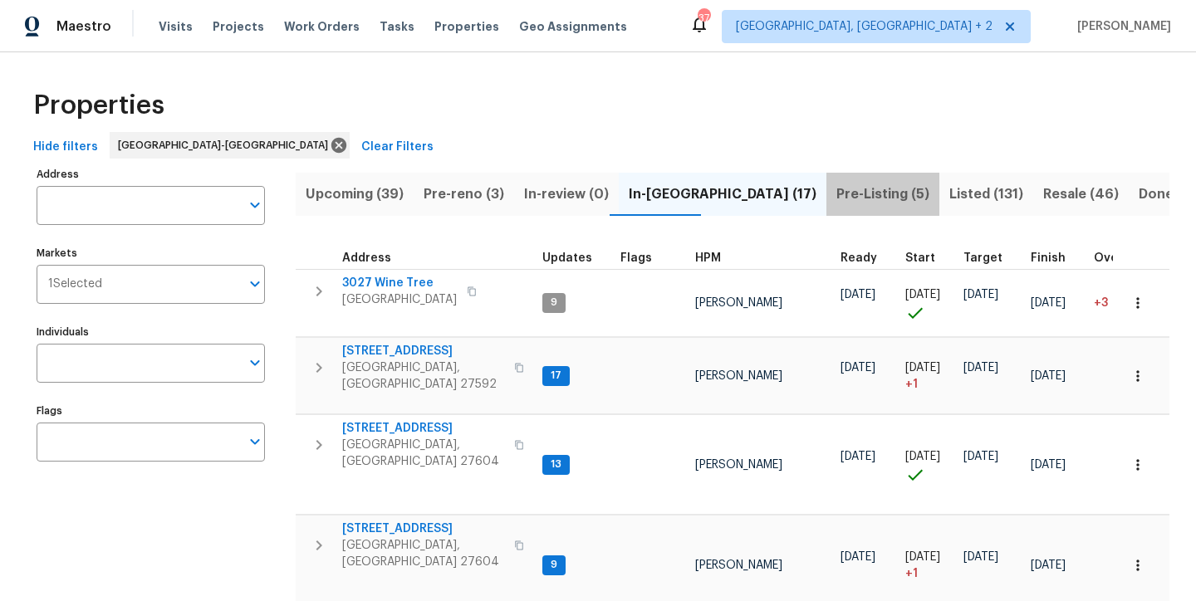
click at [836, 190] on span "Pre-Listing (5)" at bounding box center [882, 194] width 93 height 23
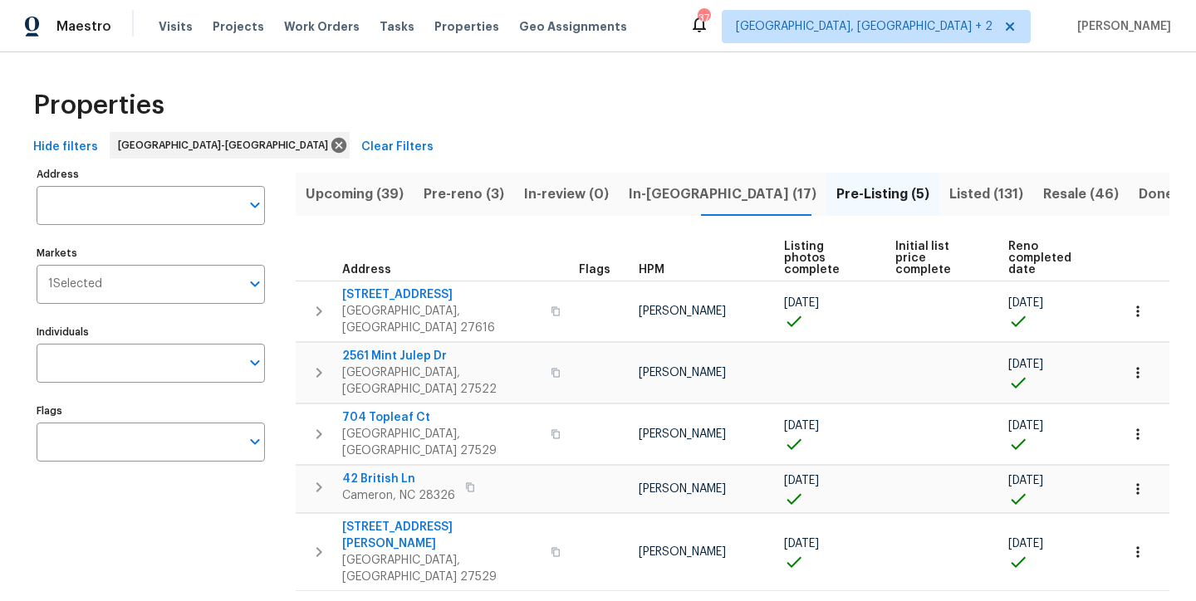
click at [562, 591] on div "Prev 1 Next Items Per Page 25 25 ​" at bounding box center [733, 611] width 874 height 41
click at [949, 190] on span "Listed (131)" at bounding box center [986, 194] width 74 height 23
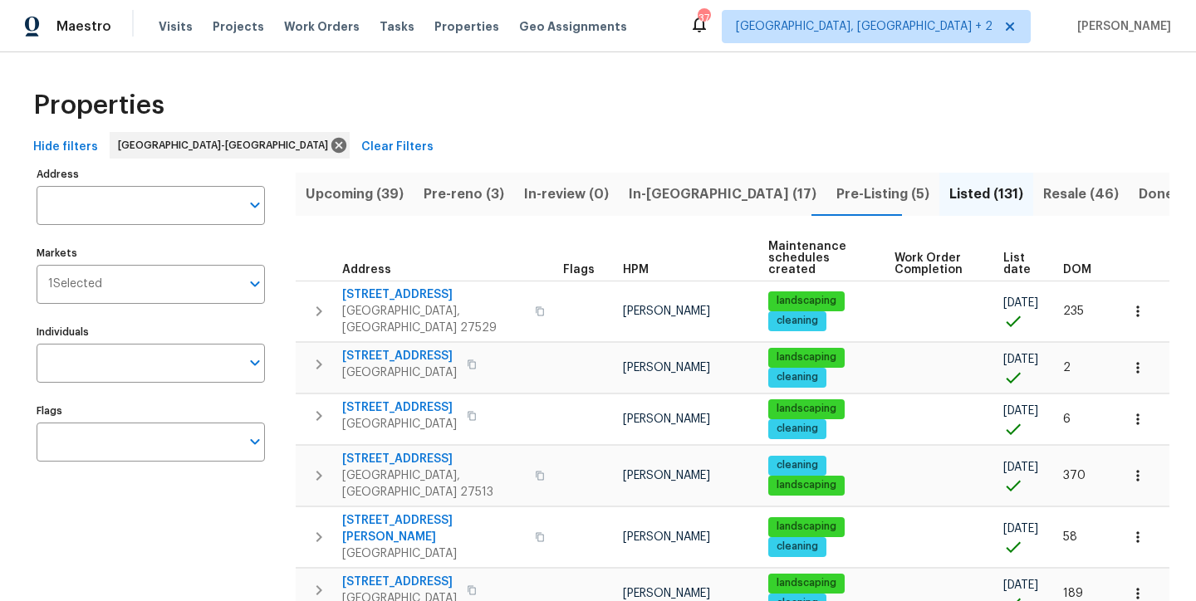
click at [648, 197] on span "In-[GEOGRAPHIC_DATA] (17)" at bounding box center [723, 194] width 188 height 23
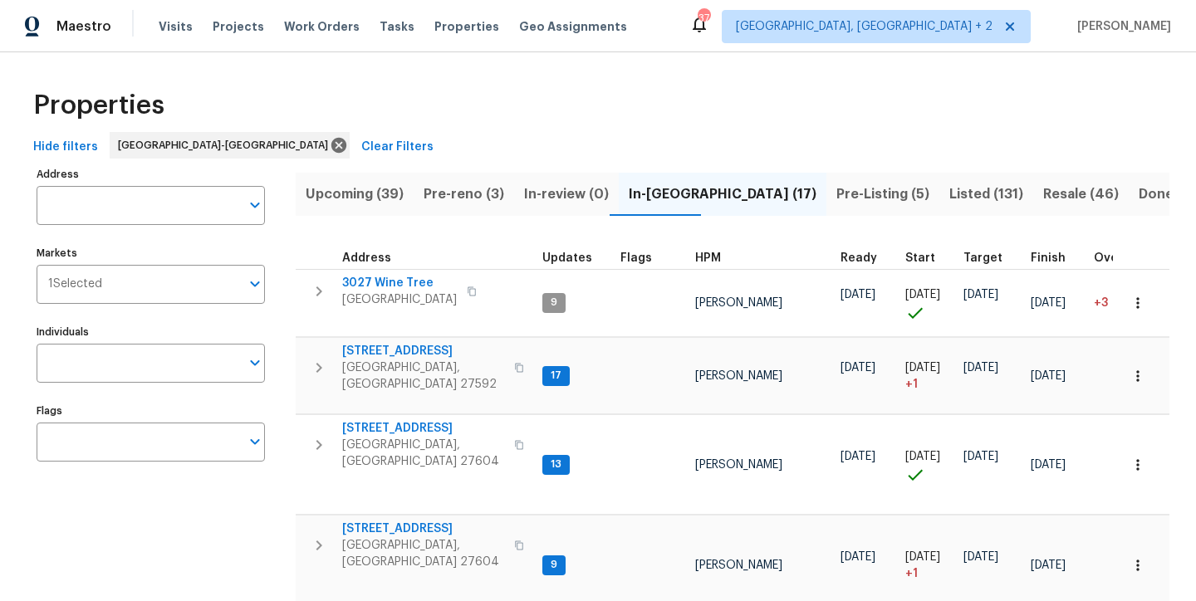
click at [707, 262] on span "HPM" at bounding box center [708, 258] width 26 height 12
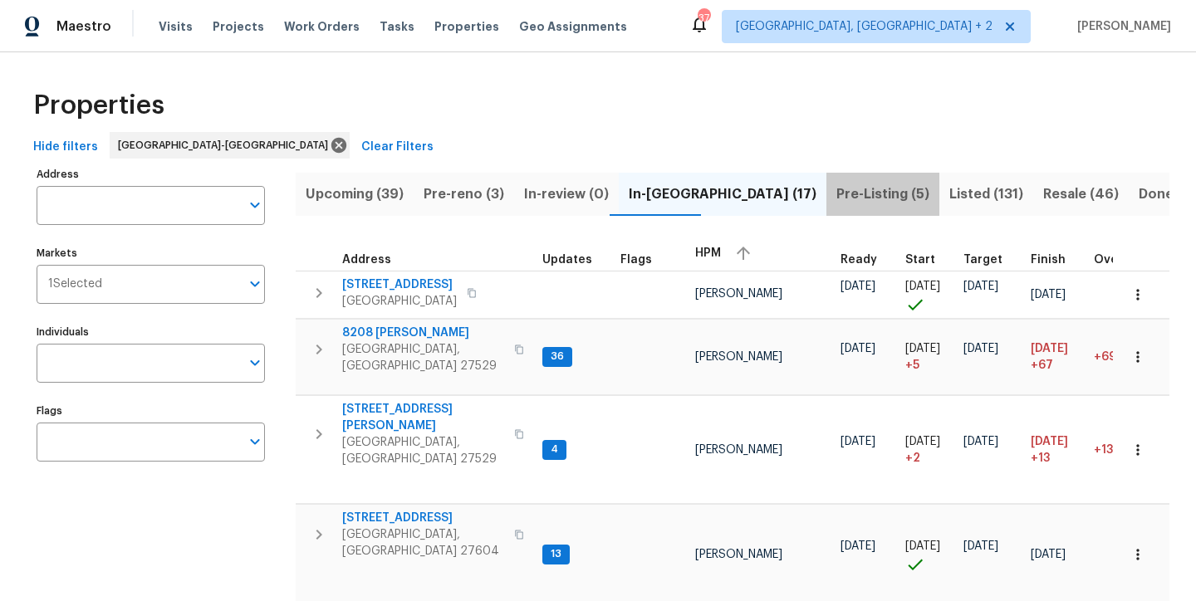
click at [836, 192] on span "Pre-Listing (5)" at bounding box center [882, 194] width 93 height 23
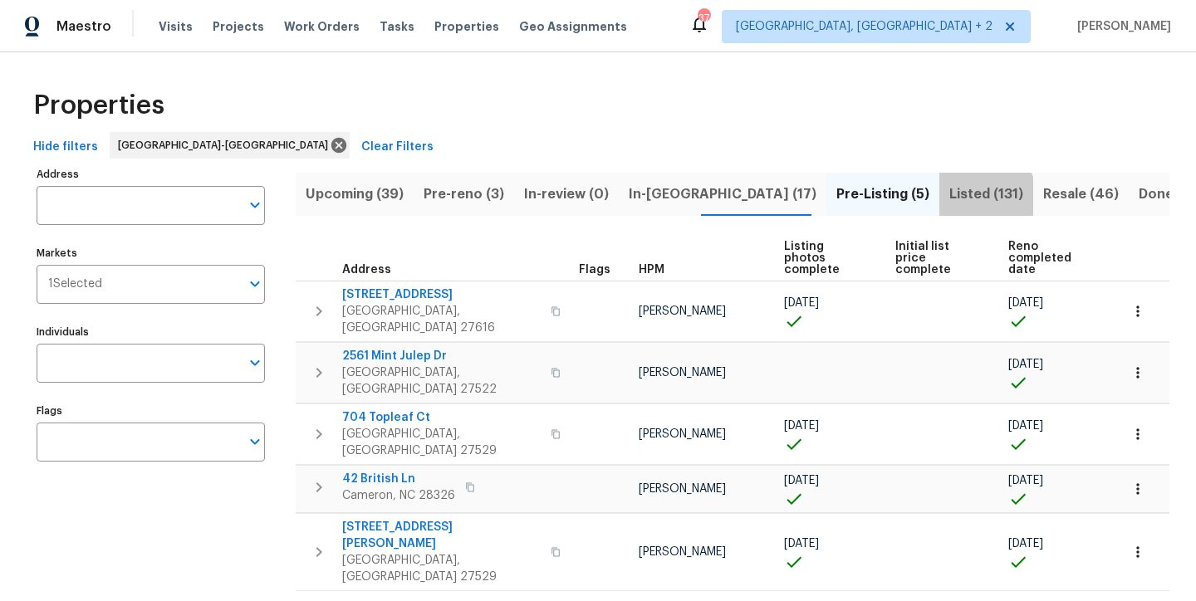
click at [949, 199] on span "Listed (131)" at bounding box center [986, 194] width 74 height 23
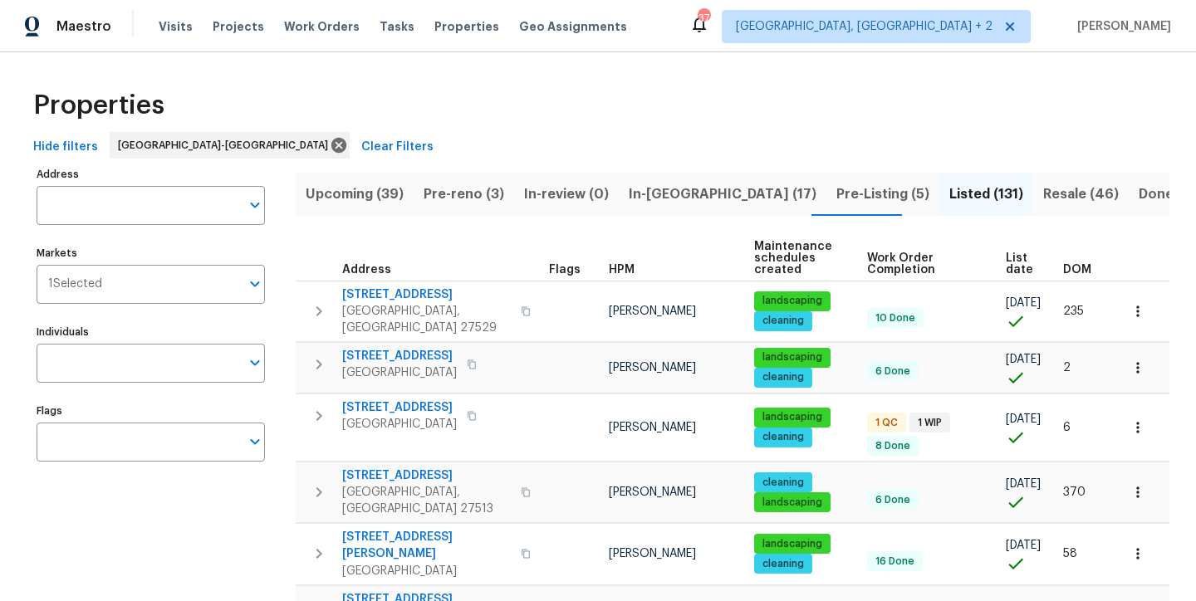
click at [1071, 267] on span "DOM" at bounding box center [1077, 270] width 28 height 12
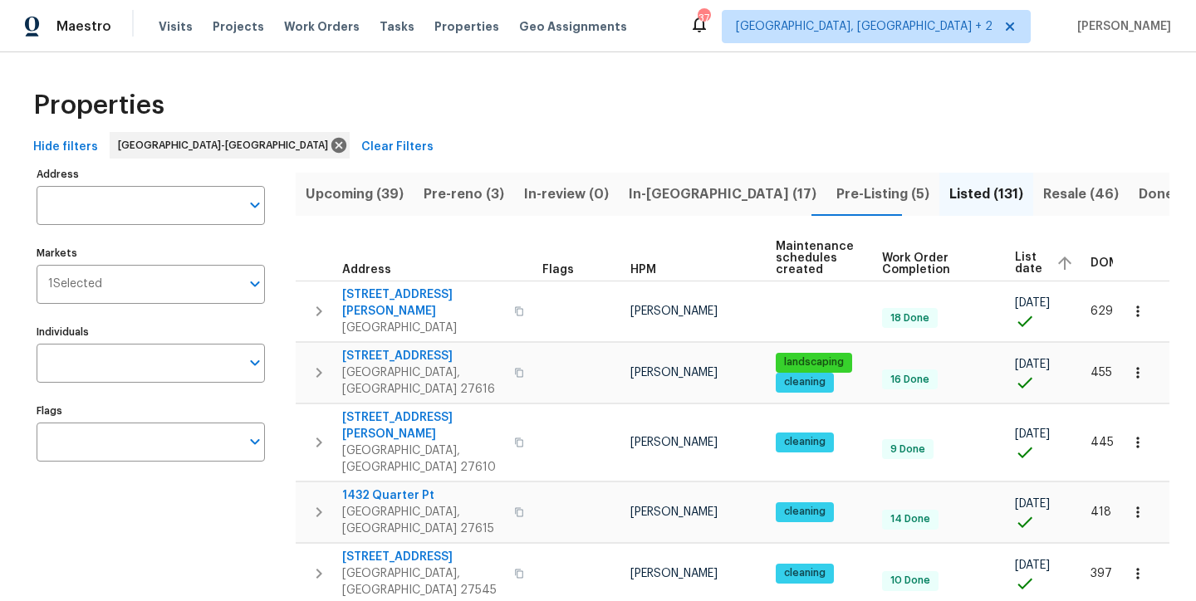
click at [1090, 261] on span "DOM" at bounding box center [1104, 263] width 28 height 12
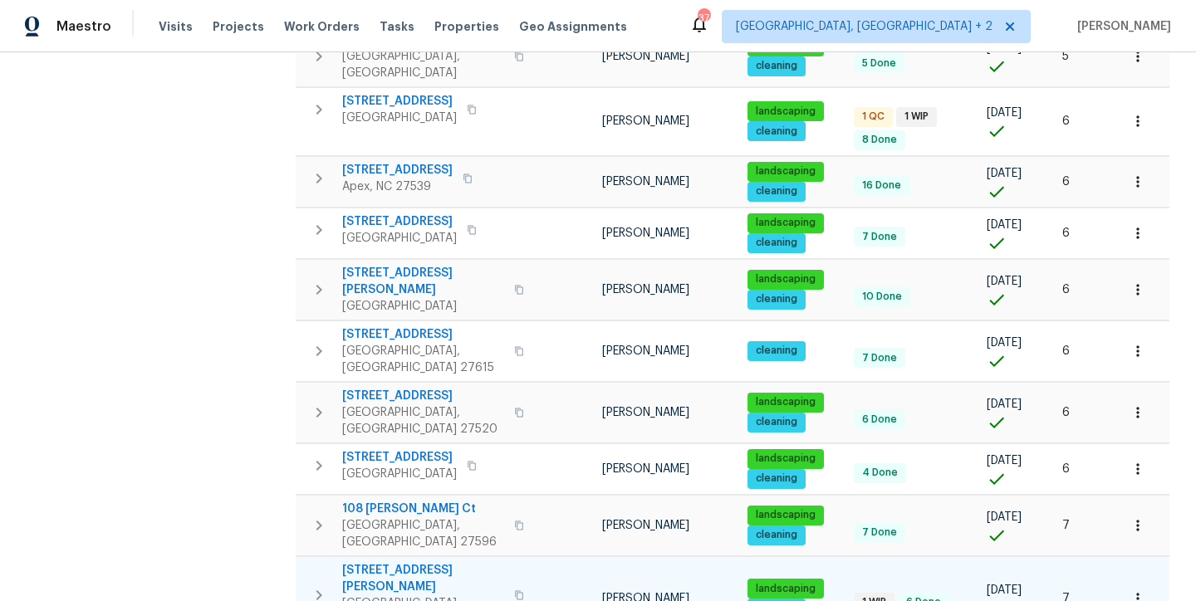
scroll to position [530, 0]
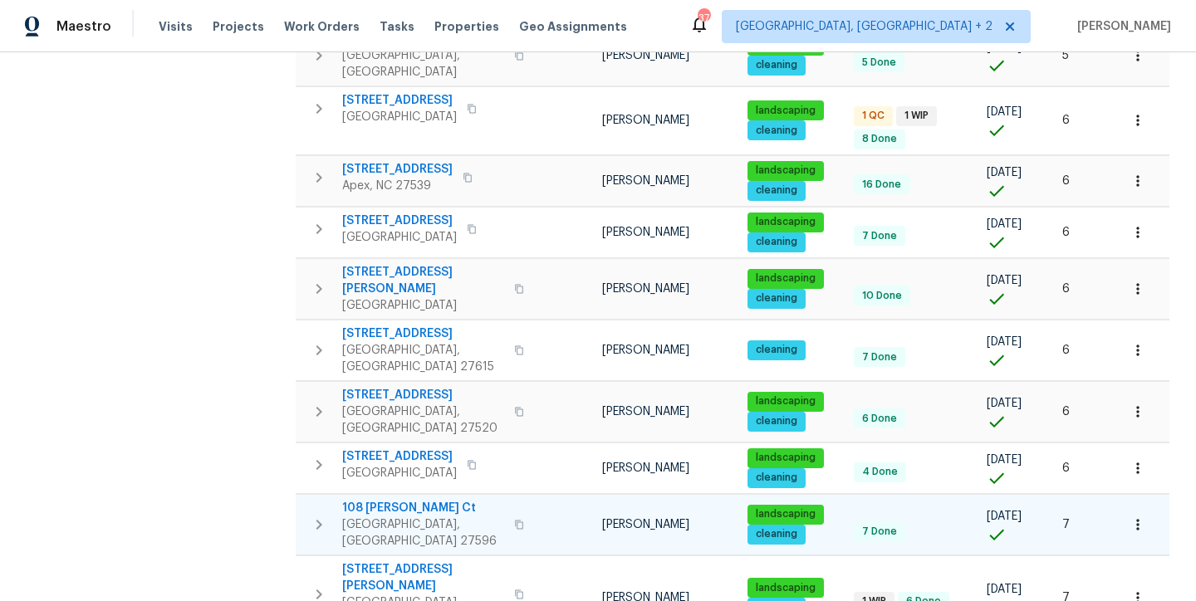
click at [375, 500] on span "108 Madeline Ct" at bounding box center [423, 508] width 162 height 17
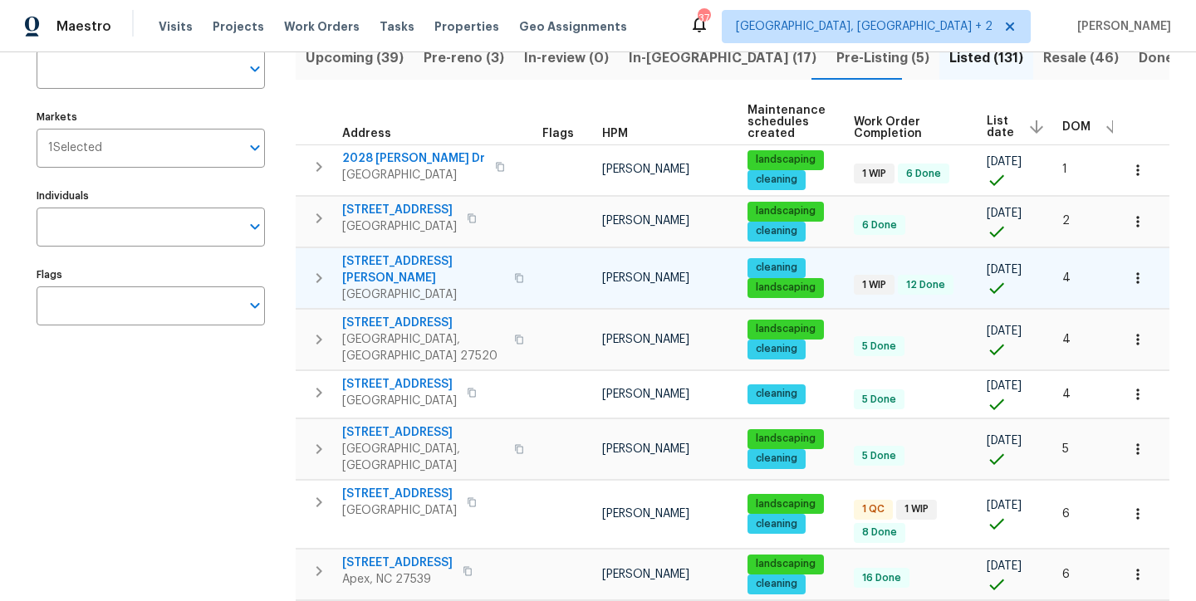
scroll to position [0, 0]
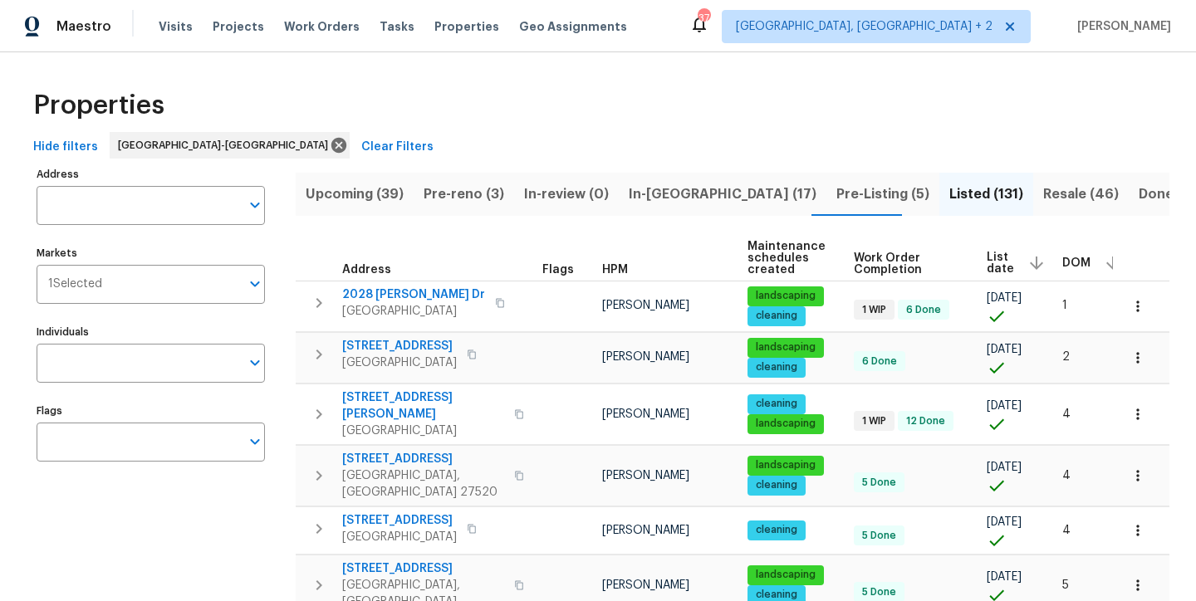
click at [836, 191] on span "Pre-Listing (5)" at bounding box center [882, 194] width 93 height 23
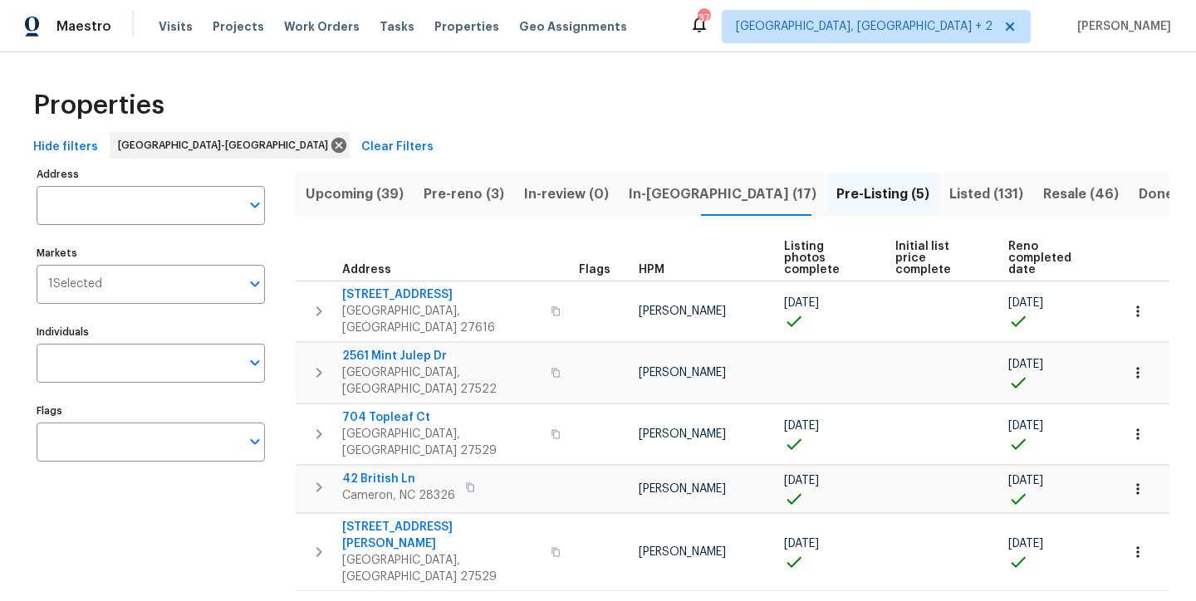
click at [652, 200] on span "In-reno (17)" at bounding box center [723, 194] width 188 height 23
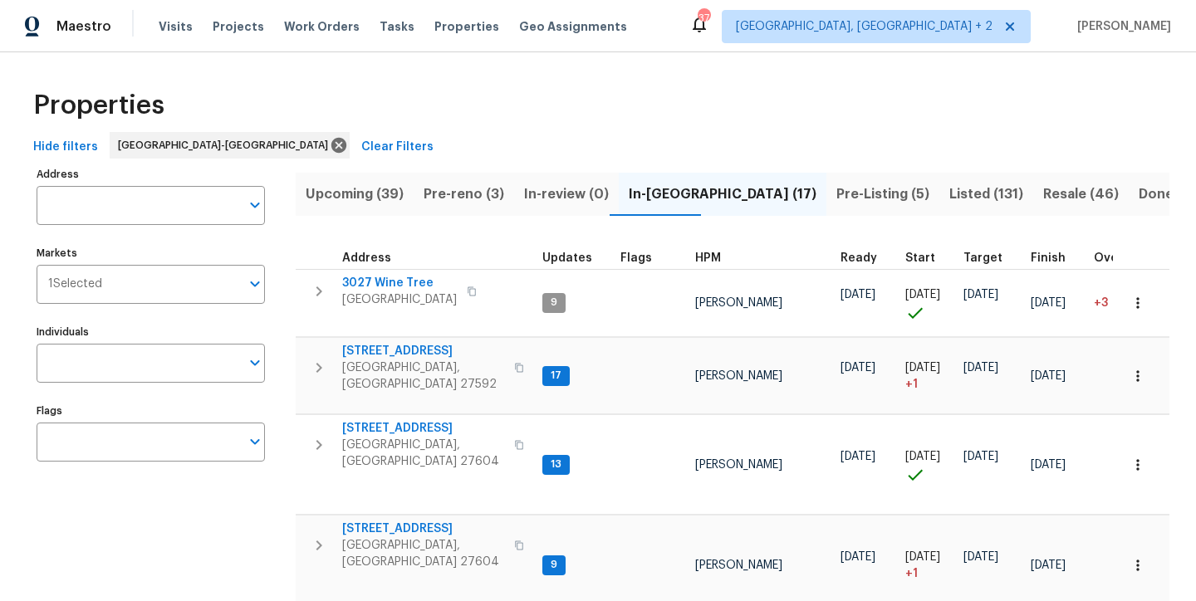
click at [716, 258] on span "HPM" at bounding box center [708, 258] width 26 height 12
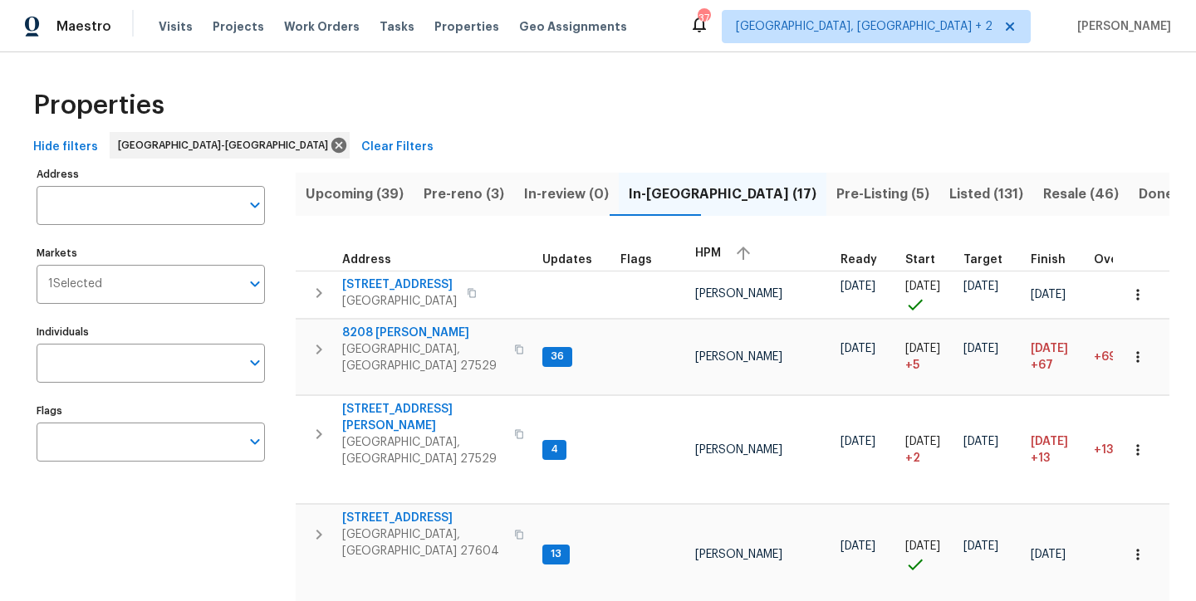
click at [759, 120] on div "Properties" at bounding box center [598, 105] width 1143 height 53
click at [718, 37] on div "Maestro Visits Projects Work Orders Tasks Properties Geo Assignments 37 Charles…" at bounding box center [598, 26] width 1196 height 52
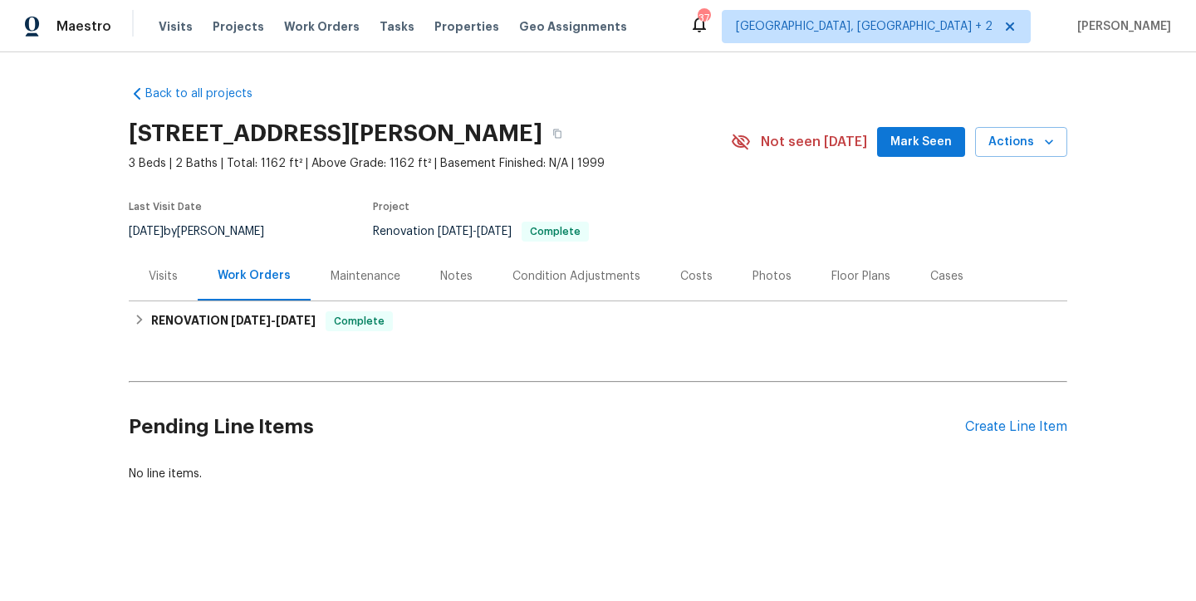
click at [752, 274] on div "Photos" at bounding box center [771, 276] width 39 height 17
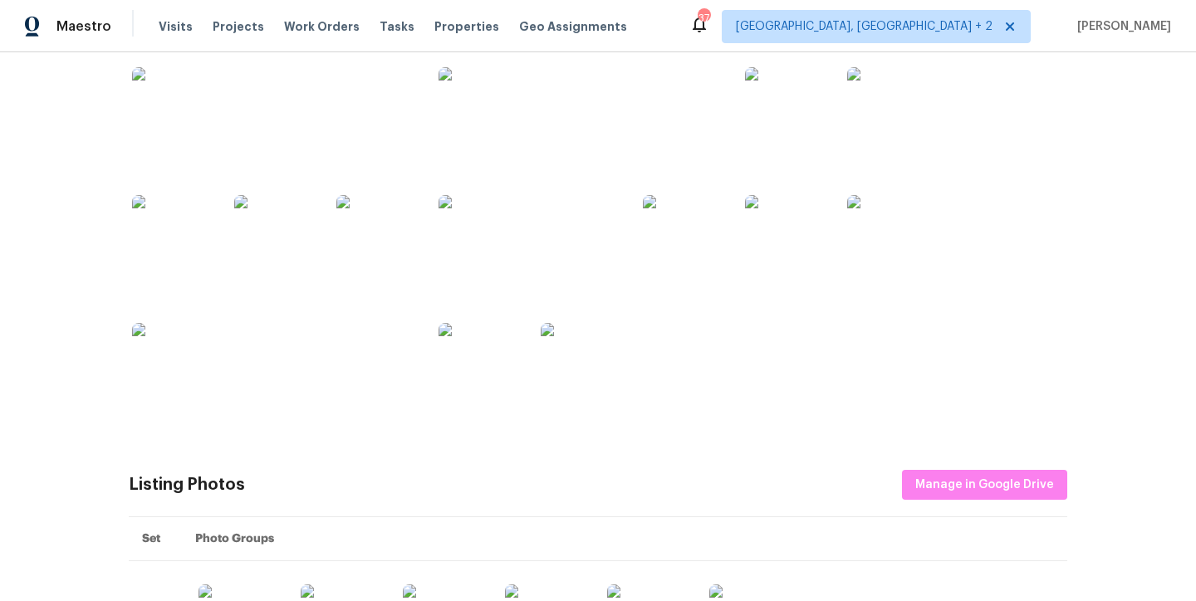
scroll to position [208, 0]
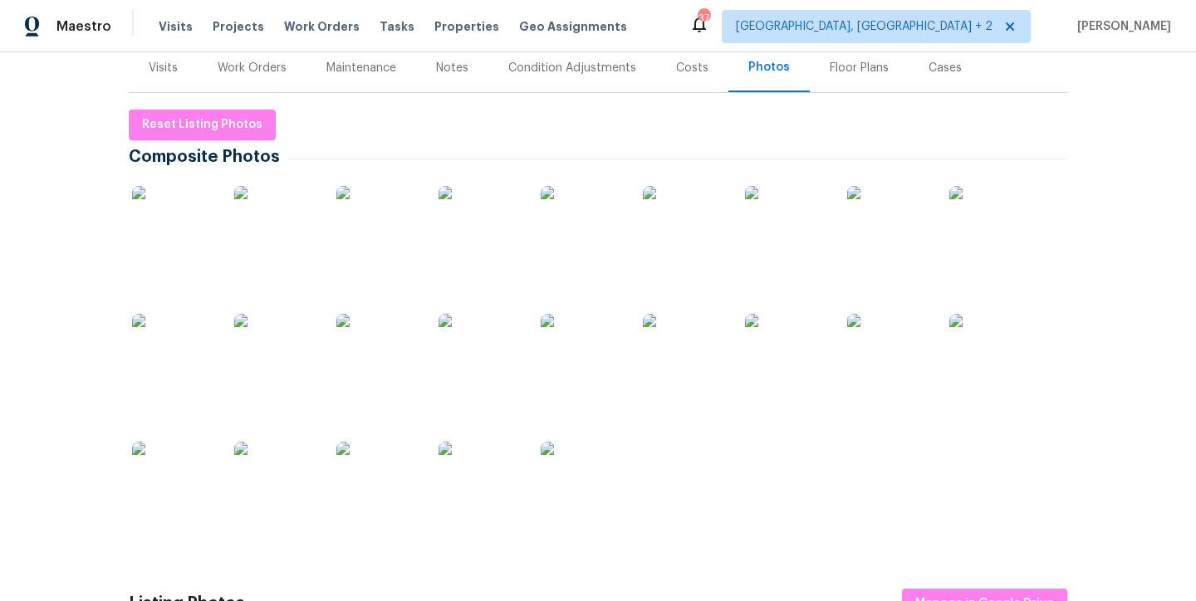
click at [177, 232] on img at bounding box center [173, 227] width 83 height 83
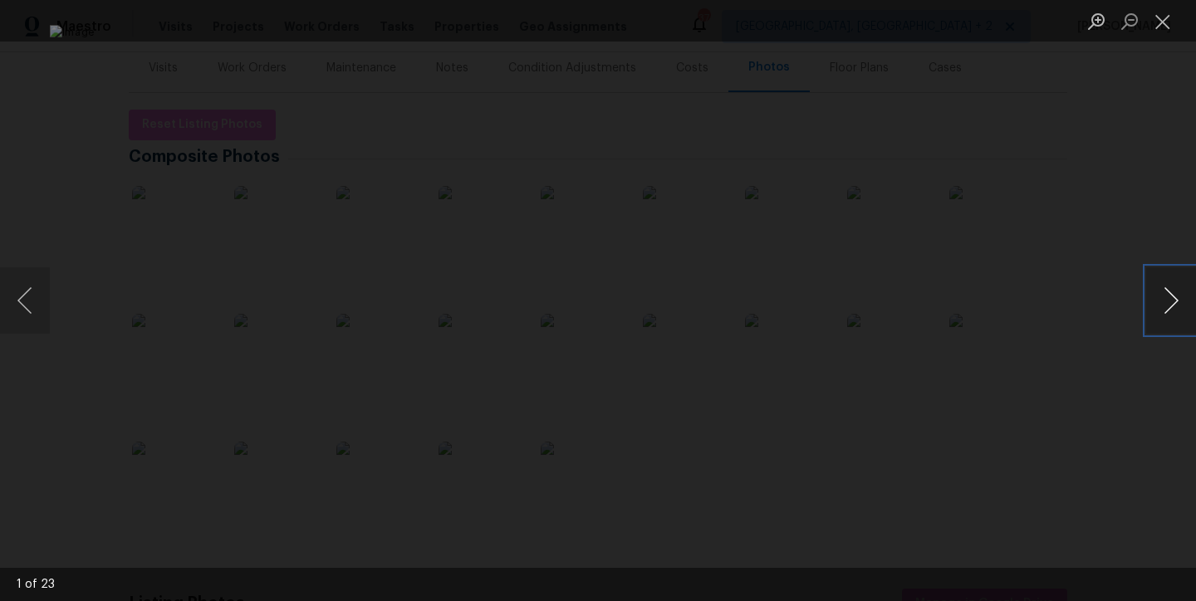
click at [1174, 302] on button "Next image" at bounding box center [1171, 300] width 50 height 66
click at [1172, 299] on button "Next image" at bounding box center [1171, 300] width 50 height 66
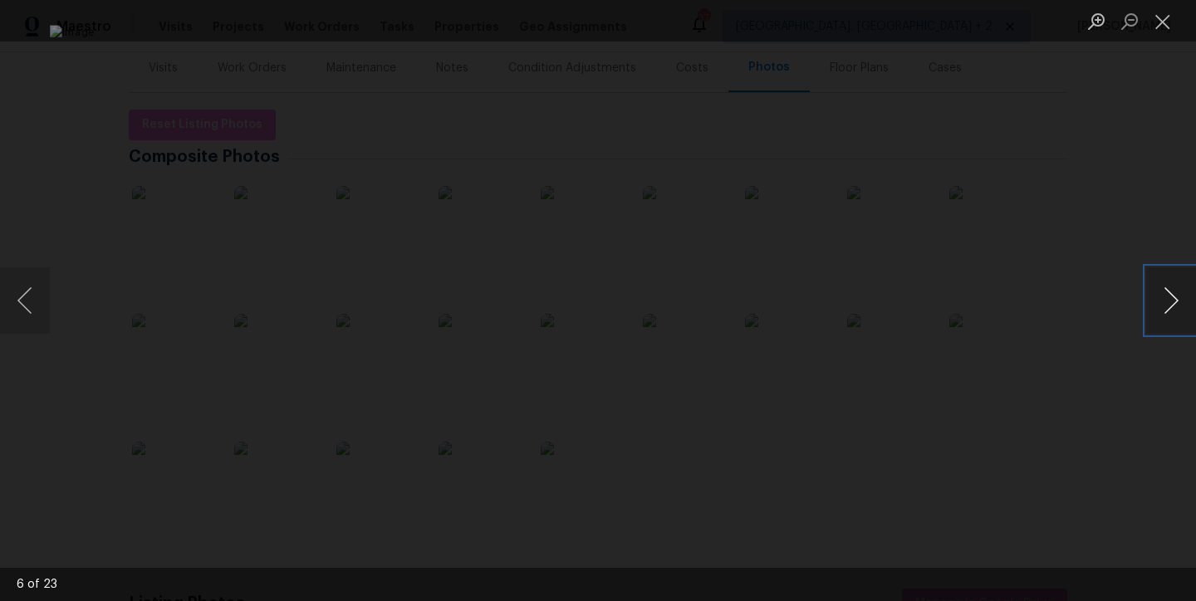
click at [1174, 296] on button "Next image" at bounding box center [1171, 300] width 50 height 66
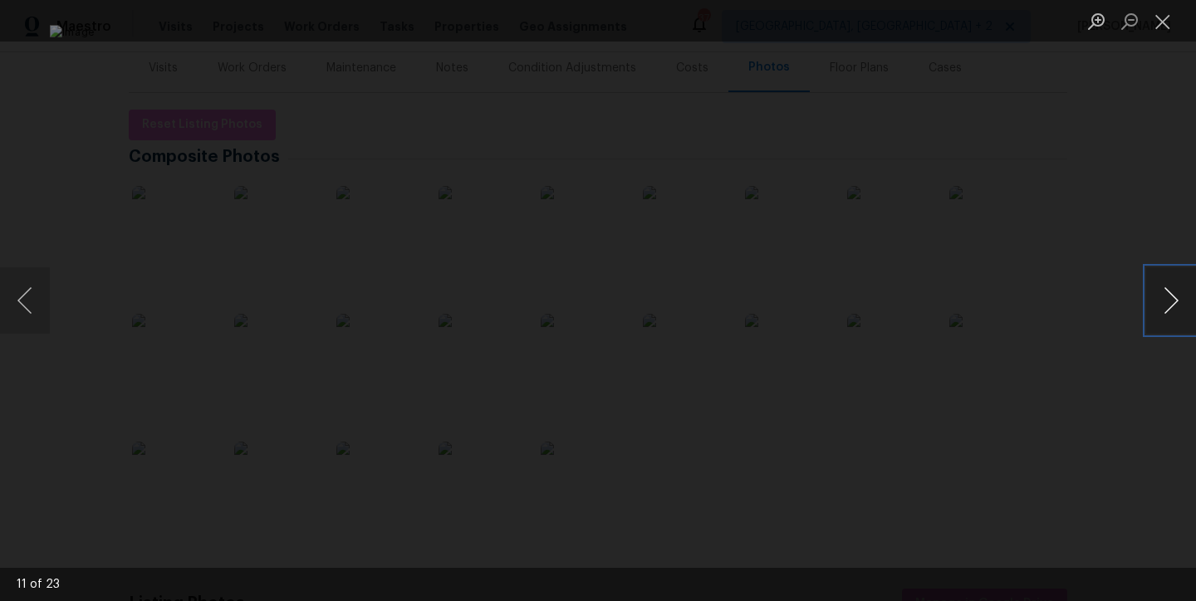
click at [1174, 296] on button "Next image" at bounding box center [1171, 300] width 50 height 66
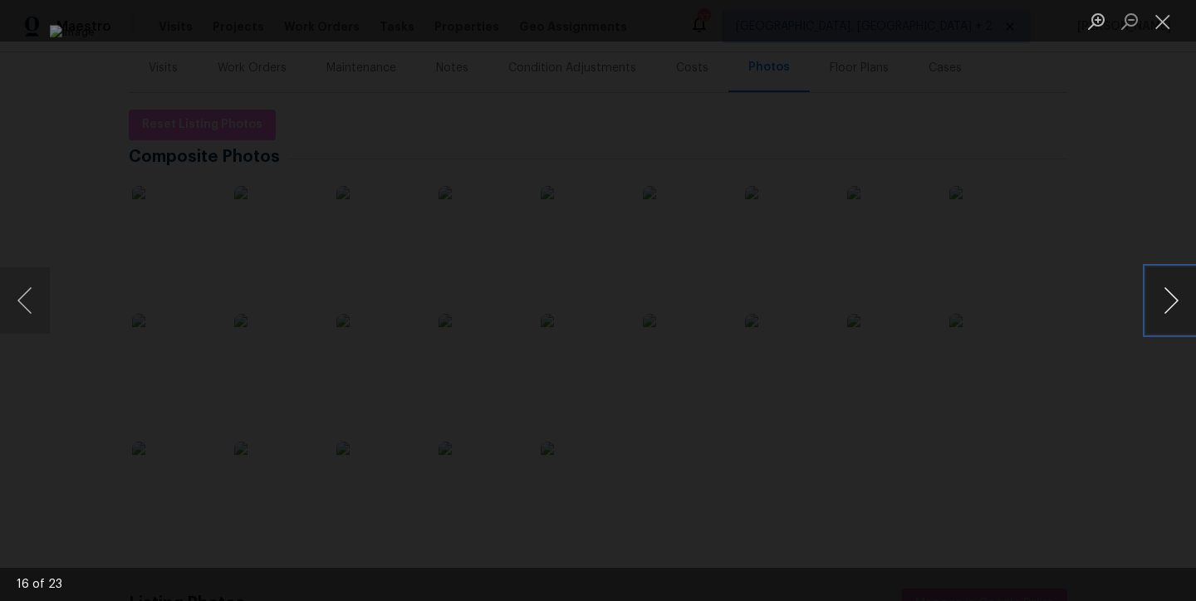
click at [1174, 296] on button "Next image" at bounding box center [1171, 300] width 50 height 66
click at [1175, 296] on button "Next image" at bounding box center [1171, 300] width 50 height 66
click at [1170, 293] on button "Next image" at bounding box center [1171, 300] width 50 height 66
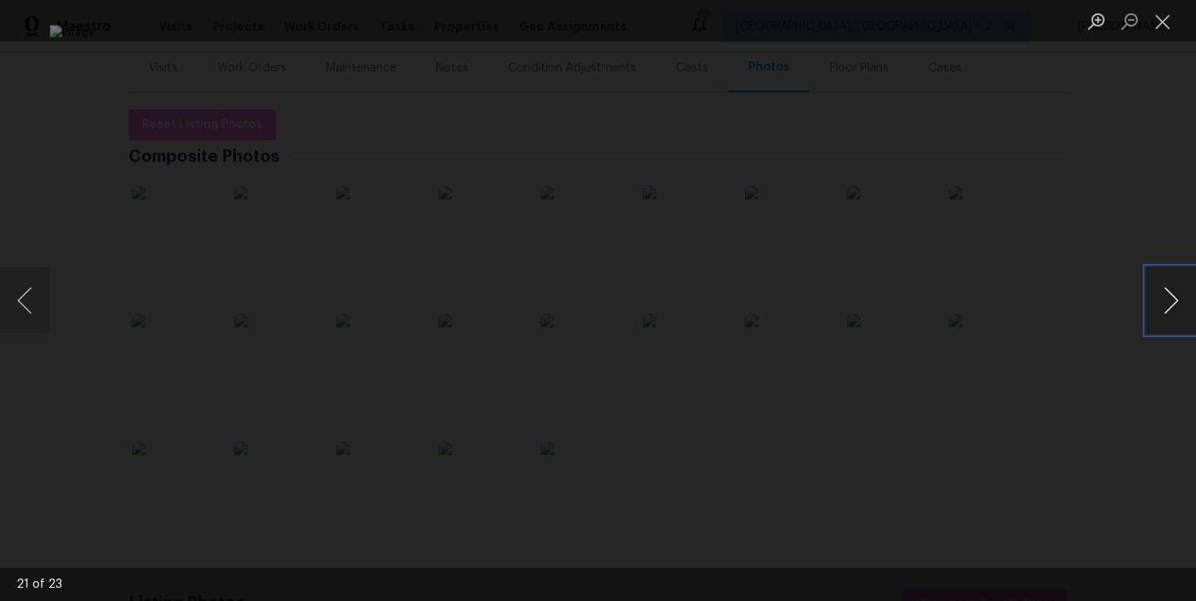
click at [1170, 293] on button "Next image" at bounding box center [1171, 300] width 50 height 66
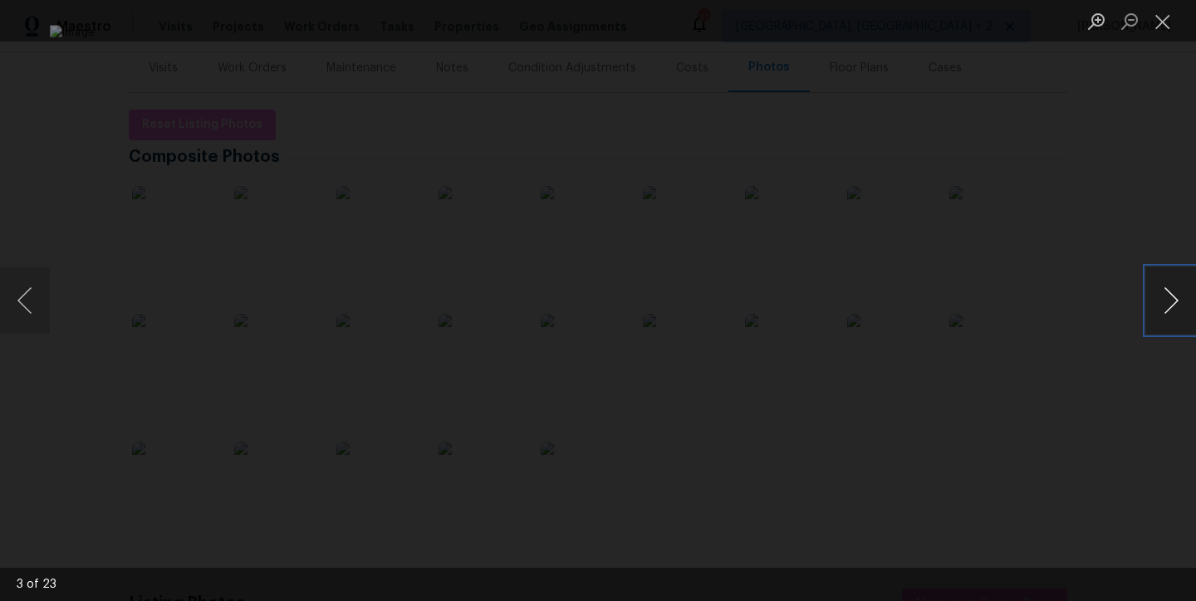
click at [1170, 293] on button "Next image" at bounding box center [1171, 300] width 50 height 66
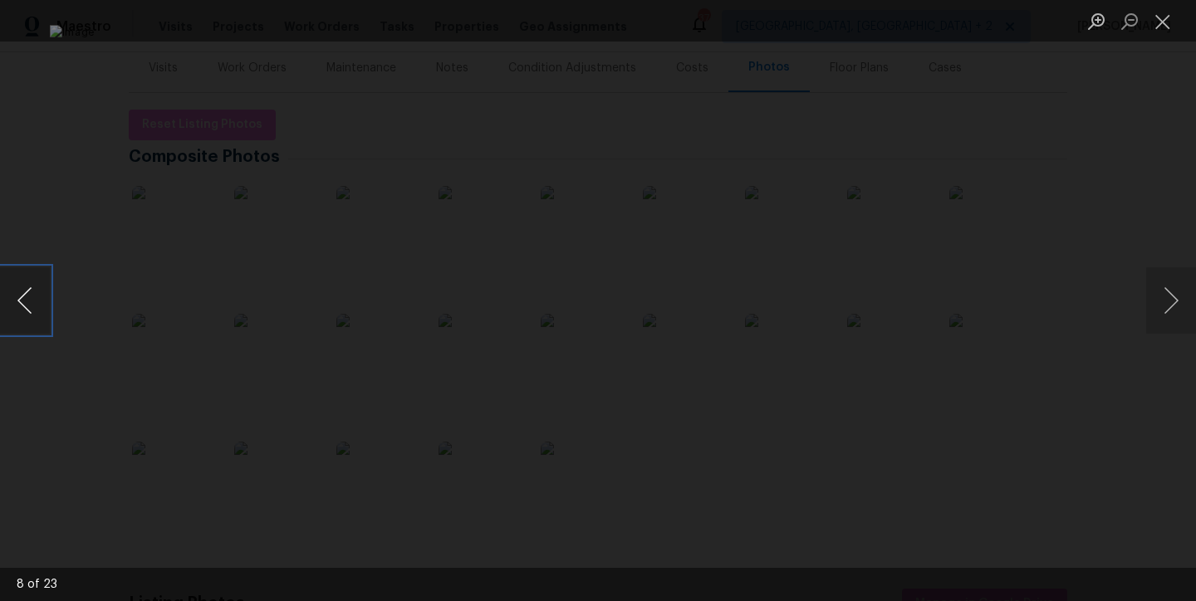
click at [21, 291] on button "Previous image" at bounding box center [25, 300] width 50 height 66
click at [1169, 32] on button "Close lightbox" at bounding box center [1162, 21] width 33 height 29
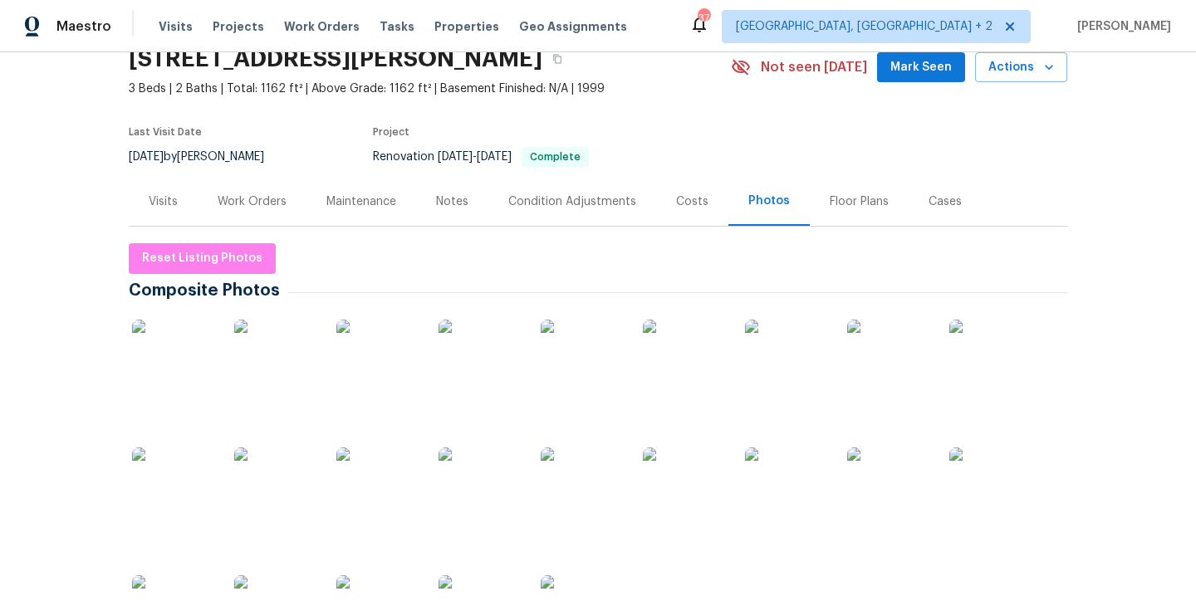
scroll to position [0, 0]
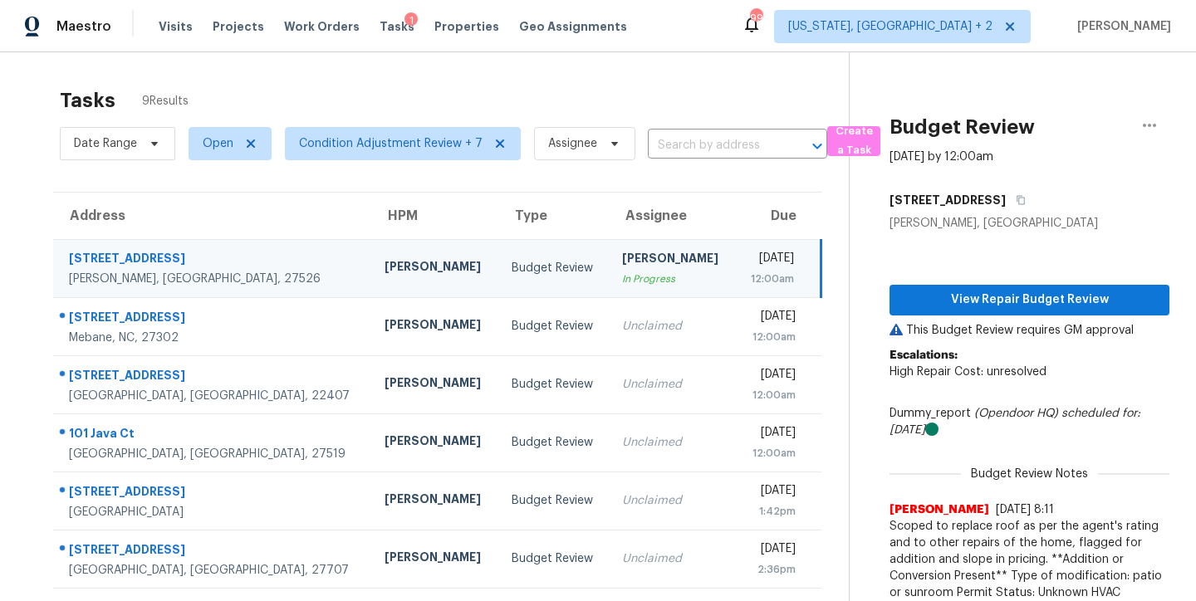
scroll to position [137, 0]
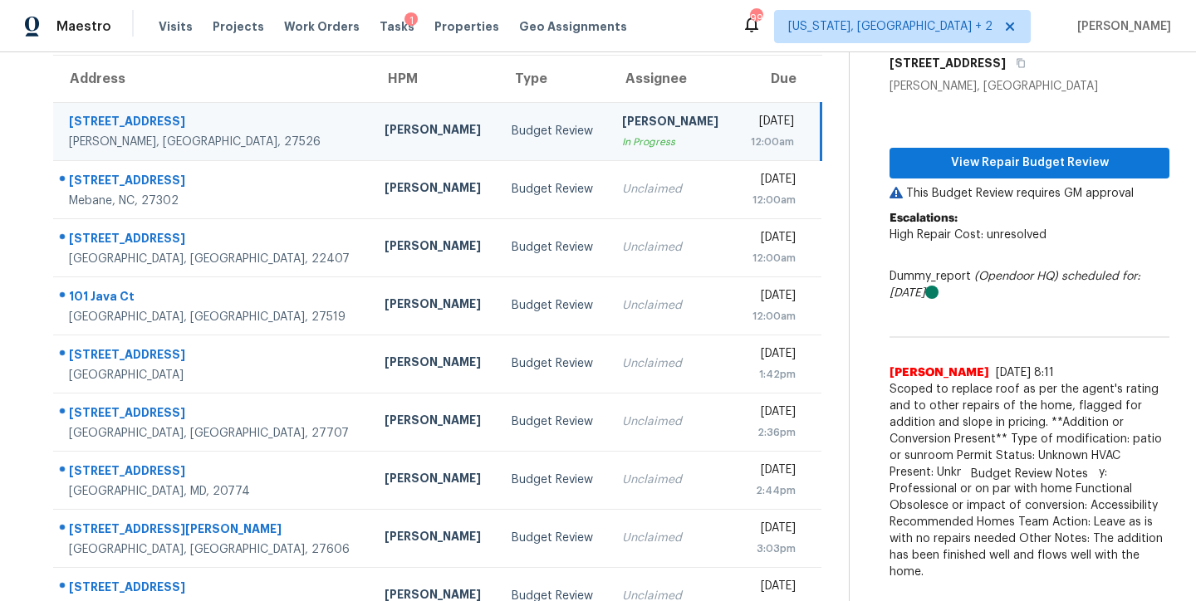
click at [677, 26] on div "Maestro Visits Projects Work Orders Tasks 1 Properties Geo Assignments 99 [US_S…" at bounding box center [598, 26] width 1196 height 52
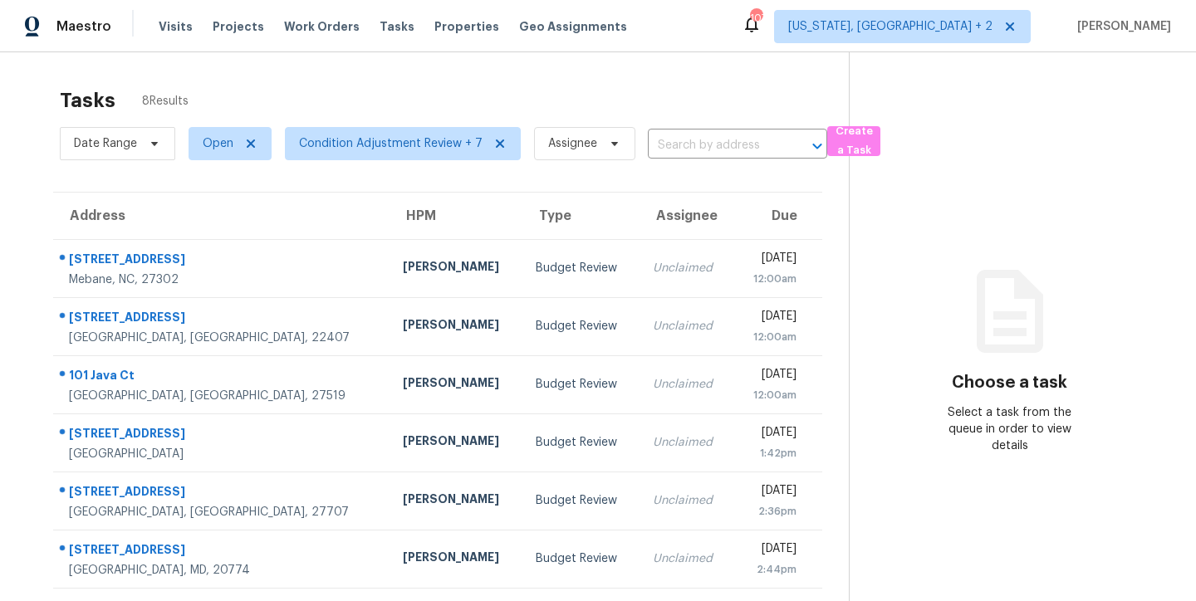
scroll to position [129, 0]
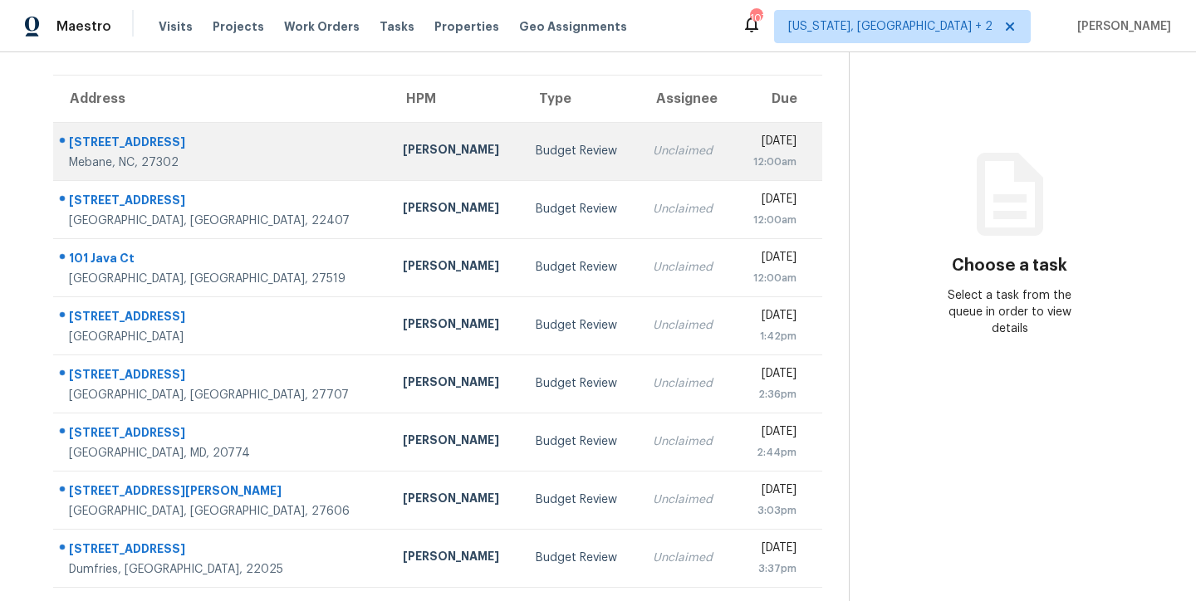
click at [403, 143] on div "[PERSON_NAME]" at bounding box center [456, 151] width 107 height 21
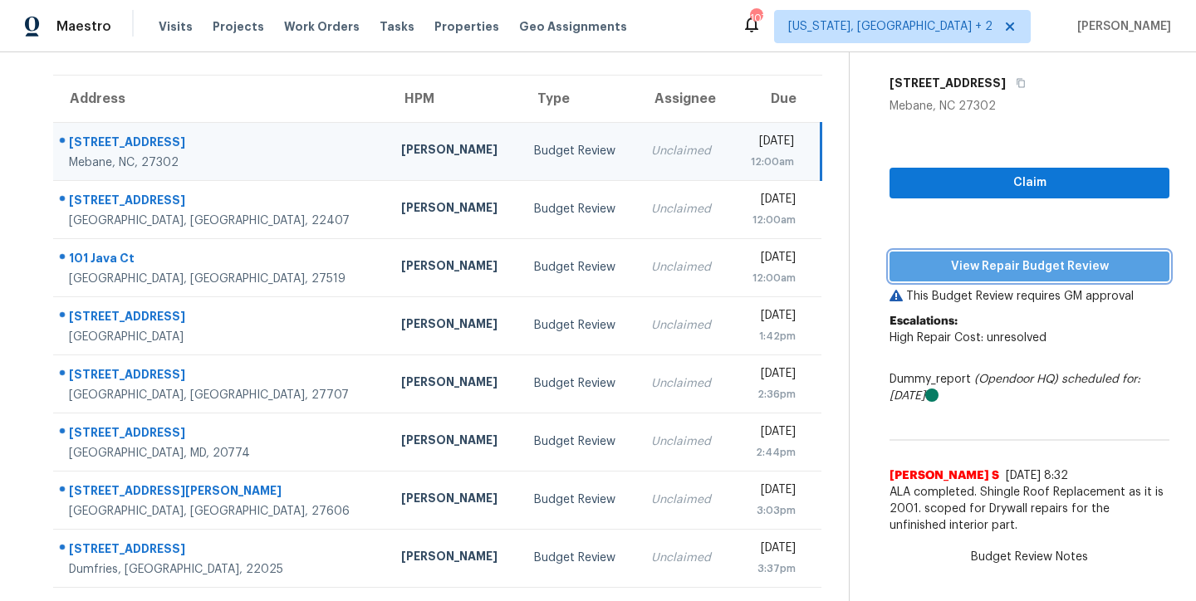
click at [1051, 257] on span "View Repair Budget Review" at bounding box center [1029, 267] width 253 height 21
